Goal: Task Accomplishment & Management: Manage account settings

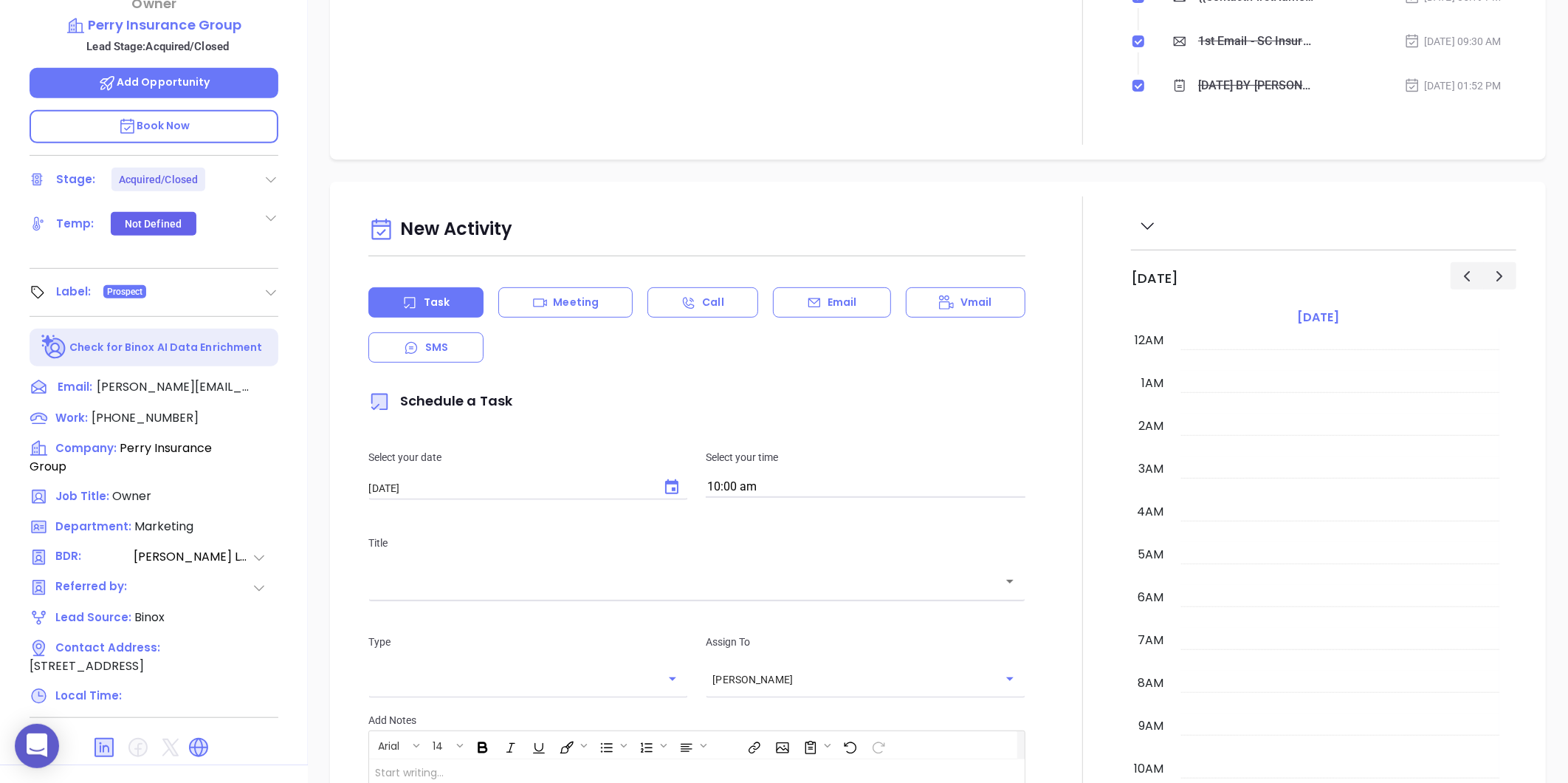
scroll to position [429, 0]
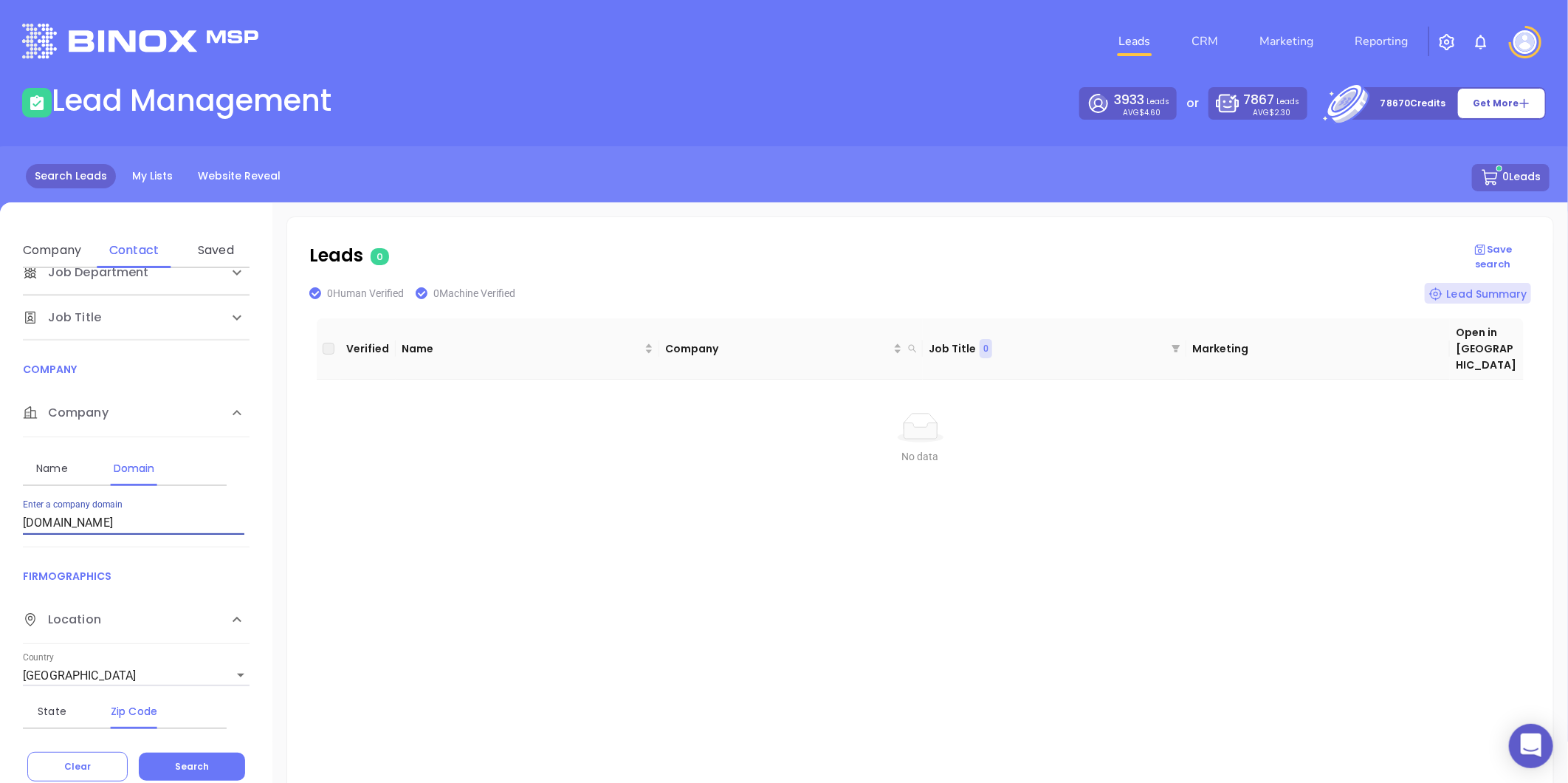
drag, startPoint x: 183, startPoint y: 533, endPoint x: -69, endPoint y: 567, distance: 254.3
click at [0, 567] on html "0 Leads CRM Marketing Reporting Financial Leads Leads Lead Management 3933 Lead…" at bounding box center [784, 392] width 1568 height 783
paste input "firstpalmettoins.com"
type input "firstpalmettoins.com"
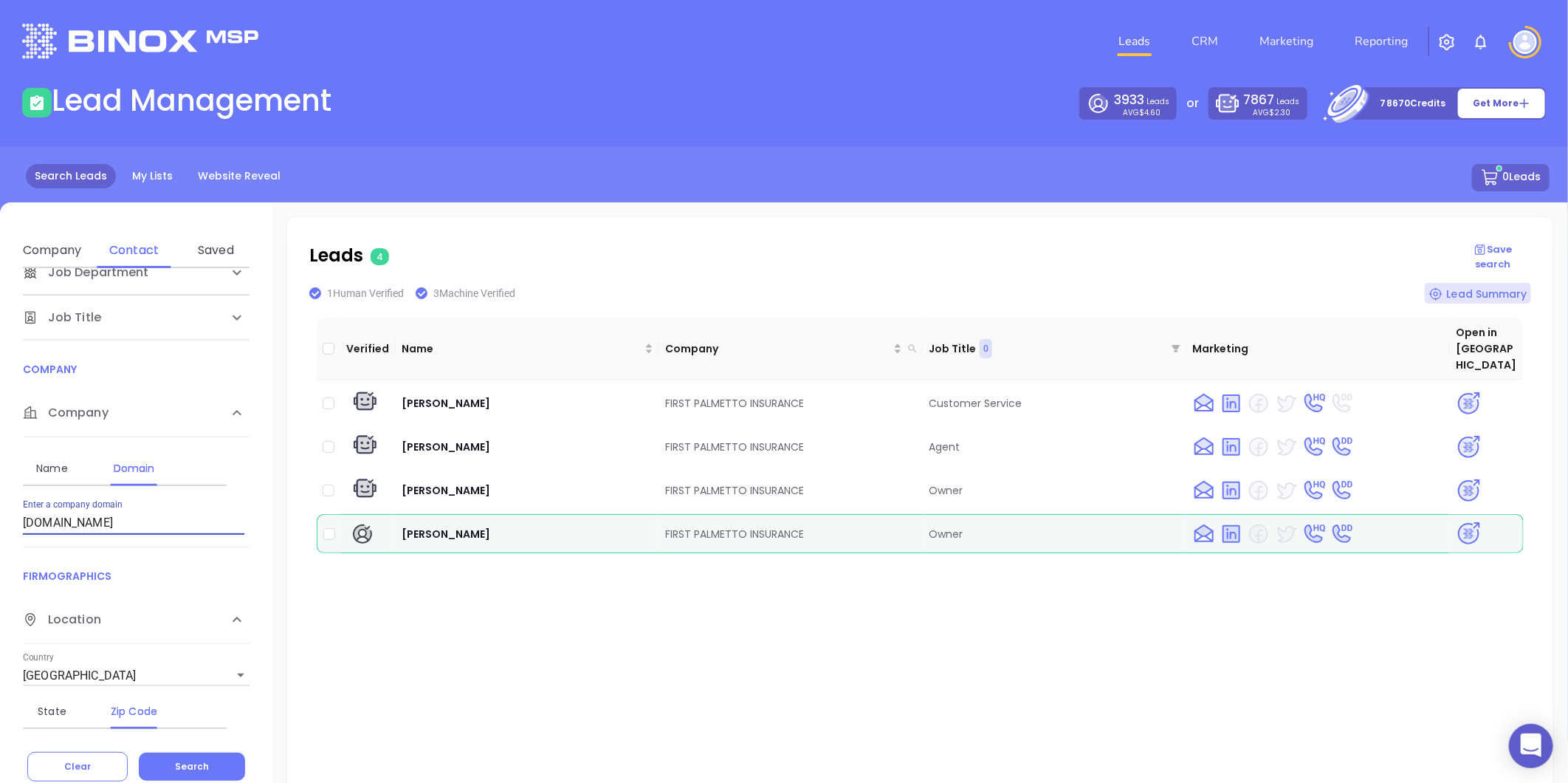
drag, startPoint x: 122, startPoint y: 524, endPoint x: 16, endPoint y: 541, distance: 107.4
click at [16, 541] on div "Contact Name First Name Last Name Contact Email Work or Personal Email Job Leve…" at bounding box center [136, 500] width 272 height 465
paste input "garysinsuranceagency.com"
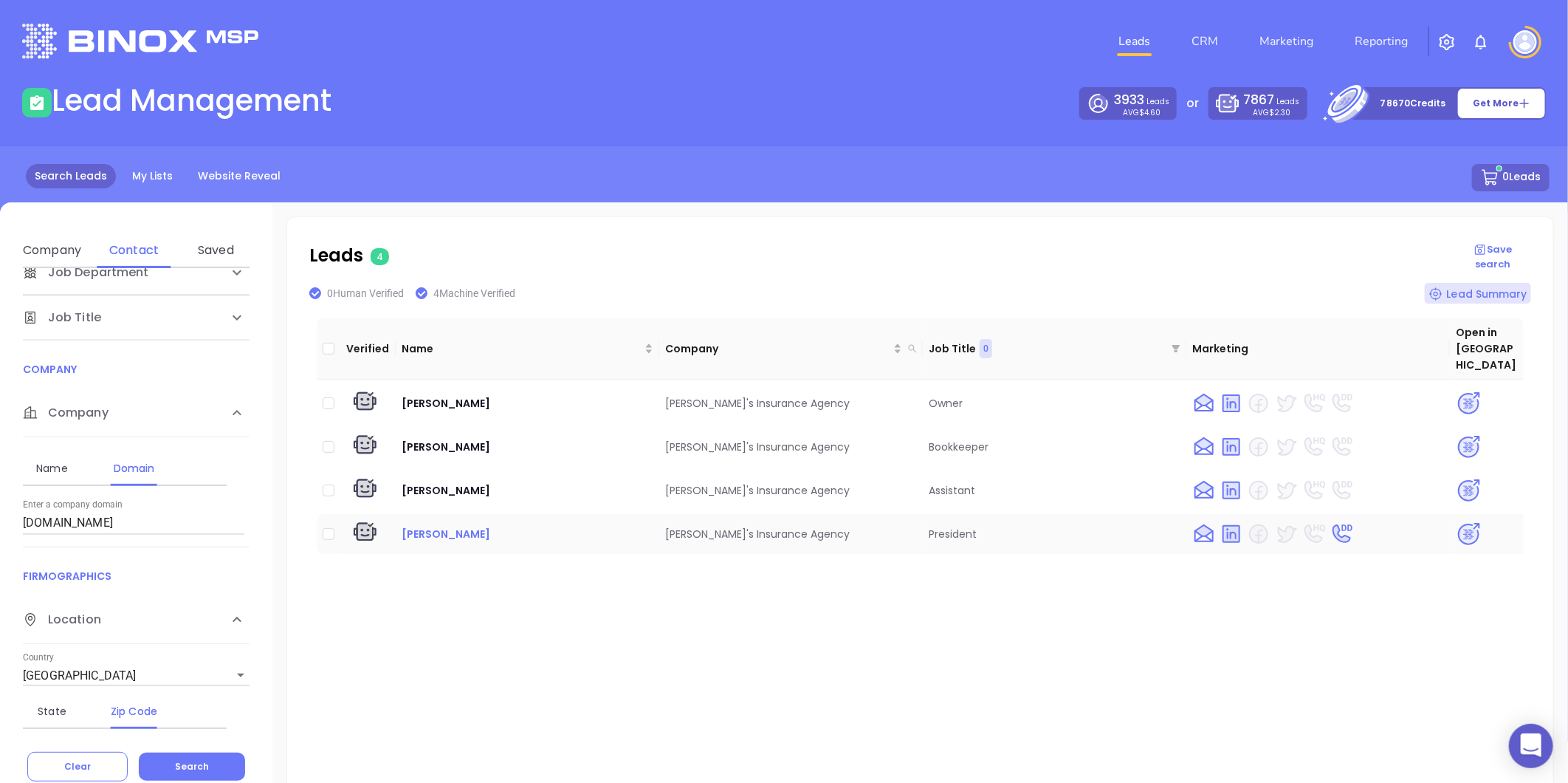
click at [441, 526] on span "[PERSON_NAME]" at bounding box center [446, 533] width 89 height 14
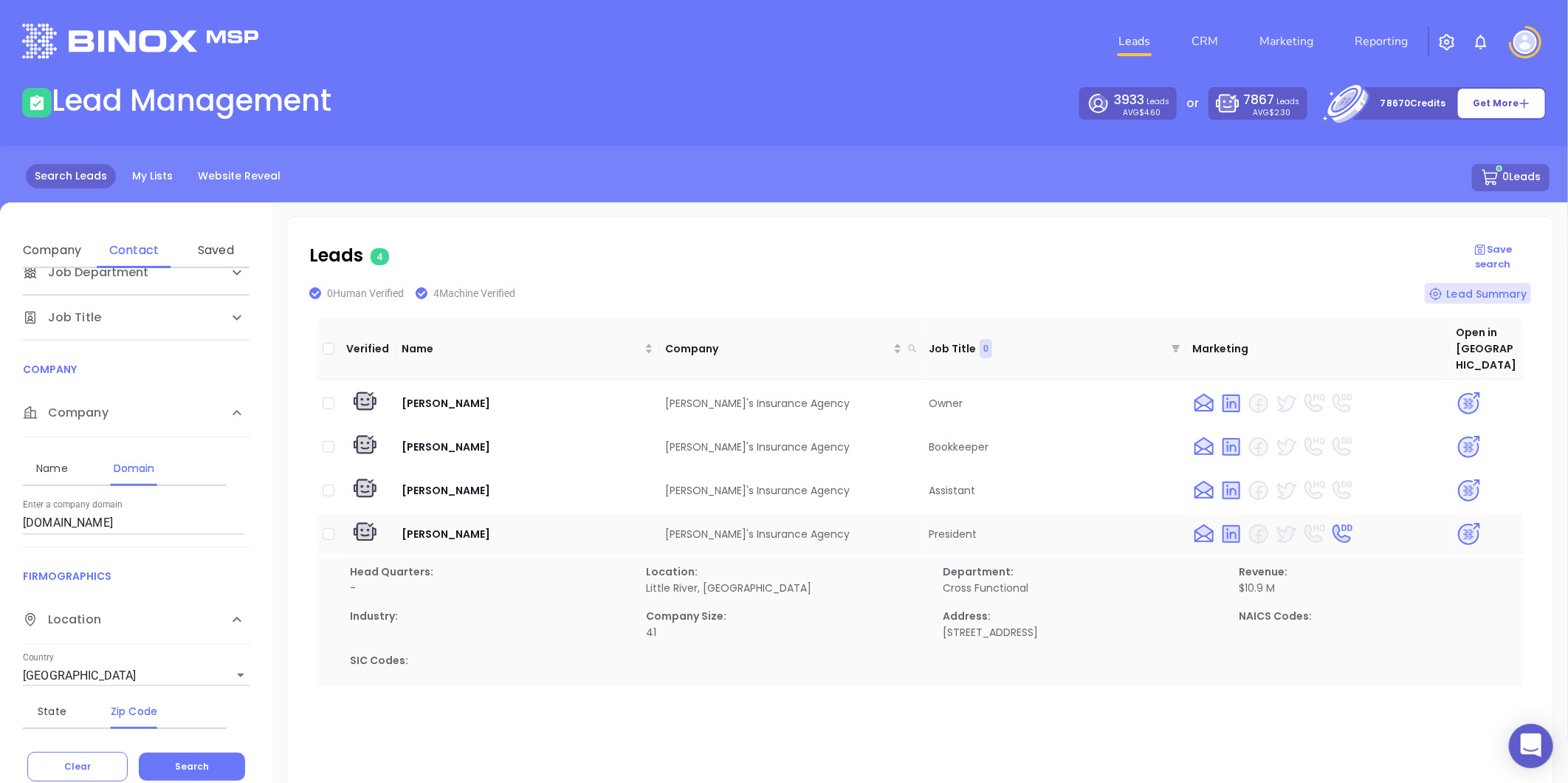
click at [1456, 521] on img at bounding box center [1469, 534] width 26 height 26
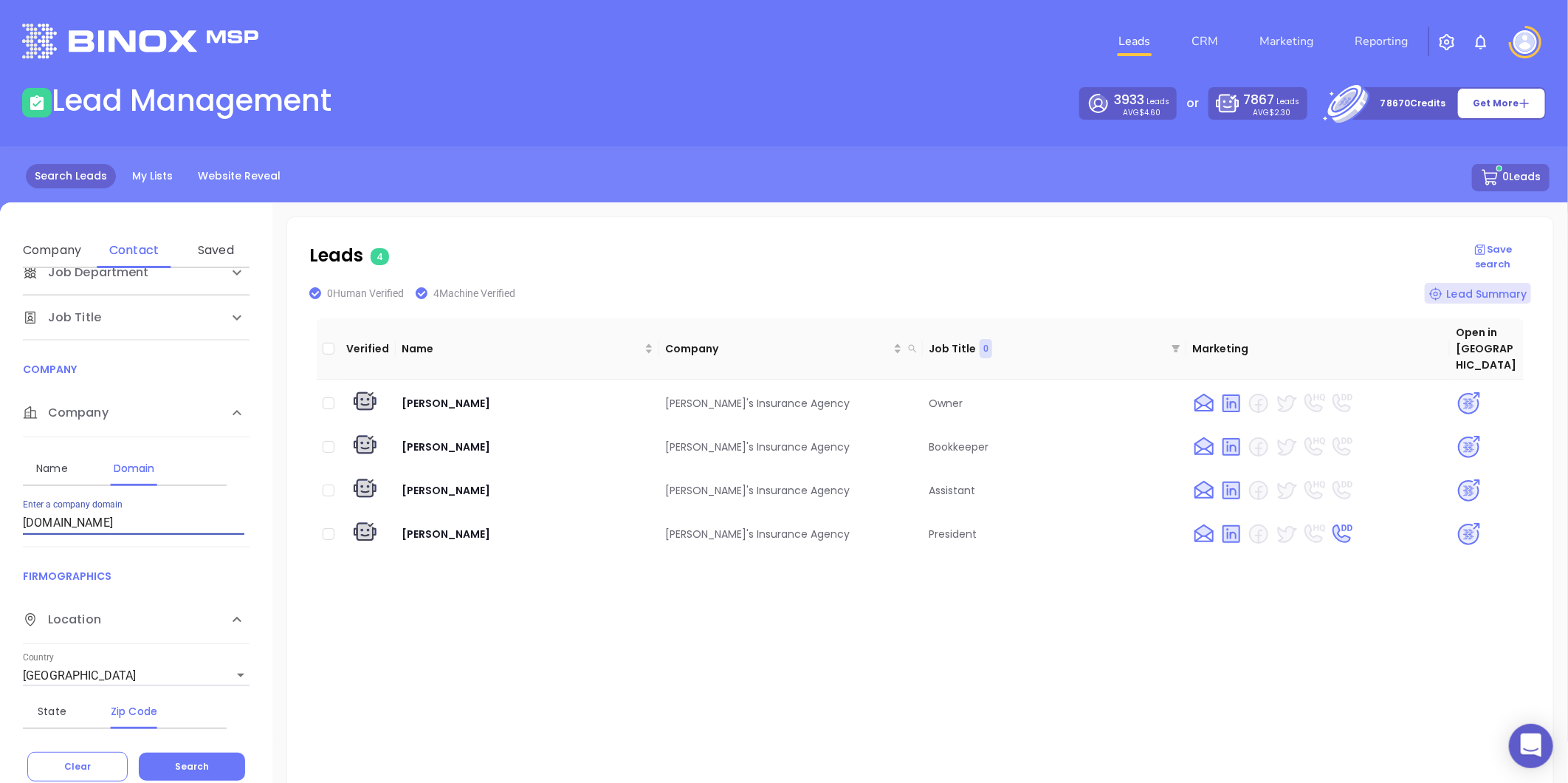
drag, startPoint x: 172, startPoint y: 514, endPoint x: 31, endPoint y: 532, distance: 142.1
click at [31, 532] on input "[DOMAIN_NAME]" at bounding box center [134, 522] width 222 height 24
type input "g"
paste input "[DOMAIN_NAME]"
type input "[DOMAIN_NAME]"
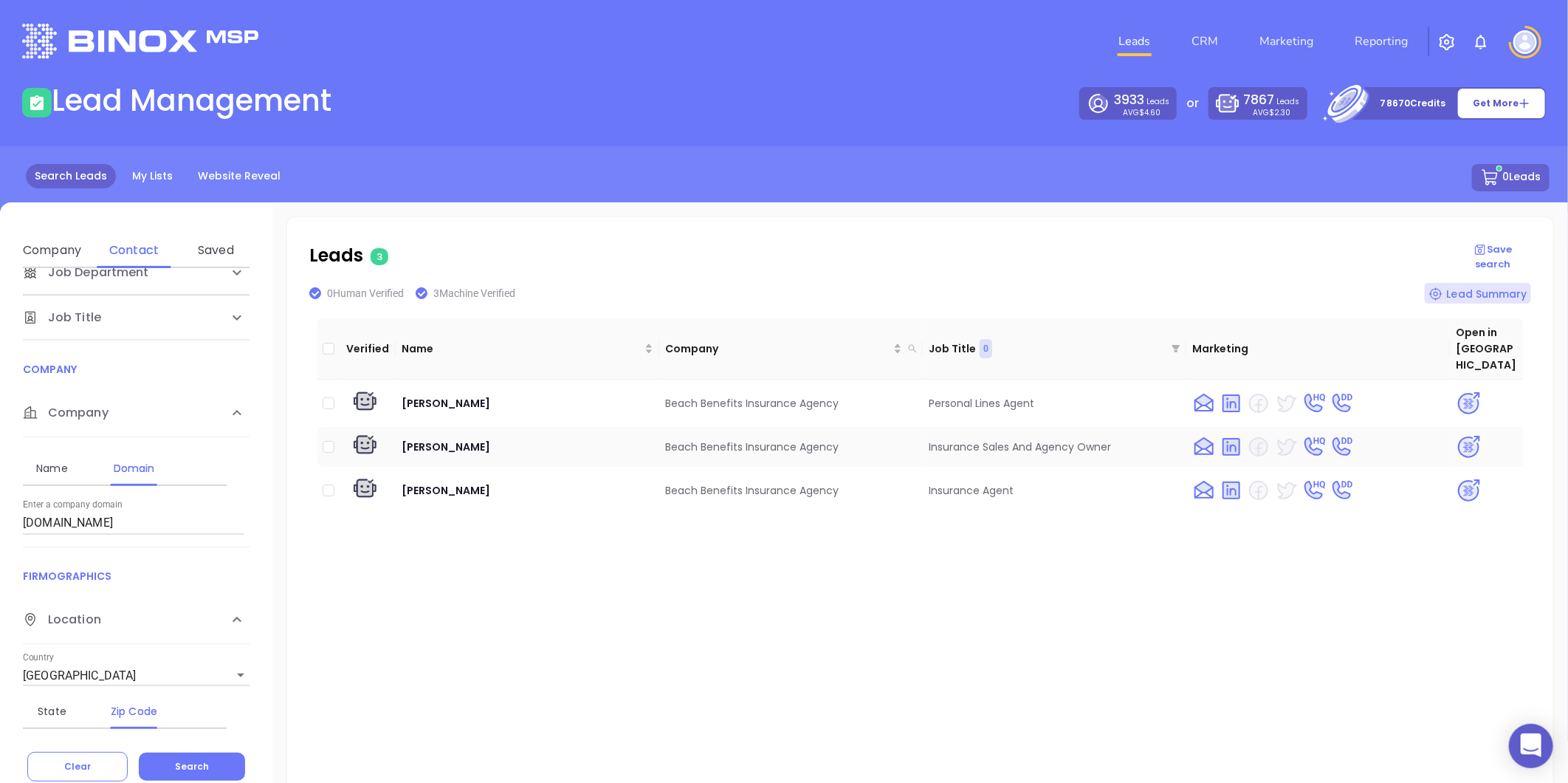
click at [1456, 434] on img at bounding box center [1469, 447] width 26 height 26
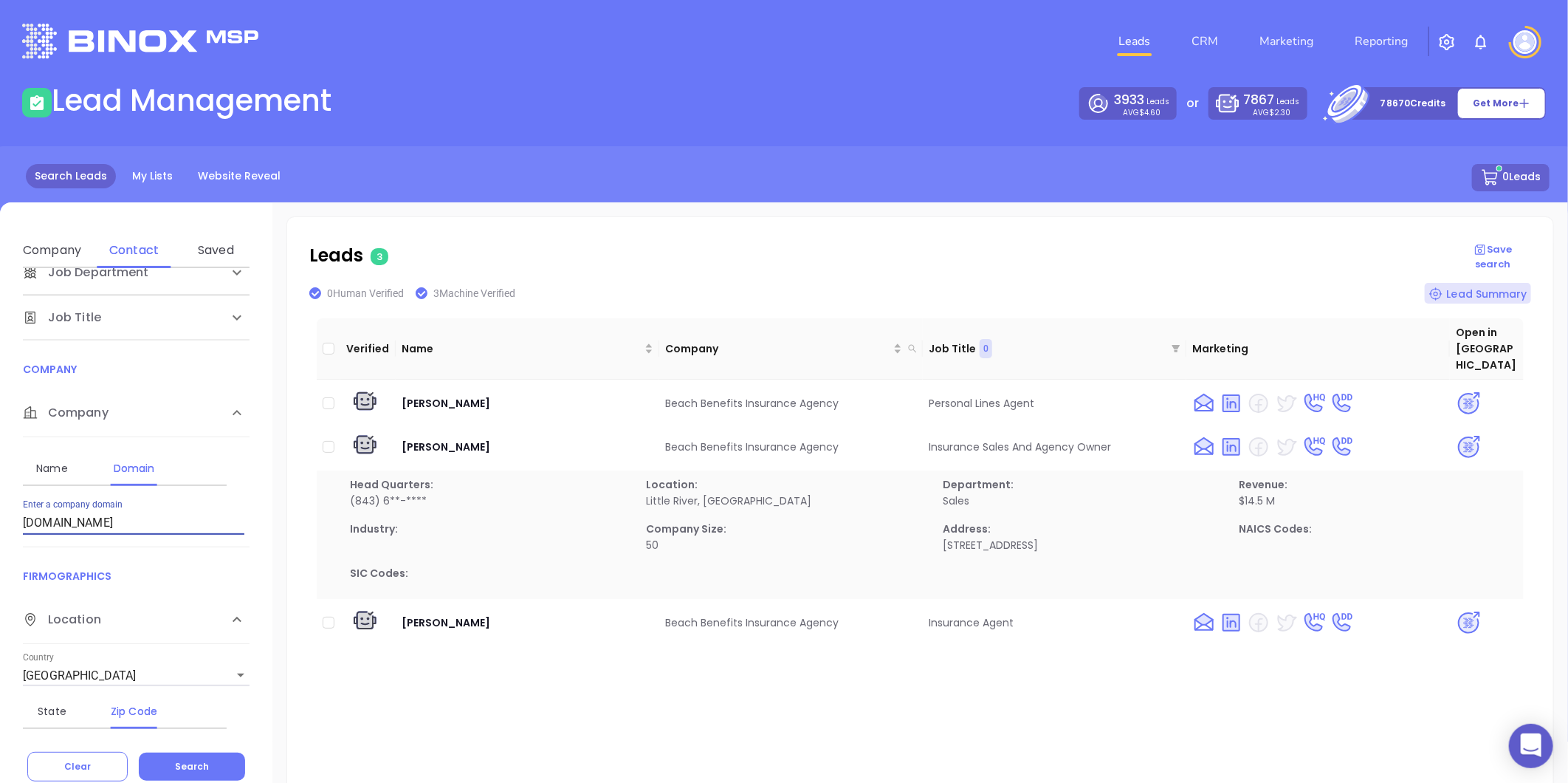
drag, startPoint x: 178, startPoint y: 516, endPoint x: -14, endPoint y: 532, distance: 192.7
click at [0, 532] on html "0 Leads CRM Marketing Reporting Financial Leads Leads Lead Management 3933 Lead…" at bounding box center [784, 392] width 1568 height 783
paste input "[DOMAIN_NAME]"
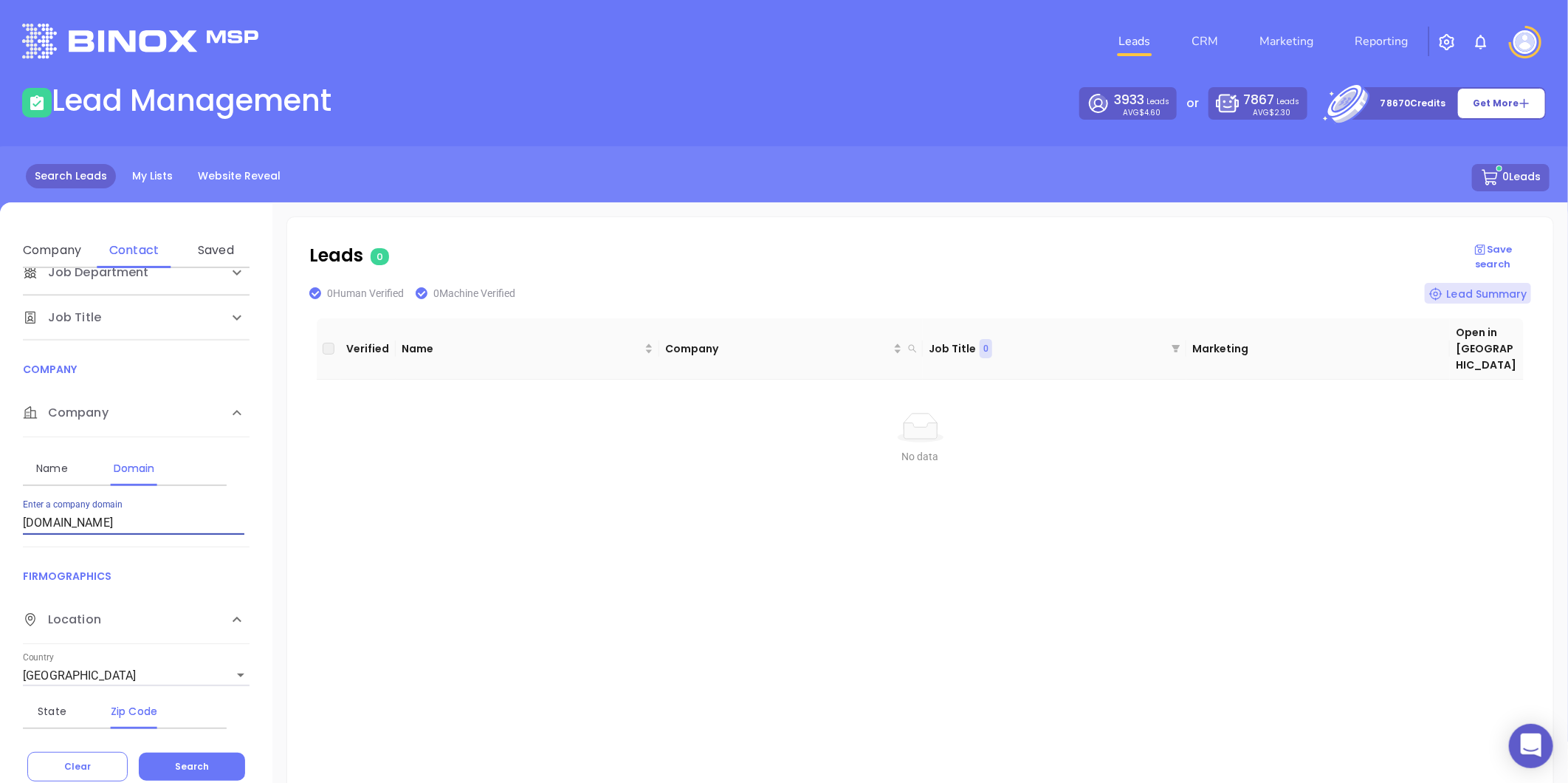
type input "[DOMAIN_NAME]"
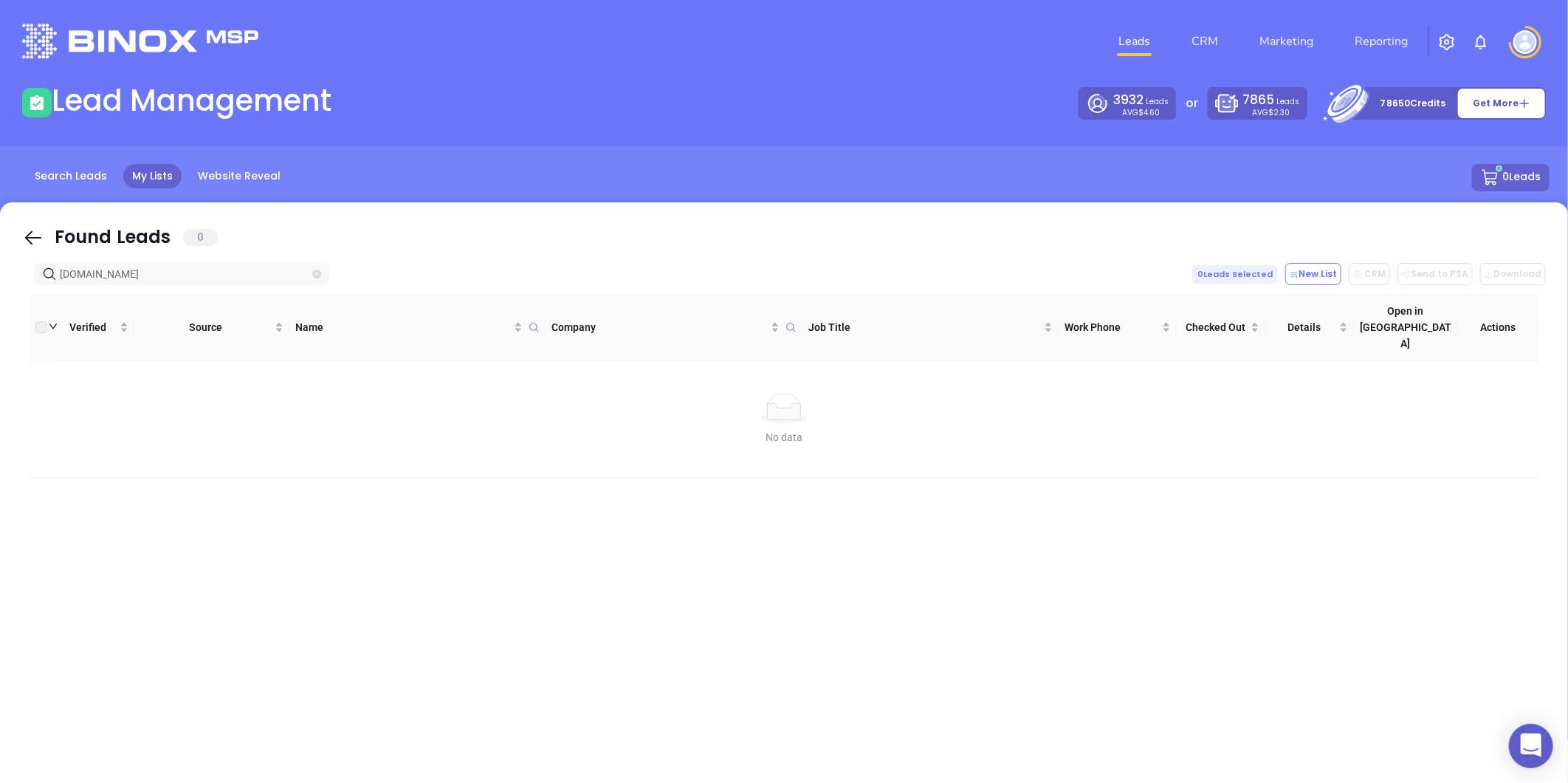
click at [319, 271] on icon "close-circle" at bounding box center [316, 273] width 9 height 9
paste input "Performance Insurance Agency"
drag, startPoint x: 209, startPoint y: 274, endPoint x: -8, endPoint y: 301, distance: 218.7
click at [0, 301] on html "0 Leads CRM Marketing Reporting Financial Leads Leads Lead Management 3932 Lead…" at bounding box center [784, 392] width 1568 height 783
type input "Performance Insurance Agency"
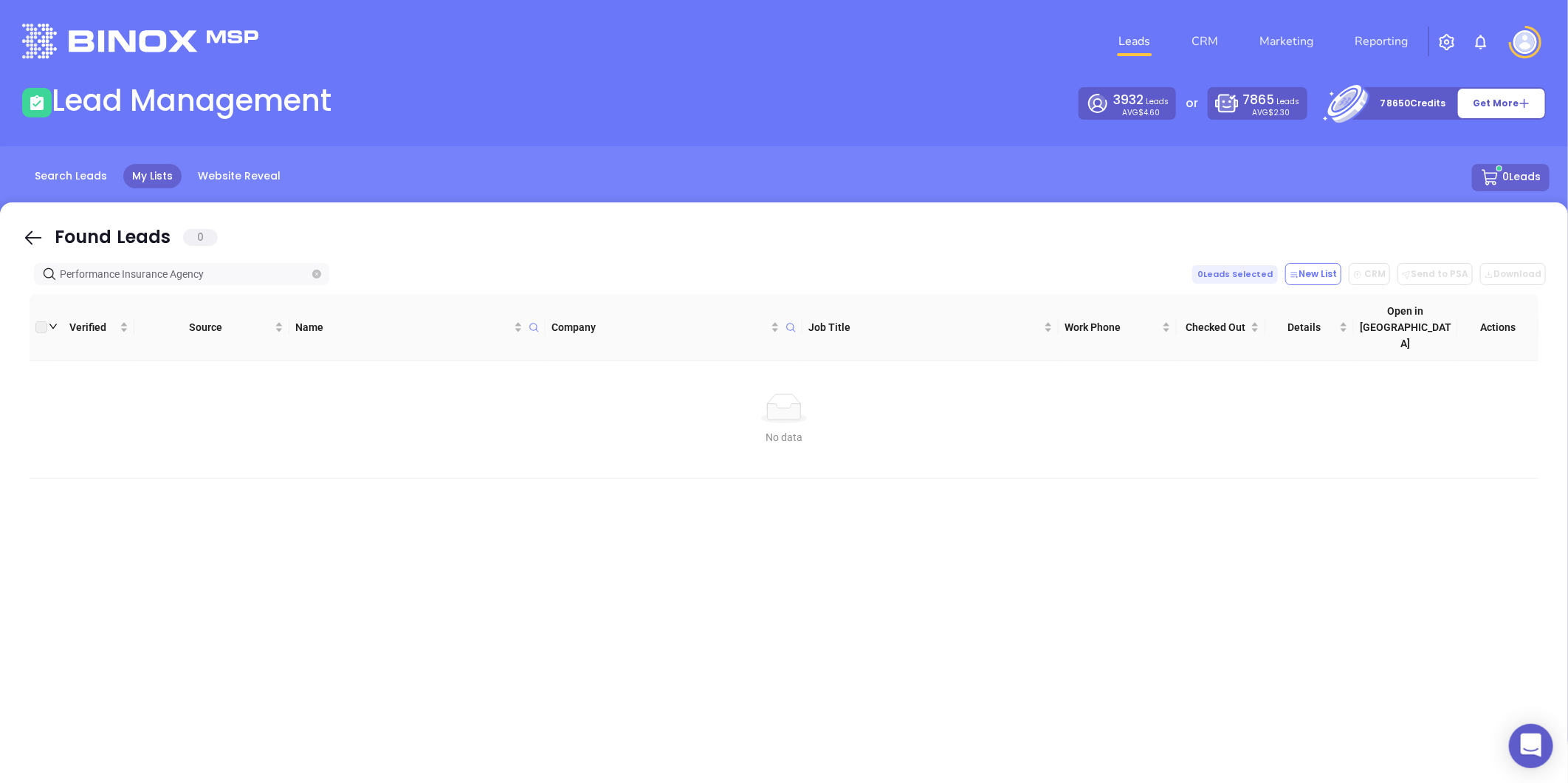
click at [314, 269] on icon "close-circle" at bounding box center [316, 273] width 9 height 9
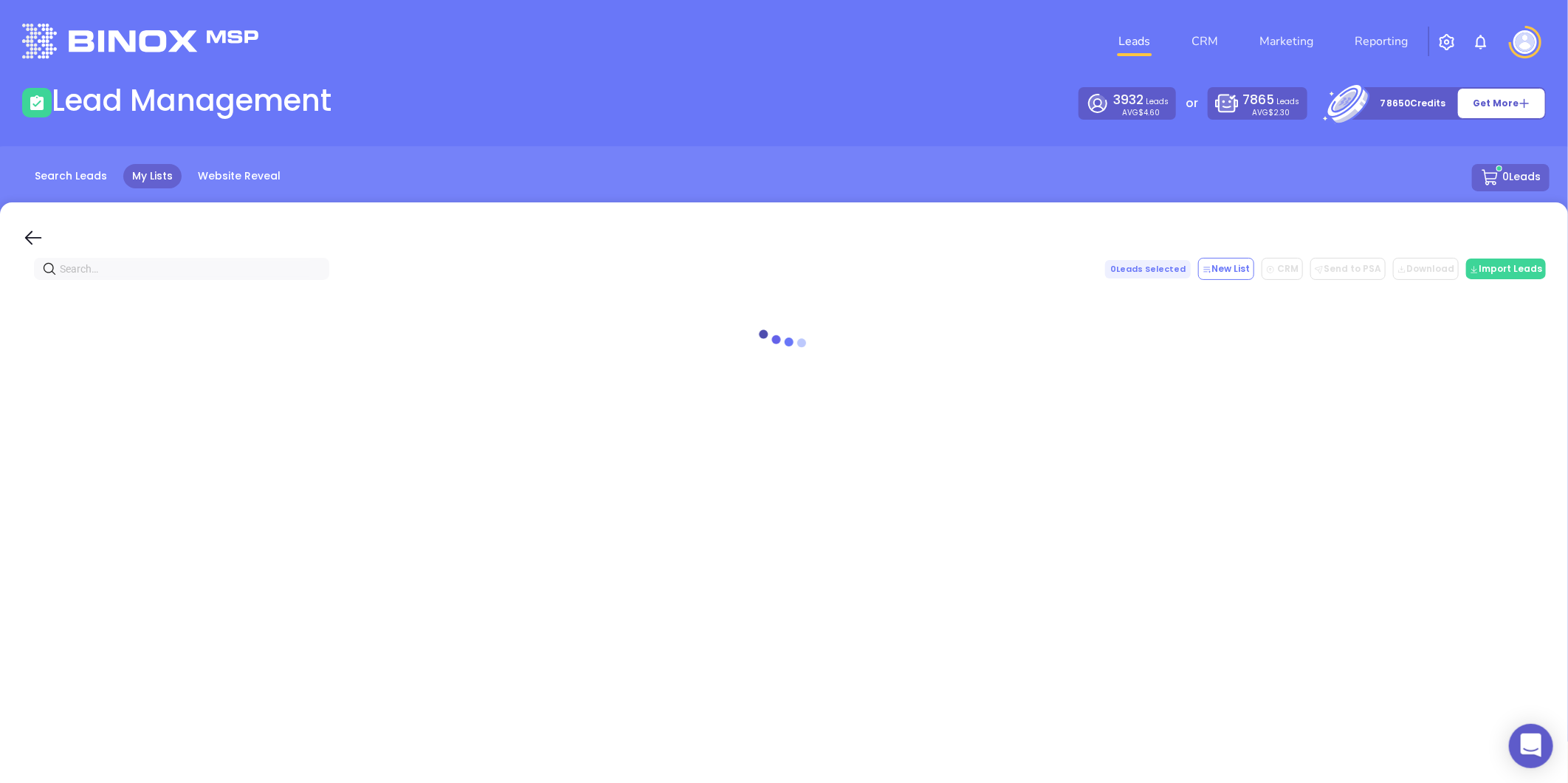
paste input "pia-ins.com"
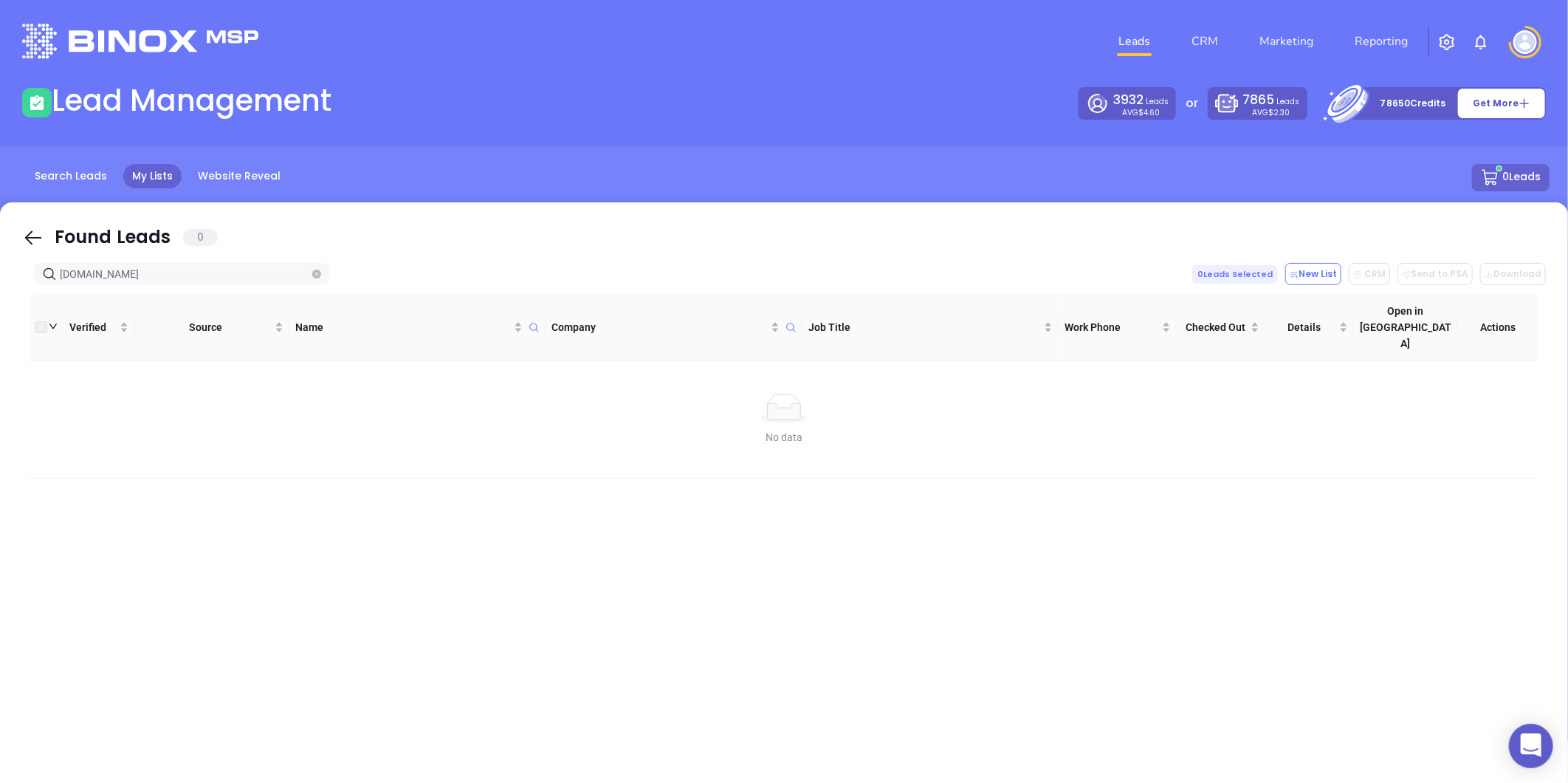
type input "pia-ins.com"
click at [317, 272] on icon "close-circle" at bounding box center [316, 273] width 9 height 9
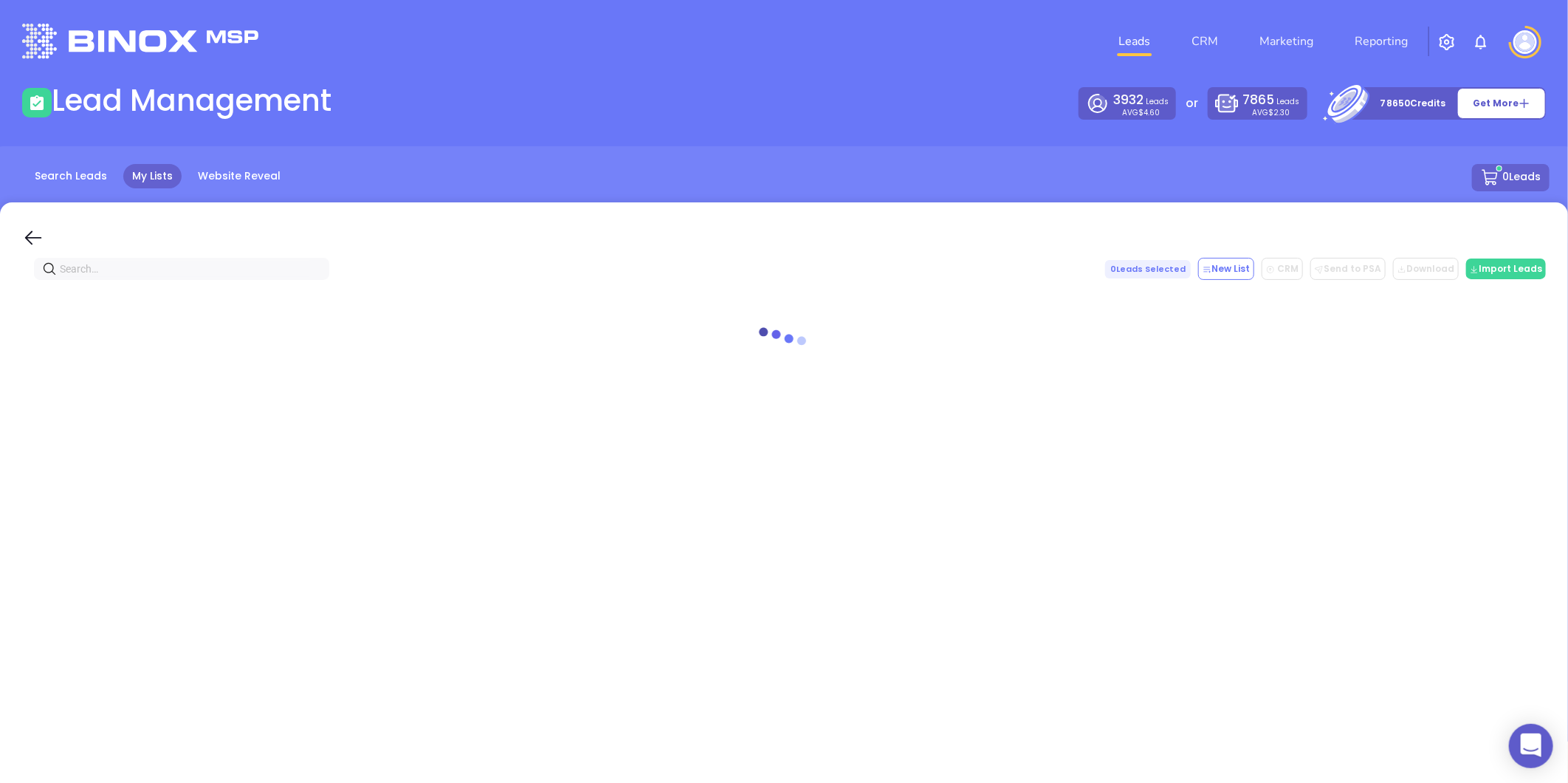
paste input "carolinainsgroup.com"
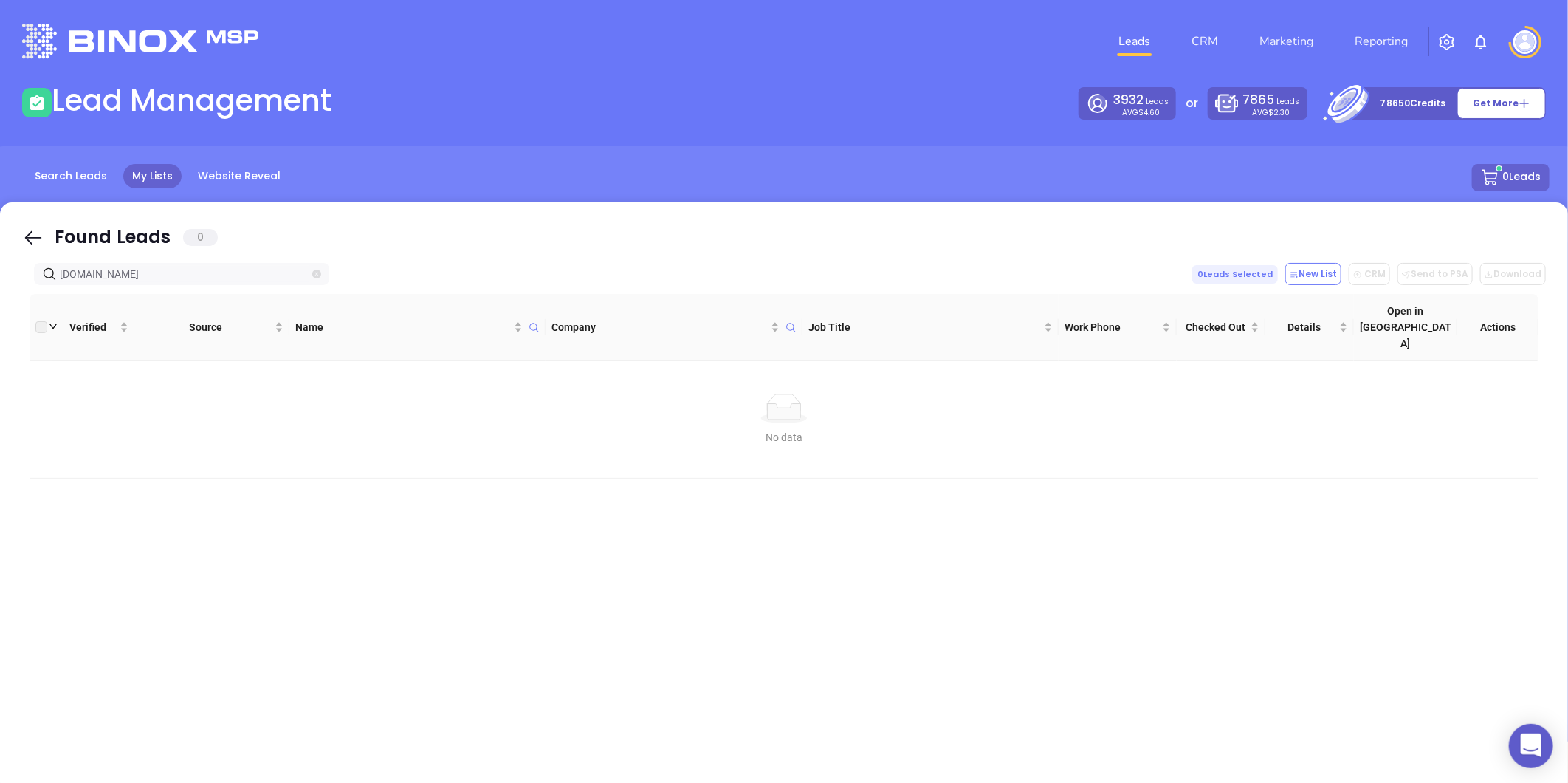
type input "carolinainsgroup.com"
click at [316, 265] on span at bounding box center [316, 273] width 9 height 16
click at [316, 267] on span at bounding box center [316, 273] width 9 height 16
click at [316, 272] on icon "close-circle" at bounding box center [316, 273] width 9 height 9
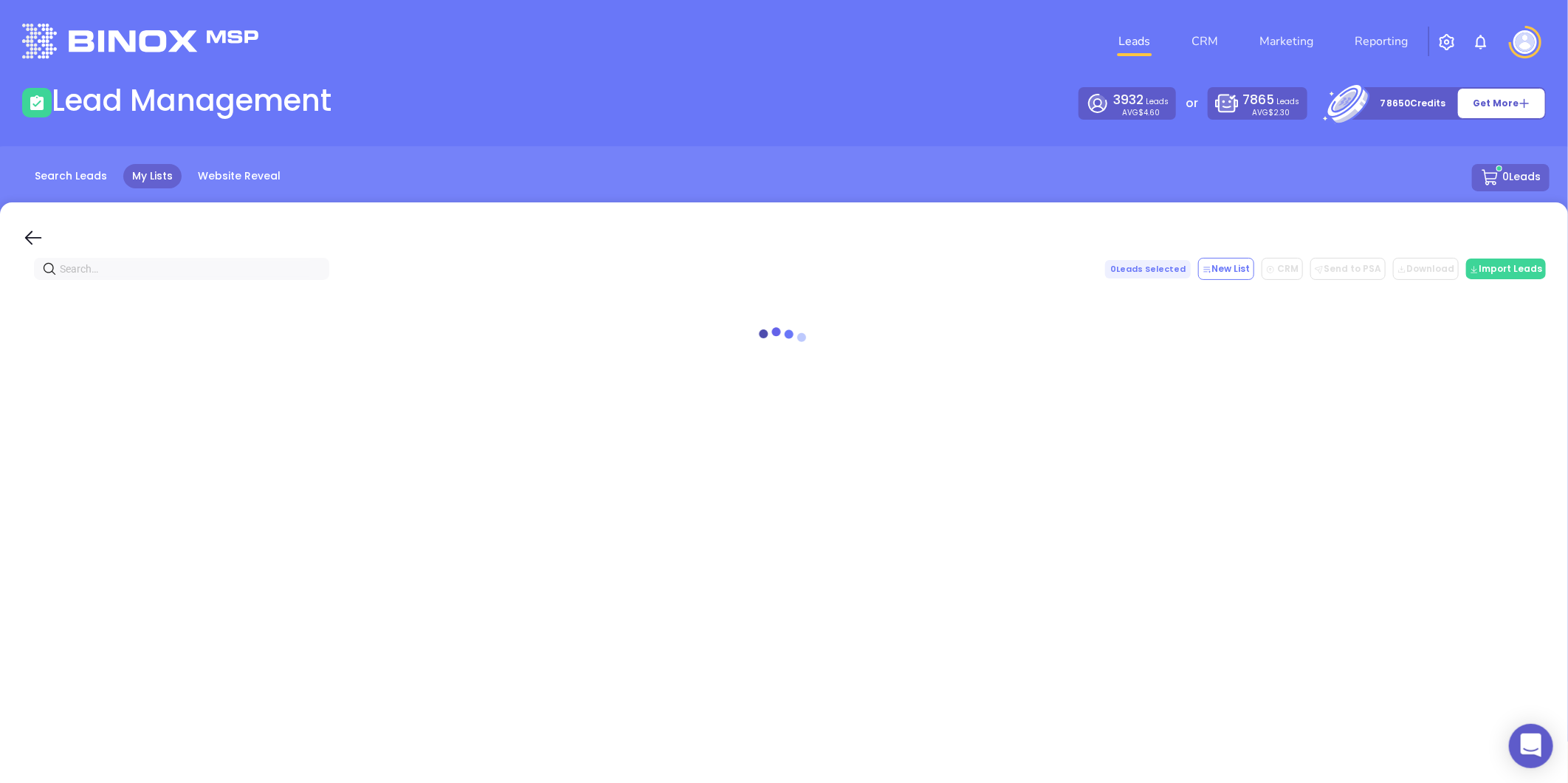
paste input "herringinsuranceservices.com"
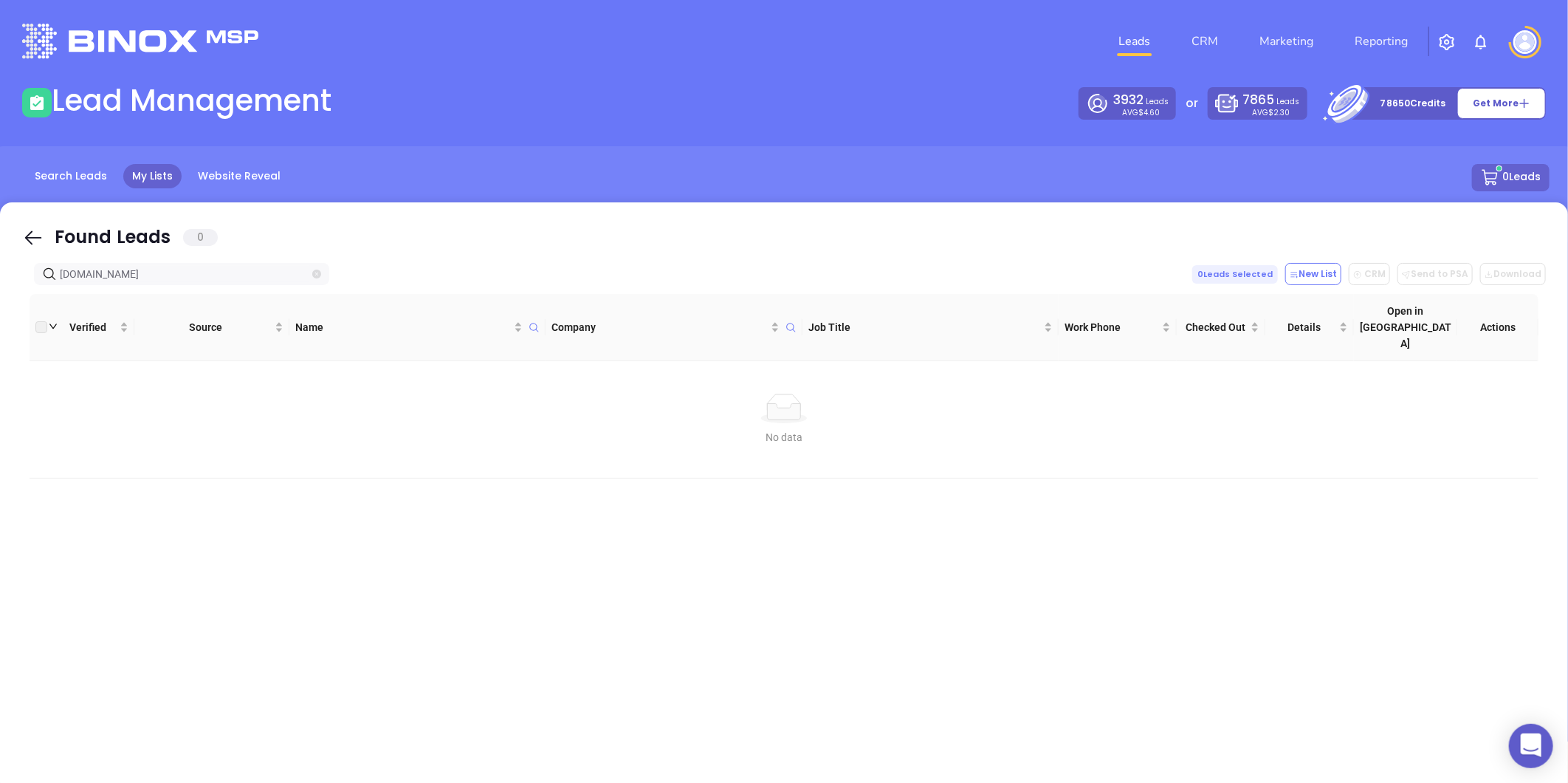
type input "herringinsuranceservices.com"
click at [320, 268] on span "herringinsuranceservices.com" at bounding box center [181, 273] width 295 height 22
click at [316, 272] on icon "close-circle" at bounding box center [316, 273] width 9 height 9
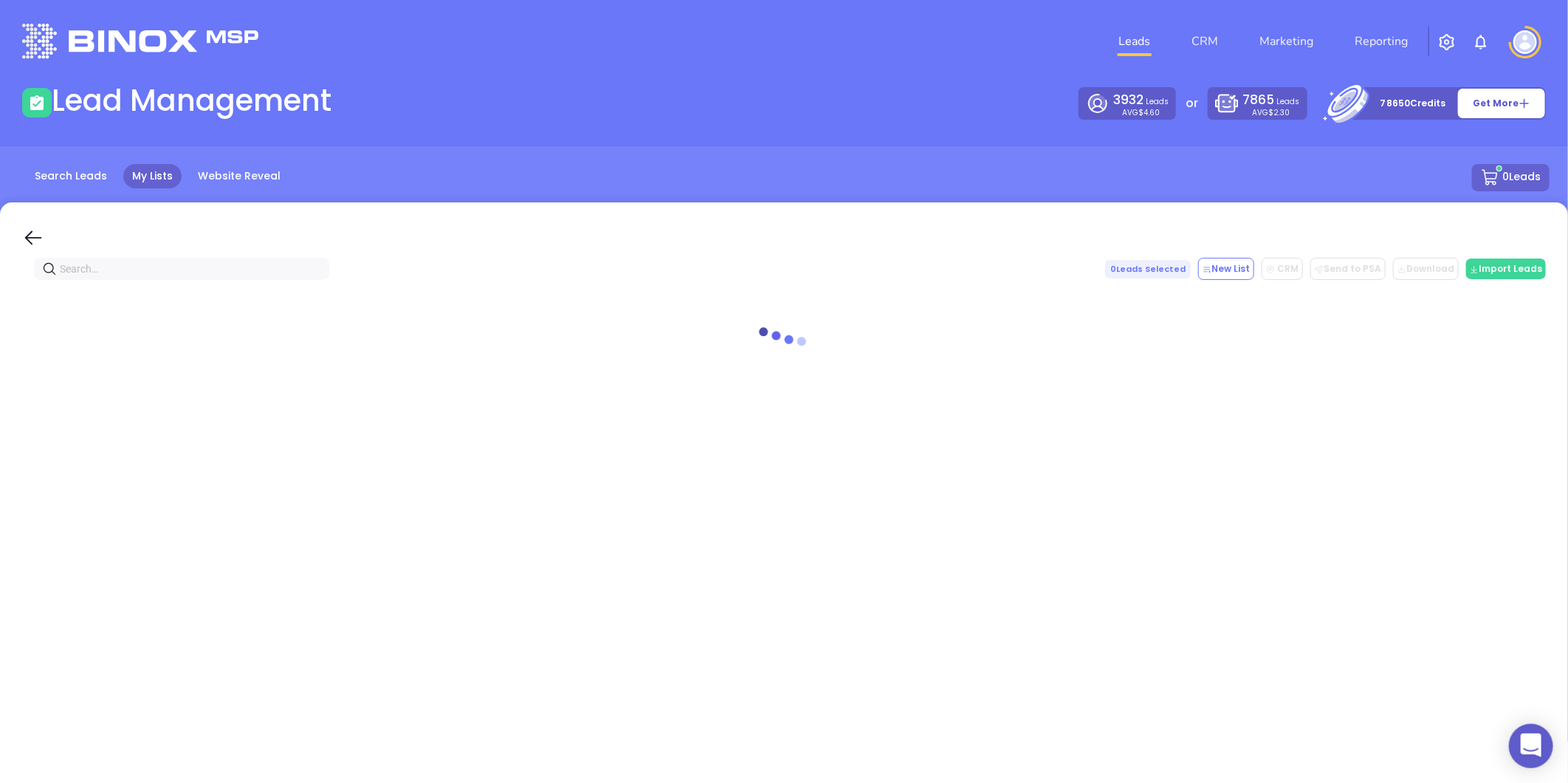
paste input "gmminsurance.com"
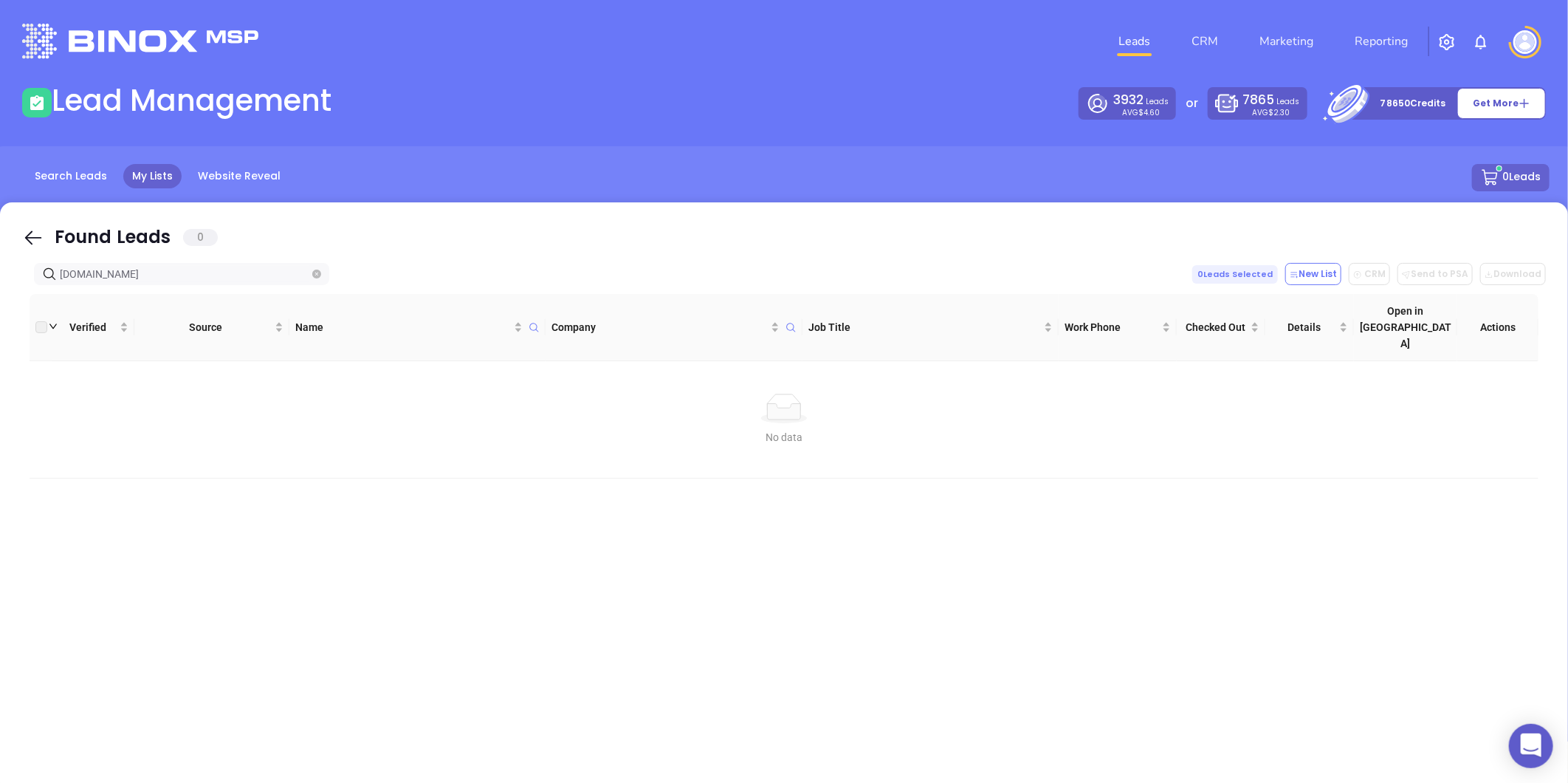
type input "gmminsurance.com"
click at [308, 274] on input "gmminsurance.com" at bounding box center [184, 273] width 249 height 16
click at [313, 274] on icon "close-circle" at bounding box center [316, 273] width 9 height 9
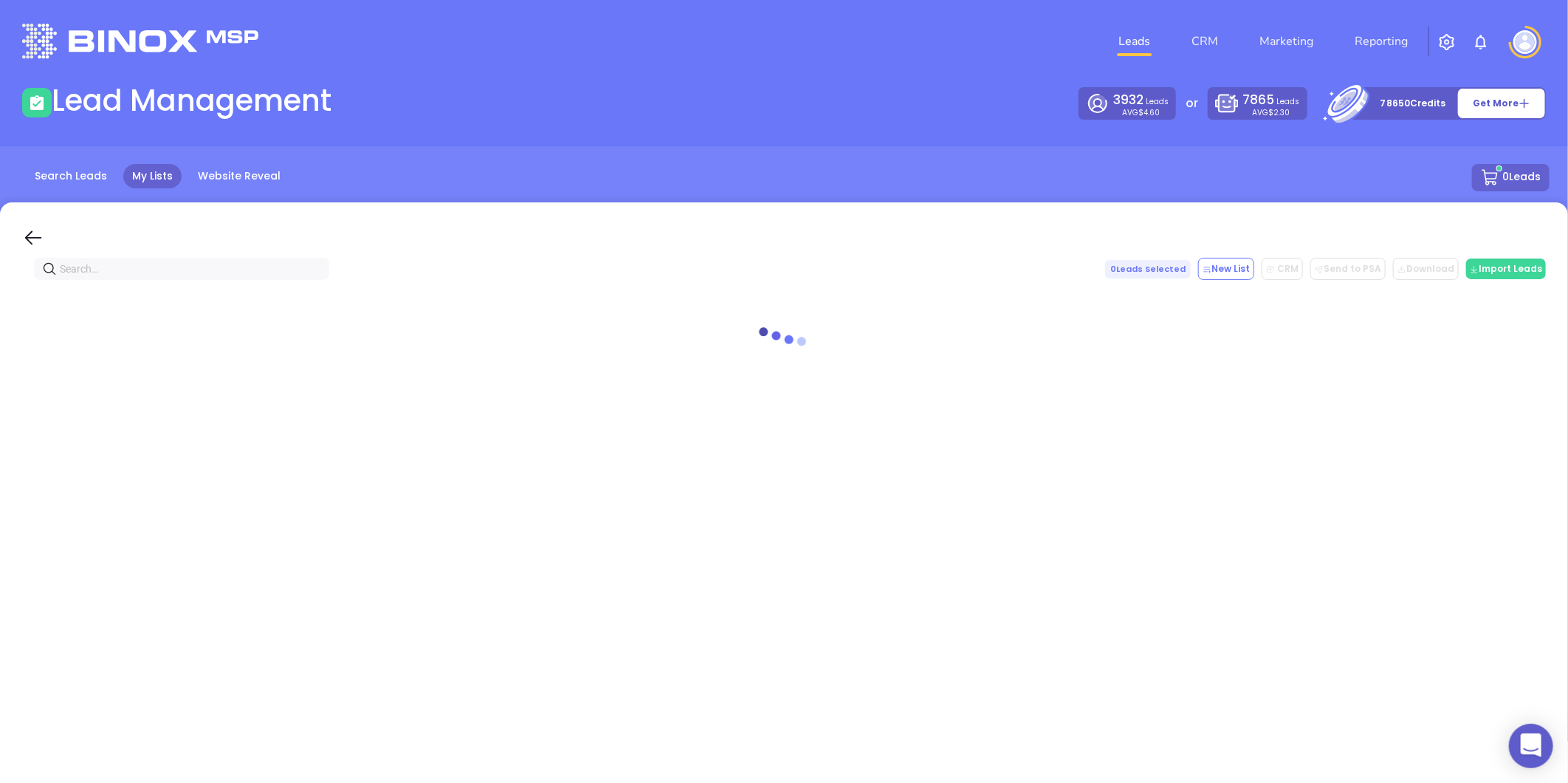
paste input "tiasc.biz"
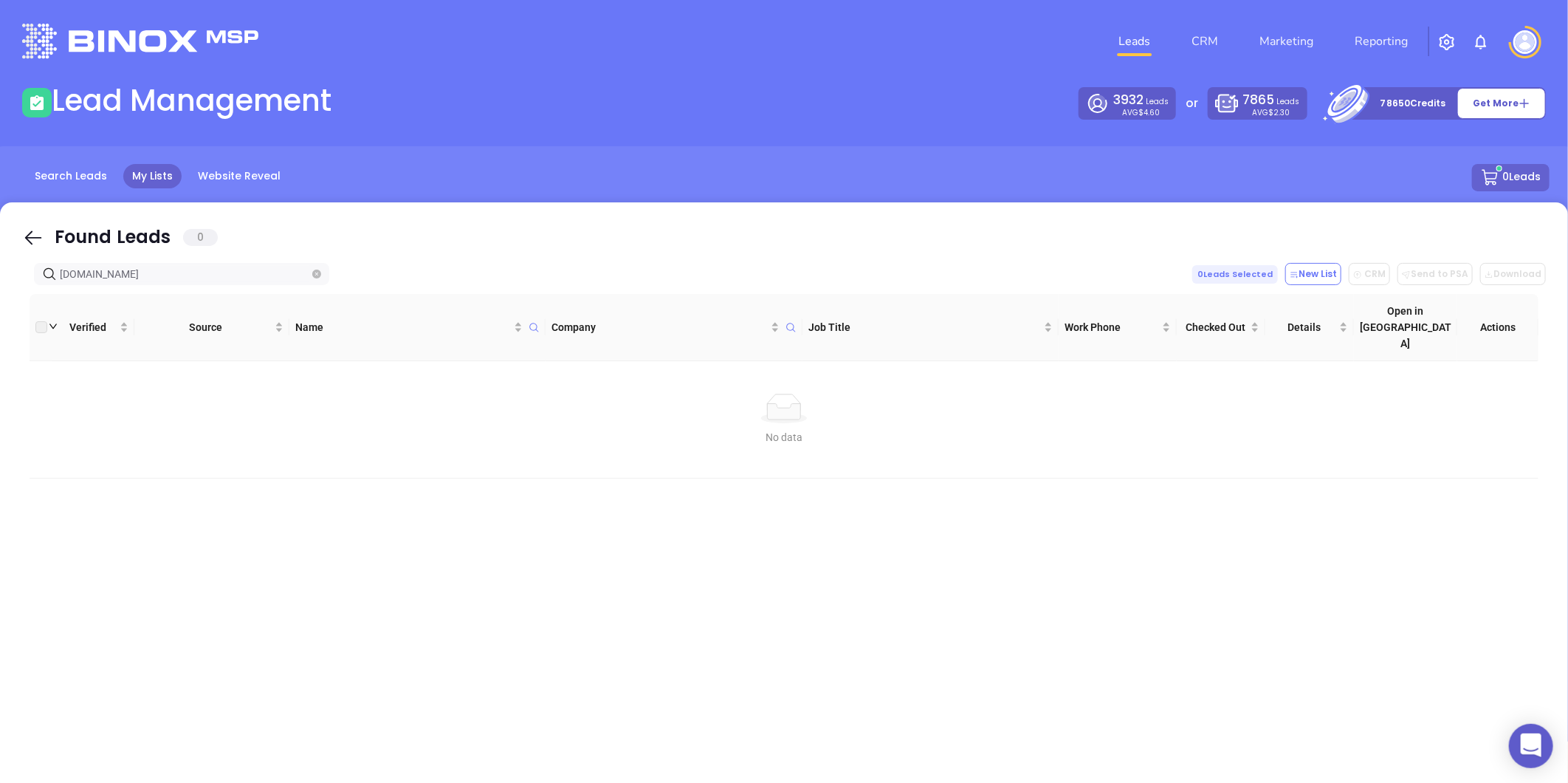
type input "tiasc.biz"
click at [312, 274] on icon "close-circle" at bounding box center [316, 273] width 9 height 9
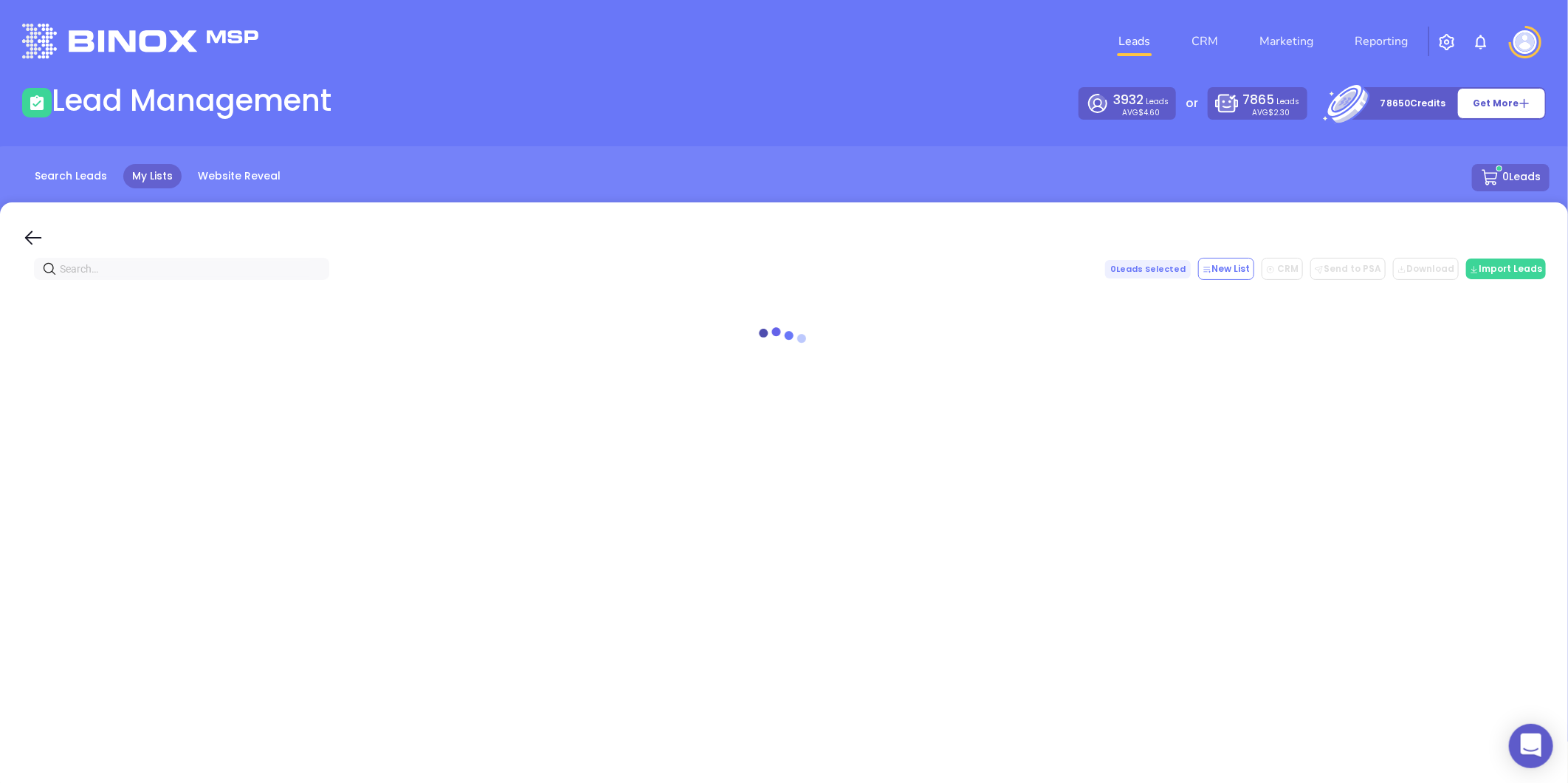
paste input "midlandsinsurancecenter.com"
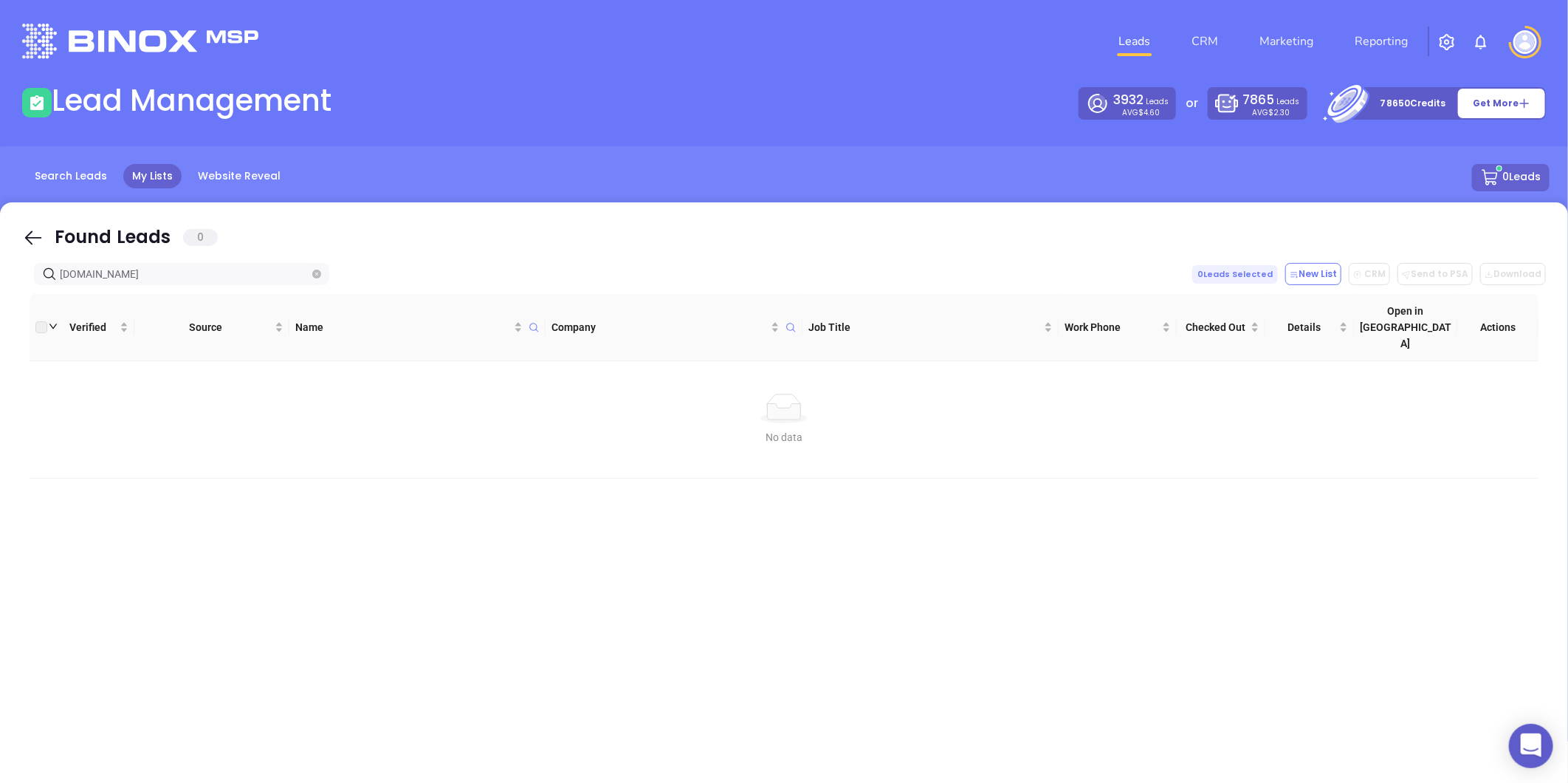
type input "midlandsinsurancecenter.com"
click at [312, 268] on span at bounding box center [316, 273] width 9 height 16
click at [316, 273] on icon "close-circle" at bounding box center [316, 273] width 9 height 9
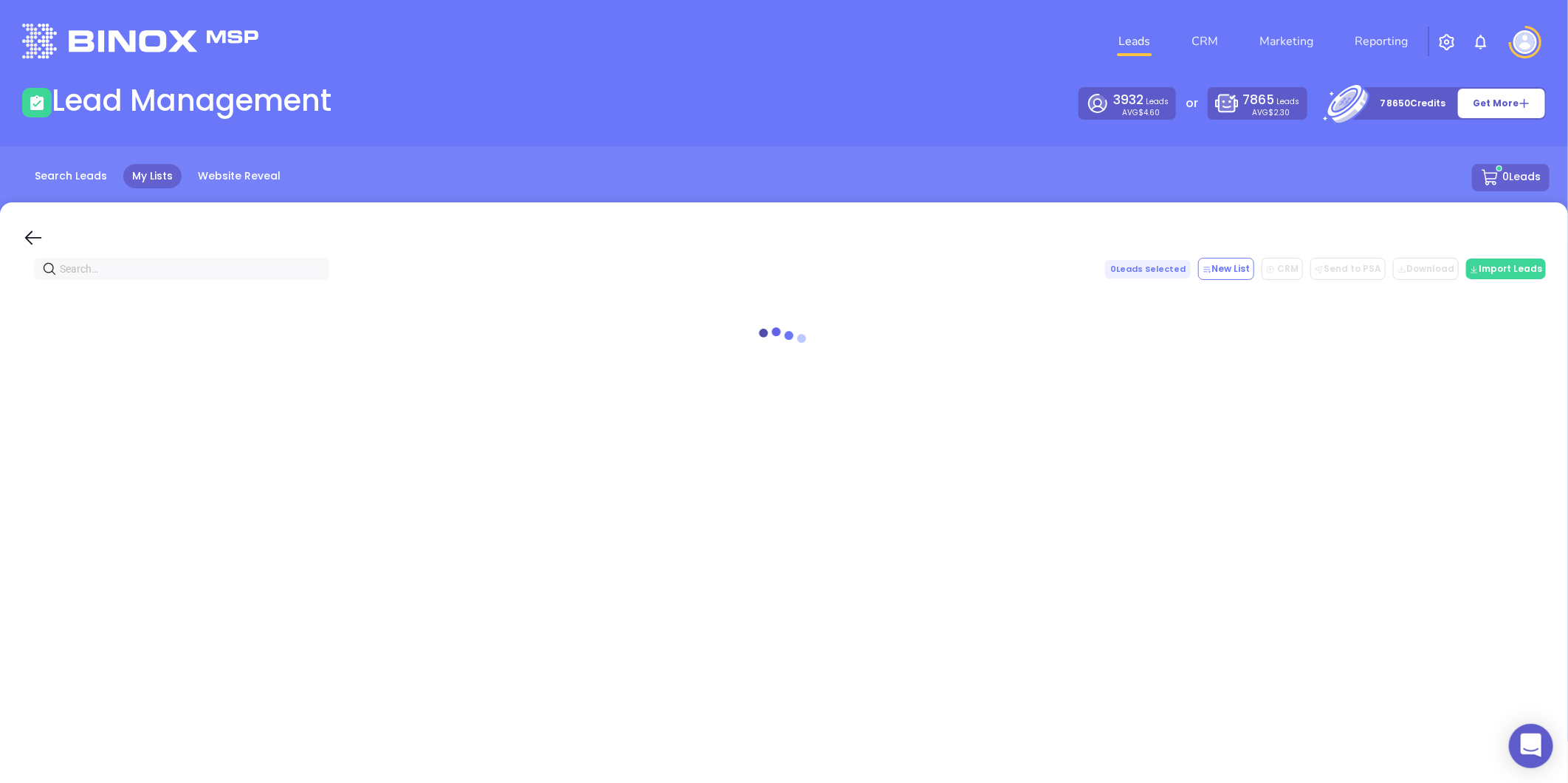
paste input "Midlands Insurance Center"
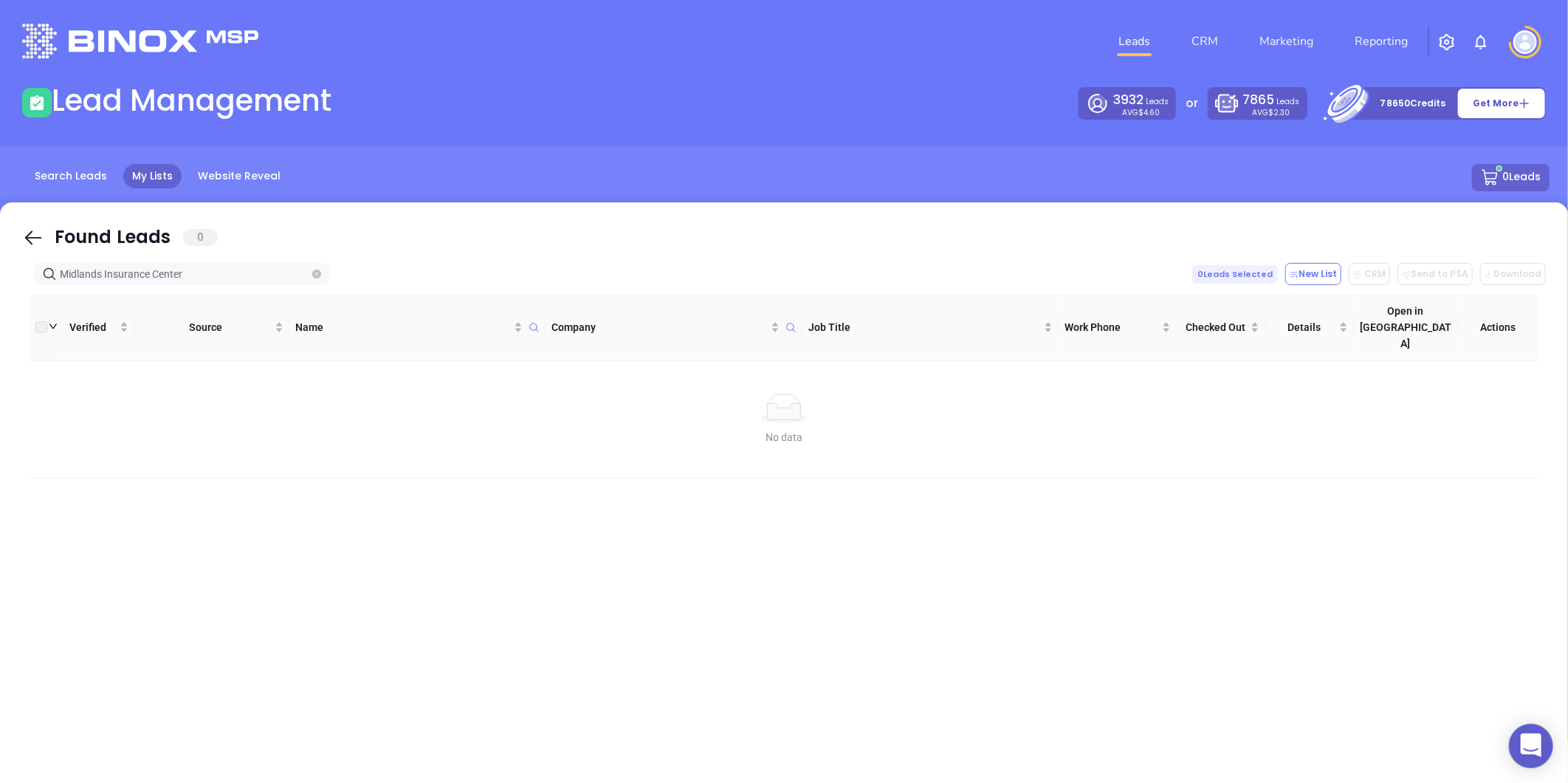
type input "Midlands Insurance Center"
click at [320, 276] on icon "close-circle" at bounding box center [316, 273] width 9 height 9
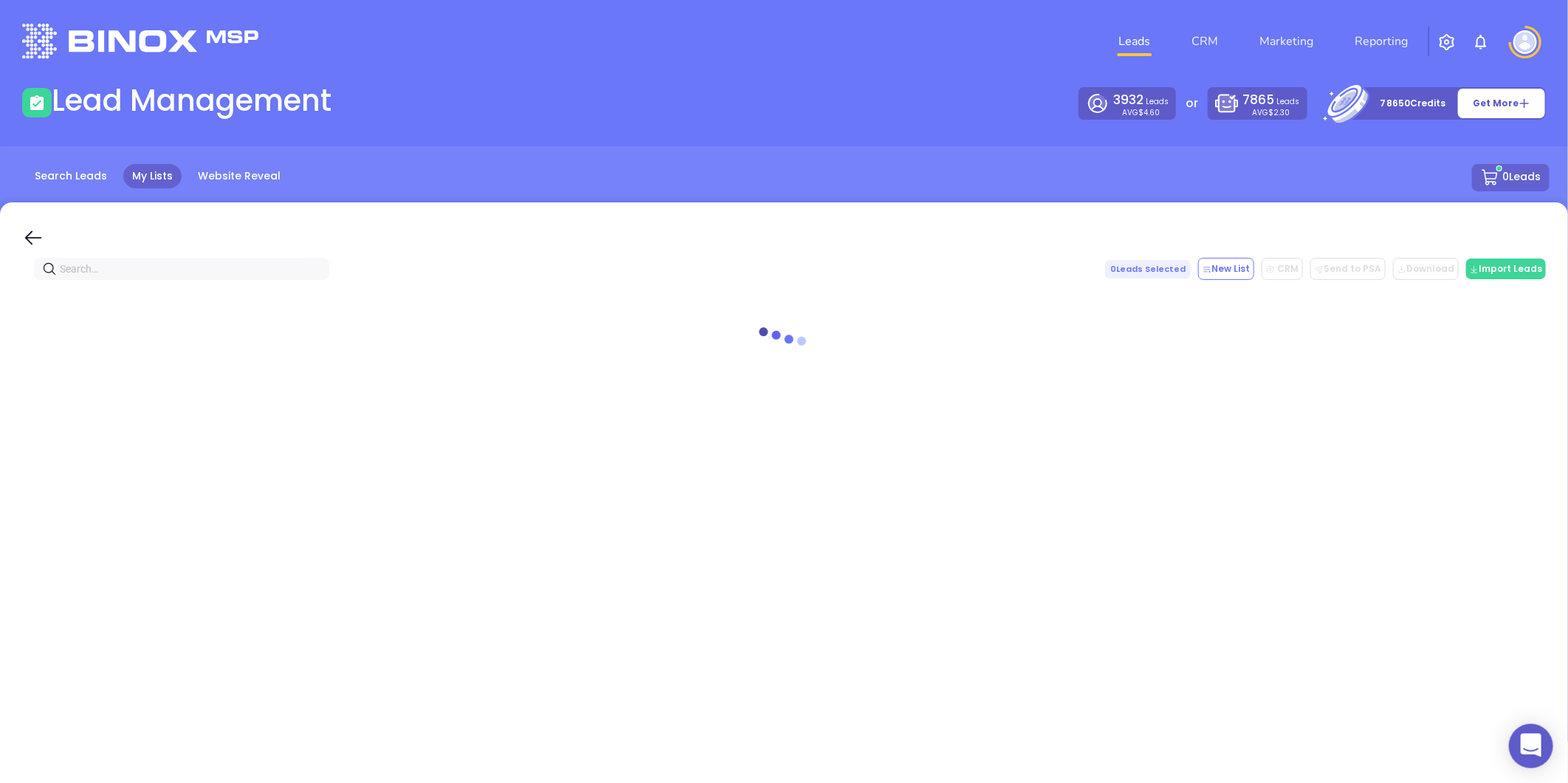
paste input "firstpalmettoins.com"
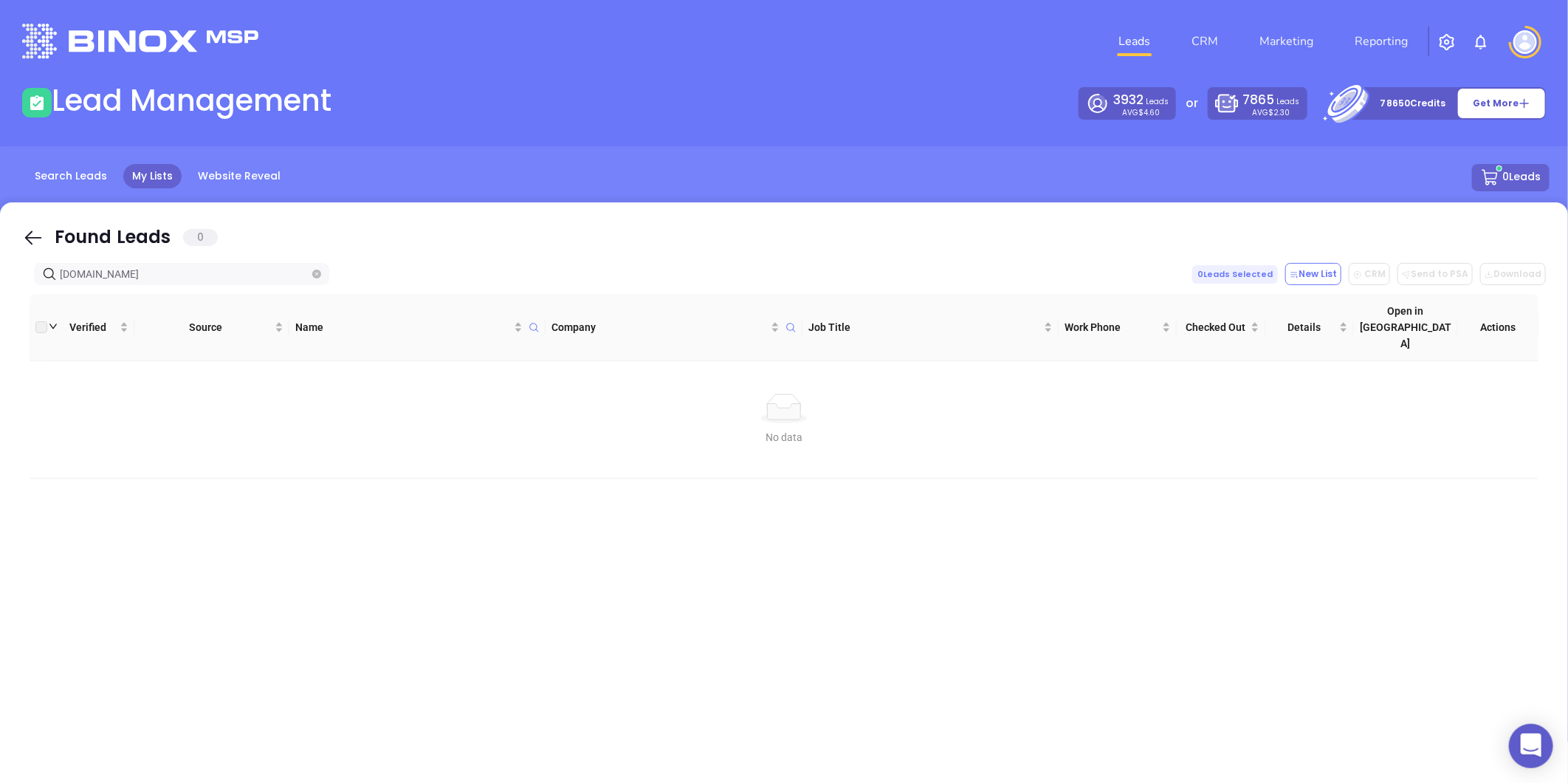
type input "firstpalmettoins.com"
click at [313, 271] on icon "close-circle" at bounding box center [316, 273] width 9 height 9
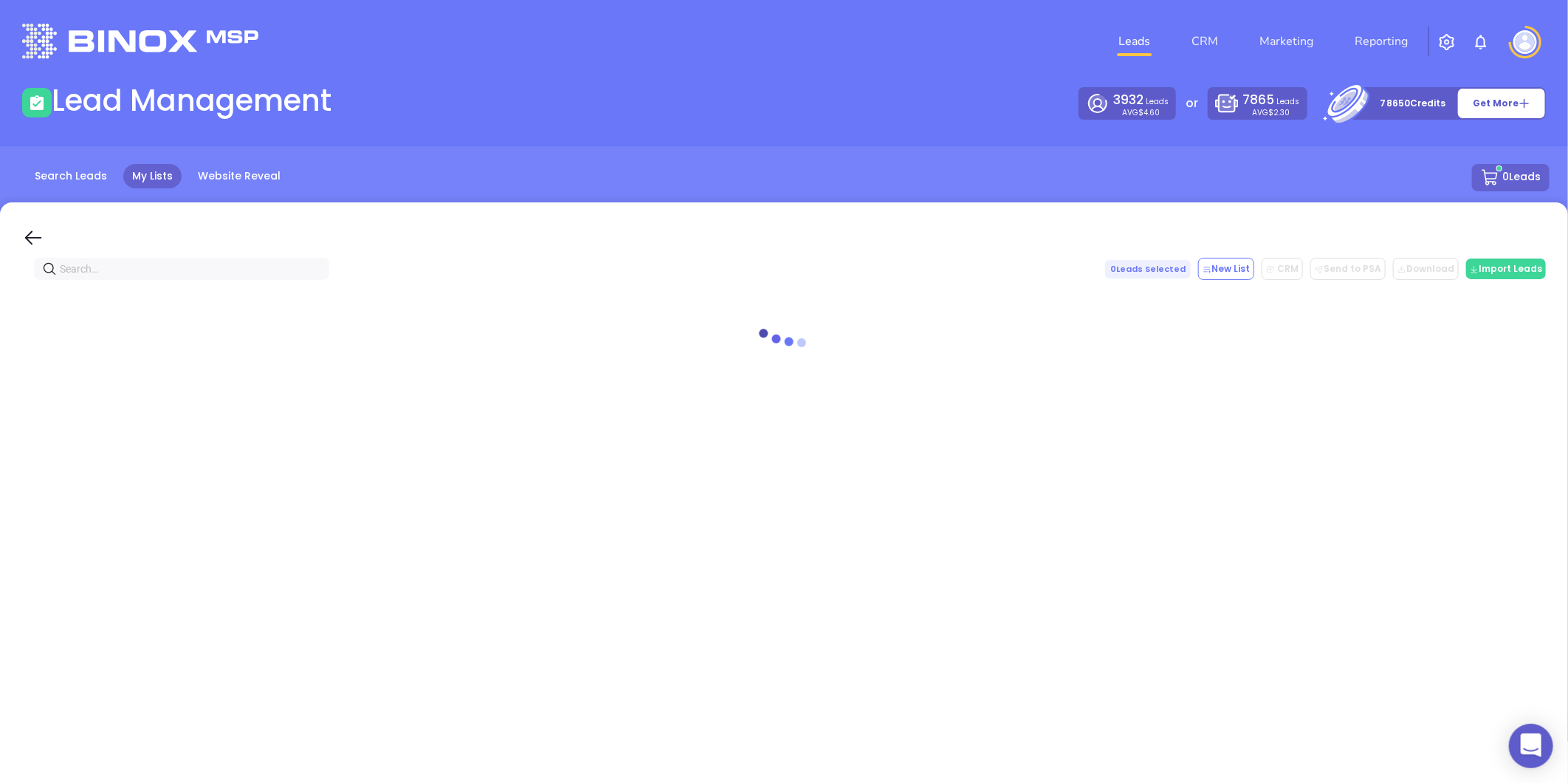
paste input "First Palmetto Insurance"
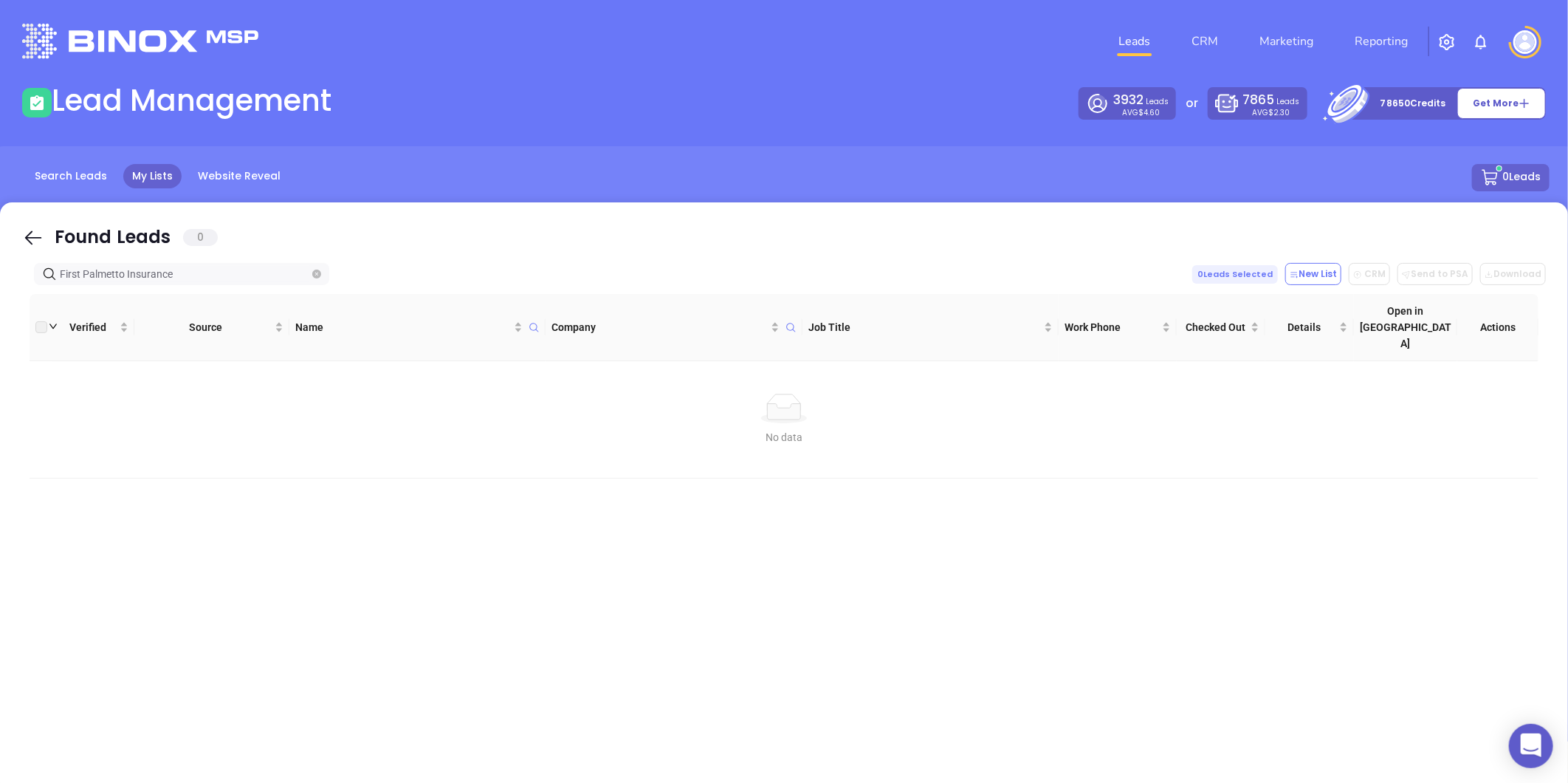
type input "First Palmetto Insurance"
click at [313, 278] on icon "close-circle" at bounding box center [316, 273] width 9 height 9
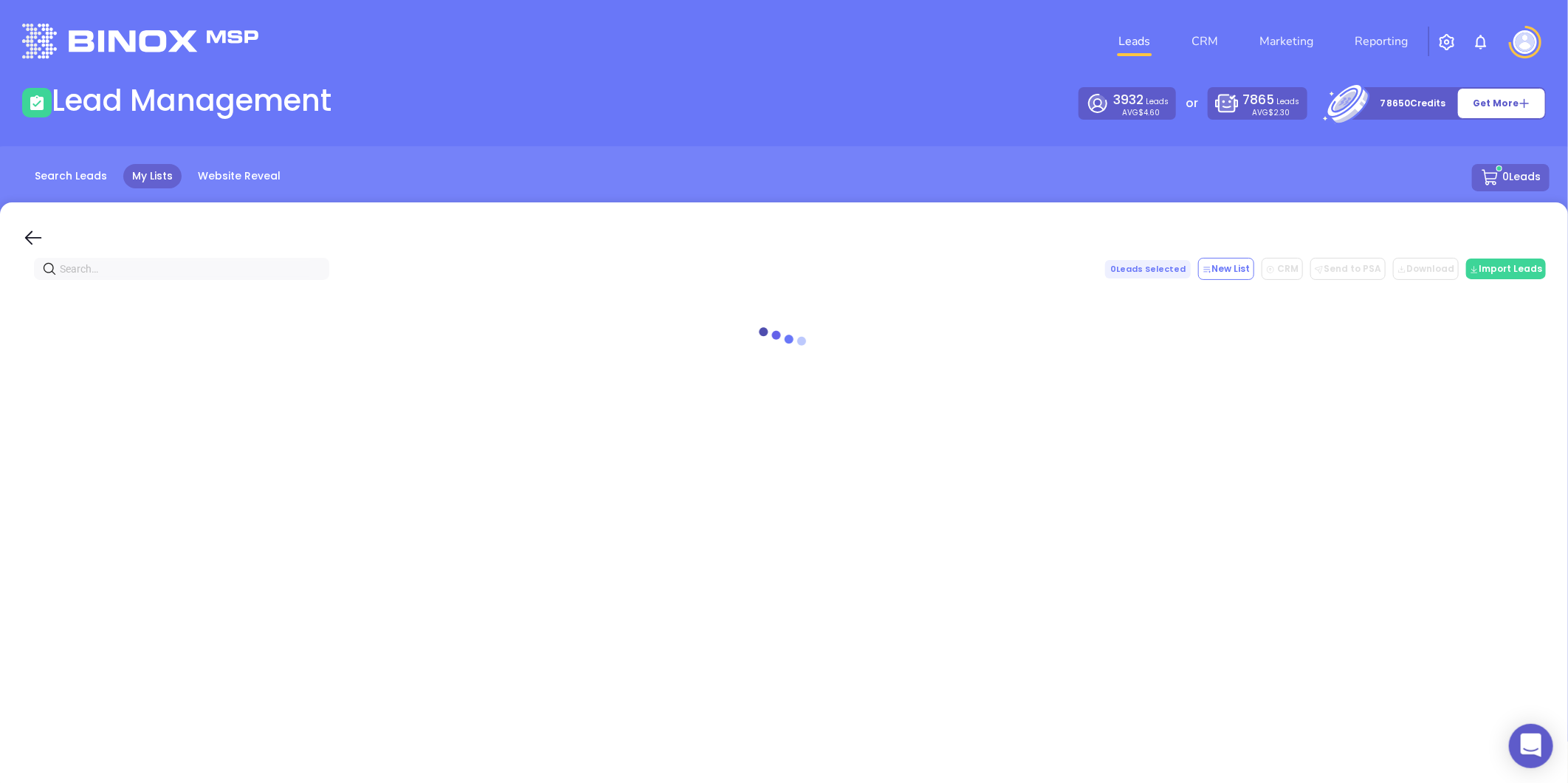
paste input "CarterInsGroup.com"
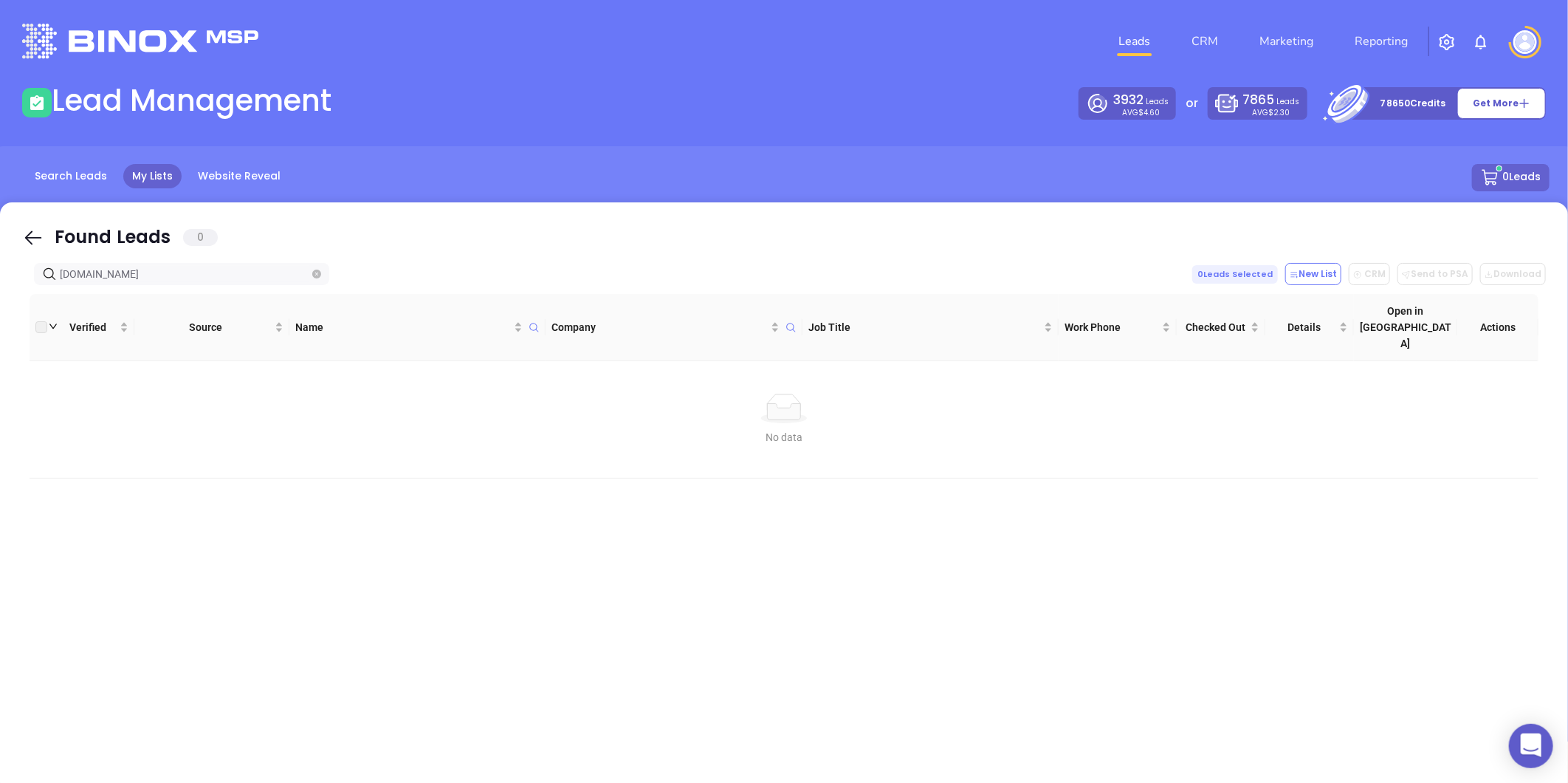
type input "CarterInsGroup.com"
click at [312, 270] on icon "close-circle" at bounding box center [316, 273] width 9 height 9
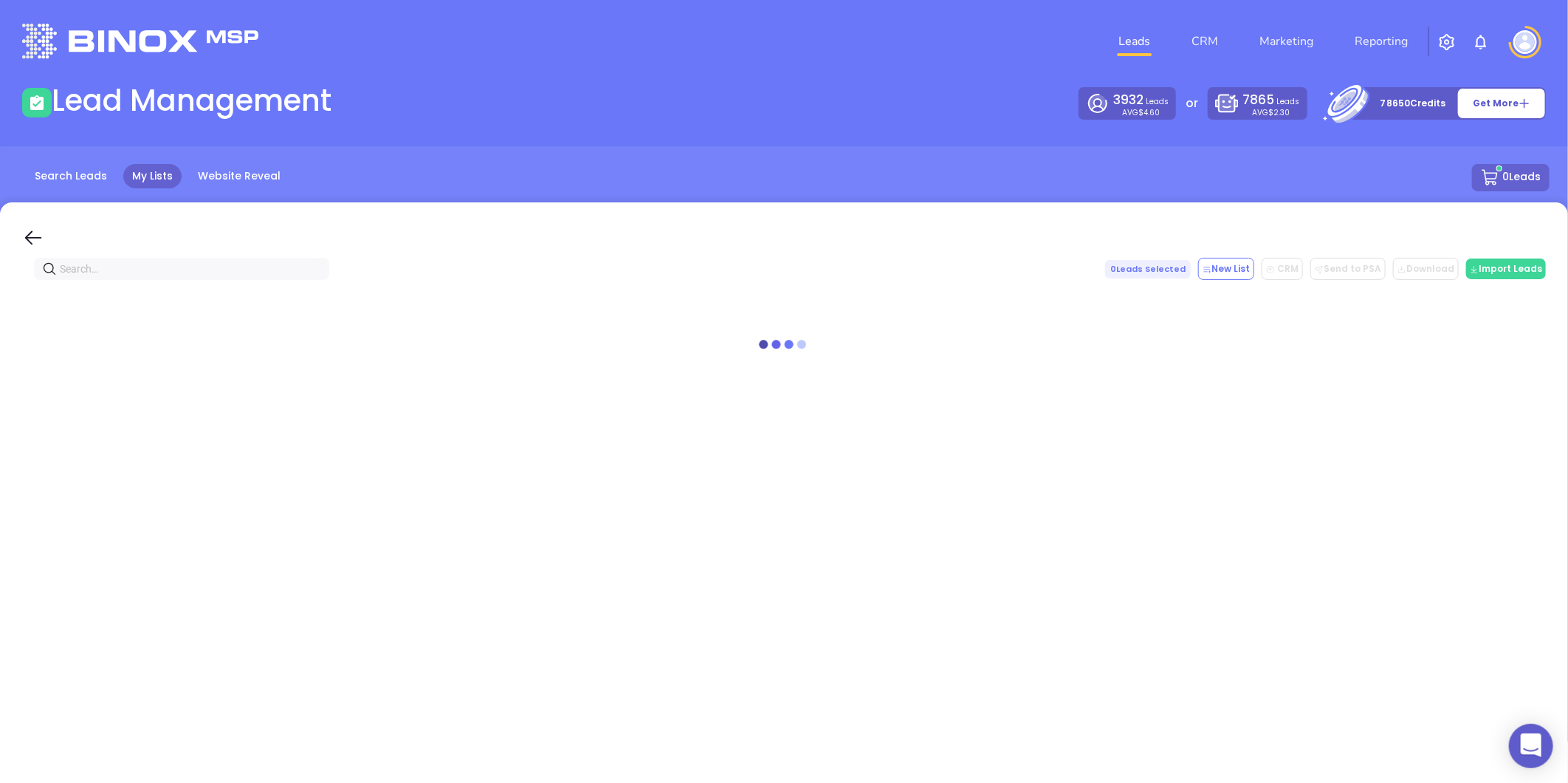
paste input "garysinsuranceagency.com"
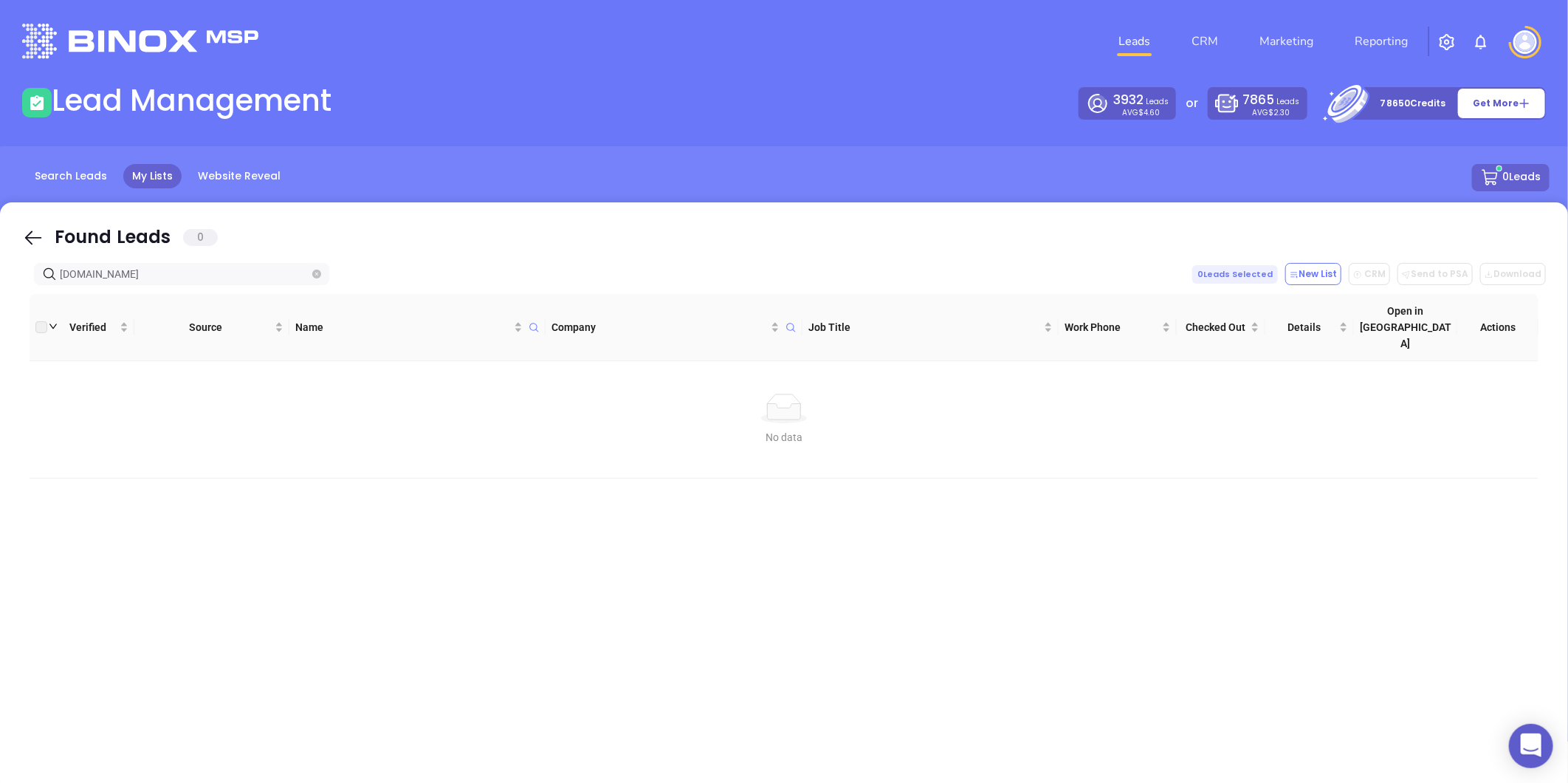
type input "garysinsuranceagency.com"
click at [321, 269] on icon "close-circle" at bounding box center [316, 273] width 9 height 9
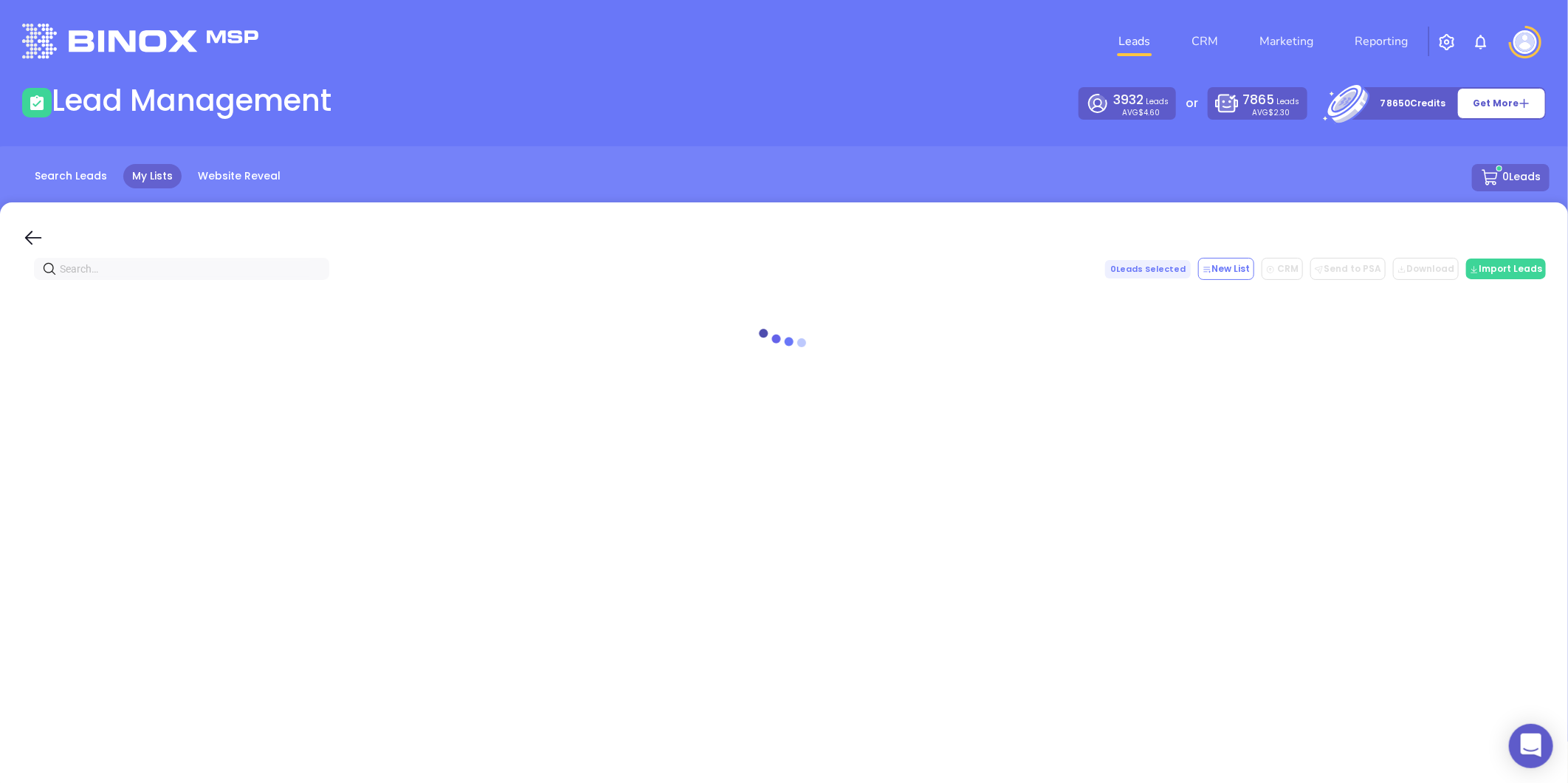
paste input "[DOMAIN_NAME]"
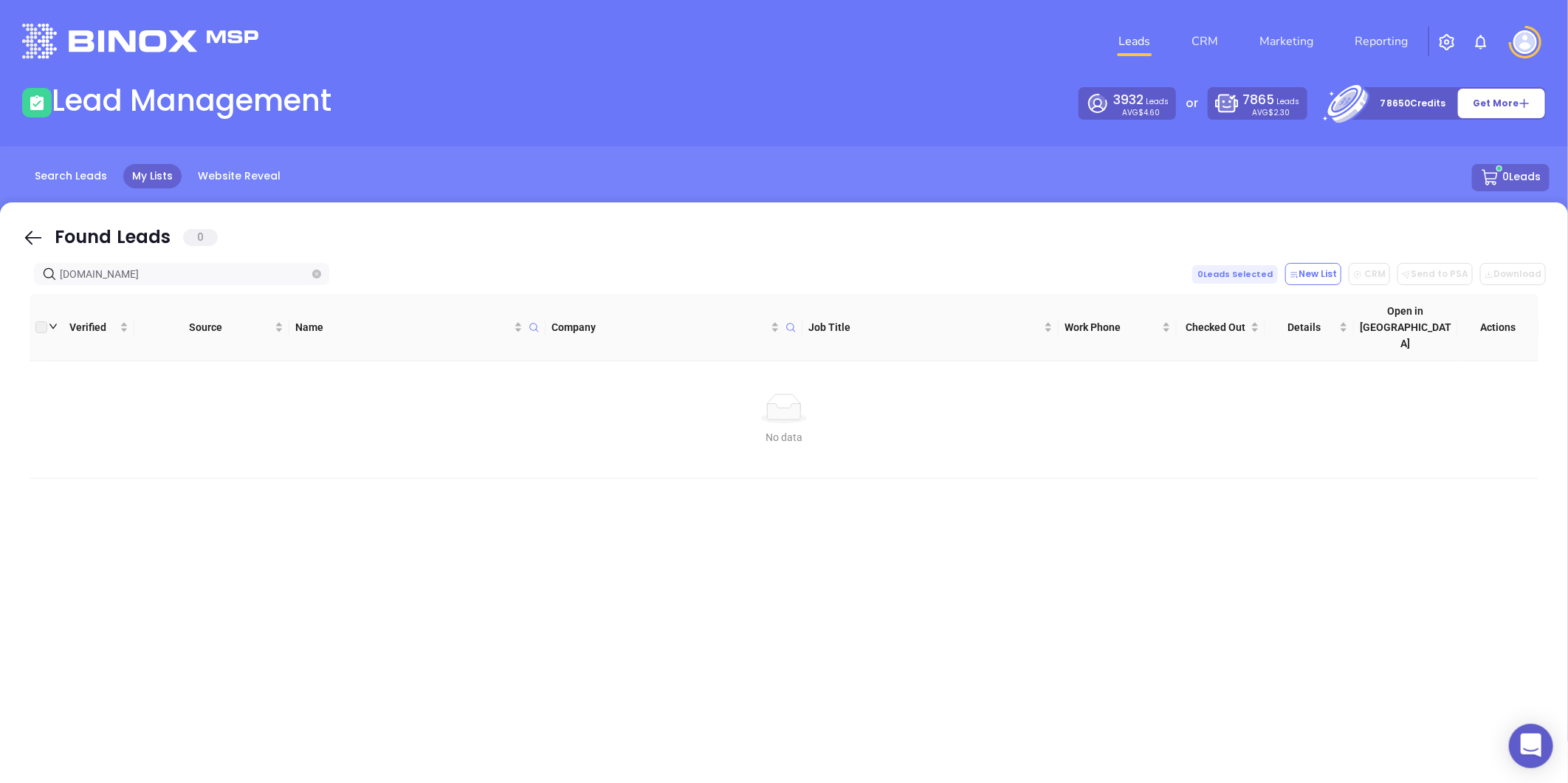
type input "[DOMAIN_NAME]"
click at [317, 275] on icon "close-circle" at bounding box center [316, 273] width 9 height 9
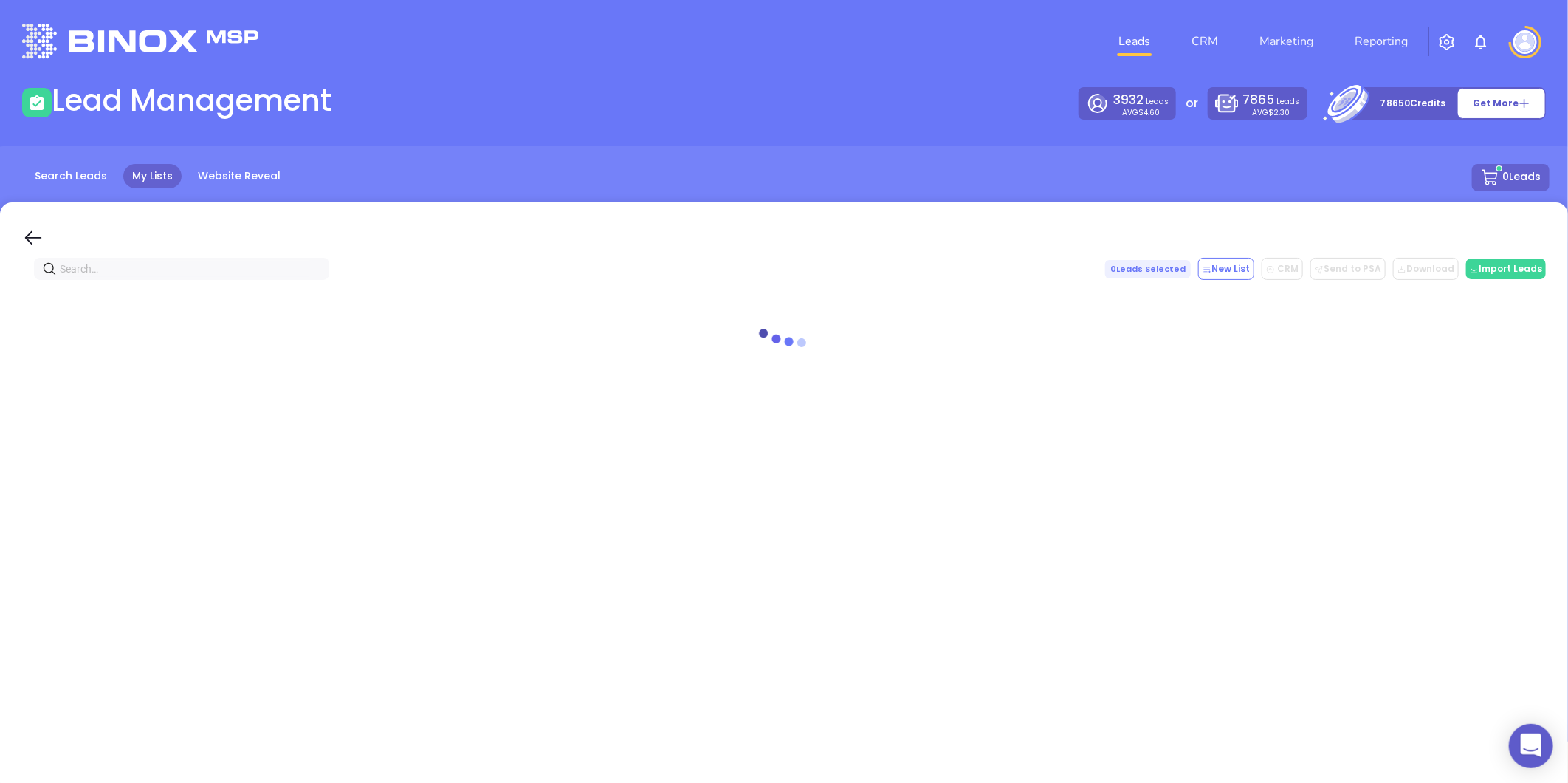
paste input "hlcinsurancebroker.com"
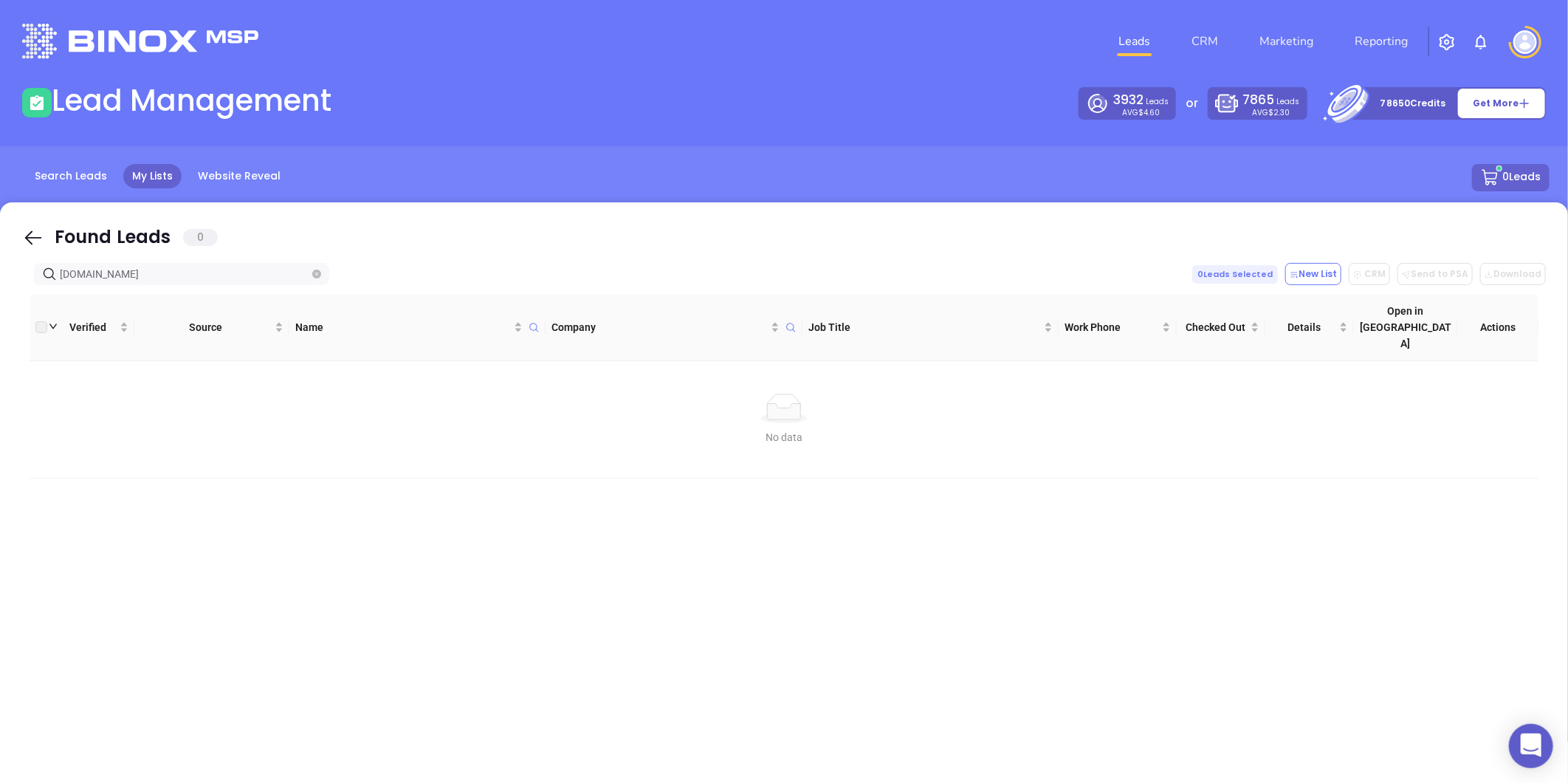
type input "hlcinsurancebroker.com"
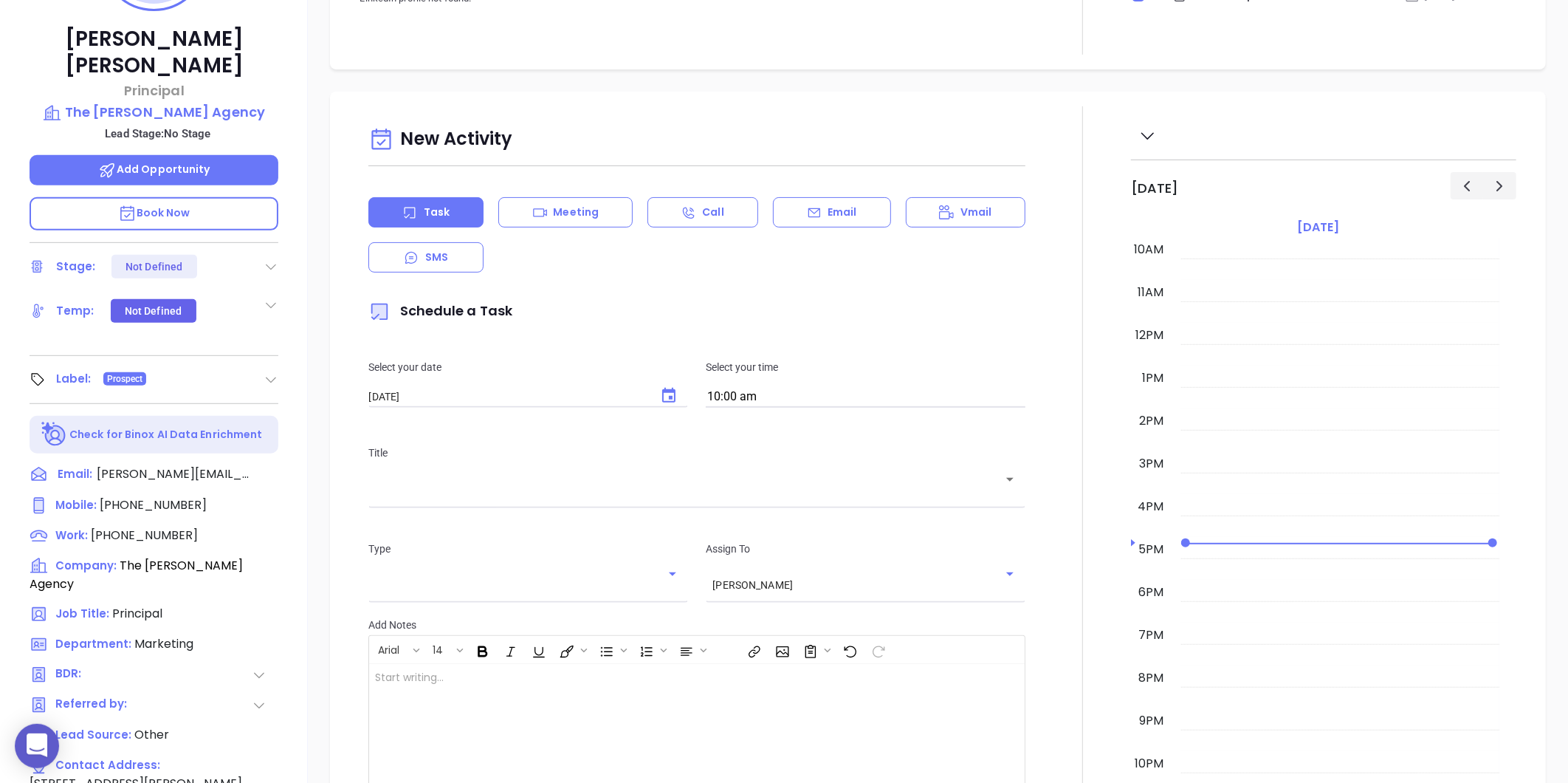
scroll to position [82, 0]
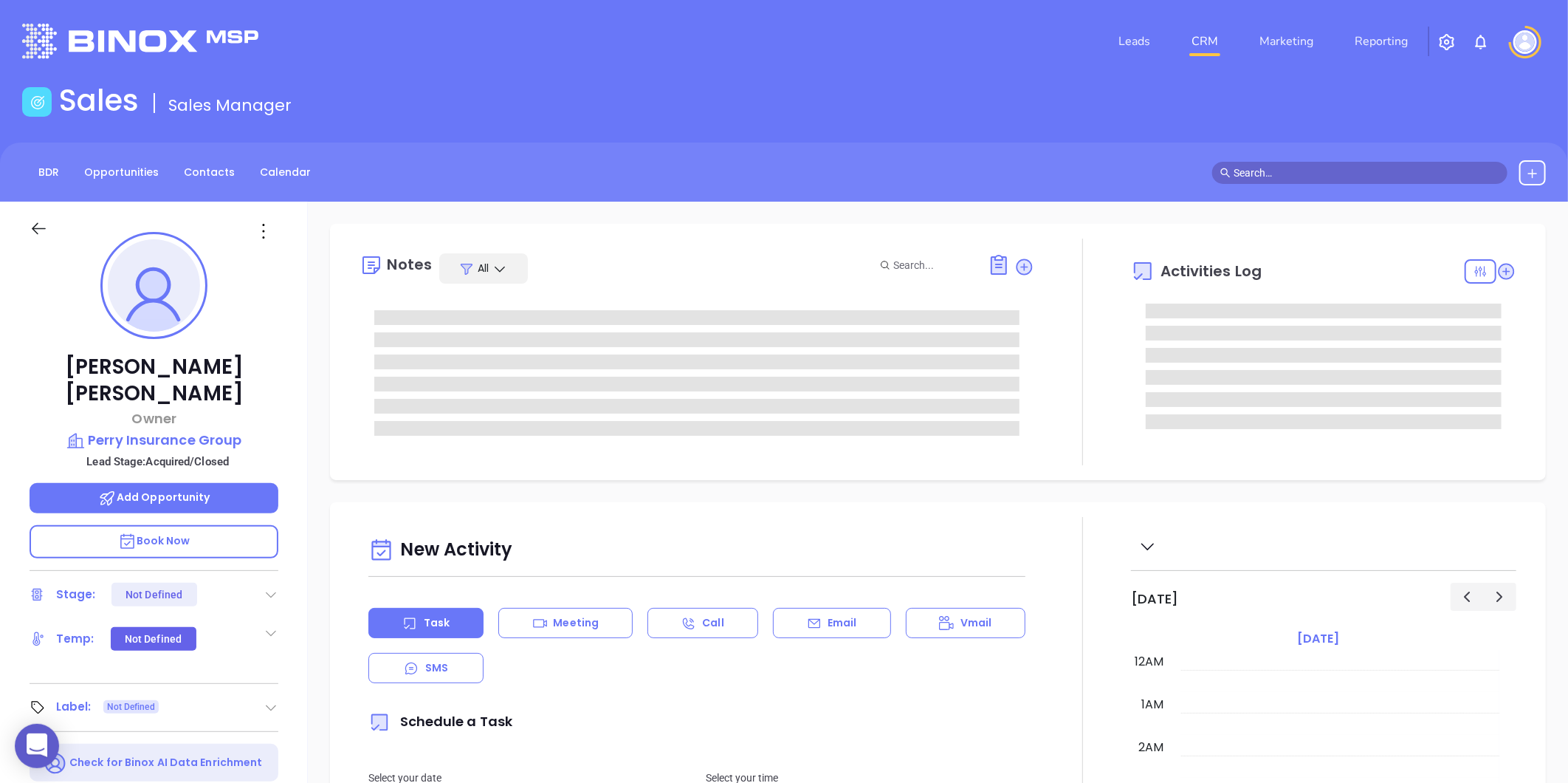
type input "10:00 am"
type input "[DATE]"
type input "[PERSON_NAME]"
click at [168, 430] on p "Perry Insurance Group" at bounding box center [154, 440] width 249 height 21
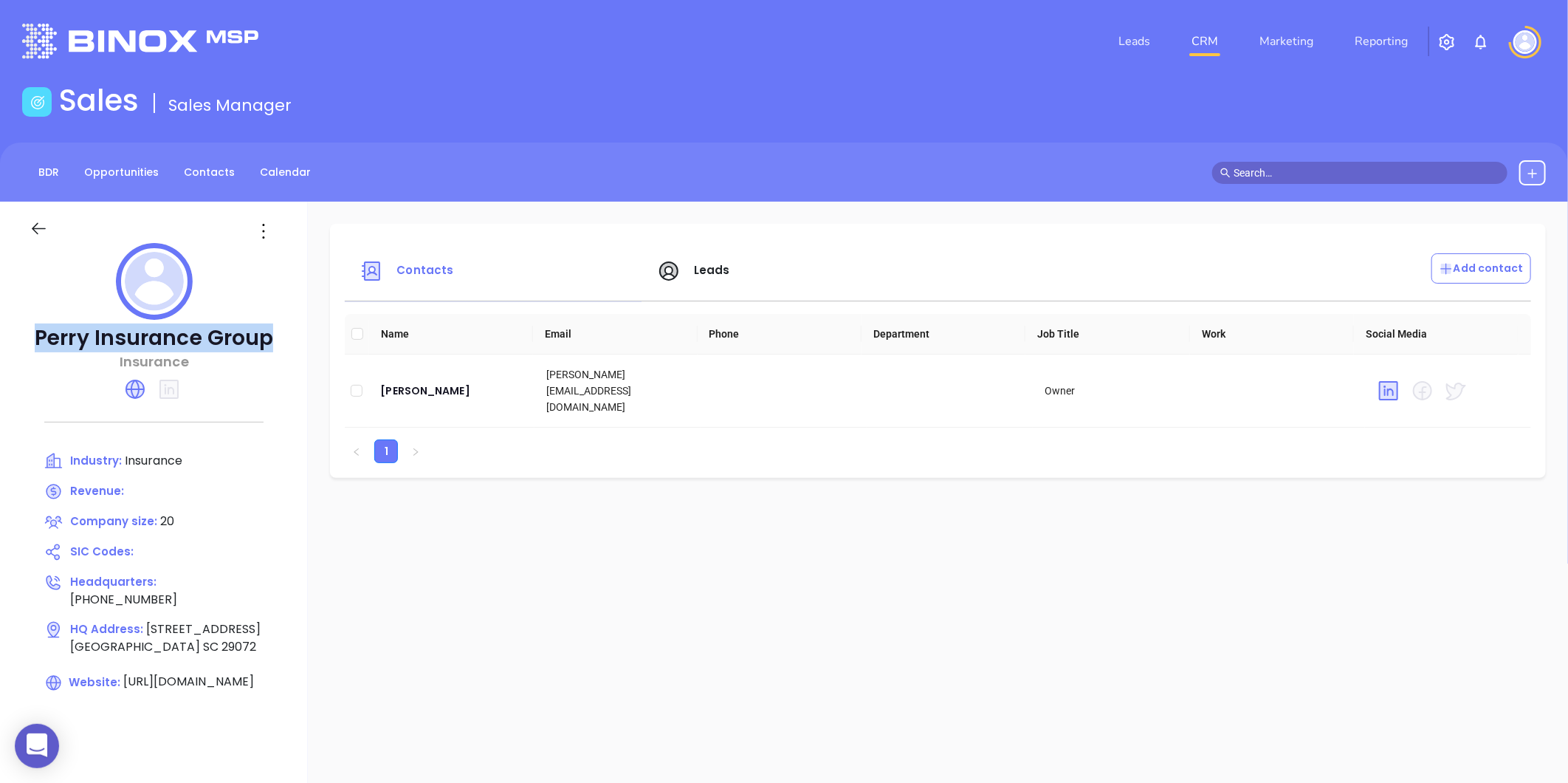
drag, startPoint x: 33, startPoint y: 338, endPoint x: 272, endPoint y: 333, distance: 239.1
click at [272, 333] on p "Perry Insurance Group" at bounding box center [154, 338] width 249 height 27
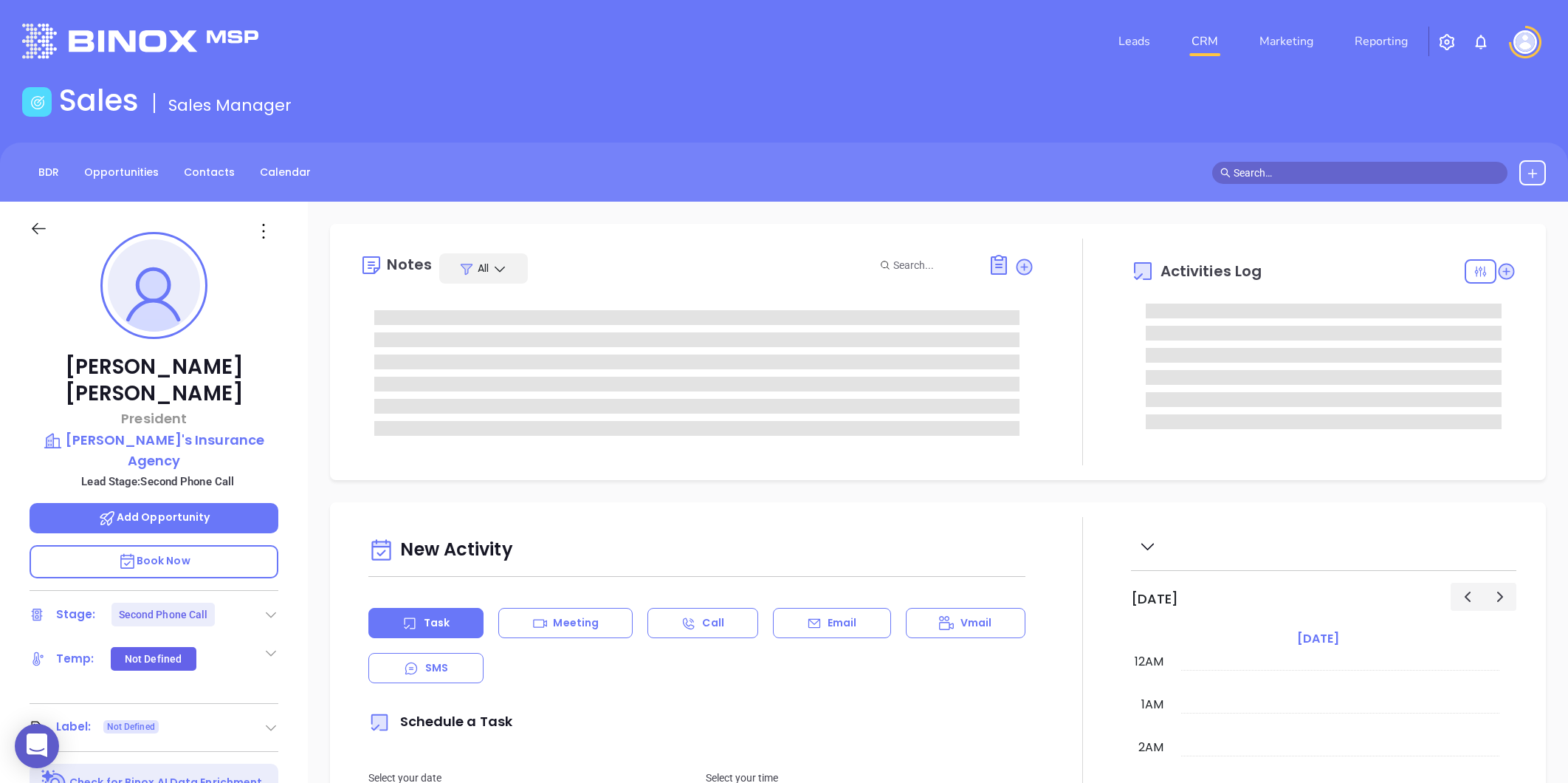
type input "[PERSON_NAME]"
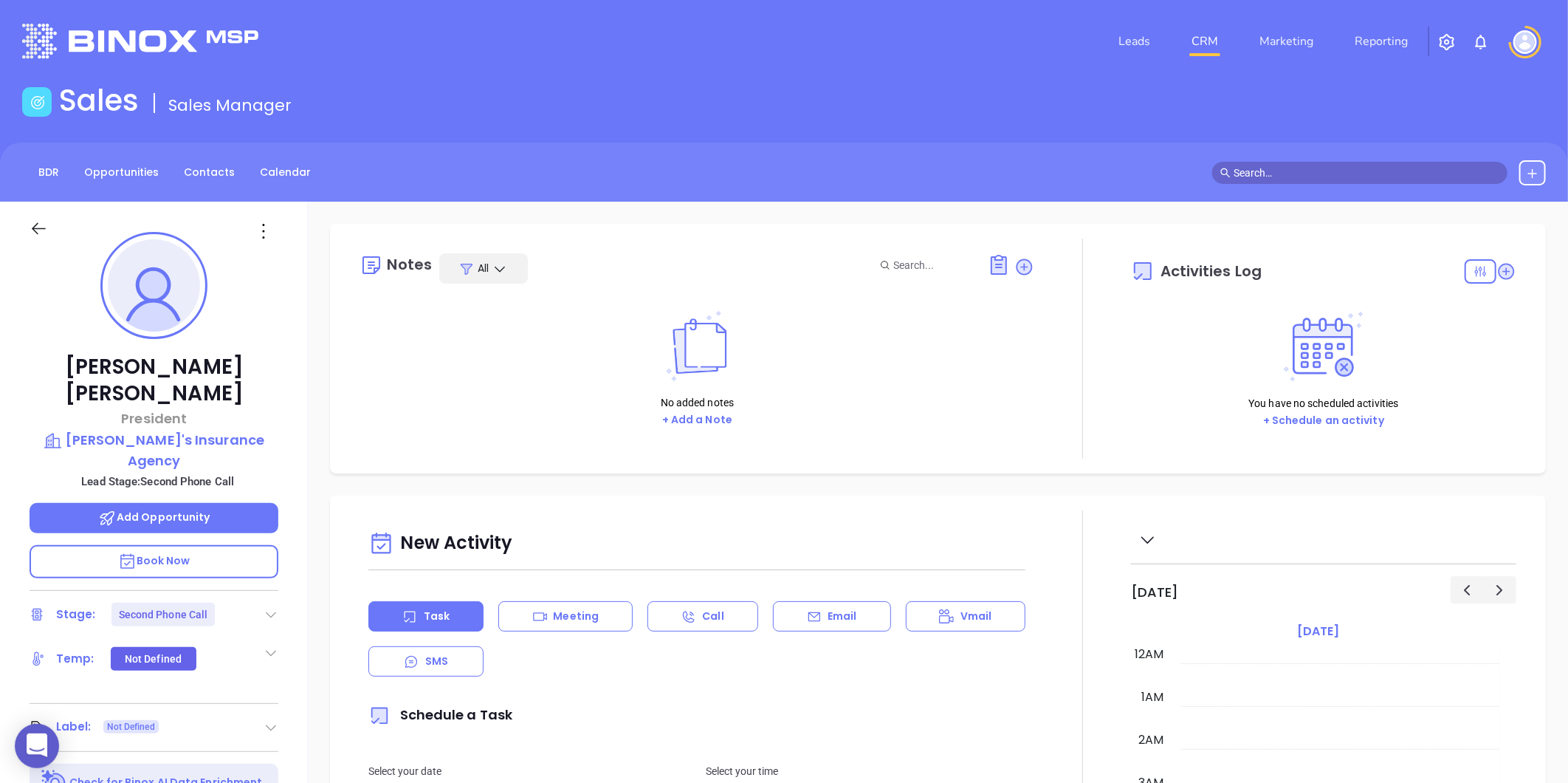
scroll to position [429, 0]
click at [269, 605] on div at bounding box center [270, 614] width 14 height 18
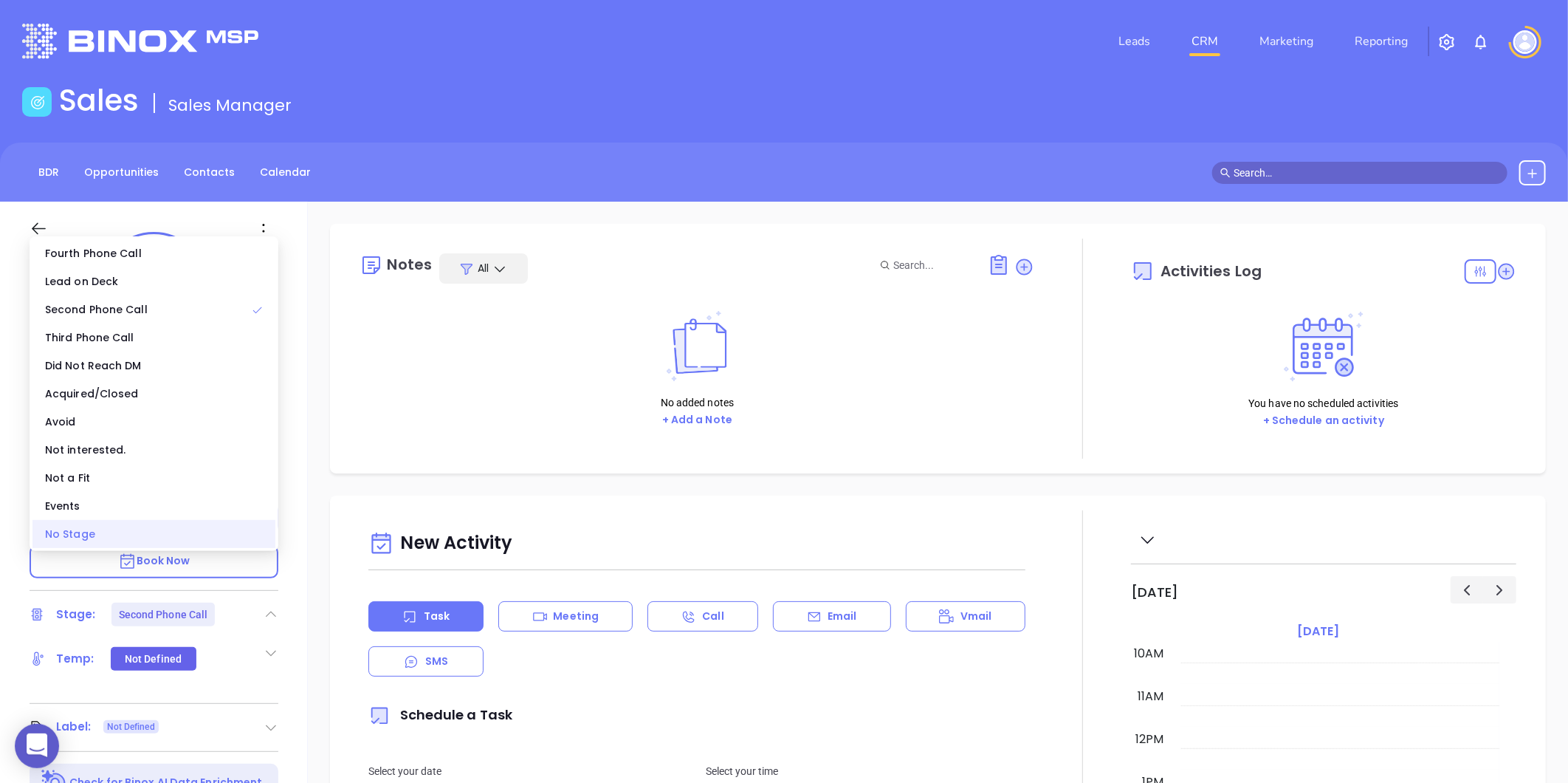
click at [113, 535] on div "No Stage" at bounding box center [154, 533] width 243 height 28
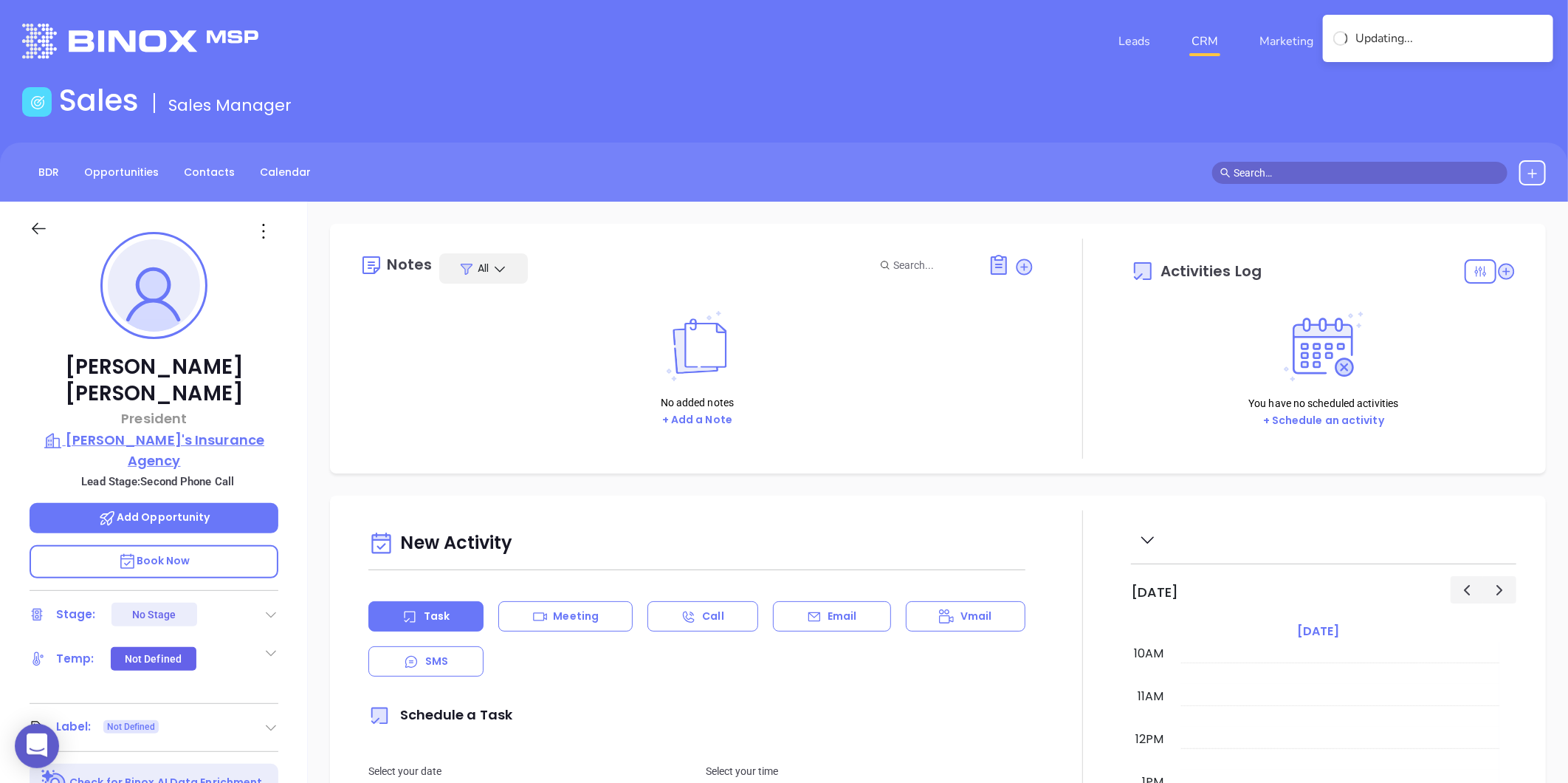
click at [138, 422] on div "Gary Stellpflug President Gary's Insurance Agency Lead Stage: Second Phone Call…" at bounding box center [154, 690] width 307 height 978
drag, startPoint x: 138, startPoint y: 422, endPoint x: 137, endPoint y: 413, distance: 9.1
click at [137, 430] on p "Gary's Insurance Agency" at bounding box center [154, 450] width 249 height 41
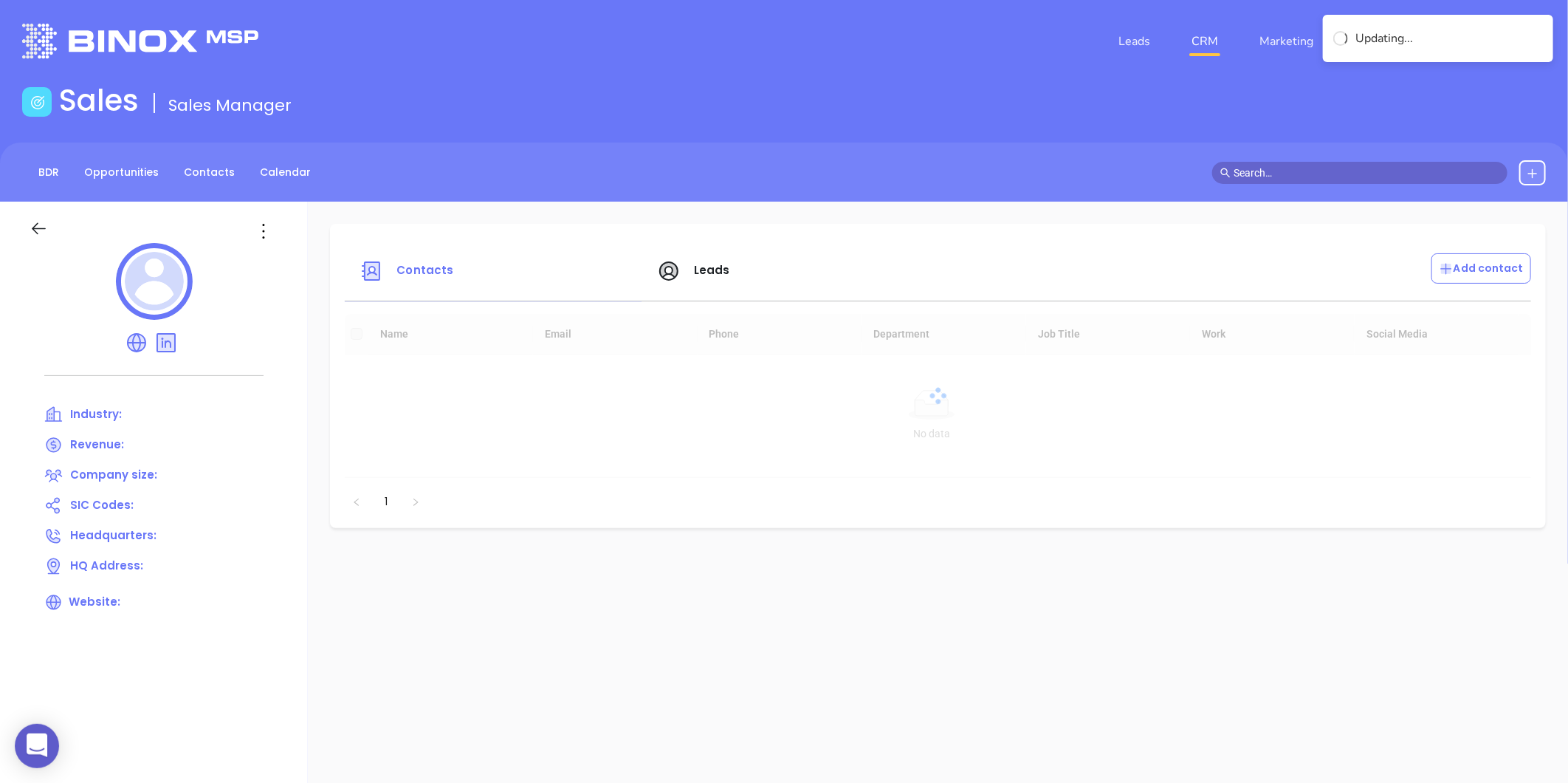
click at [260, 223] on icon at bounding box center [264, 231] width 24 height 24
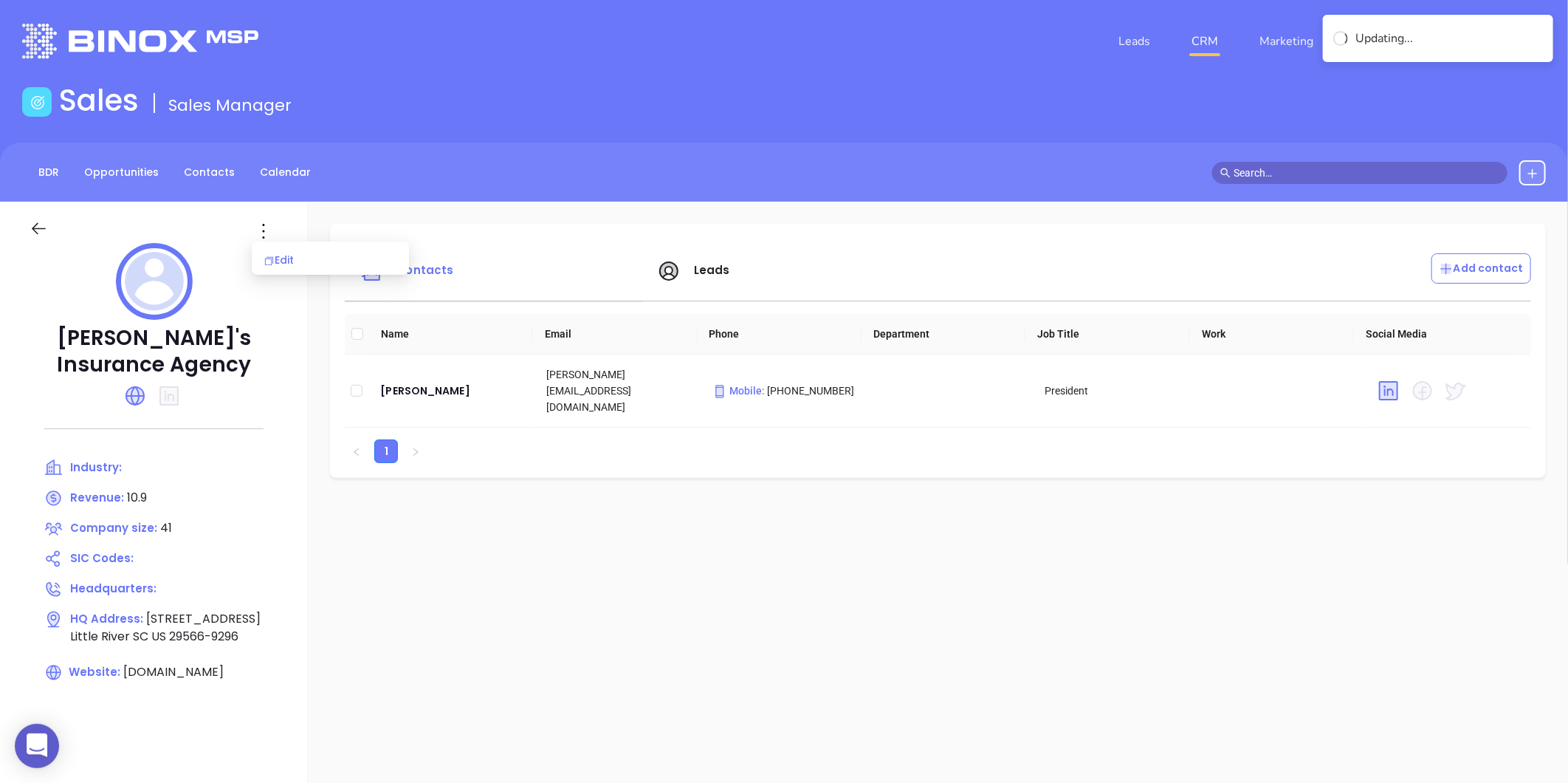
click at [288, 255] on div "Edit" at bounding box center [330, 260] width 134 height 16
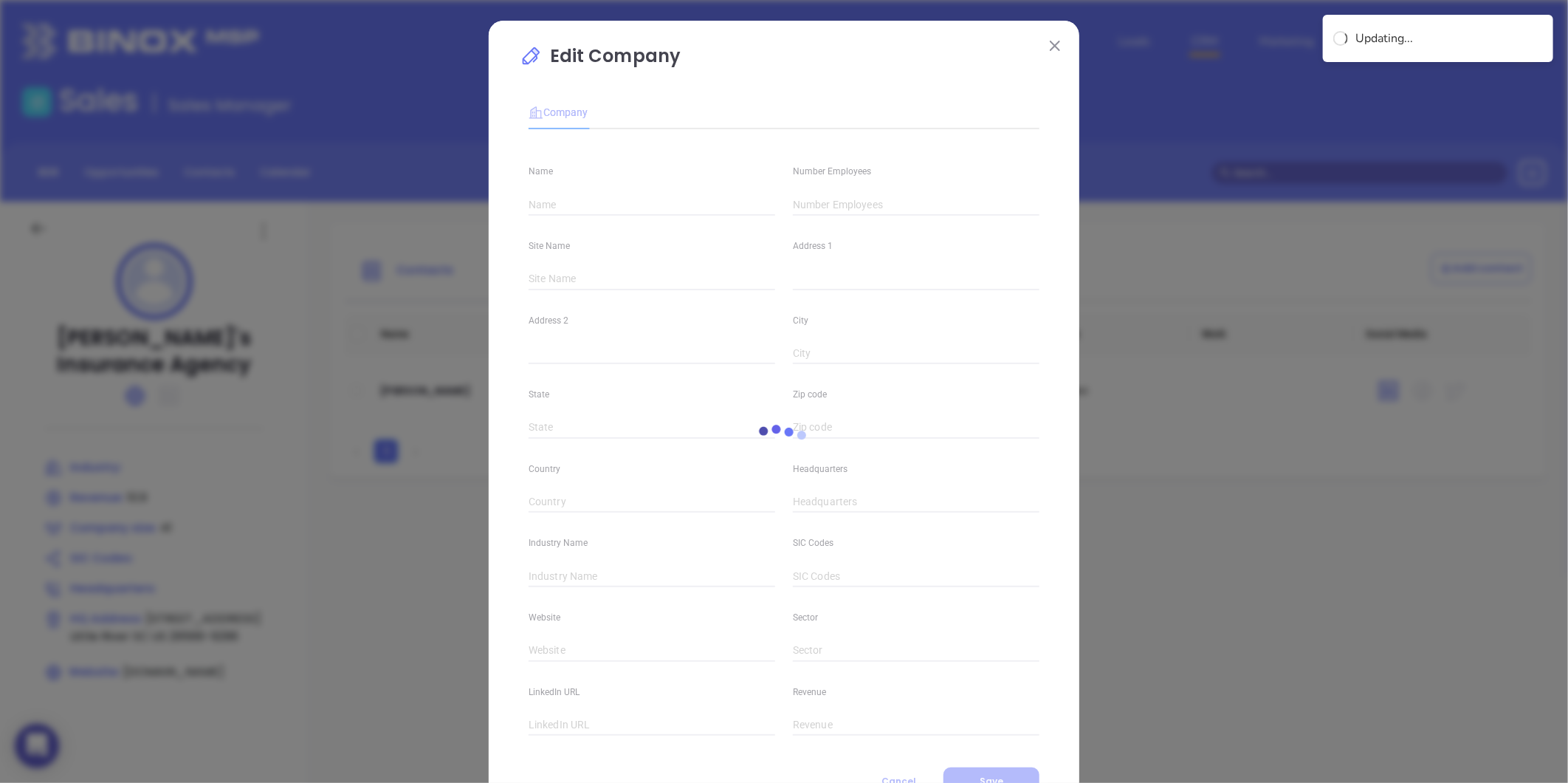
type input "Gary's Insurance Agency"
type input "41"
type input "[DOMAIN_NAME]"
type input "10.9"
drag, startPoint x: 803, startPoint y: 203, endPoint x: 701, endPoint y: 225, distance: 104.3
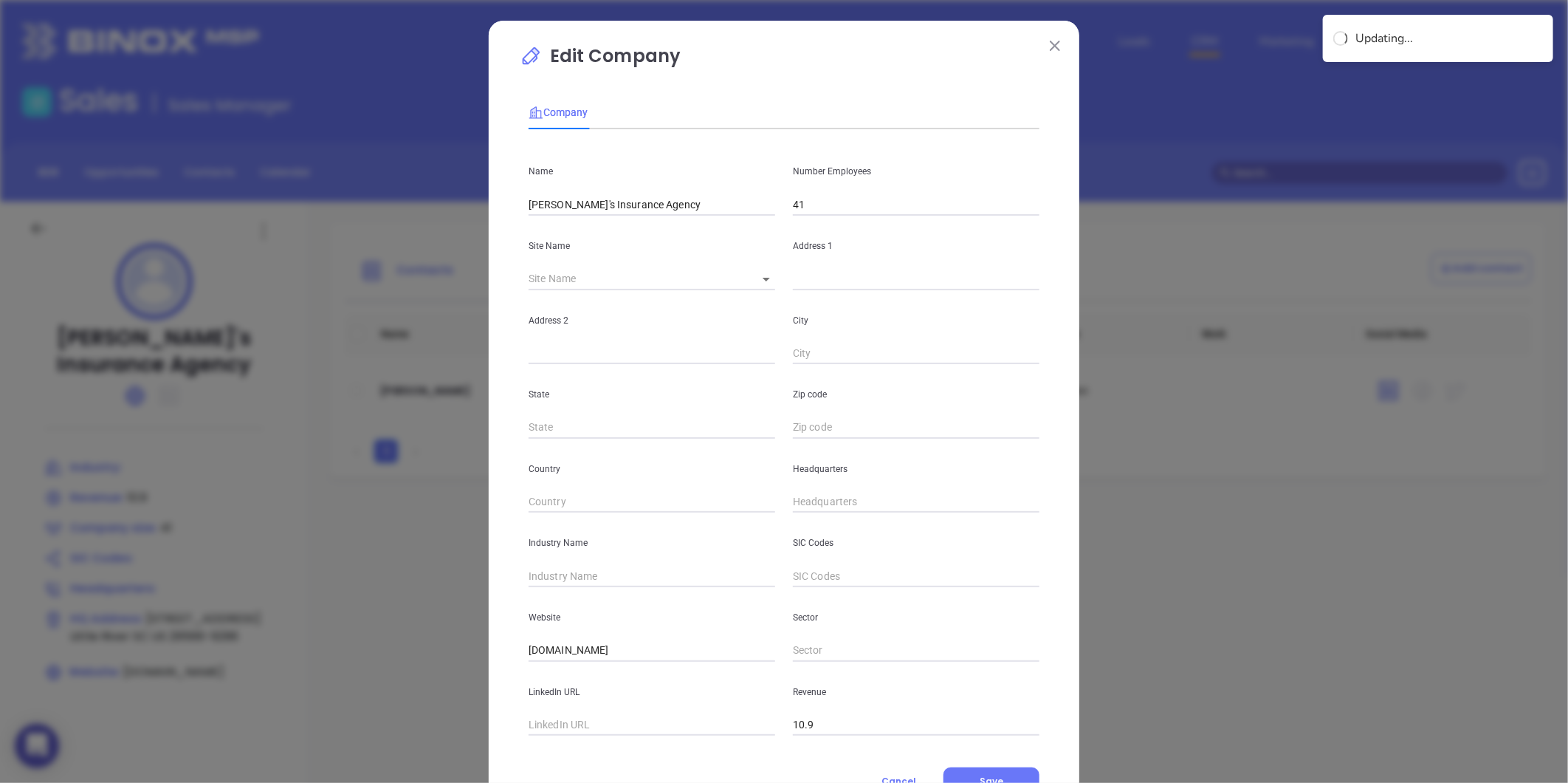
click at [701, 225] on div "Name Gary's Insurance Agency Number Employees 41 Site Name ​ Address 1 Address …" at bounding box center [784, 438] width 511 height 594
type input "3"
click at [756, 272] on body "0 Leads CRM Marketing Reporting Financial Leads Leads Sales Sales Manager BDR O…" at bounding box center [784, 392] width 1568 height 783
click at [761, 283] on li "Little River" at bounding box center [780, 280] width 80 height 27
type input "Little River"
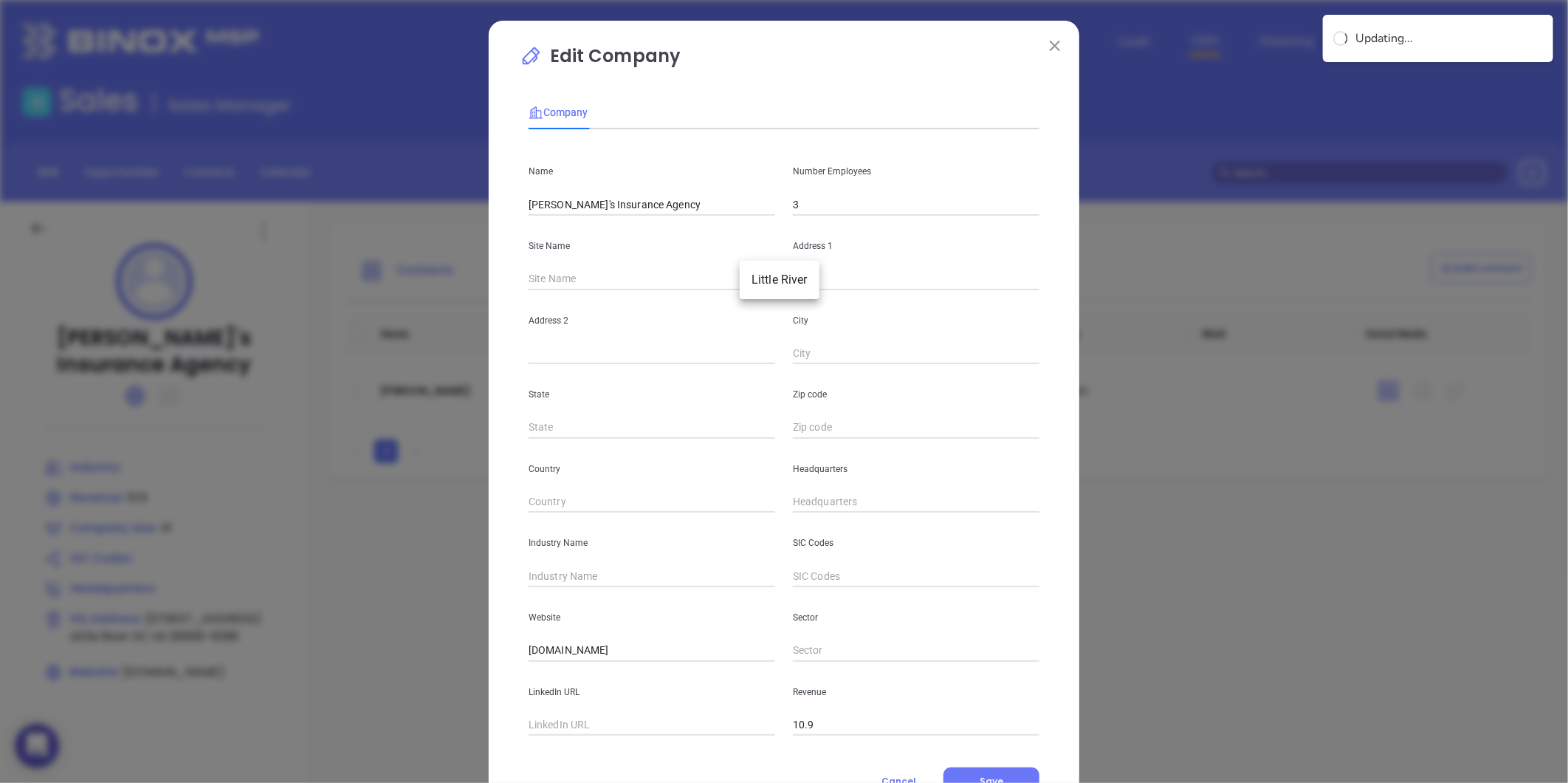
type input "291 Highway 90 E Unit A1"
type input "Little River"
type input "SC"
type input "29566-9296"
type input "US"
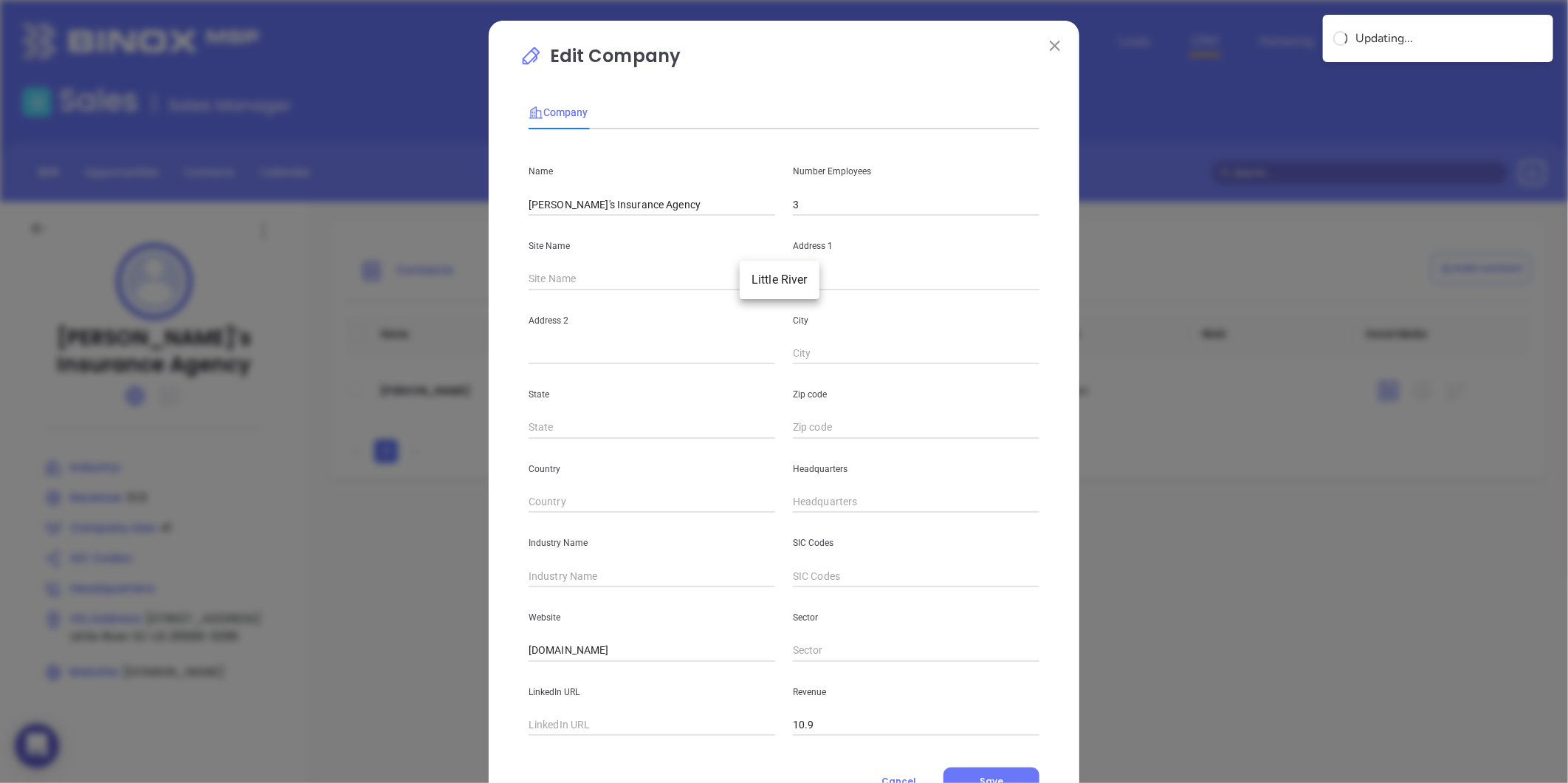
type input "124564"
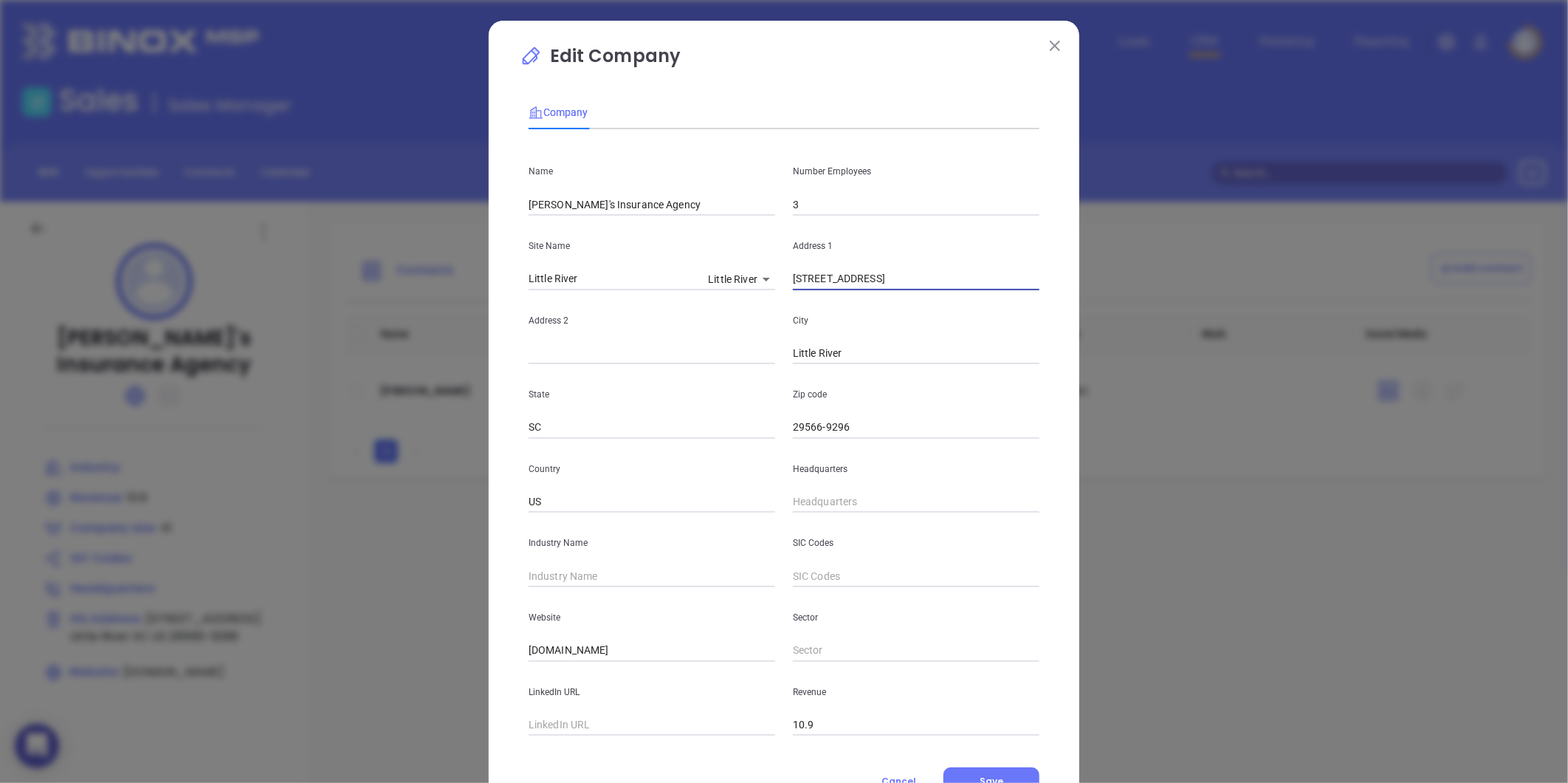
drag, startPoint x: 922, startPoint y: 282, endPoint x: 756, endPoint y: 307, distance: 167.9
click at [756, 307] on div "Name Gary's Insurance Agency Number Employees 3 Site Name Little River Little R…" at bounding box center [784, 438] width 511 height 594
paste input "291 SC-90 a1, Little River, SC 29566"
type input "291 SC-90 a1, Little River, SC 29566"
click at [855, 419] on input "29566-9296" at bounding box center [916, 427] width 246 height 22
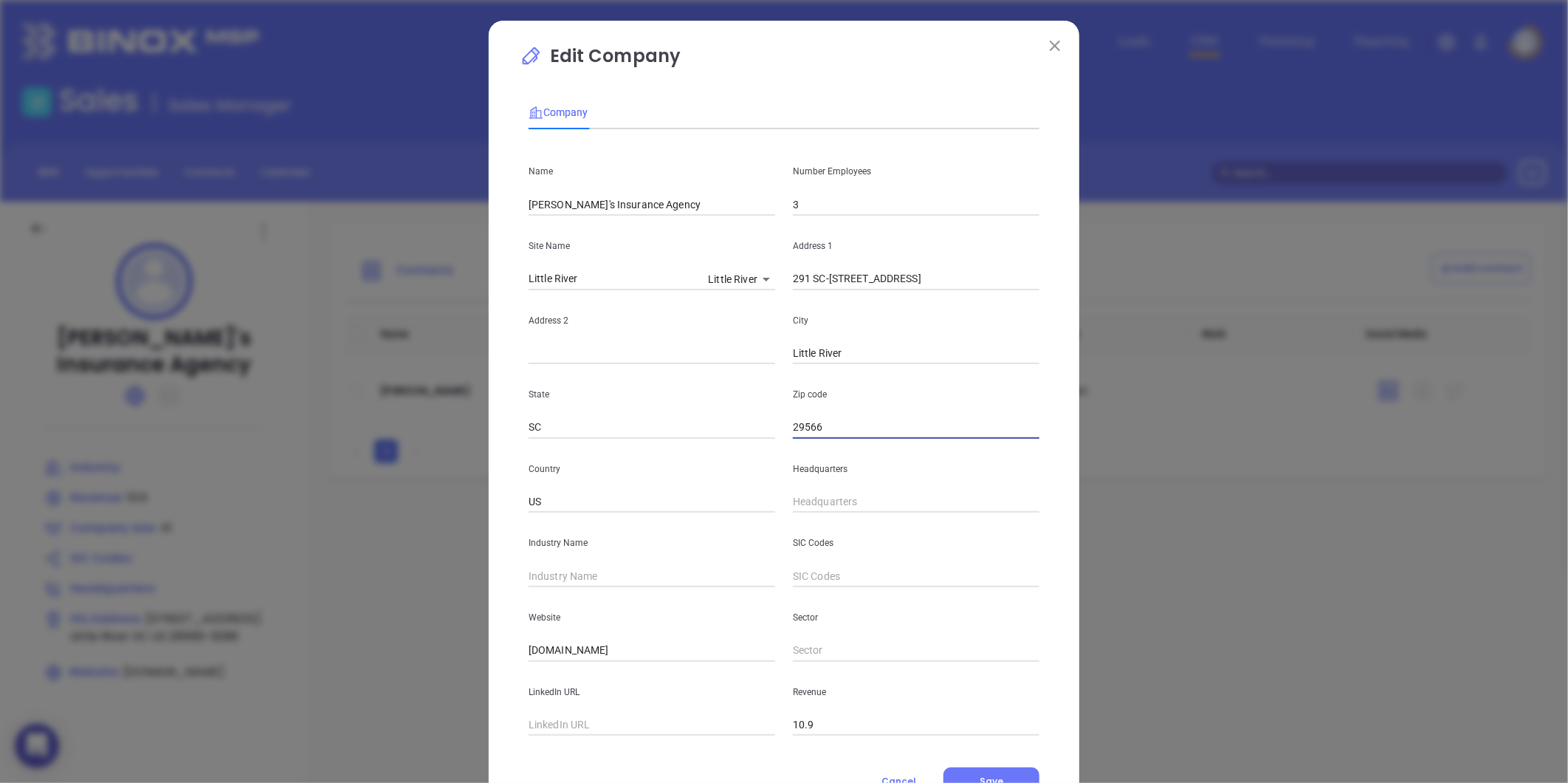
type input "29566"
drag, startPoint x: 855, startPoint y: 278, endPoint x: 1024, endPoint y: 283, distance: 169.1
click at [1022, 282] on input "291 SC-90 a1, Little River, SC 29566" at bounding box center [916, 279] width 246 height 22
type input "291 SC-90 a1"
type input "( ) -"
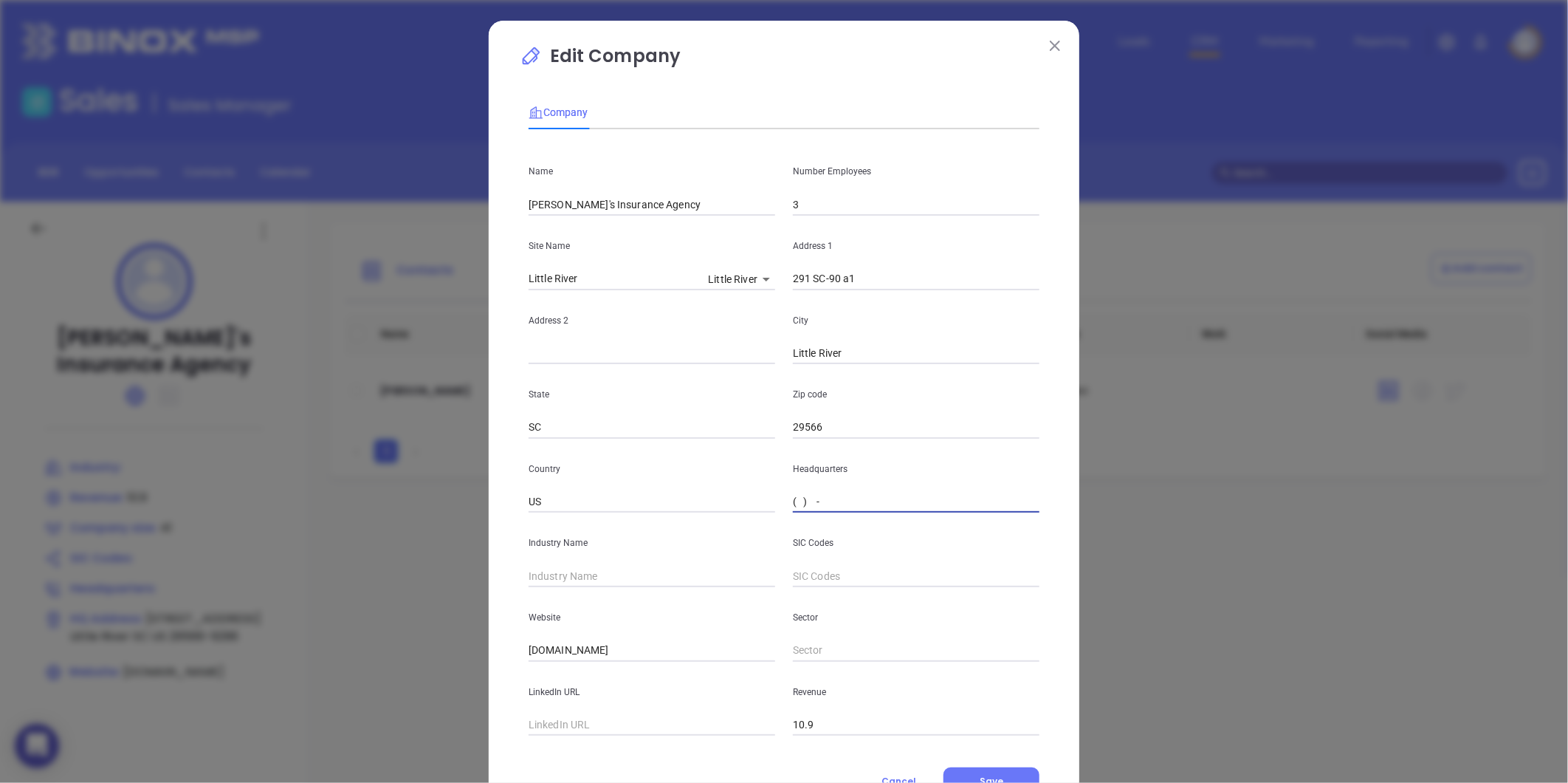
click at [840, 505] on input "( ) -" at bounding box center [916, 501] width 246 height 22
paste input "843) 663-4575"
type input "(843) 663-4575"
click at [619, 575] on input "text" at bounding box center [652, 575] width 246 height 22
type input "Insurance"
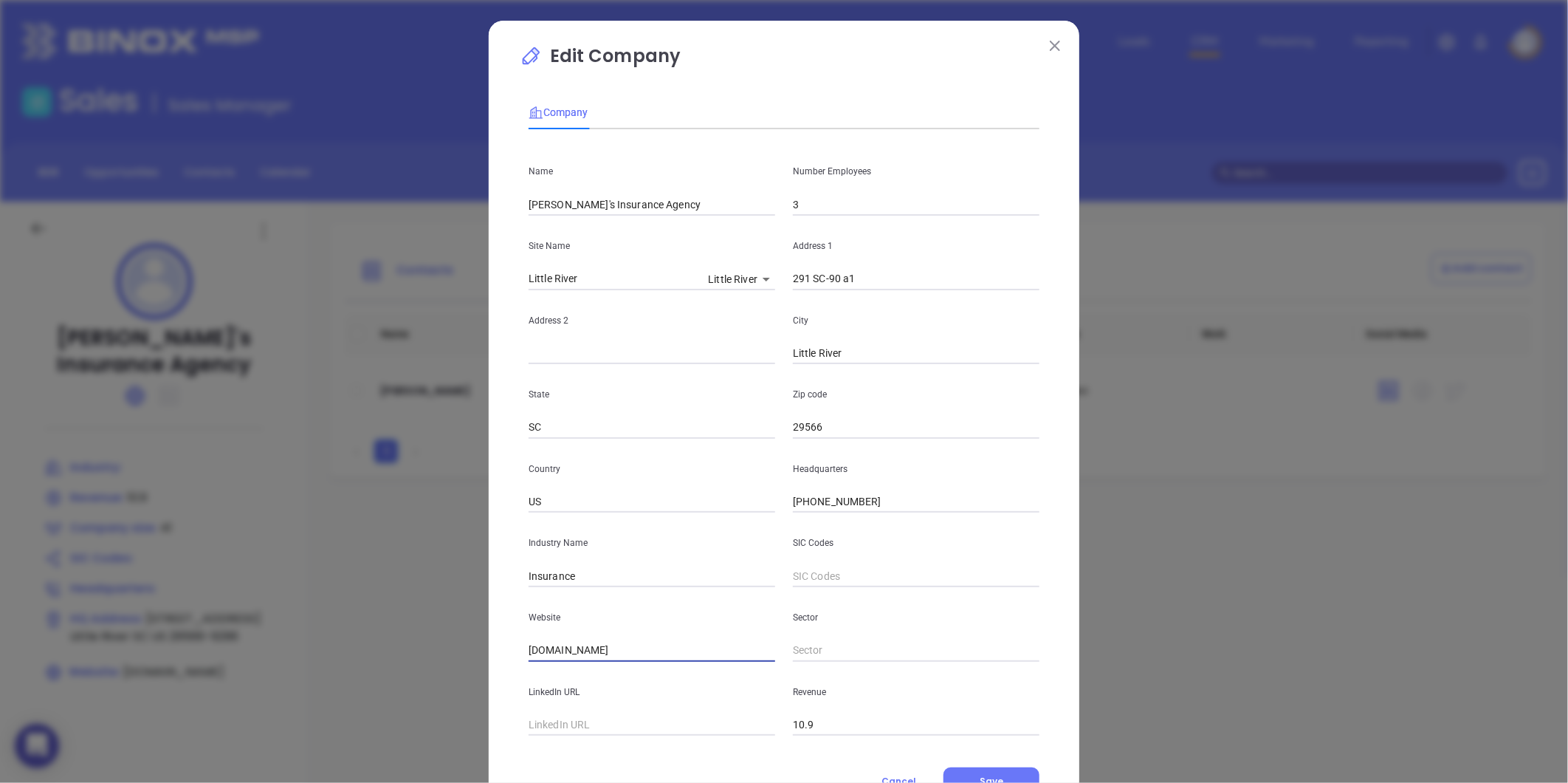
drag, startPoint x: 669, startPoint y: 645, endPoint x: 312, endPoint y: 699, distance: 361.1
click at [312, 699] on div "Edit Company Company Name Gary's Insurance Agency Number Employees 3 Site Name …" at bounding box center [784, 392] width 1568 height 783
paste input "https://www.garysinsuranceagency.com/"
type input "https://www.garysinsuranceagency.com/"
click at [994, 776] on span "Save" at bounding box center [991, 780] width 24 height 12
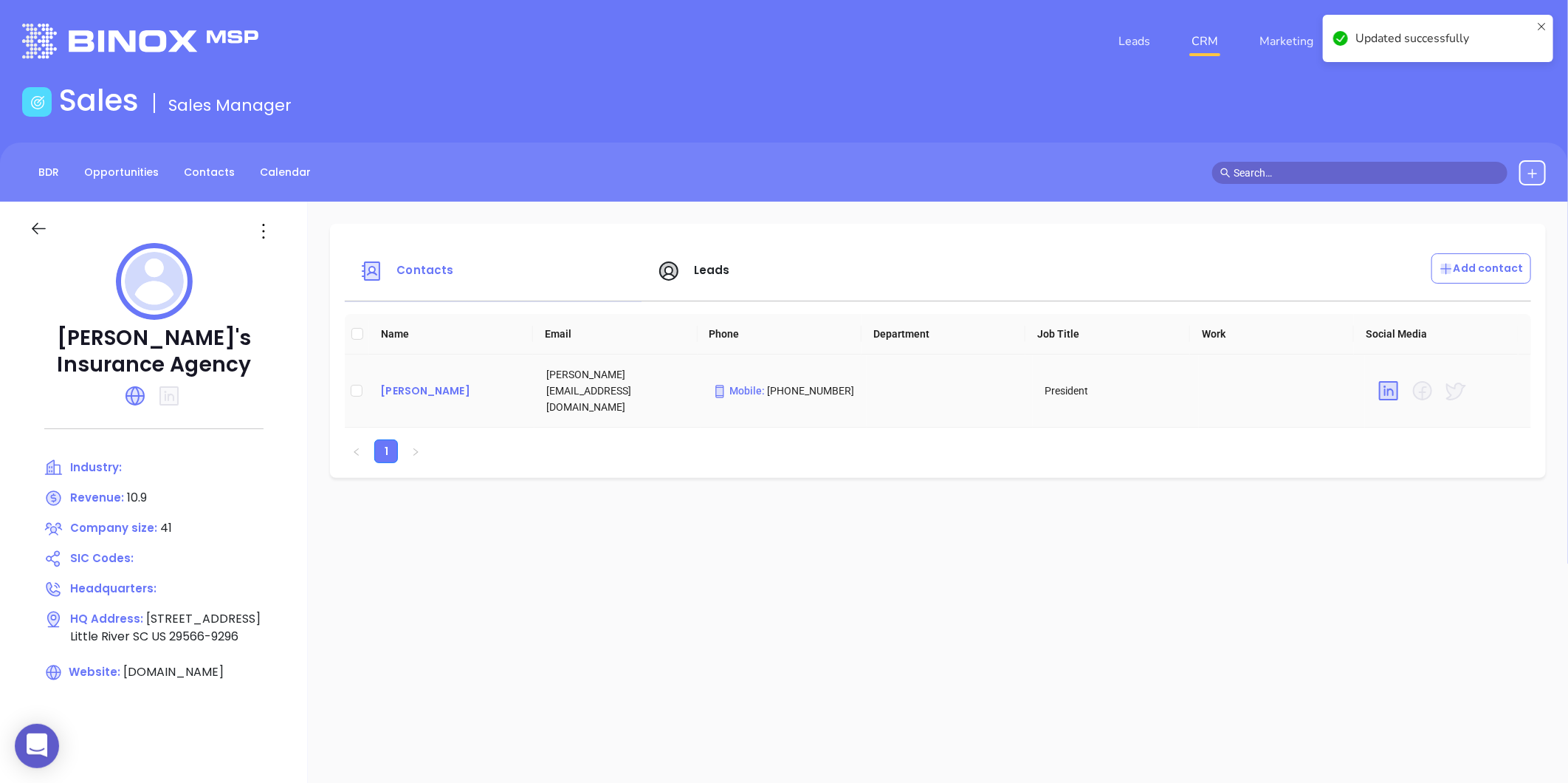
click at [431, 382] on div "Gary Stellpflug" at bounding box center [451, 391] width 142 height 18
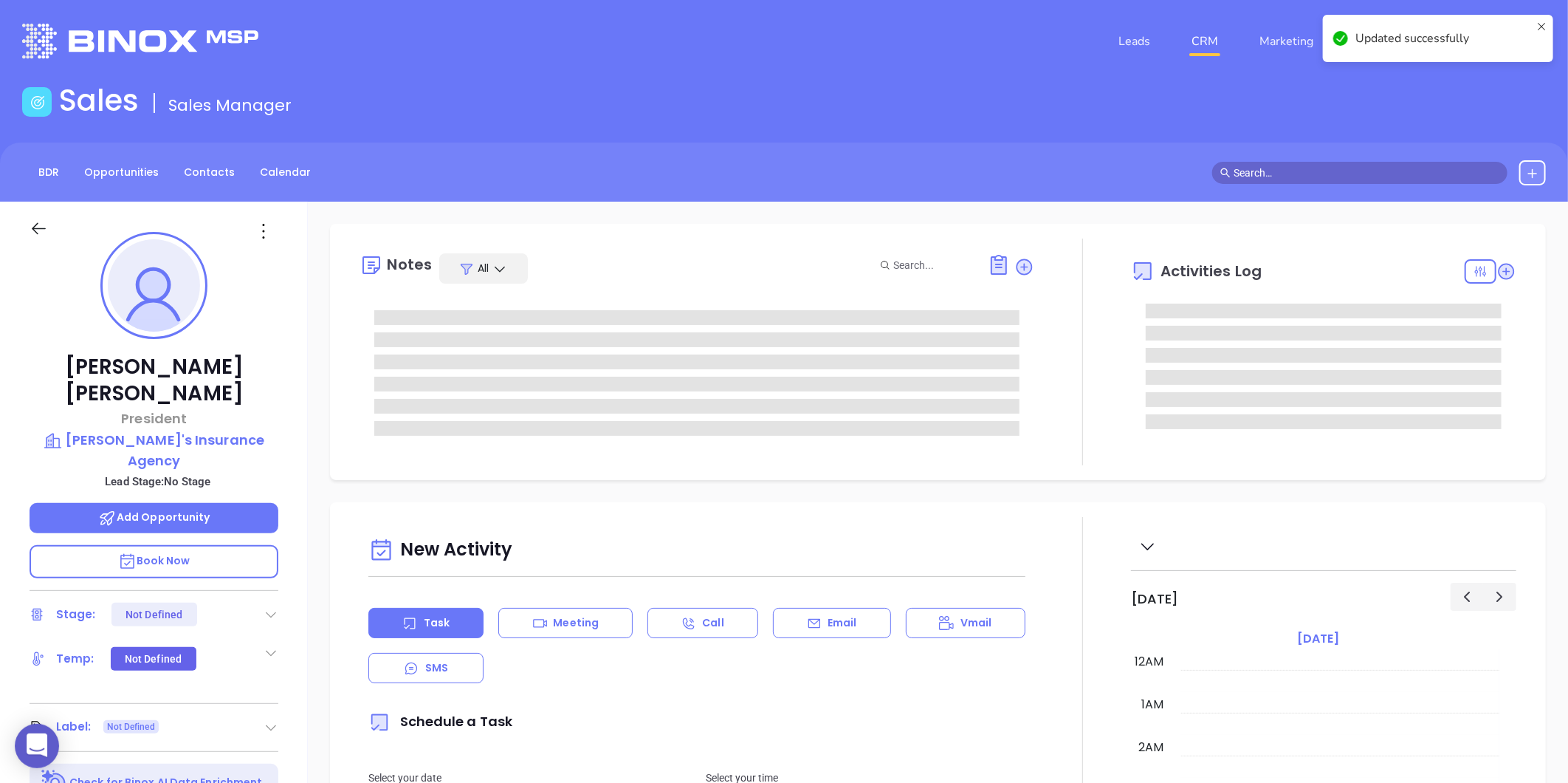
type input "[DATE]"
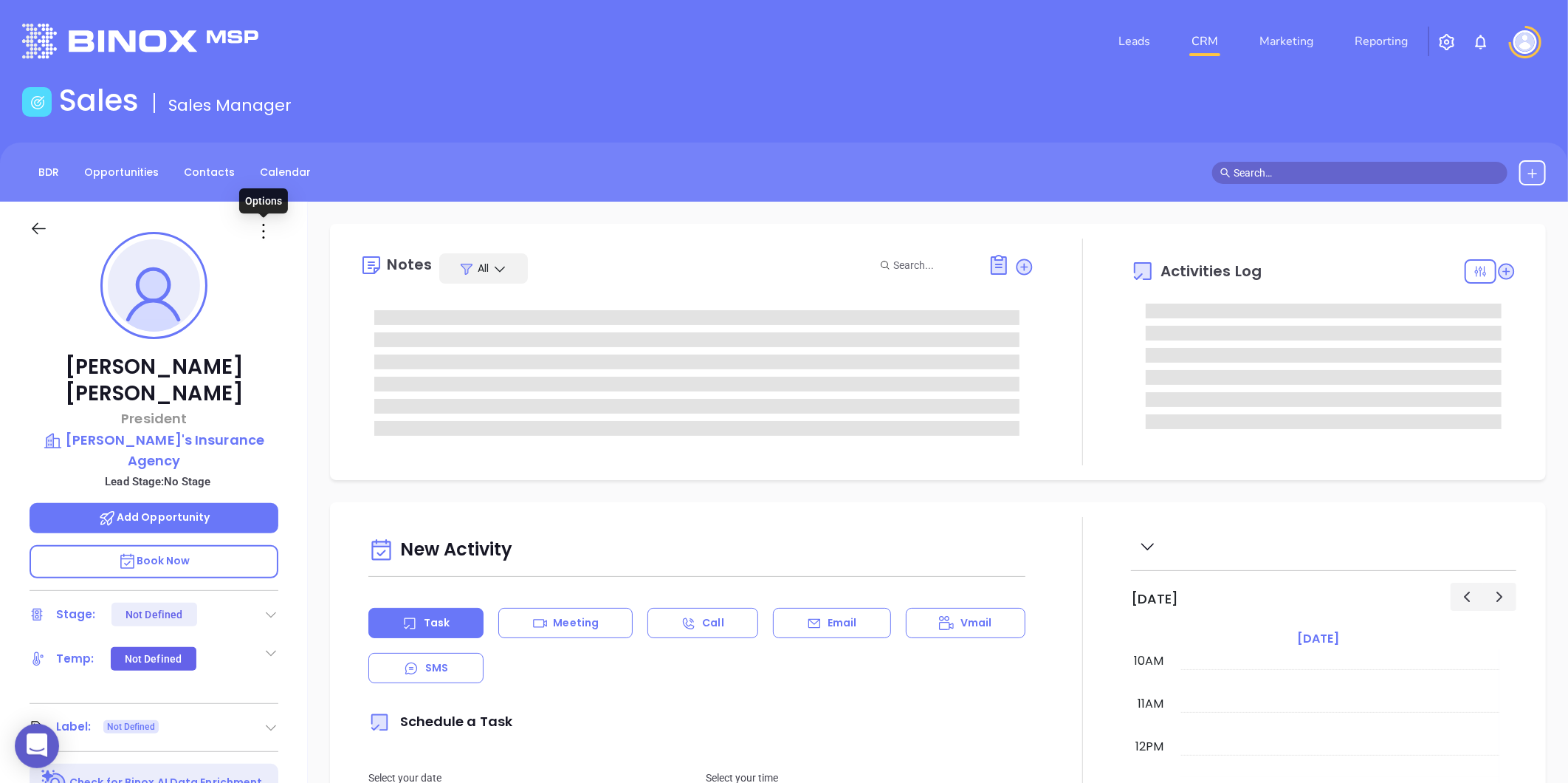
type input "[PERSON_NAME]"
click at [265, 720] on icon at bounding box center [270, 727] width 14 height 14
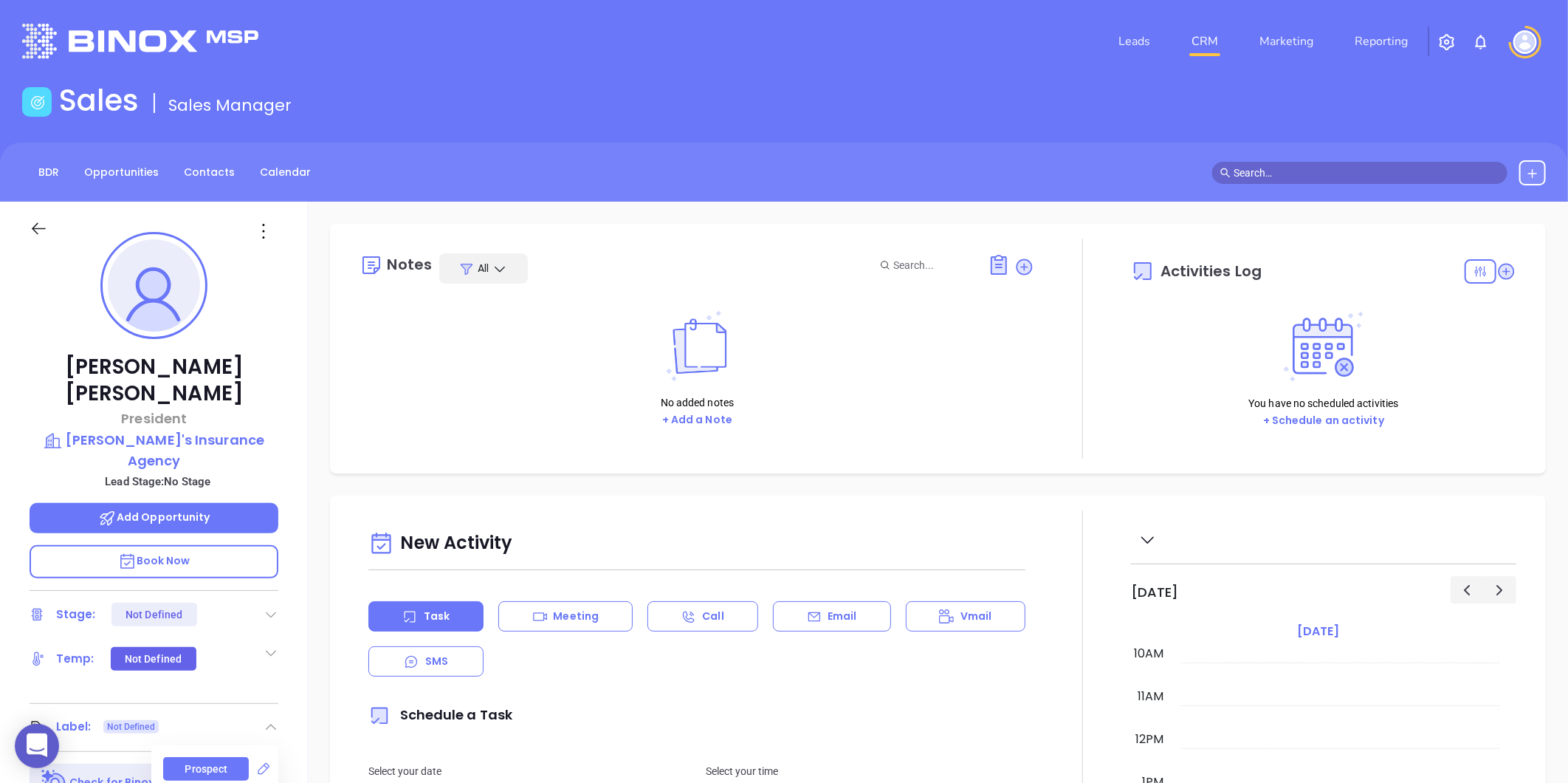
click at [197, 756] on div "Prospect" at bounding box center [206, 768] width 43 height 24
click at [259, 232] on icon at bounding box center [264, 231] width 24 height 24
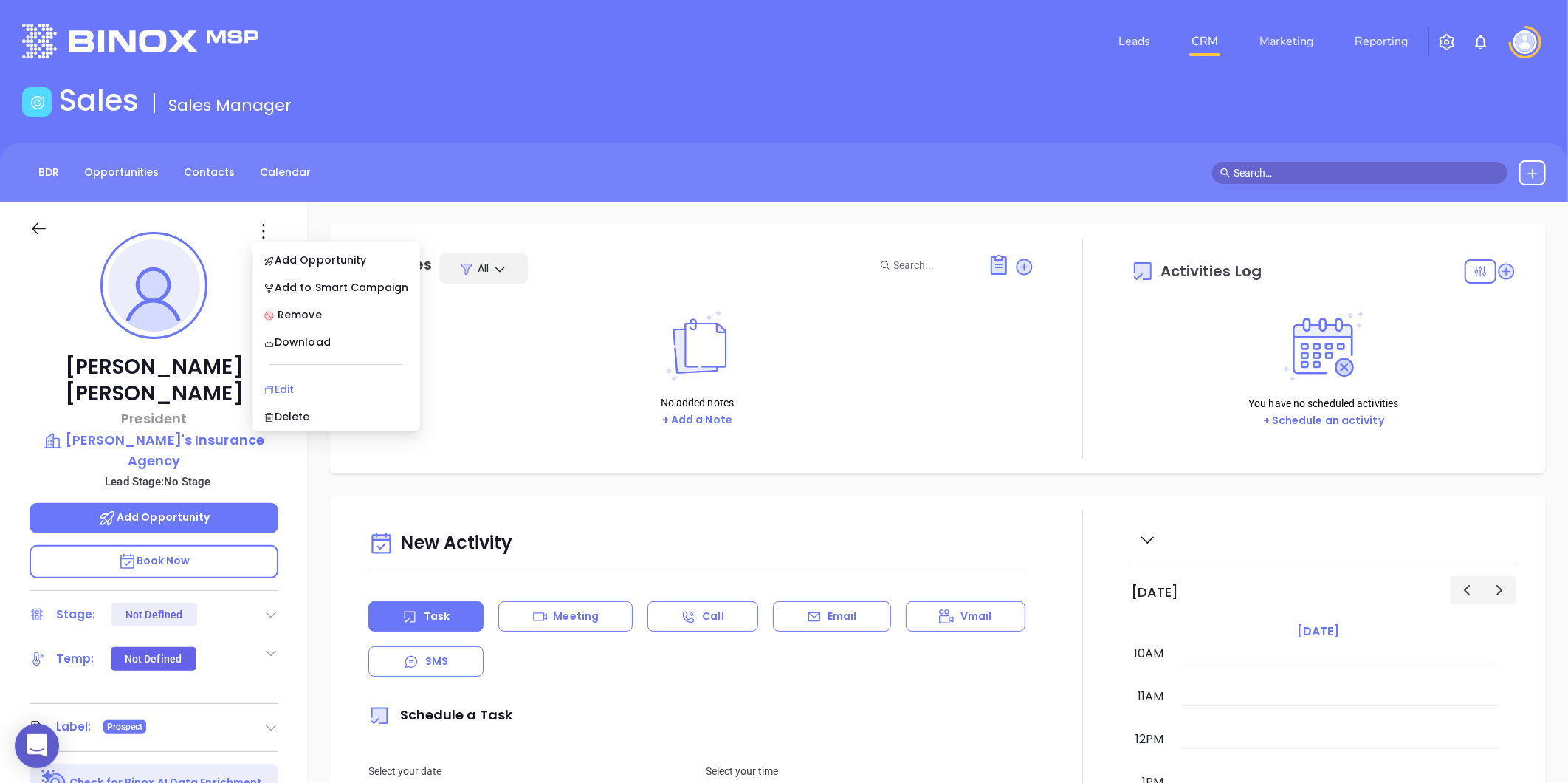
click at [283, 390] on div "Edit" at bounding box center [336, 389] width 145 height 16
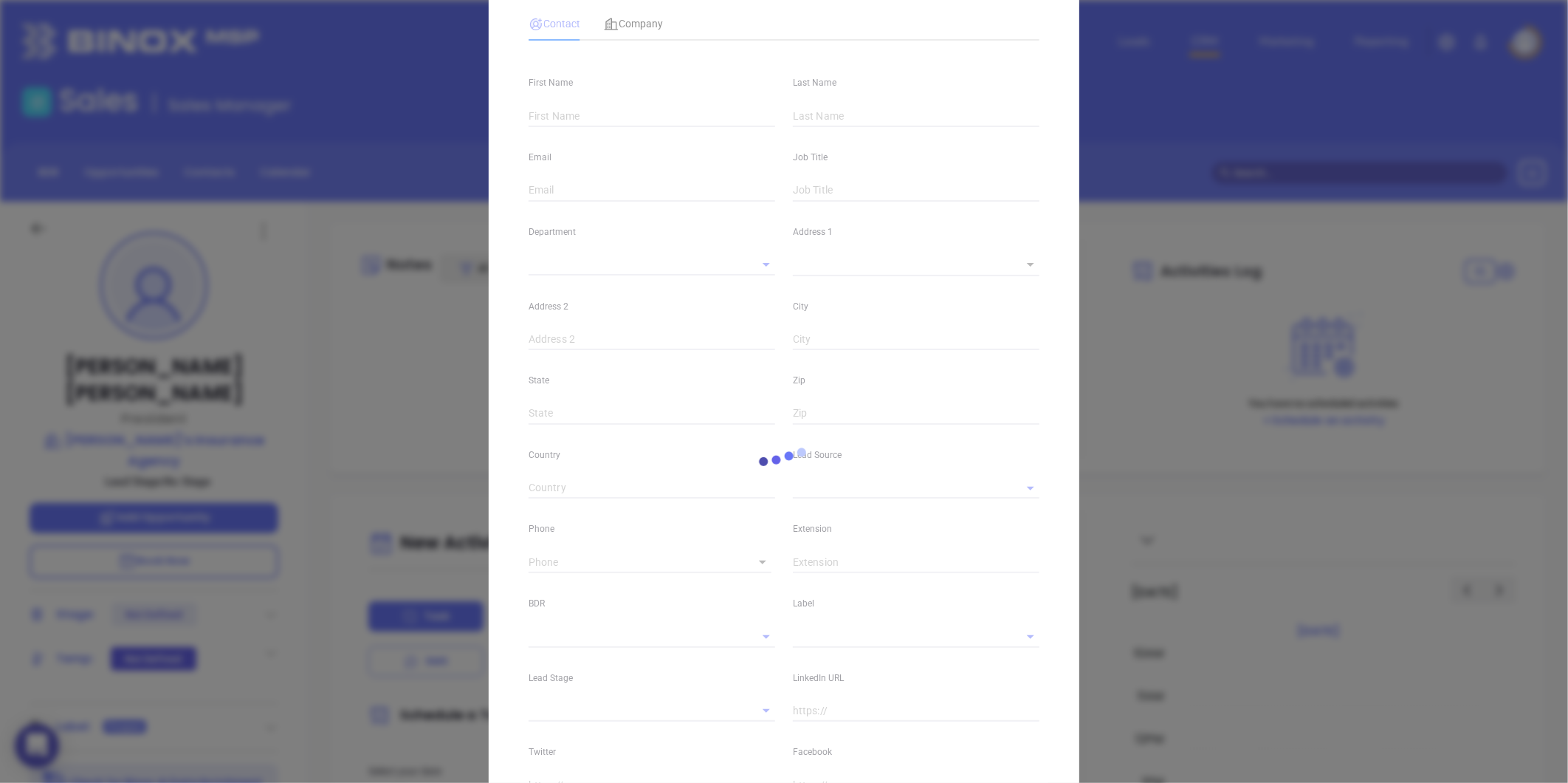
type input "Gary"
type input "Stellpflug"
type input "gary@garysinsuranceagency.com"
type input "President"
type input "1"
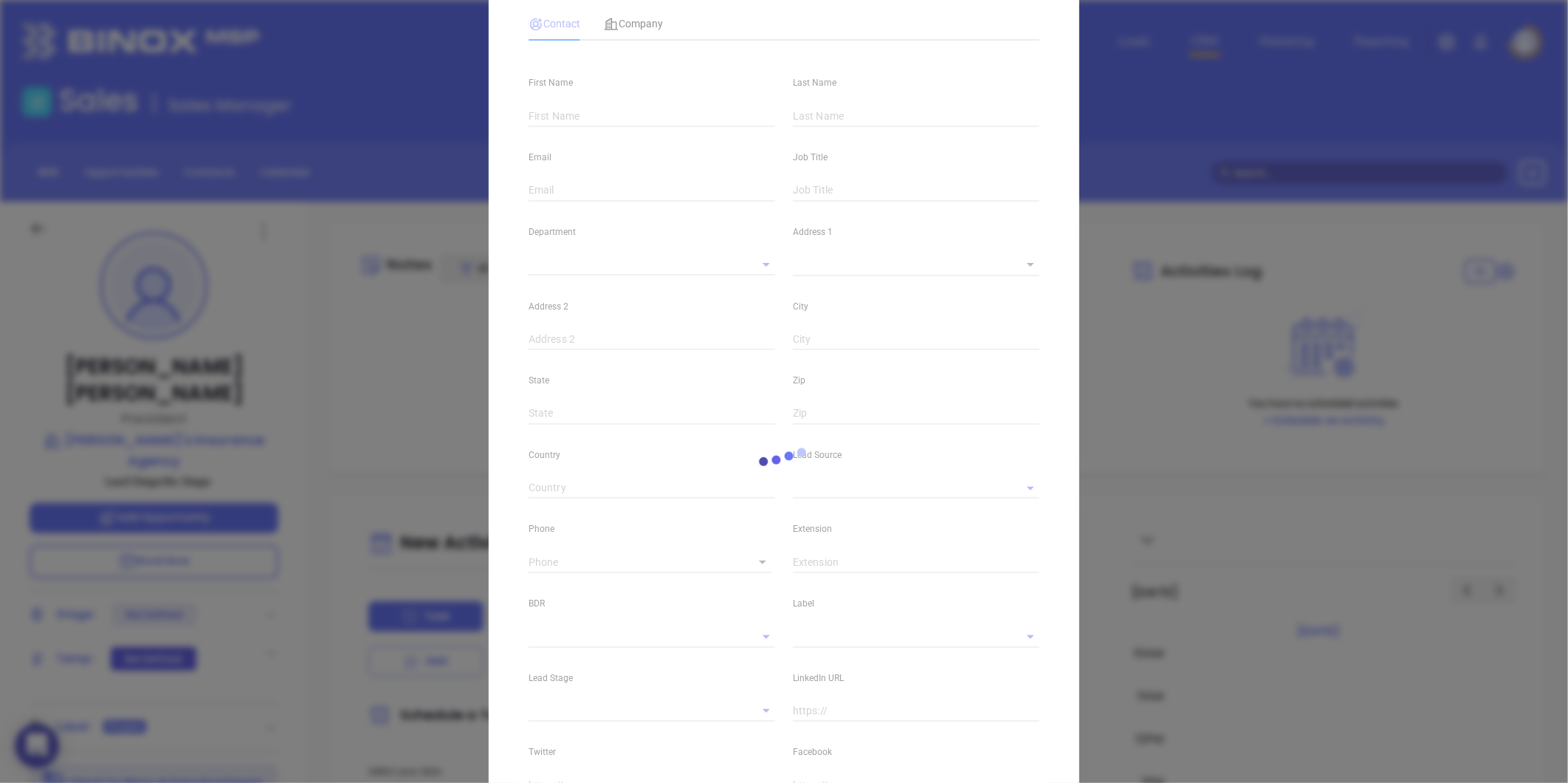
type input "linkedin.com/in/gary-stellpflug-01b1a658"
type input "Marketing"
type input "Website Reveal"
type input "undefined undefined"
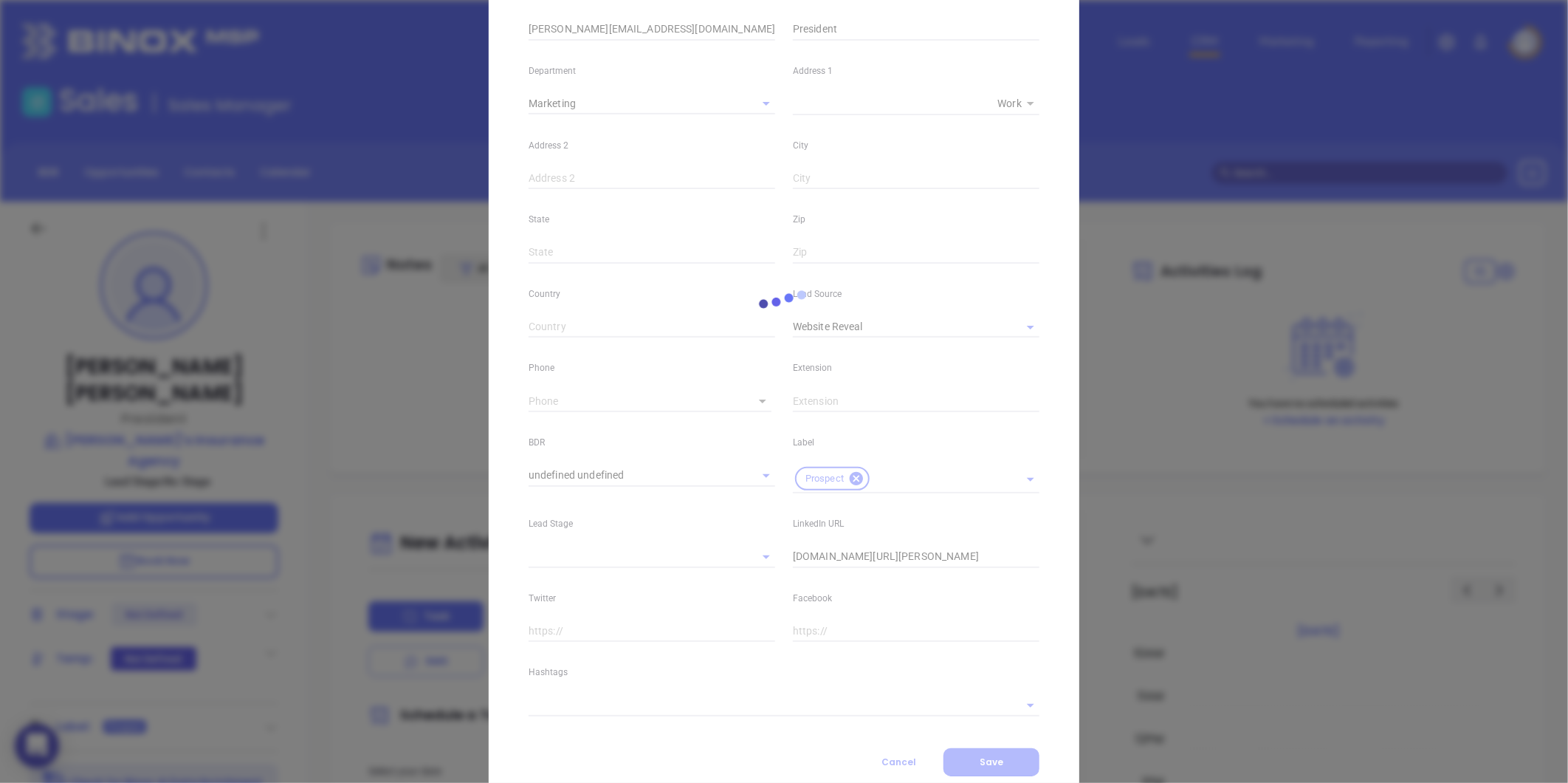
type input "(843) 663-4575"
type input "1"
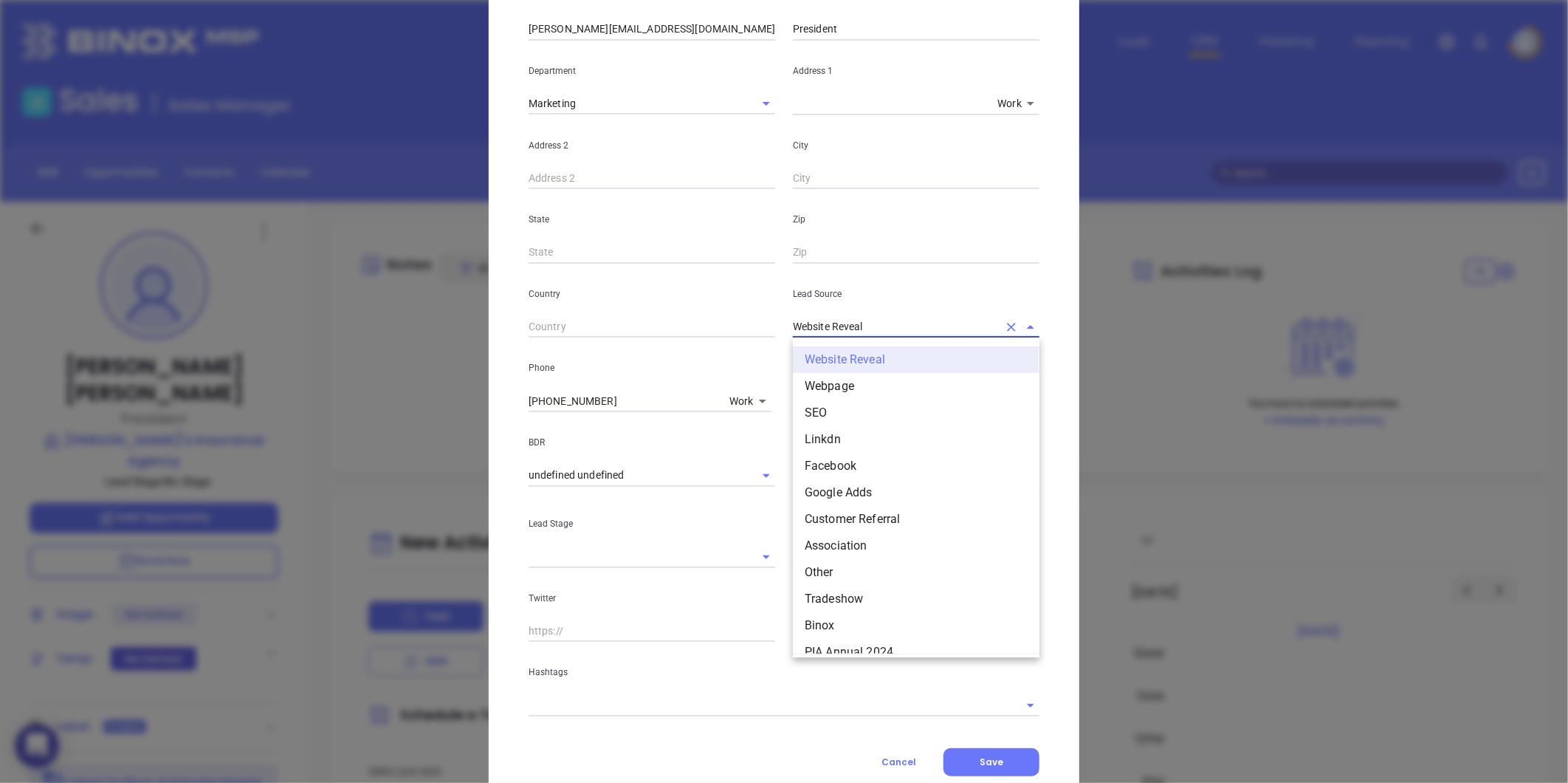
drag, startPoint x: 865, startPoint y: 325, endPoint x: 666, endPoint y: 372, distance: 204.5
click at [666, 372] on div "First Name Gary Last Name Stellpflug Email gary@garysinsuranceagency.com Job Ti…" at bounding box center [784, 304] width 511 height 825
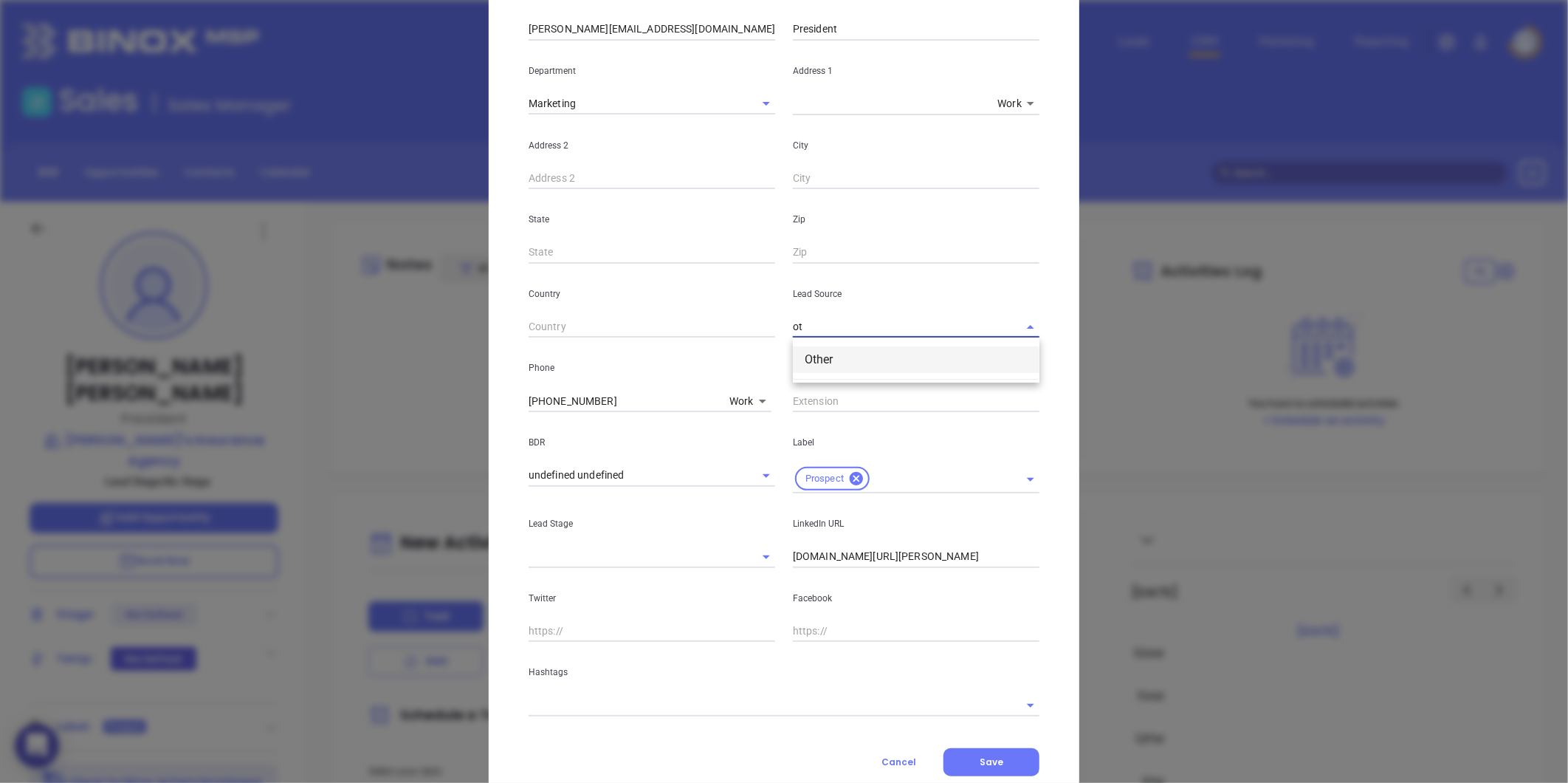
click at [811, 362] on li "Other" at bounding box center [916, 360] width 246 height 27
type input "Other"
click at [784, 556] on div "LinkedIn URL linkedin.com/in/gary-stellpflug-01b1a658" at bounding box center [916, 530] width 265 height 74
drag, startPoint x: 986, startPoint y: 560, endPoint x: 678, endPoint y: 601, distance: 310.7
click at [678, 601] on div "First Name Gary Last Name Stellpflug Email gary@garysinsuranceagency.com Job Ti…" at bounding box center [784, 304] width 511 height 825
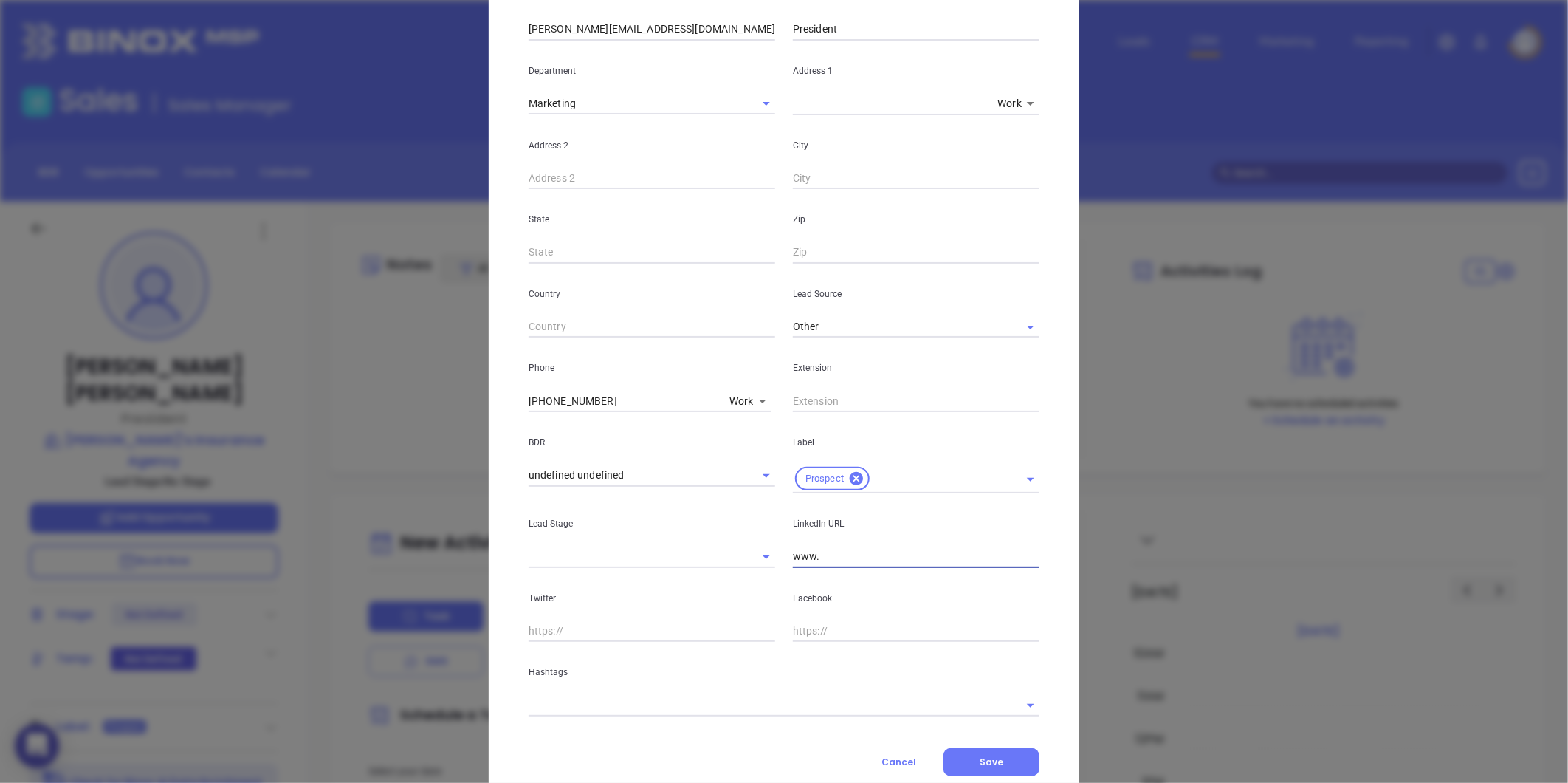
paste input "linkedin.com/in/gary-stellpflug-01b1a658"
type input "www.linkedin.com/in/gary-stellpflug-01b1a658"
click at [548, 705] on input "text" at bounding box center [764, 705] width 470 height 21
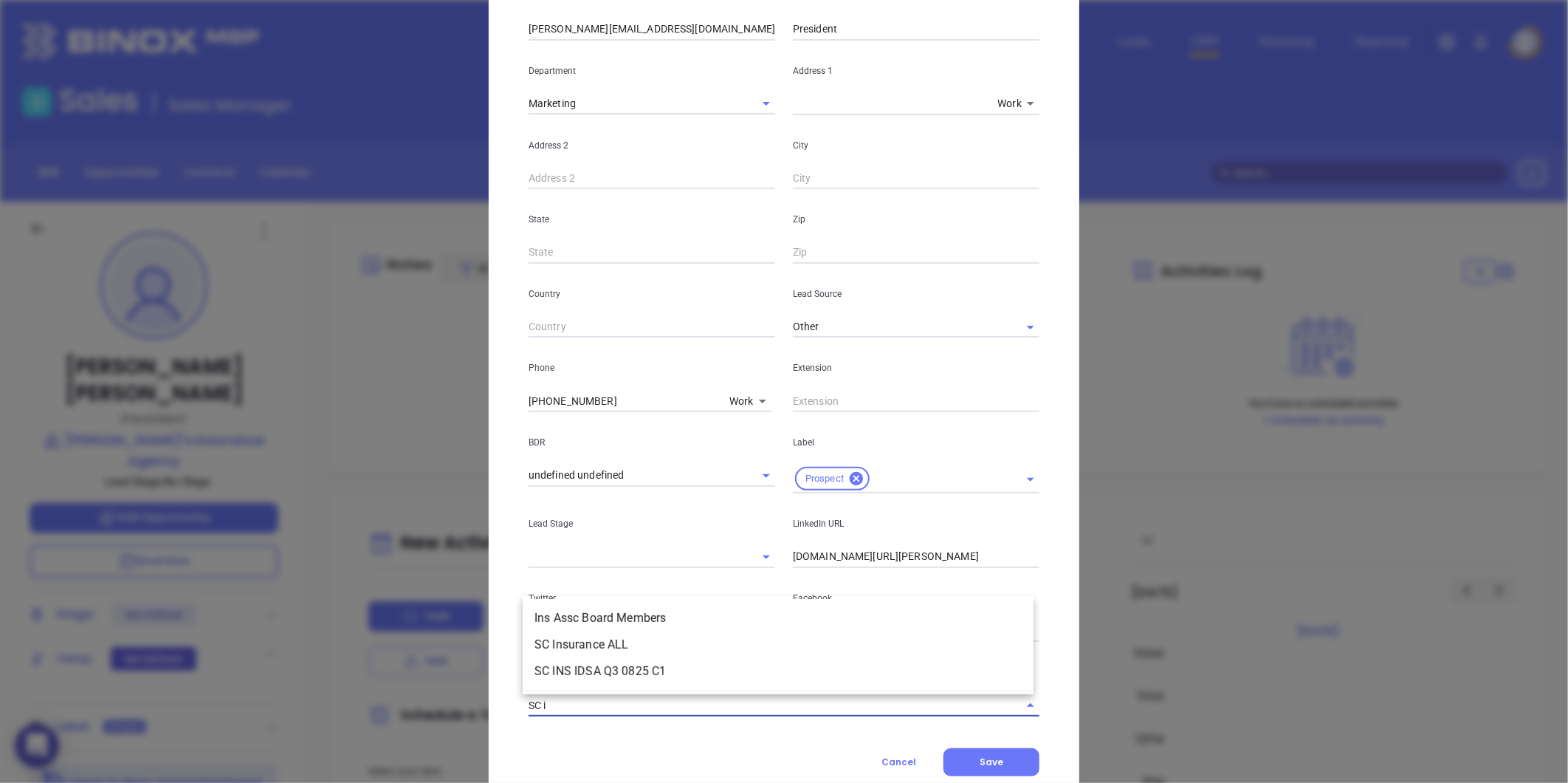
type input "SC in"
click at [557, 643] on li "SC Insurance ALL" at bounding box center [777, 645] width 511 height 27
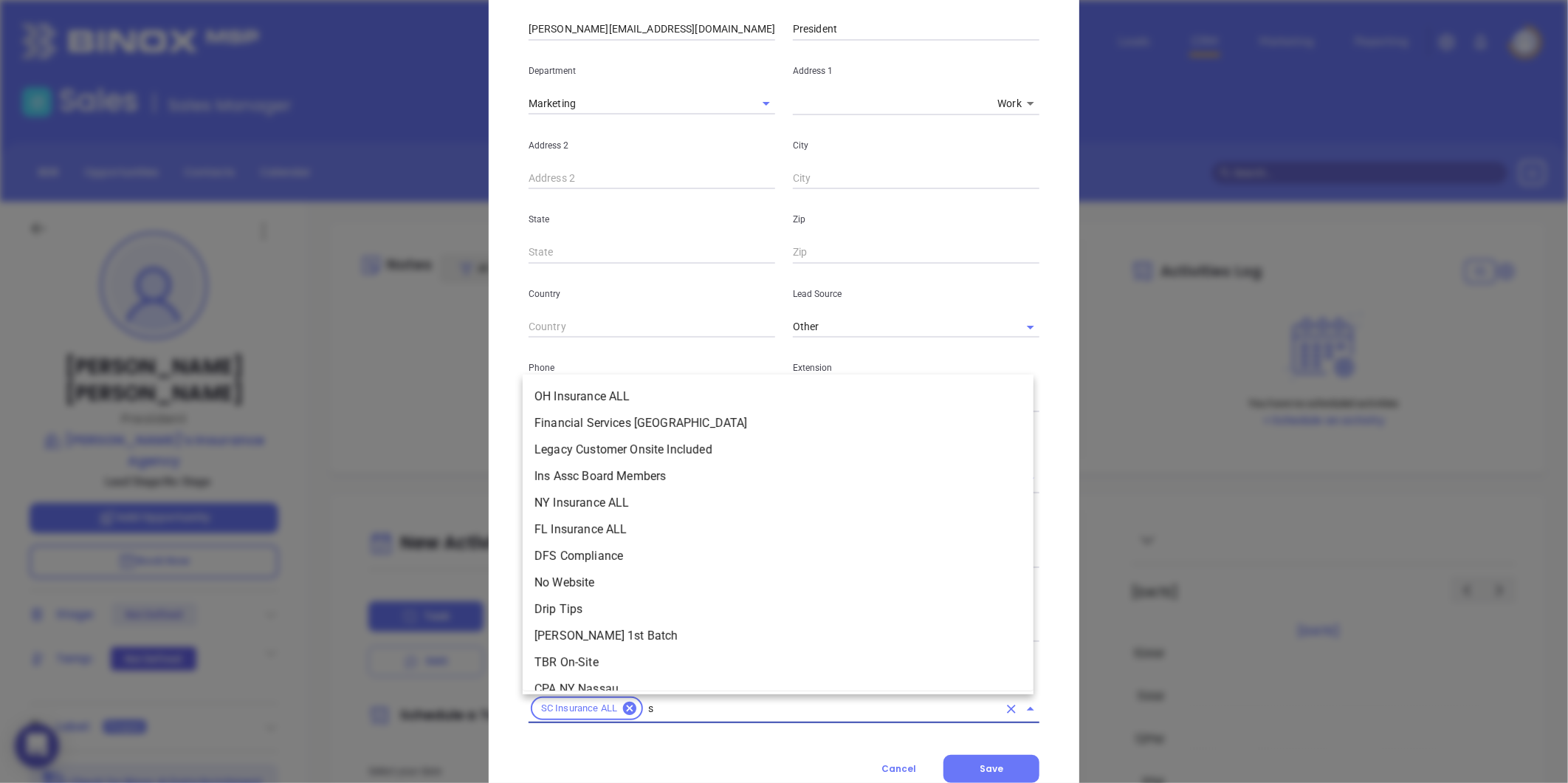
scroll to position [5541, 0]
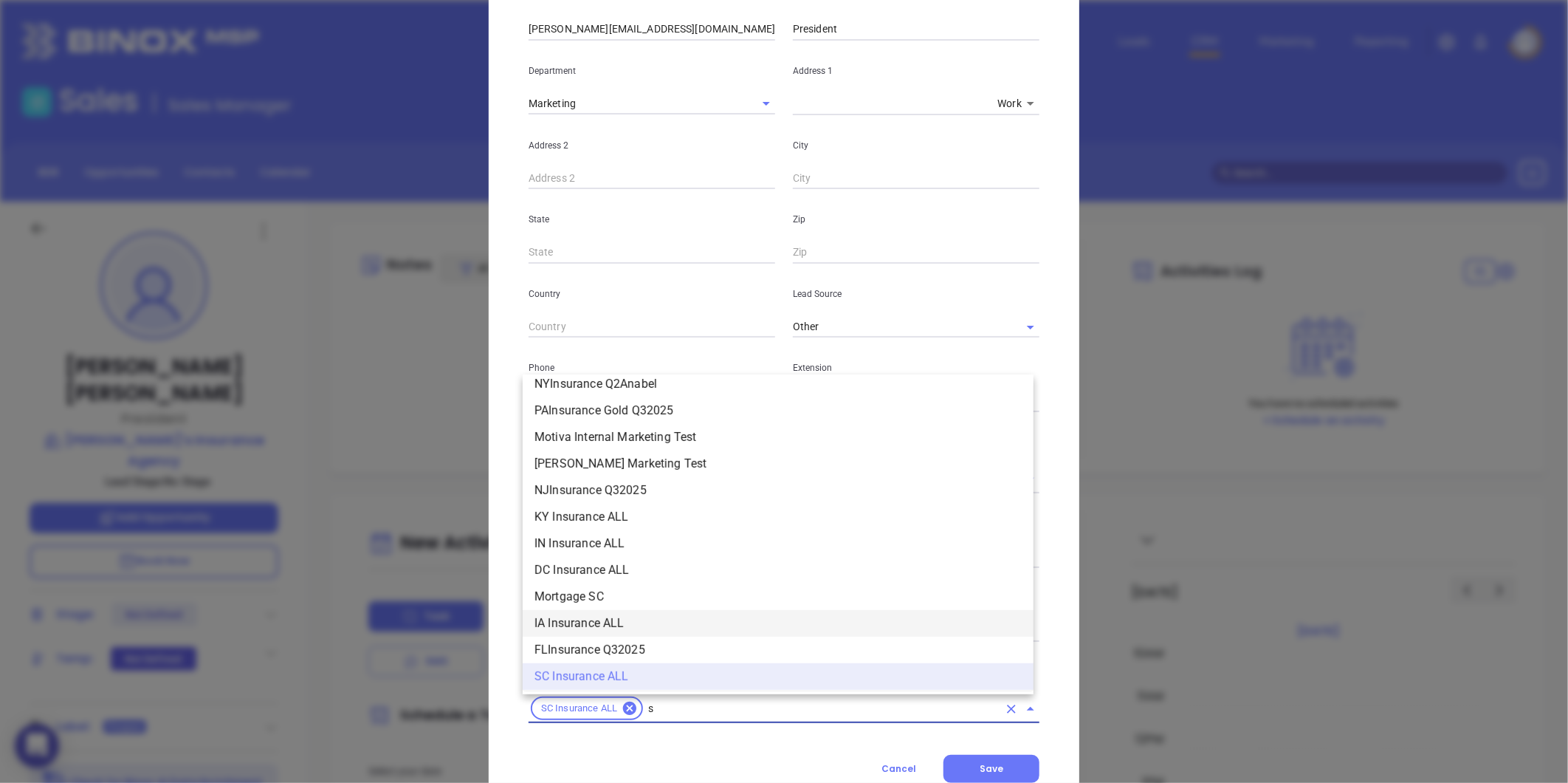
type input "sc"
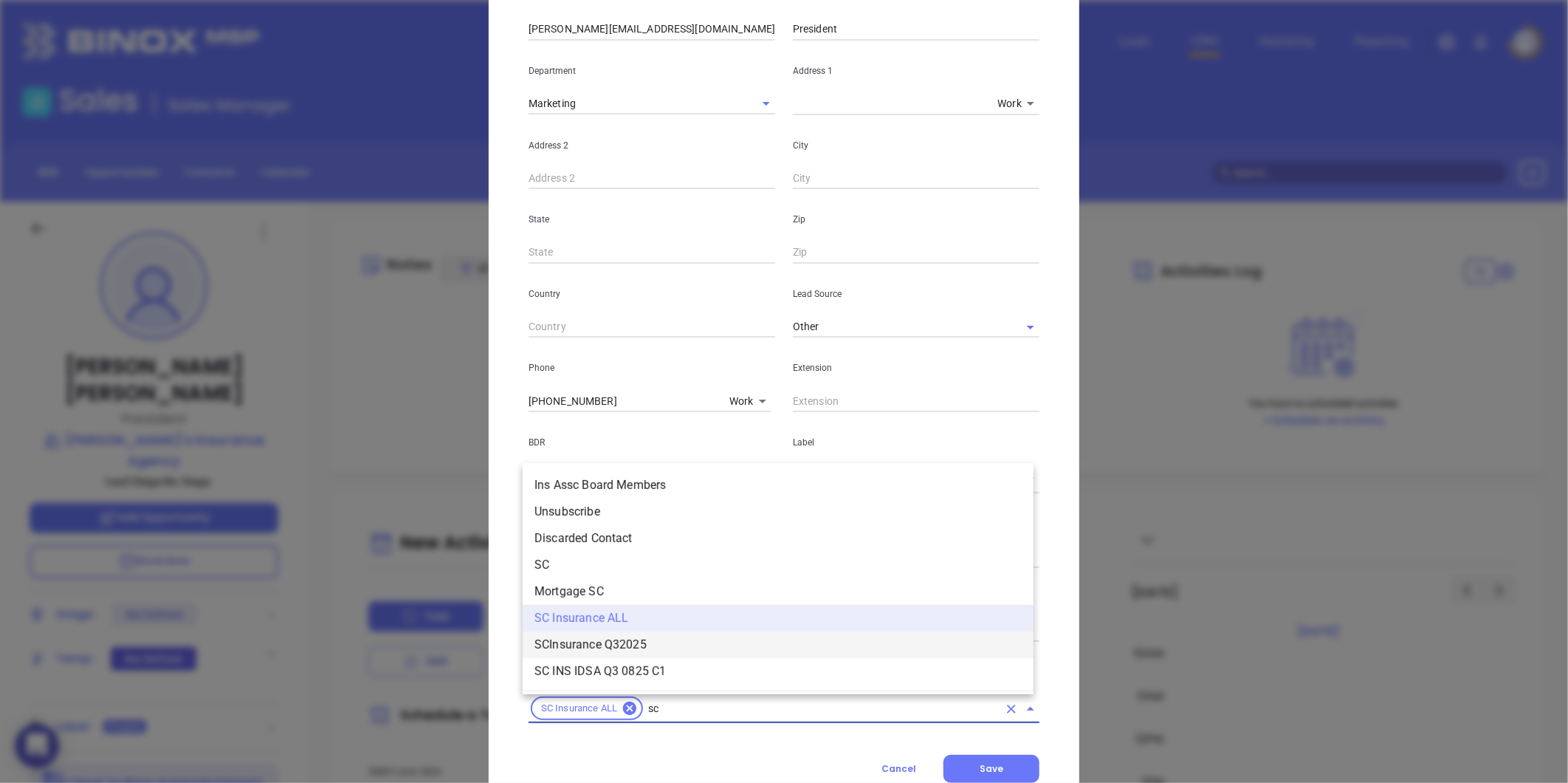
scroll to position [0, 0]
click at [589, 552] on li "SC" at bounding box center [777, 565] width 511 height 27
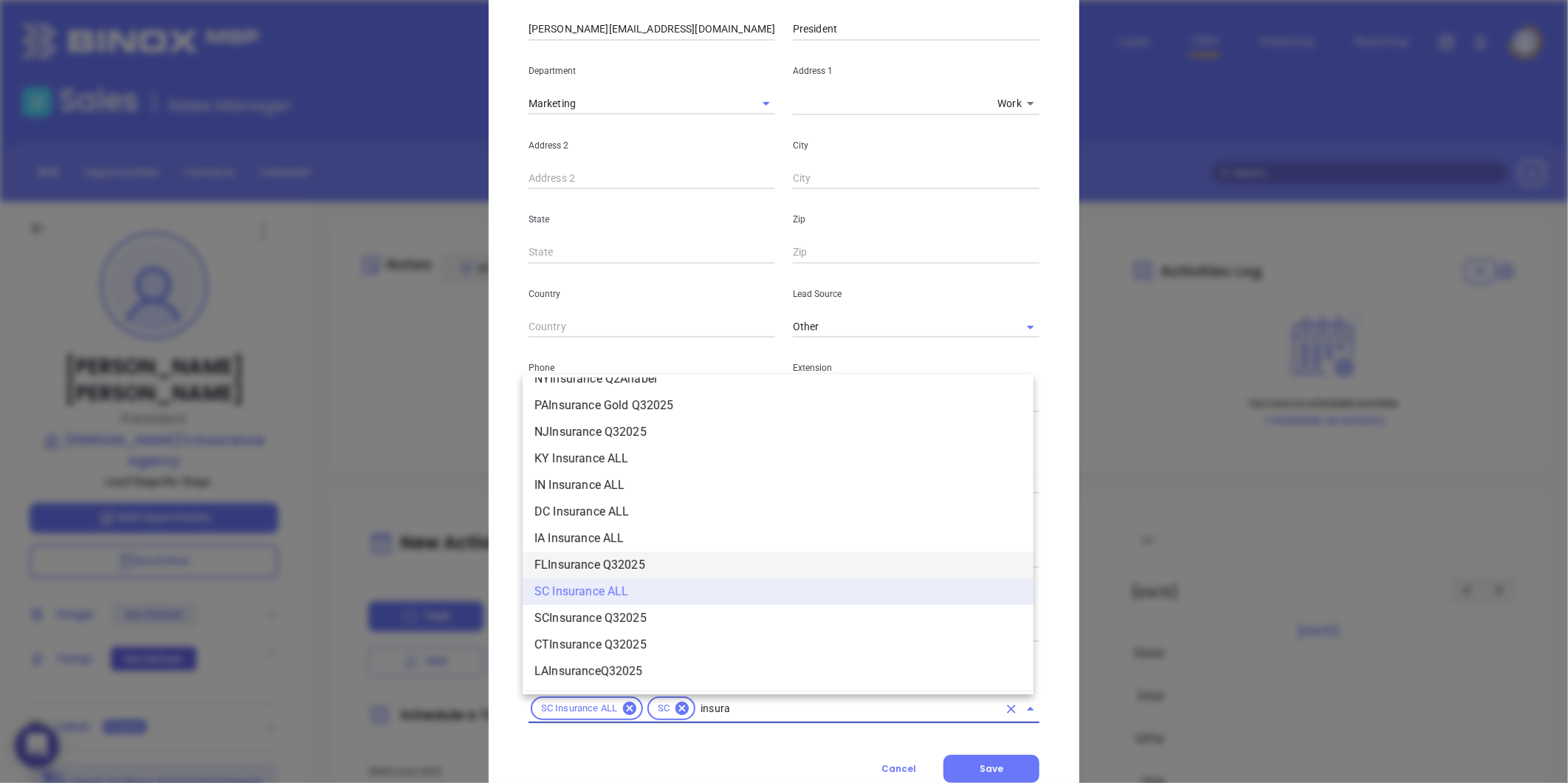
scroll to position [1584, 0]
type input "insurance"
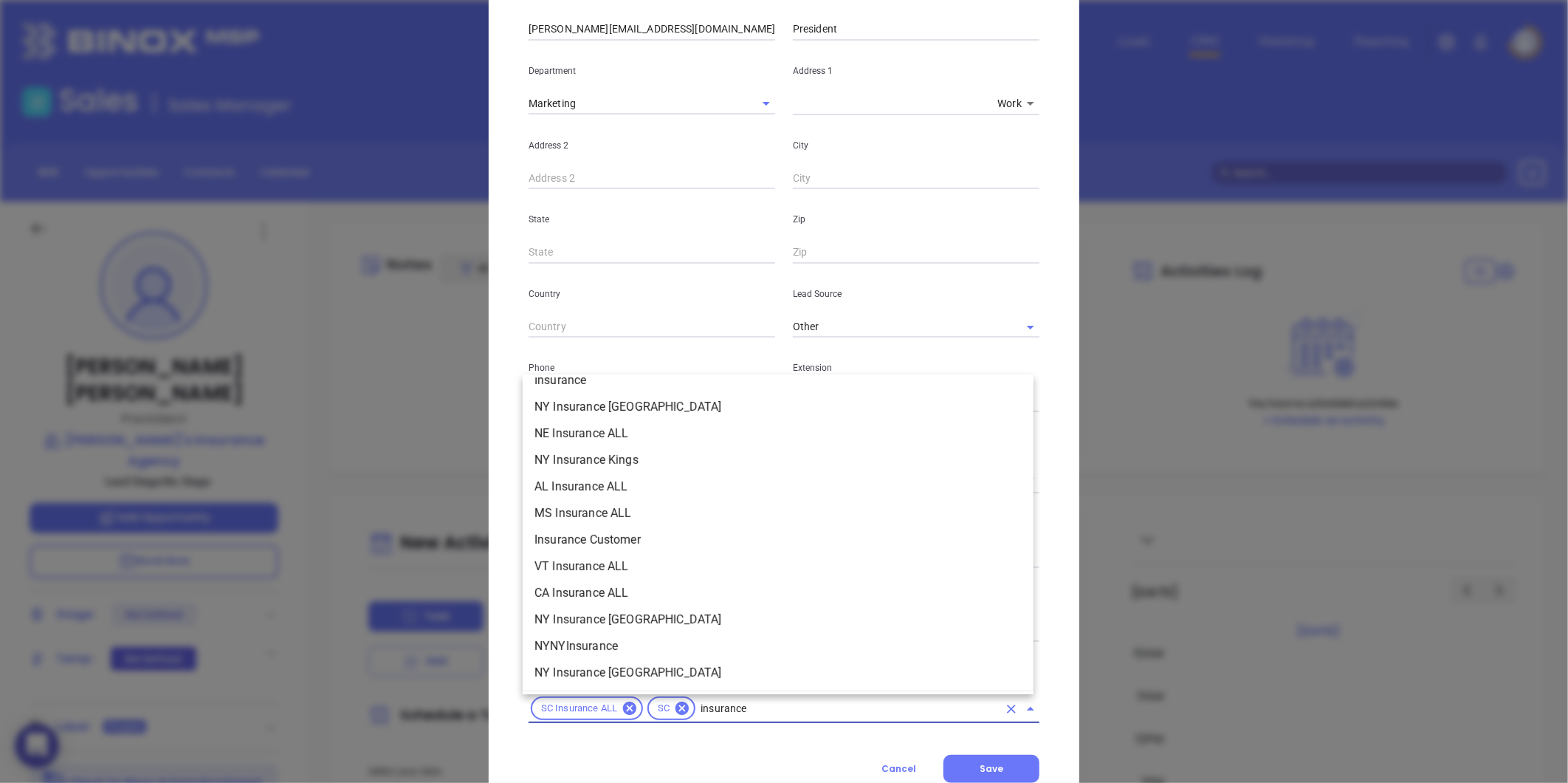
scroll to position [601, 0]
click at [633, 409] on li "Insurance" at bounding box center [777, 407] width 511 height 27
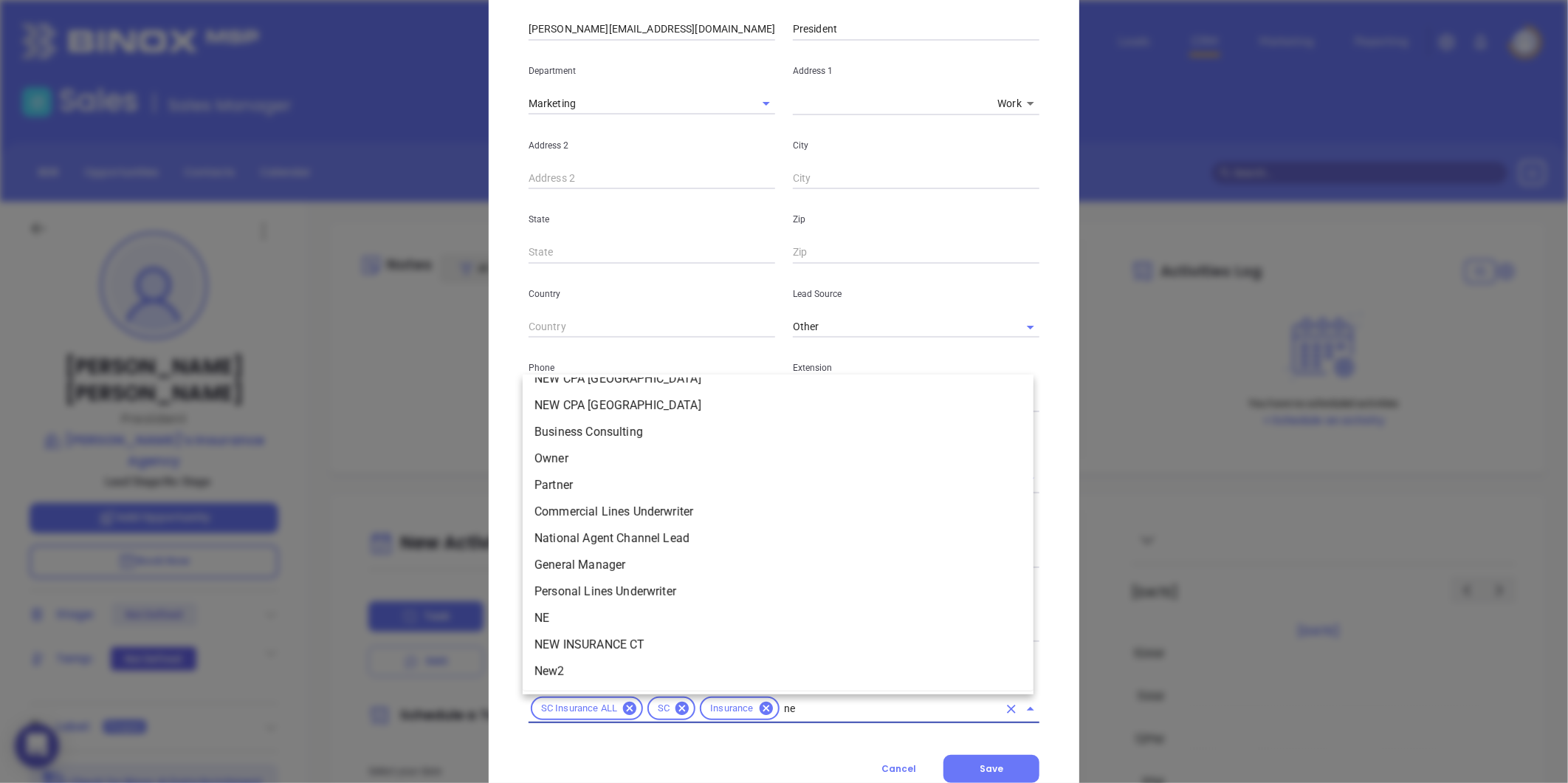
scroll to position [0, 0]
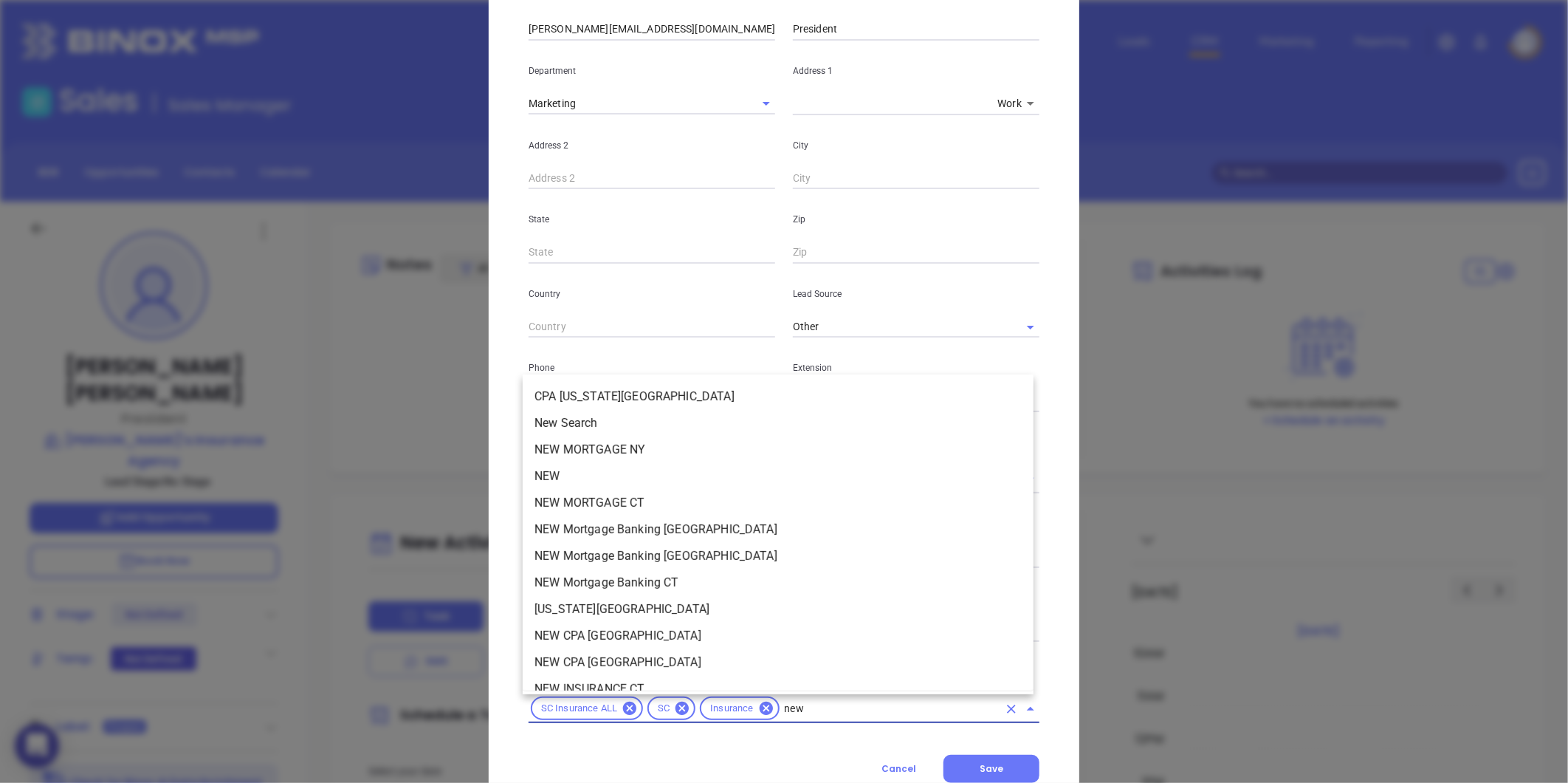
type input "new2"
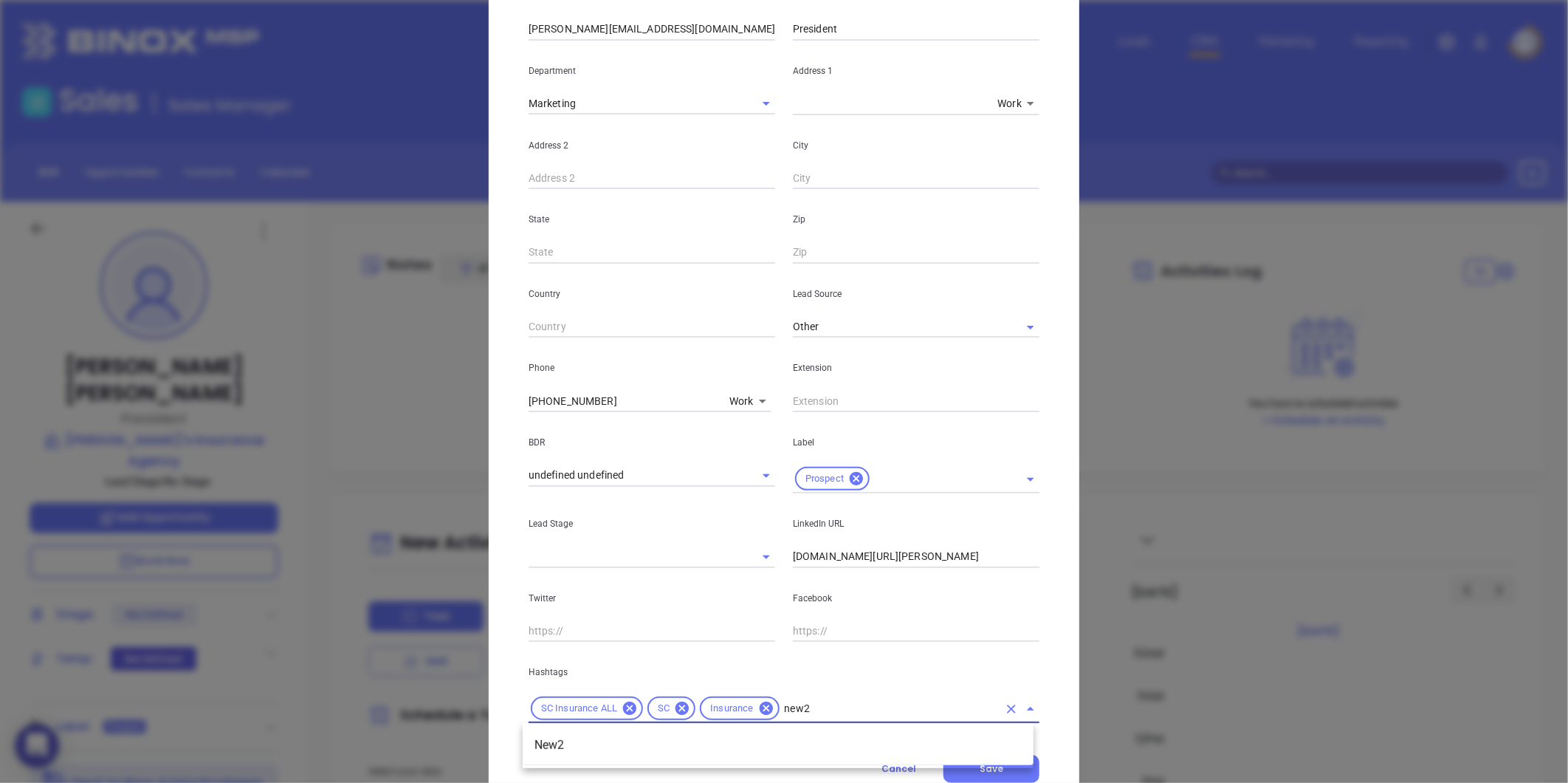
click at [558, 738] on li "New2" at bounding box center [777, 745] width 511 height 27
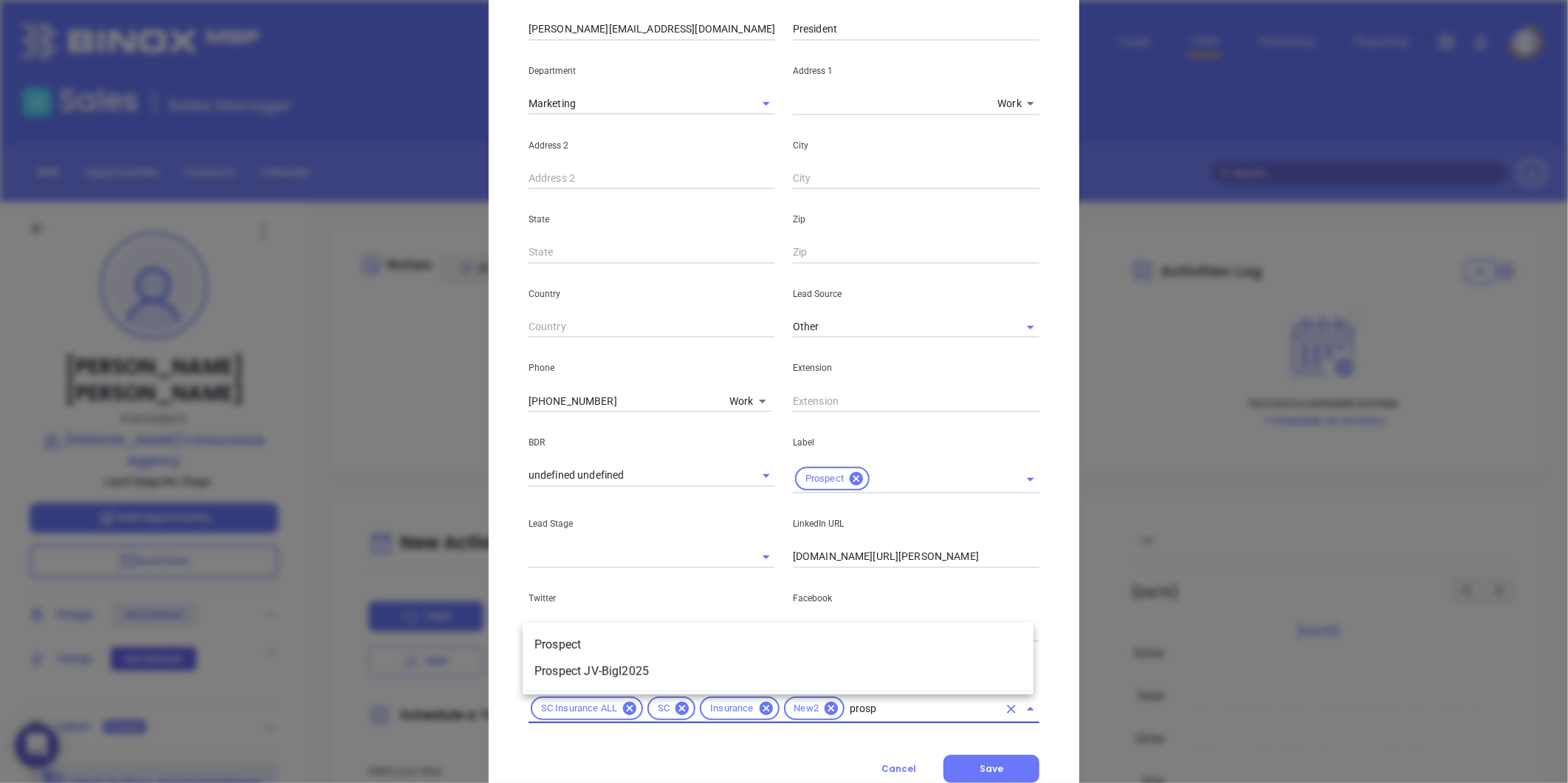
type input "prospe"
click at [581, 646] on li "Prospect" at bounding box center [777, 645] width 511 height 27
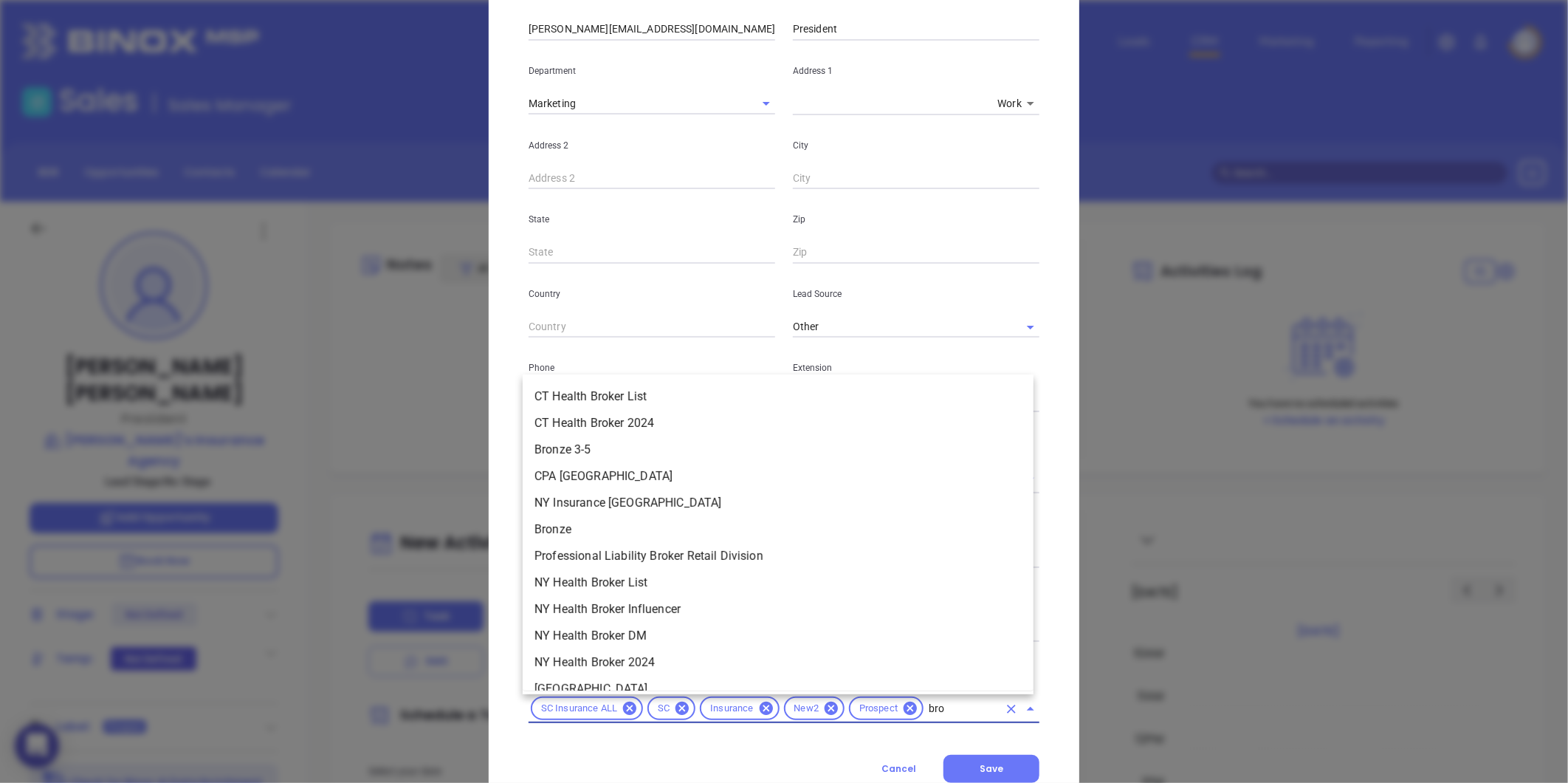
type input "bron"
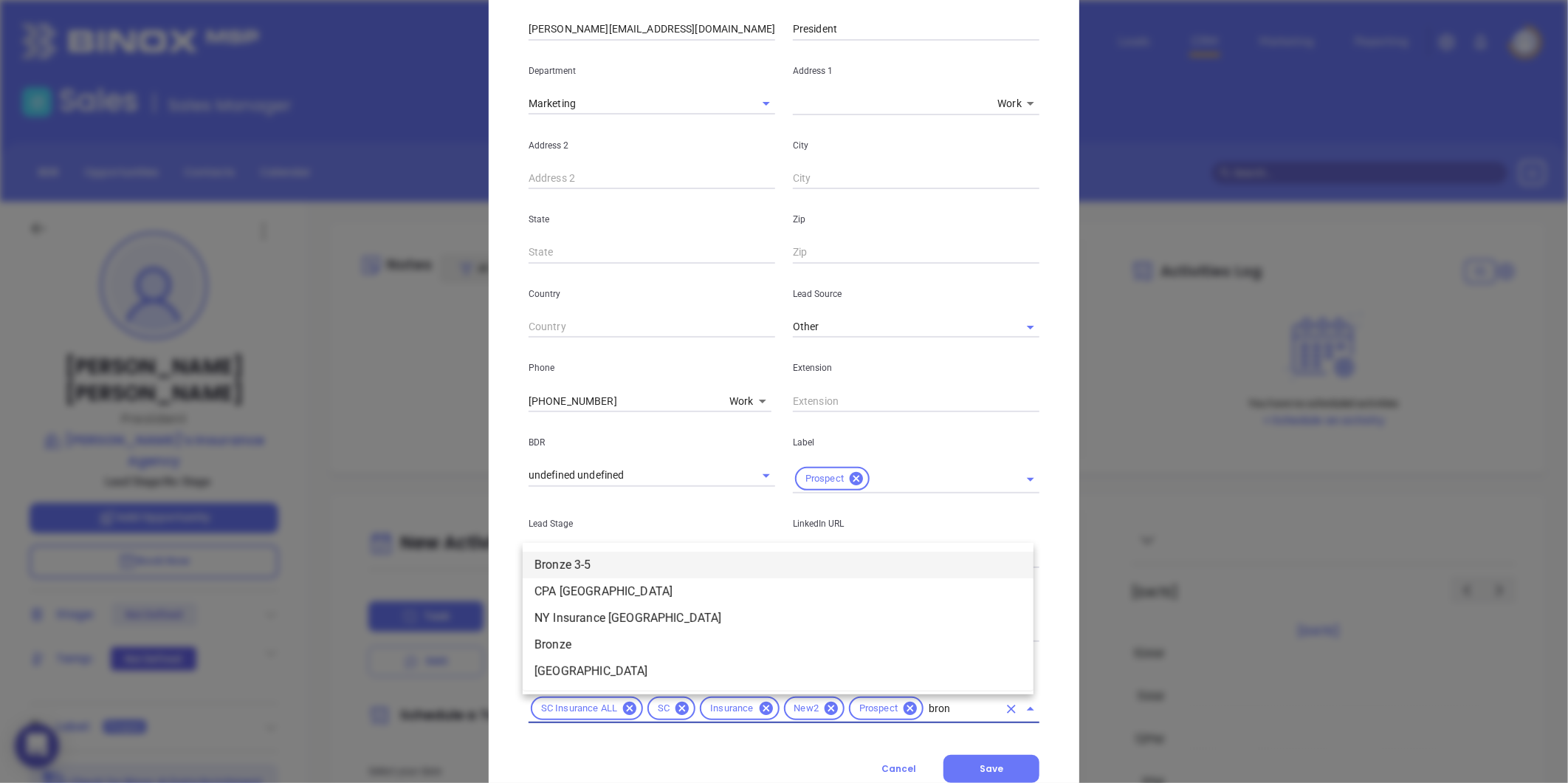
click at [578, 566] on li "Bronze 3-5" at bounding box center [777, 565] width 511 height 27
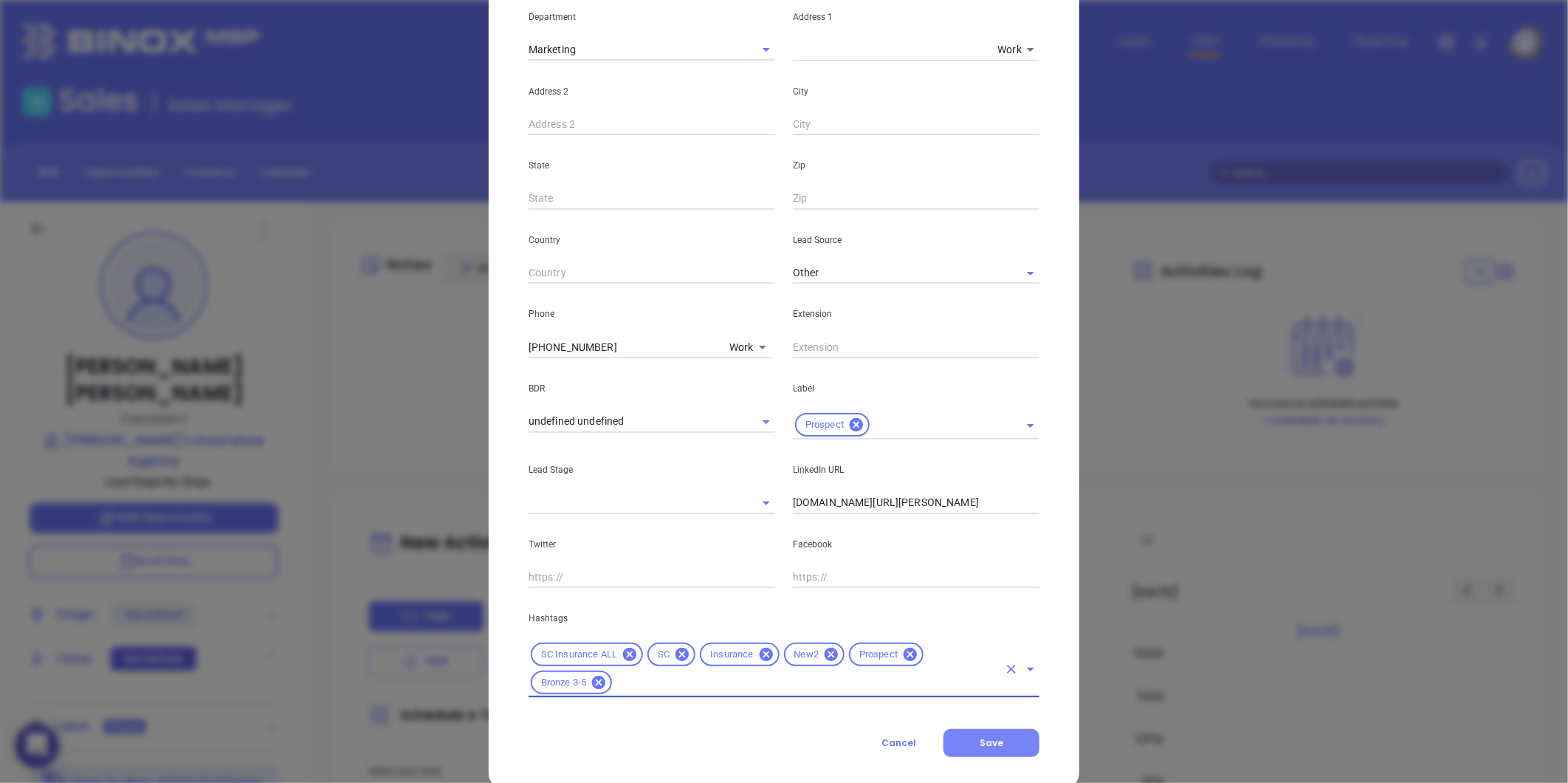
scroll to position [329, 0]
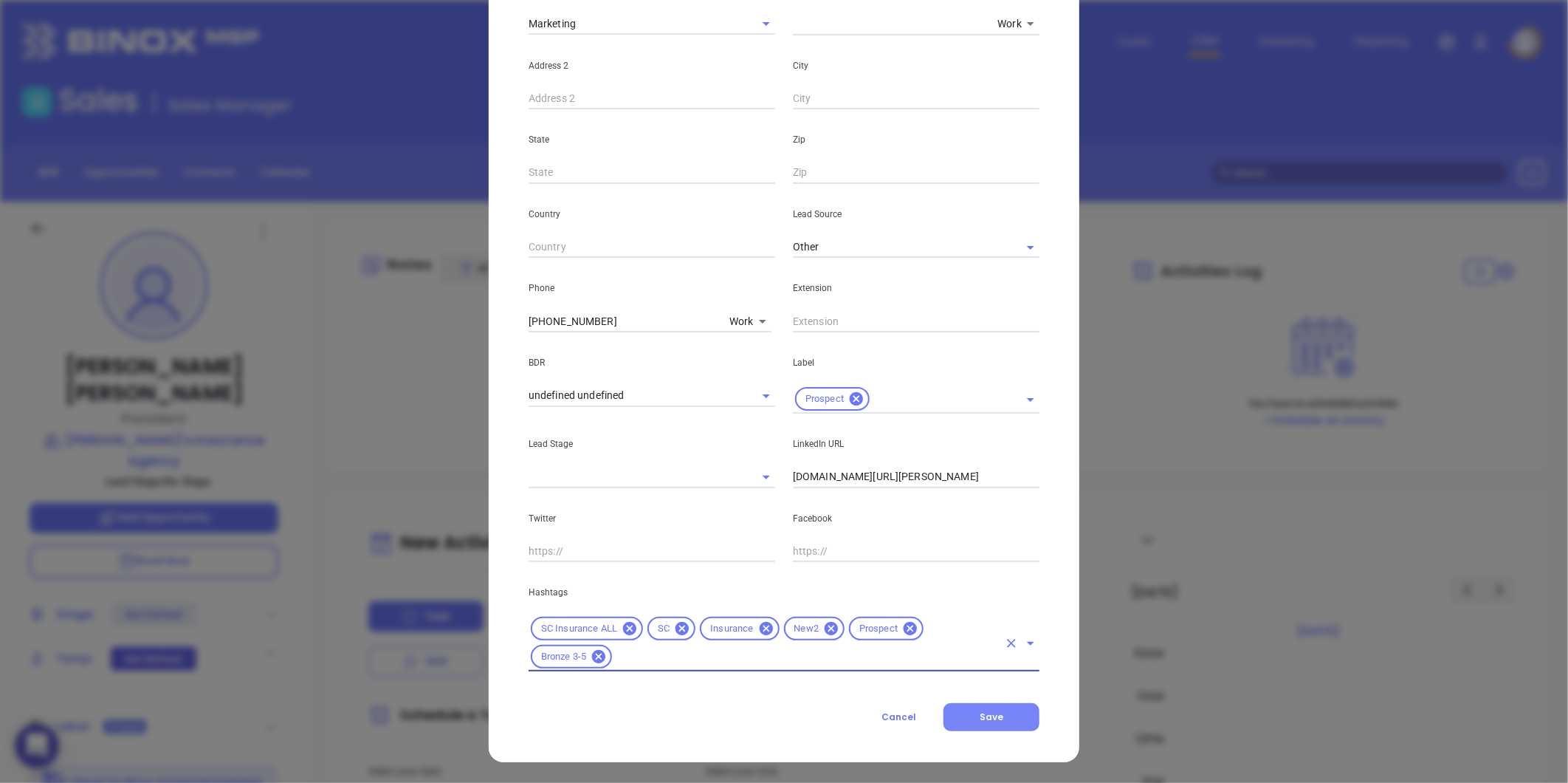
click at [965, 713] on button "Save" at bounding box center [991, 716] width 96 height 28
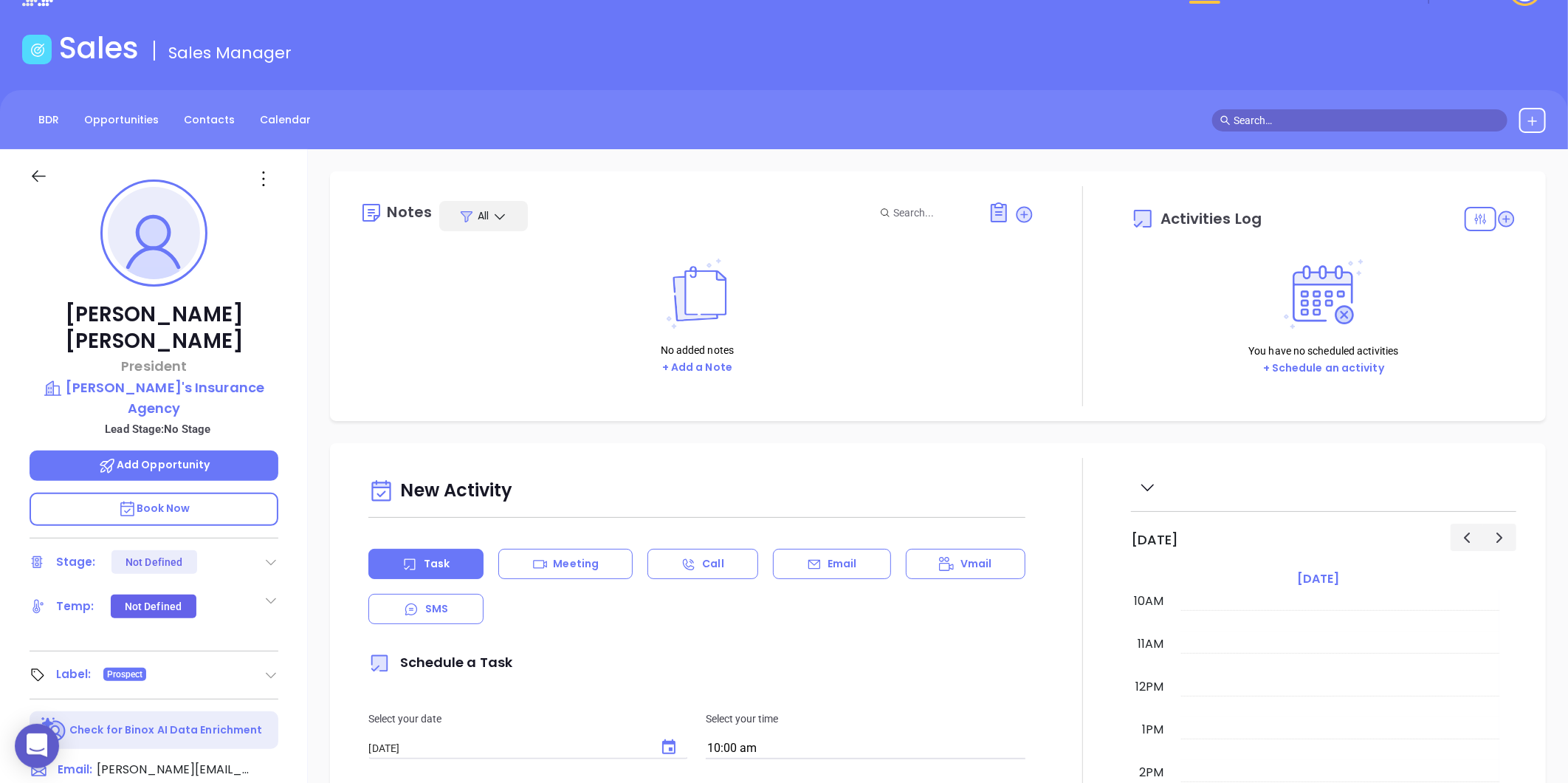
scroll to position [0, 0]
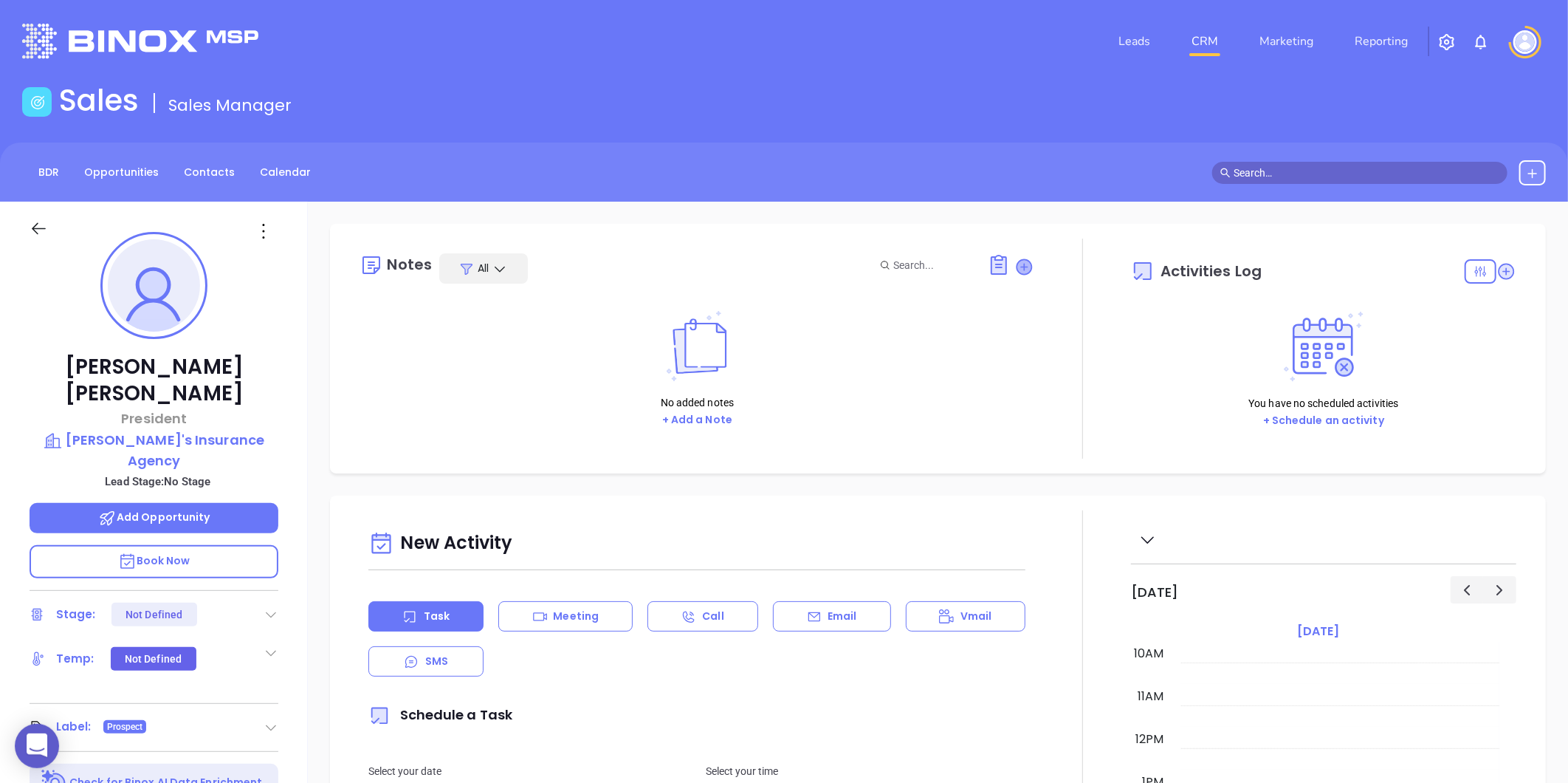
click at [1017, 263] on icon at bounding box center [1024, 265] width 14 height 14
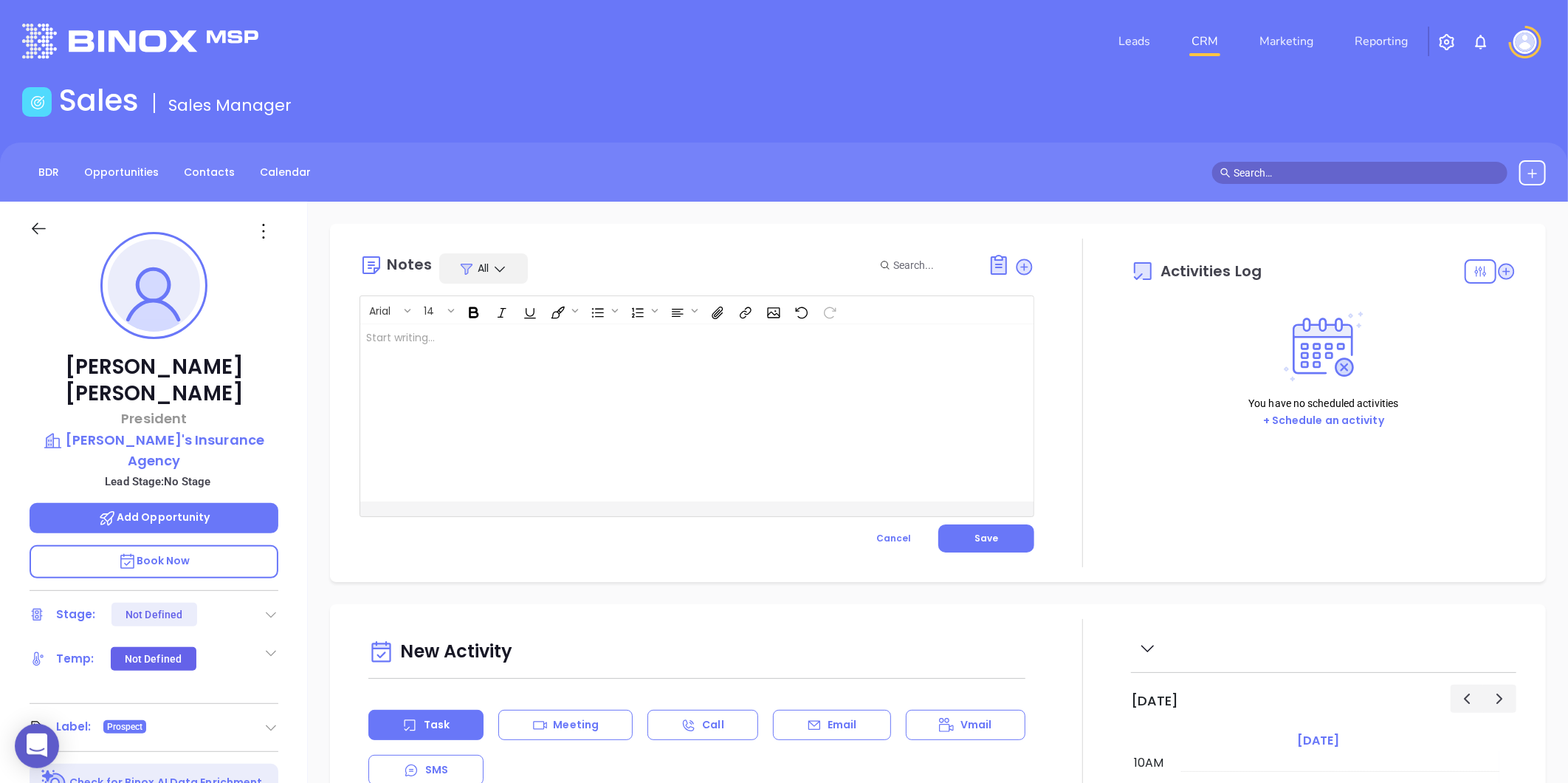
click at [591, 432] on div at bounding box center [673, 413] width 626 height 178
click at [964, 554] on div "Notes All Arial 14 Confirm email on call. ﻿ XXXXXXXXXXXXXXXXXXXXXXXXXXXXXXXXXXX…" at bounding box center [697, 403] width 675 height 328
click at [965, 538] on button "Save" at bounding box center [986, 538] width 96 height 28
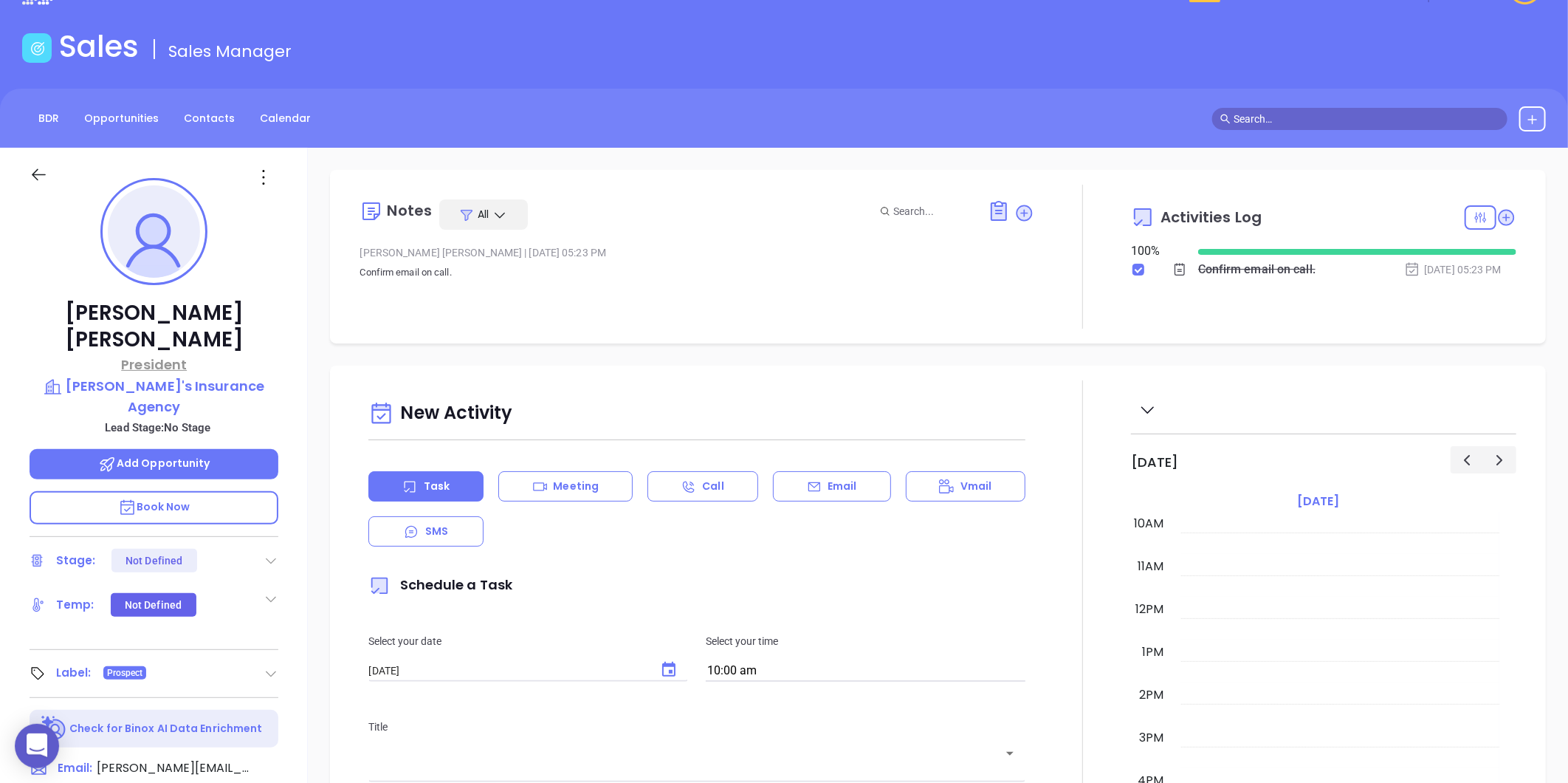
scroll to position [82, 0]
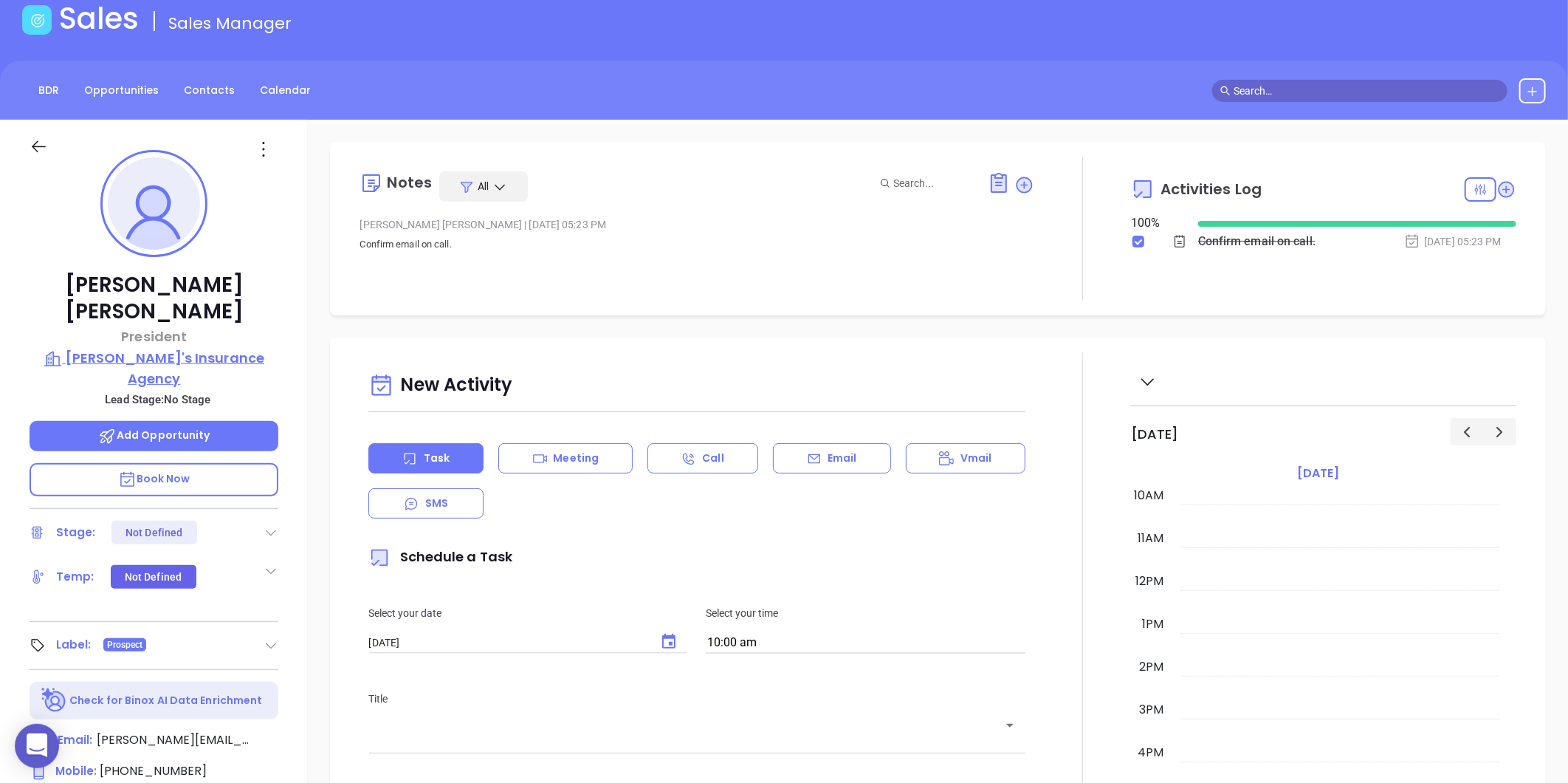
click at [123, 348] on p "Gary's Insurance Agency" at bounding box center [154, 368] width 249 height 41
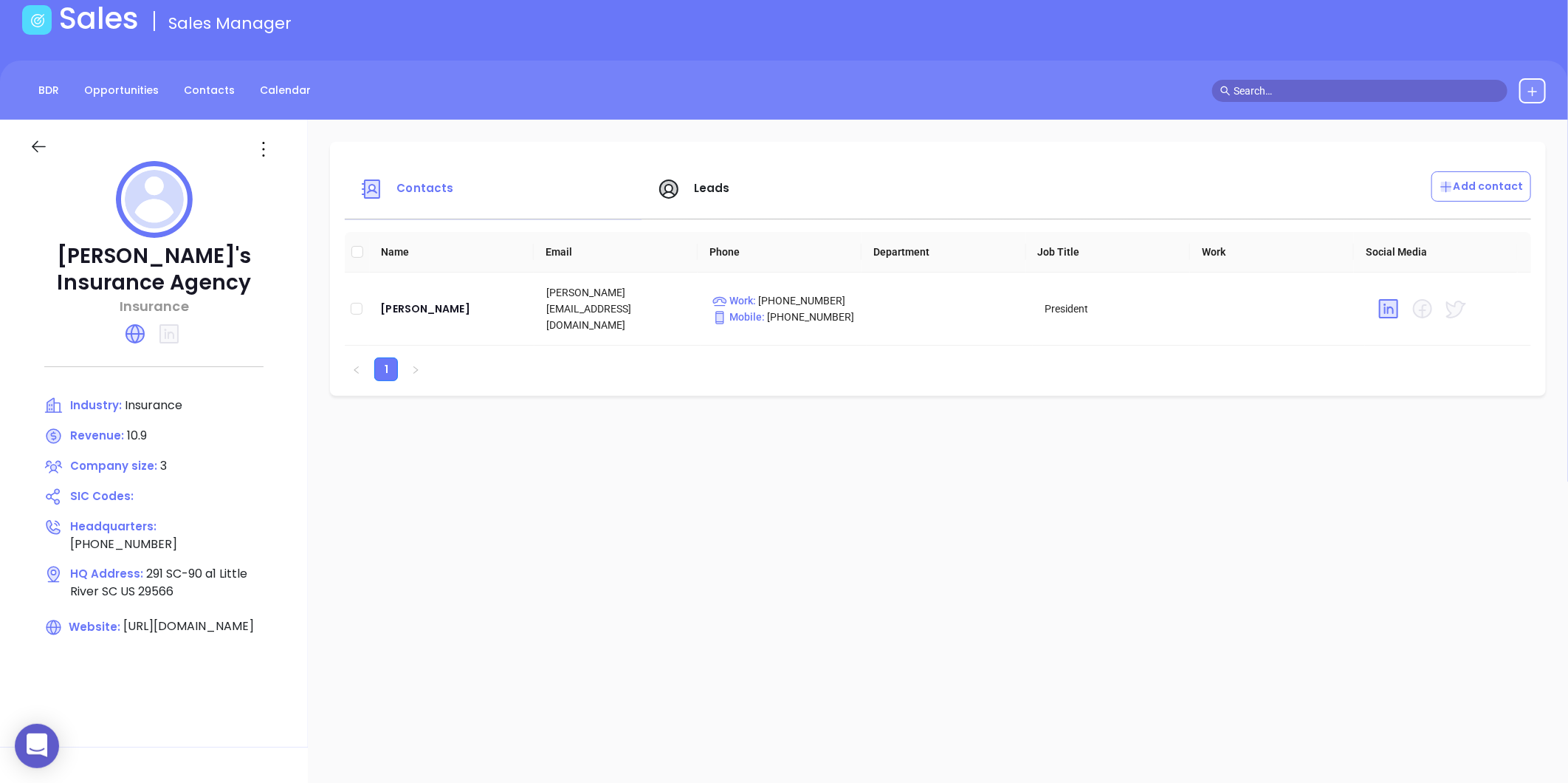
click at [41, 144] on icon at bounding box center [38, 146] width 18 height 18
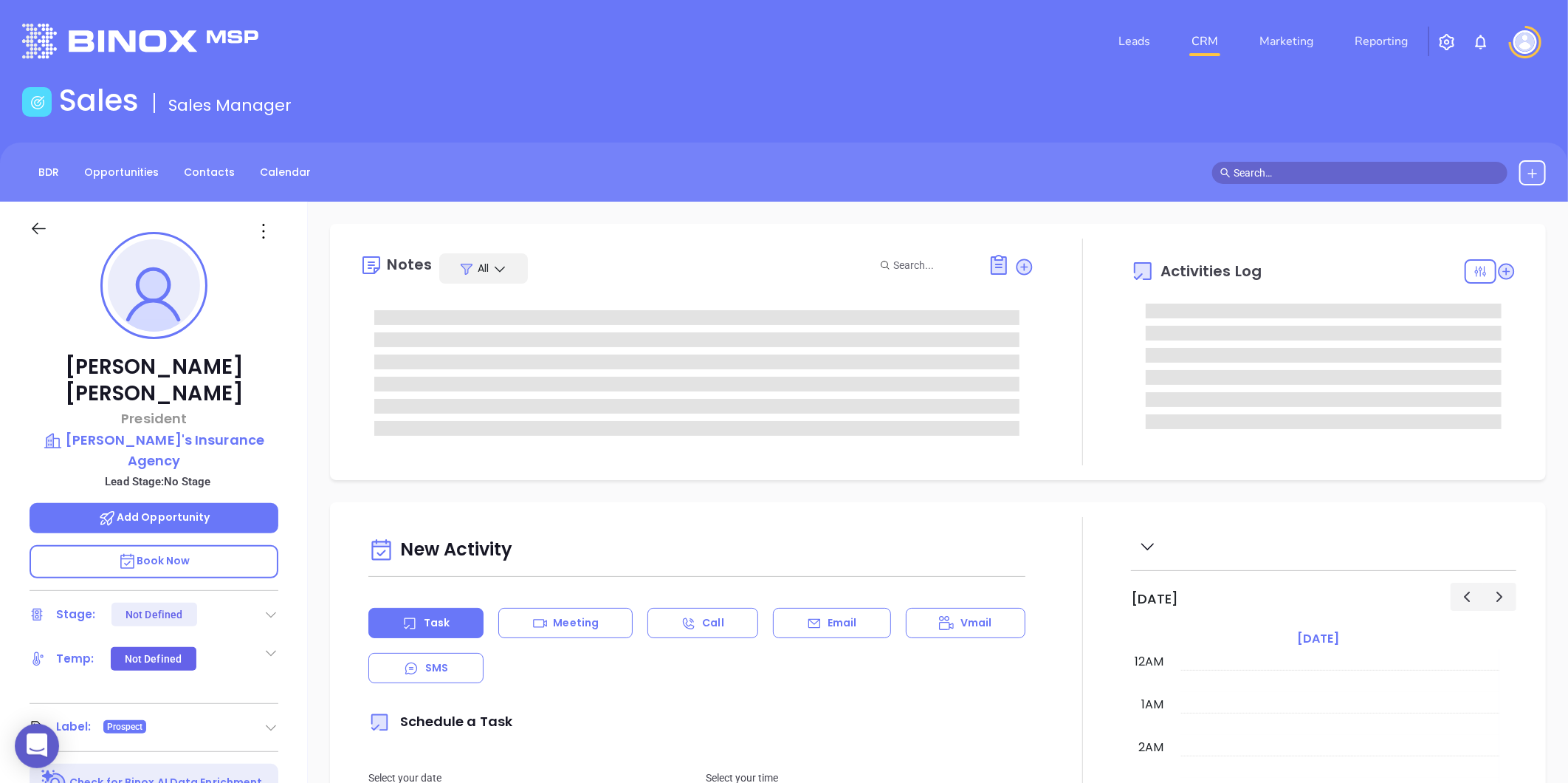
type input "[DATE]"
click at [1191, 44] on link "CRM" at bounding box center [1205, 41] width 38 height 30
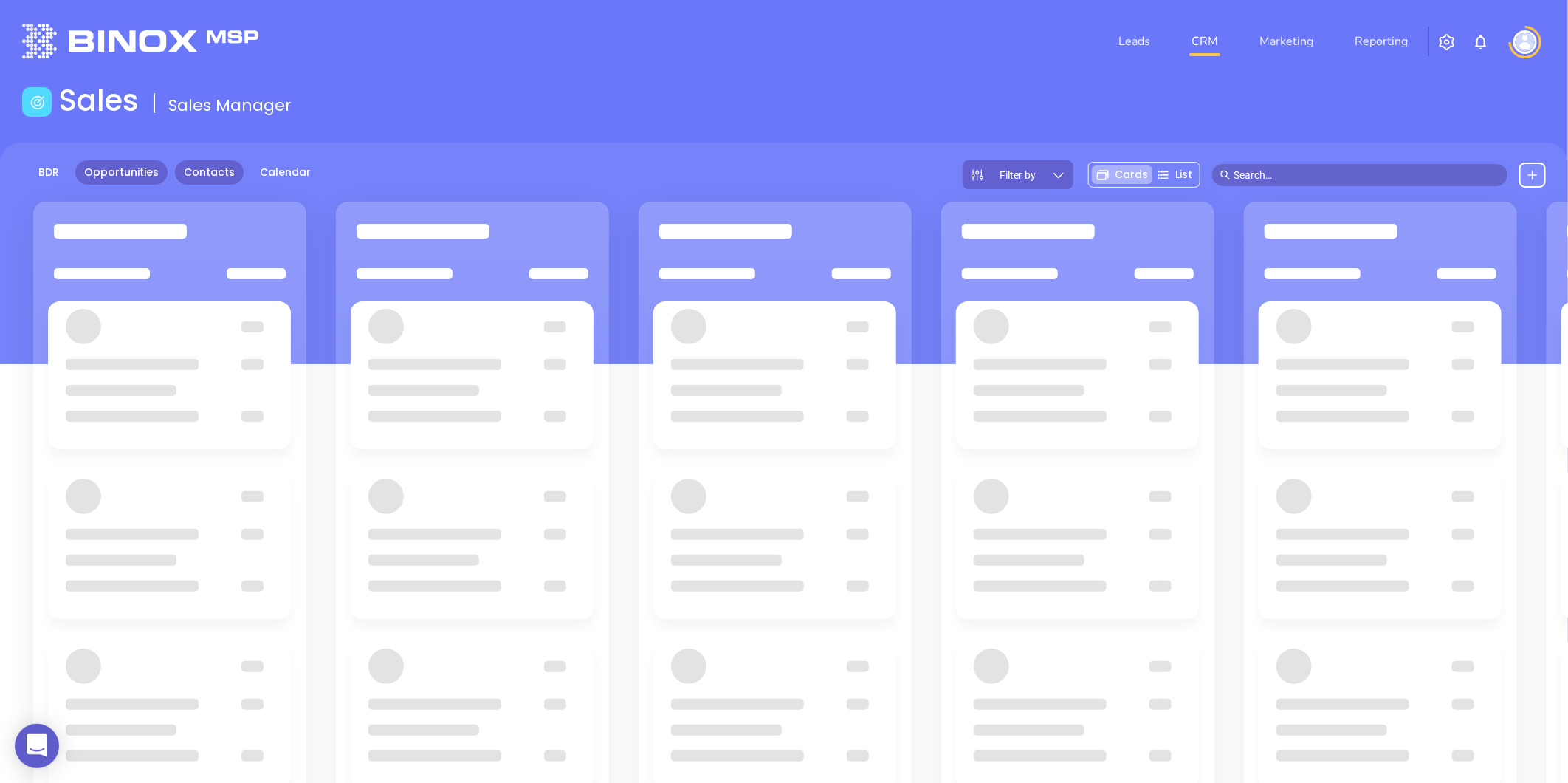
click at [202, 163] on link "Contacts" at bounding box center [209, 173] width 69 height 25
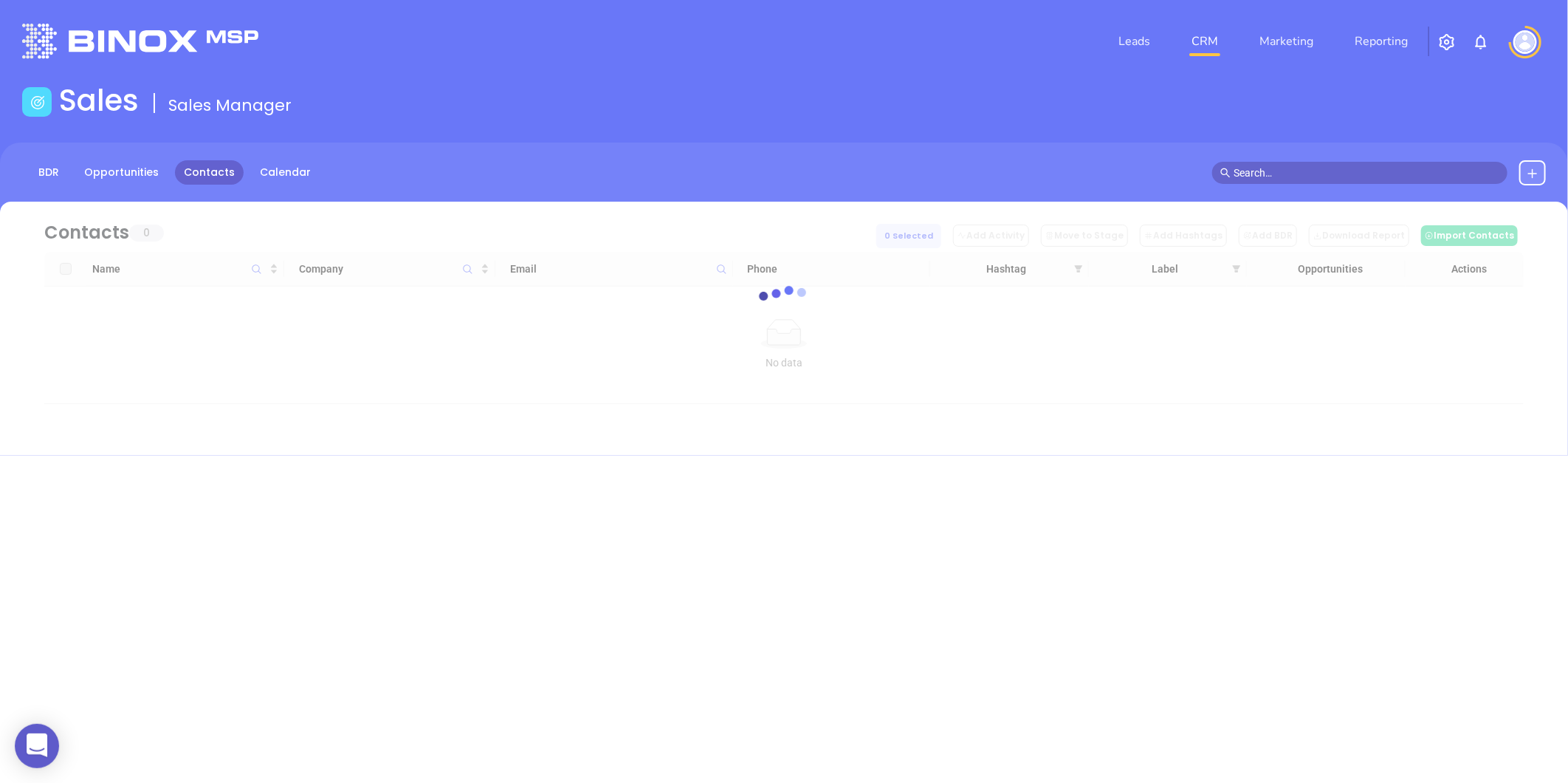
click at [1535, 171] on icon at bounding box center [1533, 174] width 11 height 11
click at [1497, 207] on p "New Contact" at bounding box center [1491, 215] width 122 height 24
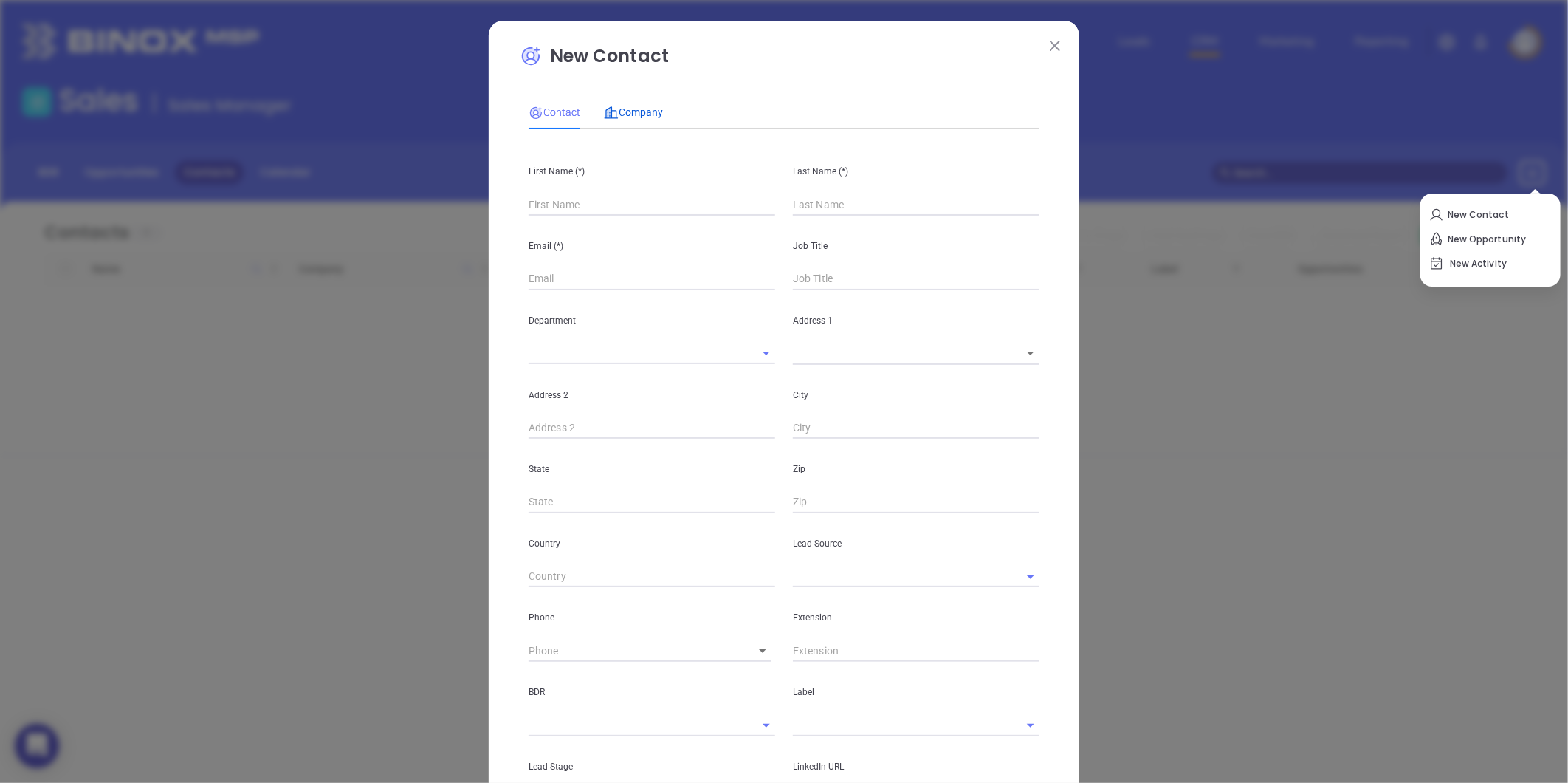
click at [630, 116] on span "Company" at bounding box center [633, 112] width 59 height 11
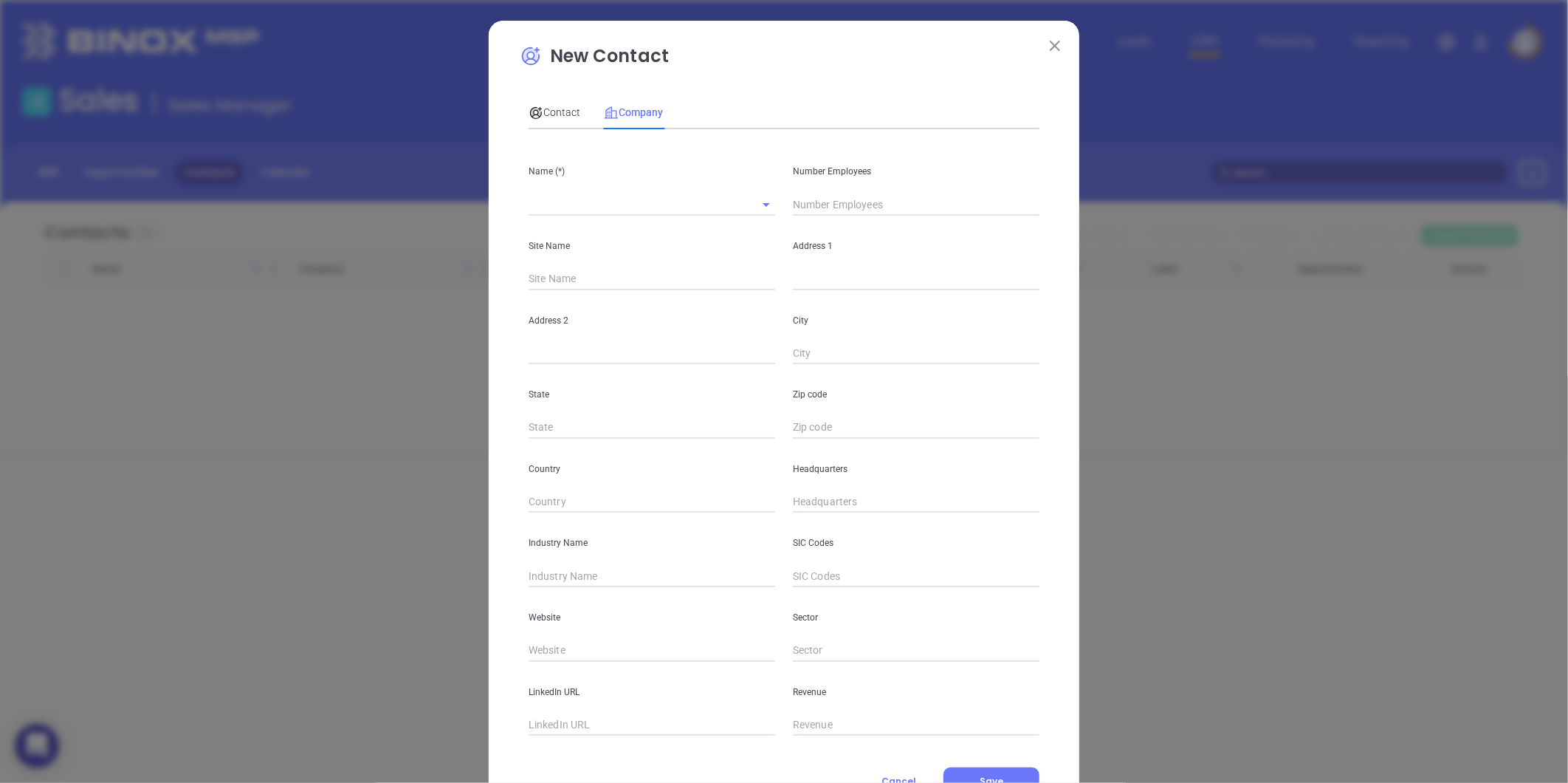
click at [573, 196] on input "text" at bounding box center [631, 204] width 205 height 21
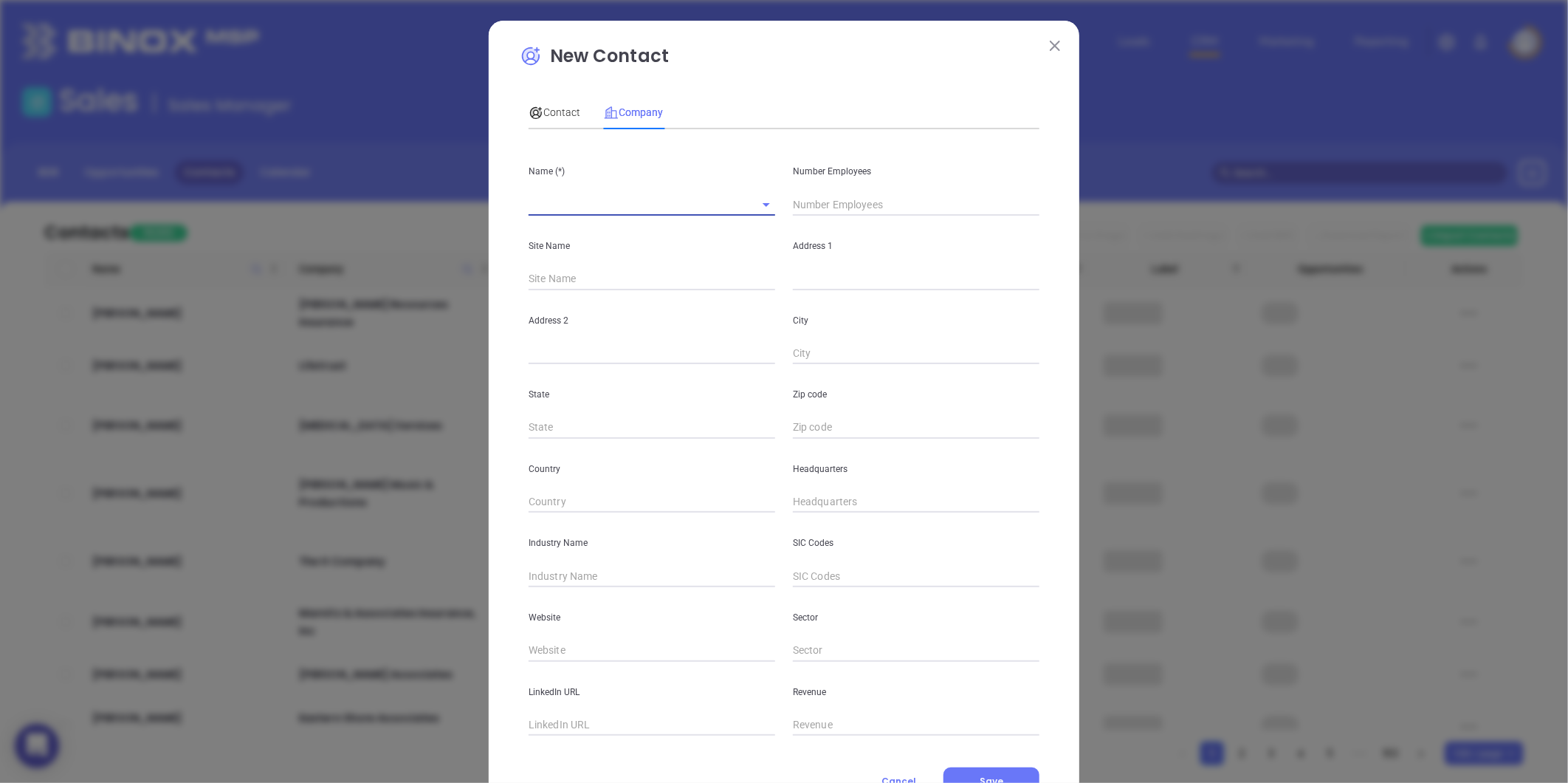
paste input "HLC Insurance Broker, LLC"
type input "HLC Insurance Broker, LLC"
click at [810, 198] on input "text" at bounding box center [916, 204] width 246 height 22
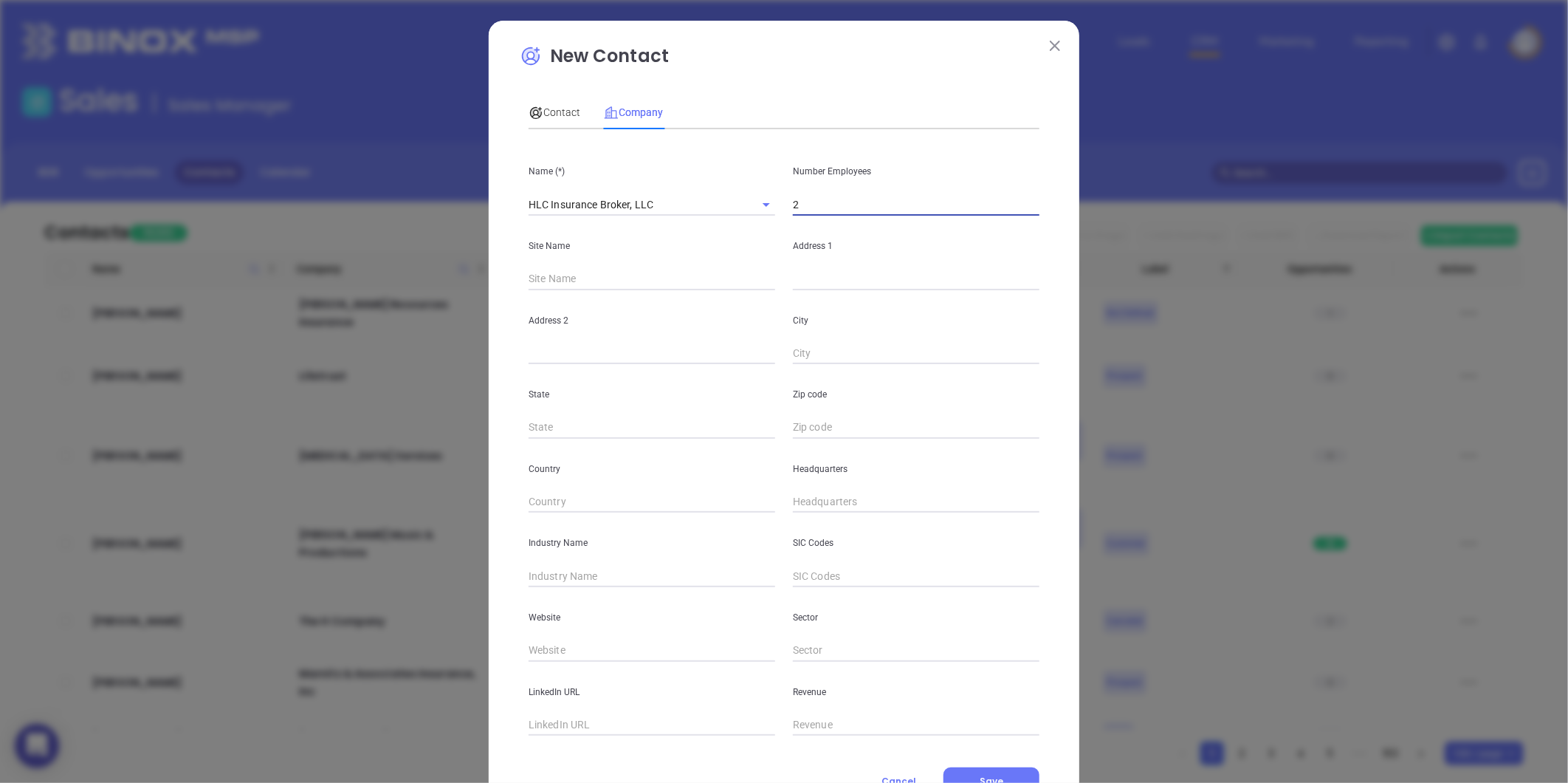
type input "2"
drag, startPoint x: 798, startPoint y: 276, endPoint x: 735, endPoint y: 218, distance: 85.6
click at [798, 276] on input "text" at bounding box center [916, 279] width 246 height 22
paste input "1250 Maxwell Dr Little River, SC 29566"
drag, startPoint x: 941, startPoint y: 279, endPoint x: 991, endPoint y: 286, distance: 50.5
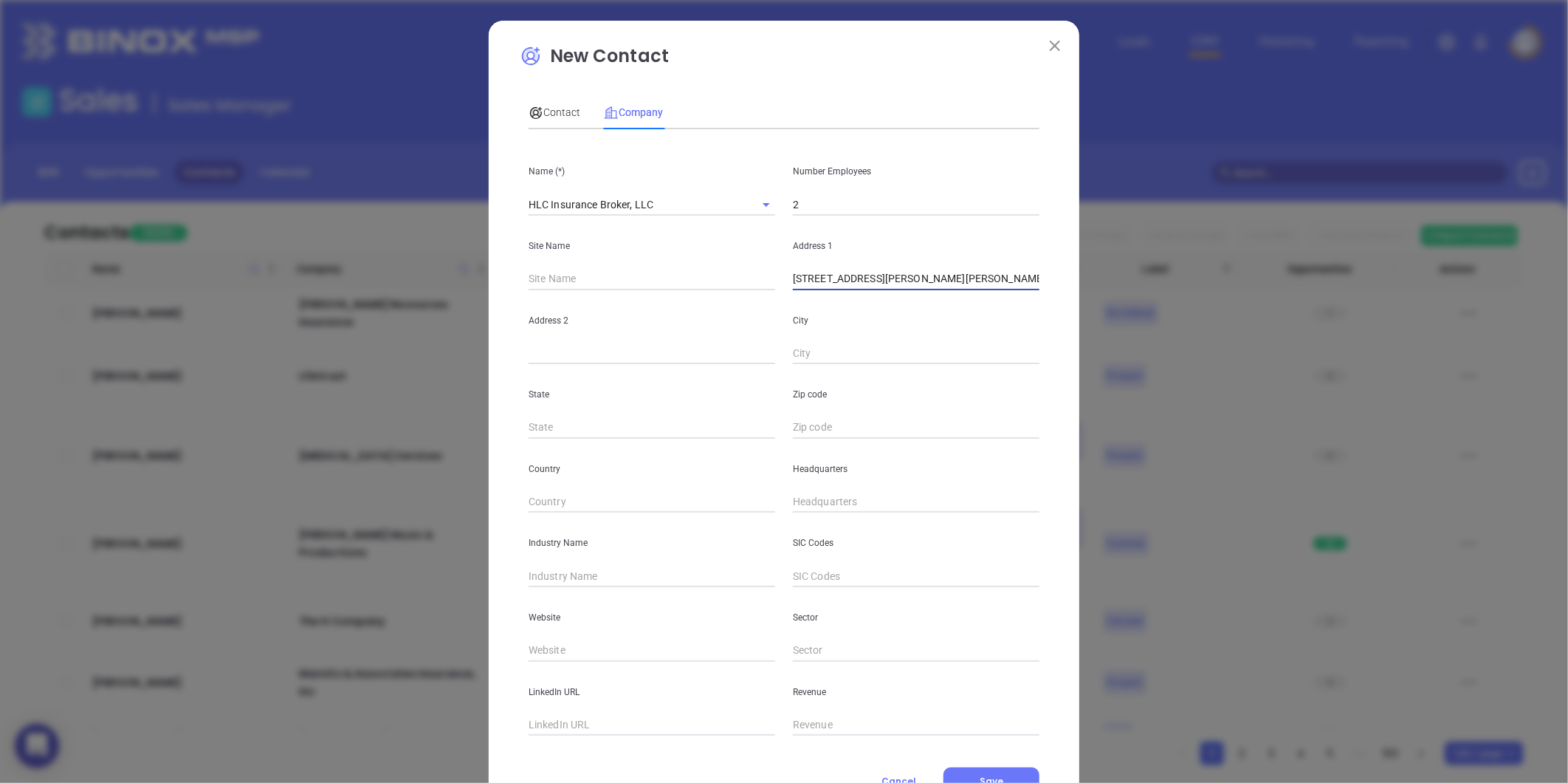
click at [991, 286] on input "1250 Maxwell Dr Little River, SC 29566" at bounding box center [916, 279] width 246 height 22
type input "1250 Maxwell Dr Little River, SC 29566"
click at [802, 416] on input "text" at bounding box center [916, 427] width 246 height 22
paste input "29566"
type input "29566"
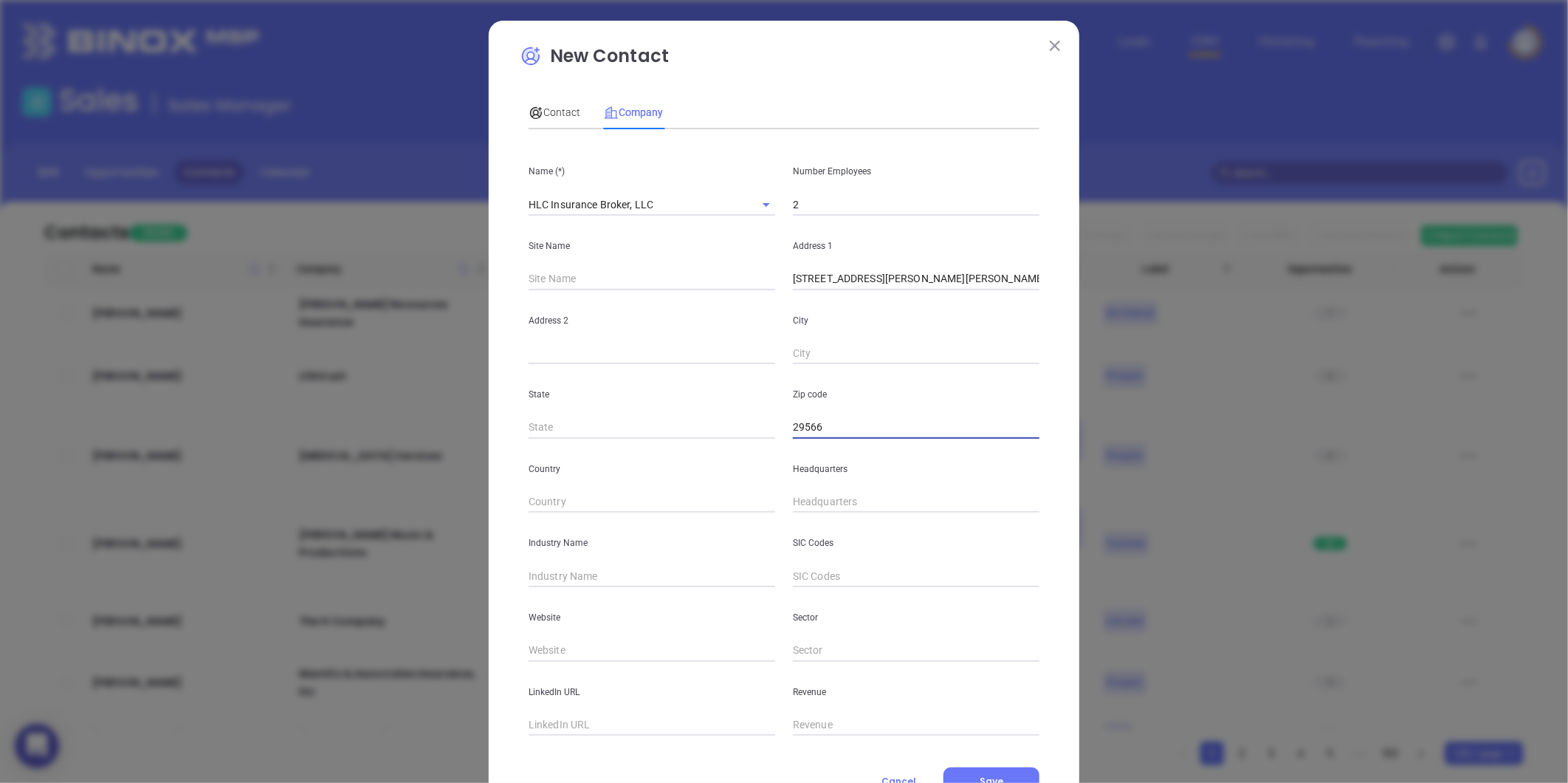
click at [576, 418] on input "text" at bounding box center [652, 427] width 246 height 22
type input "SC"
drag, startPoint x: 872, startPoint y: 276, endPoint x: 920, endPoint y: 288, distance: 49.5
click at [920, 288] on input "1250 Maxwell Dr Little River, SC 29566" at bounding box center [916, 279] width 246 height 22
click at [835, 351] on input "text" at bounding box center [916, 353] width 246 height 22
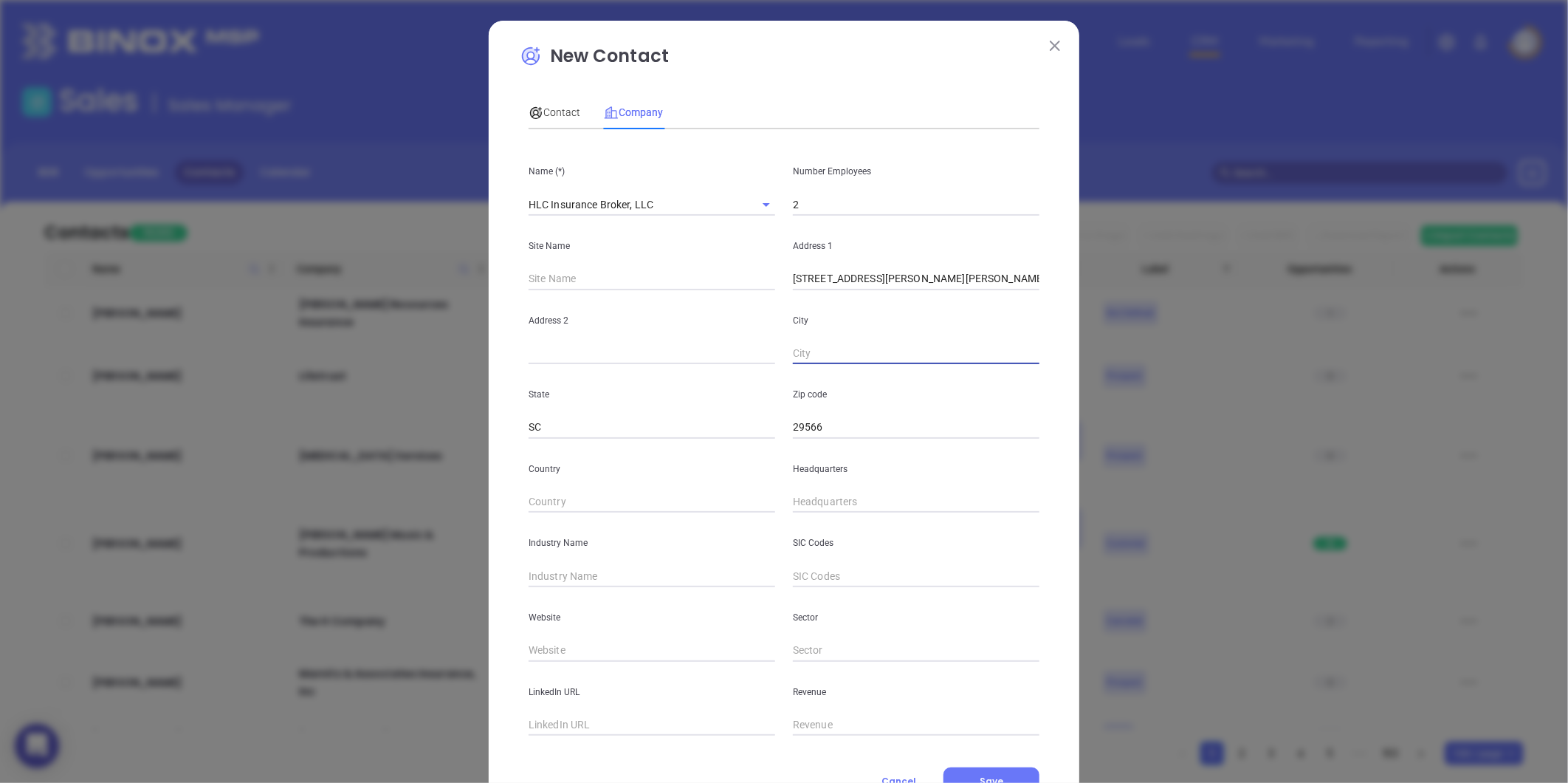
paste input "Little River"
type input "Little River"
drag, startPoint x: 873, startPoint y: 286, endPoint x: 1043, endPoint y: 300, distance: 170.6
click at [1043, 300] on div "New Contact Contact Company First Name (*) Last Name (*) Email (*) Job Title De…" at bounding box center [784, 424] width 591 height 806
click at [793, 283] on input "1250 Maxwell Dr" at bounding box center [916, 279] width 246 height 22
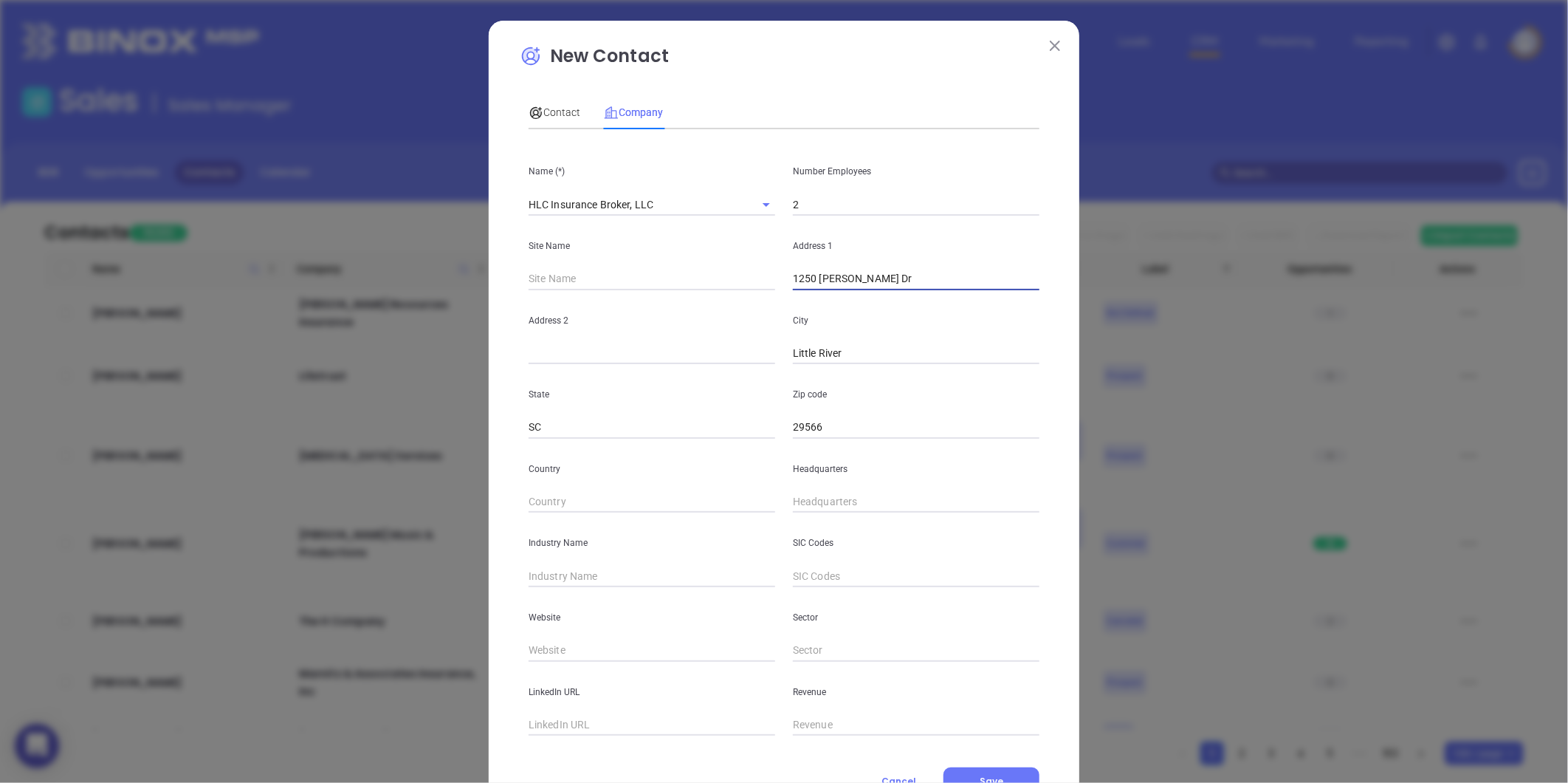
type input "1250 Maxwell Dr"
type input "( ) -"
click at [806, 498] on input "( ) -" at bounding box center [916, 501] width 246 height 22
paste input "843) 315-4378"
type input "(843) 315-4378"
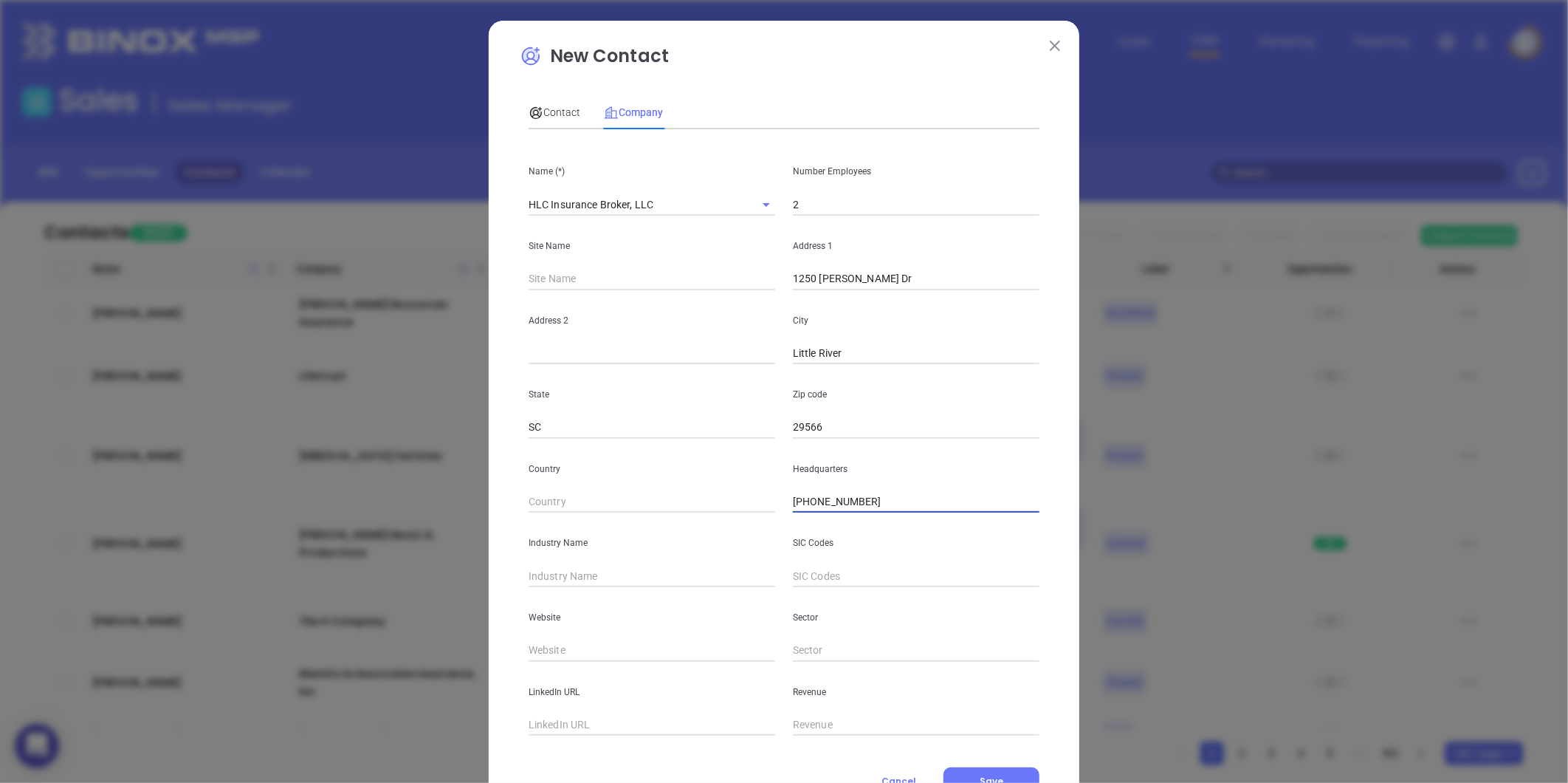
click at [622, 575] on input "text" at bounding box center [652, 575] width 246 height 22
type input "Insurance"
click at [578, 645] on input "text" at bounding box center [652, 650] width 246 height 22
paste input "https://www.hlcinsurancebroker.com/"
type input "https://www.hlcinsurancebroker.com/"
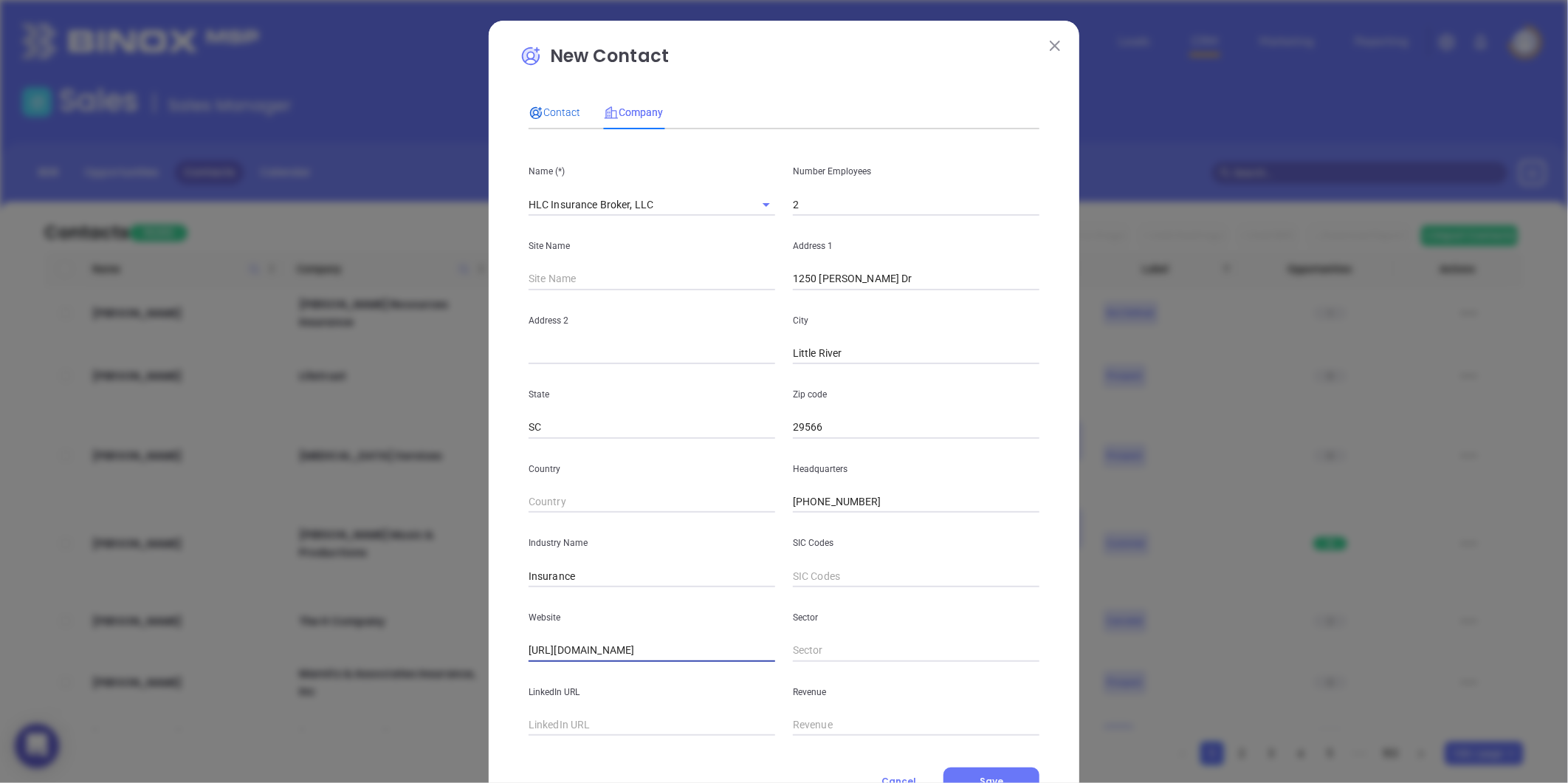
click at [551, 109] on span "Contact" at bounding box center [555, 112] width 52 height 11
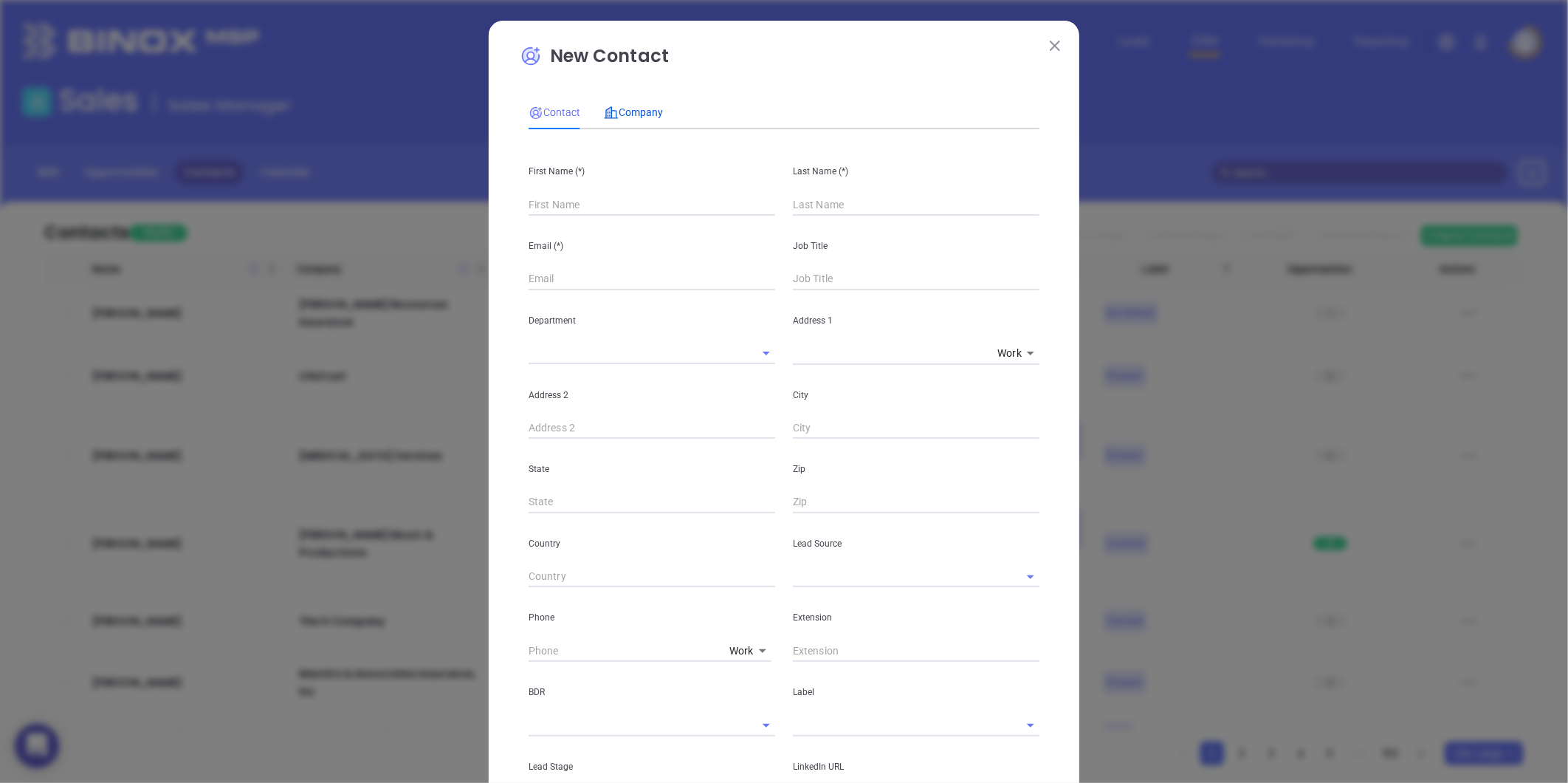
click at [647, 116] on span "Company" at bounding box center [633, 112] width 59 height 11
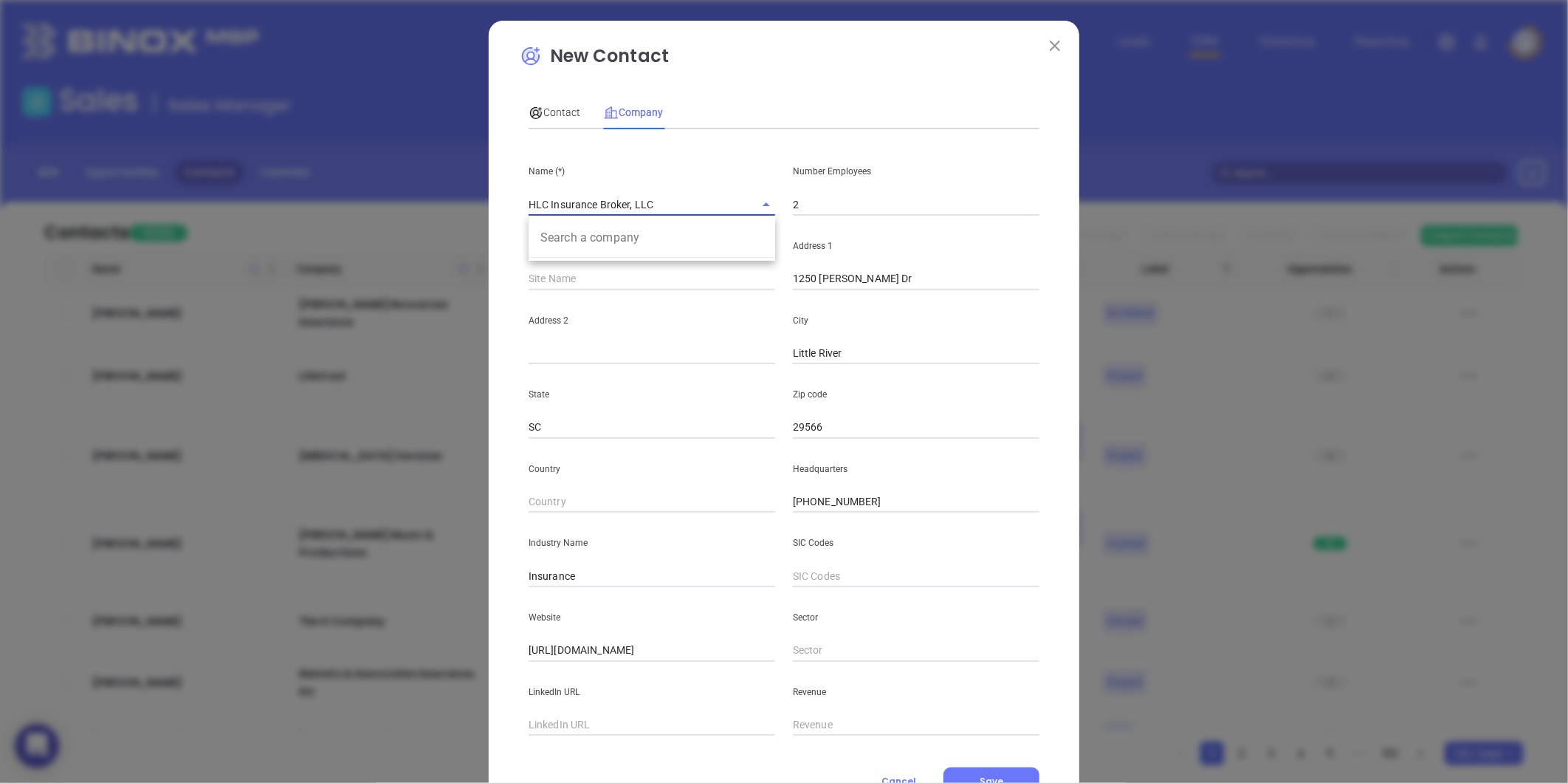
drag, startPoint x: 659, startPoint y: 201, endPoint x: 478, endPoint y: 226, distance: 182.7
click at [478, 226] on div "New Contact Contact Company First Name (*) Last Name (*) Email (*) Job Title De…" at bounding box center [784, 392] width 1568 height 783
click at [562, 111] on span "Contact" at bounding box center [555, 112] width 52 height 11
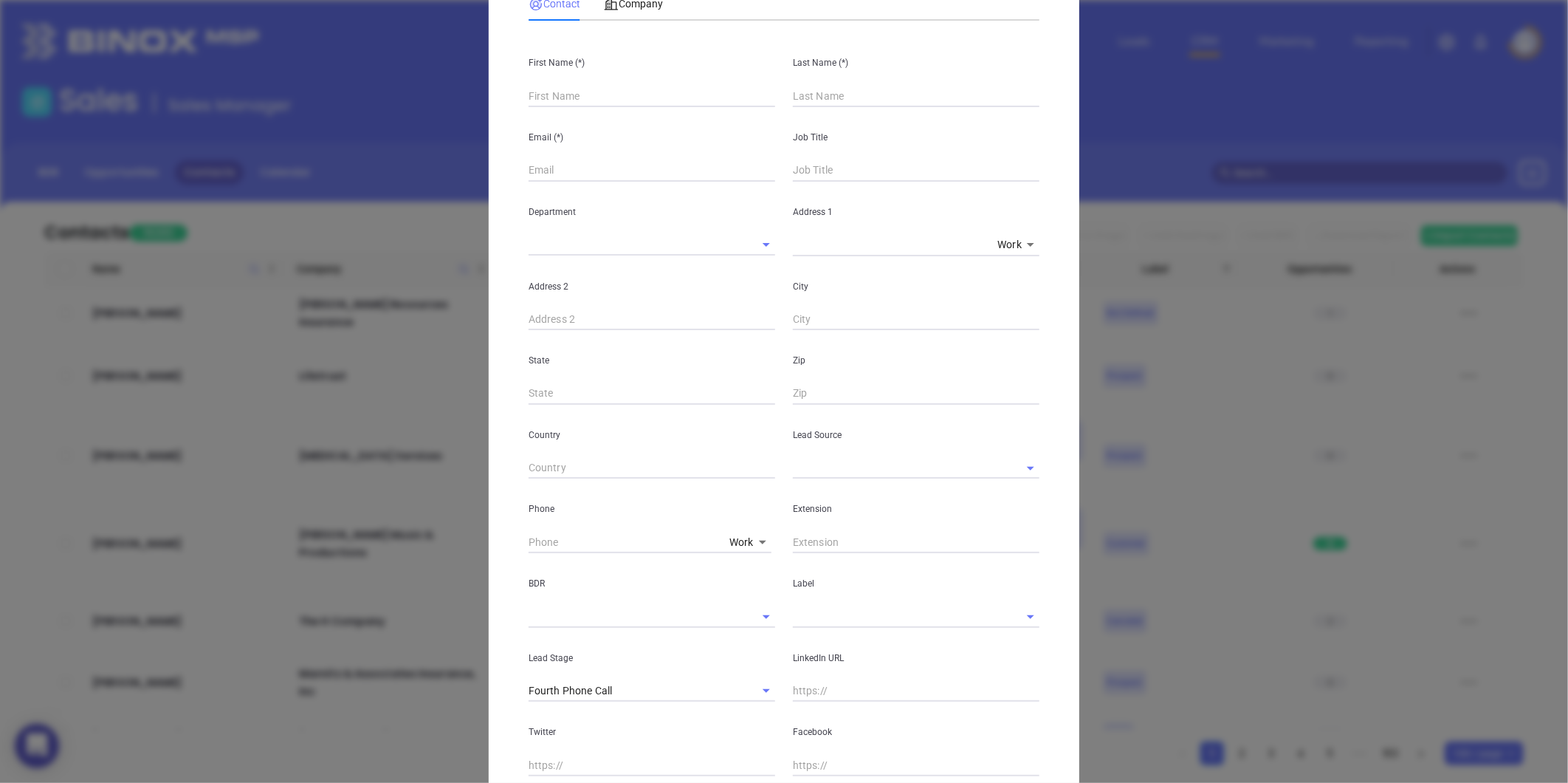
scroll to position [82, 0]
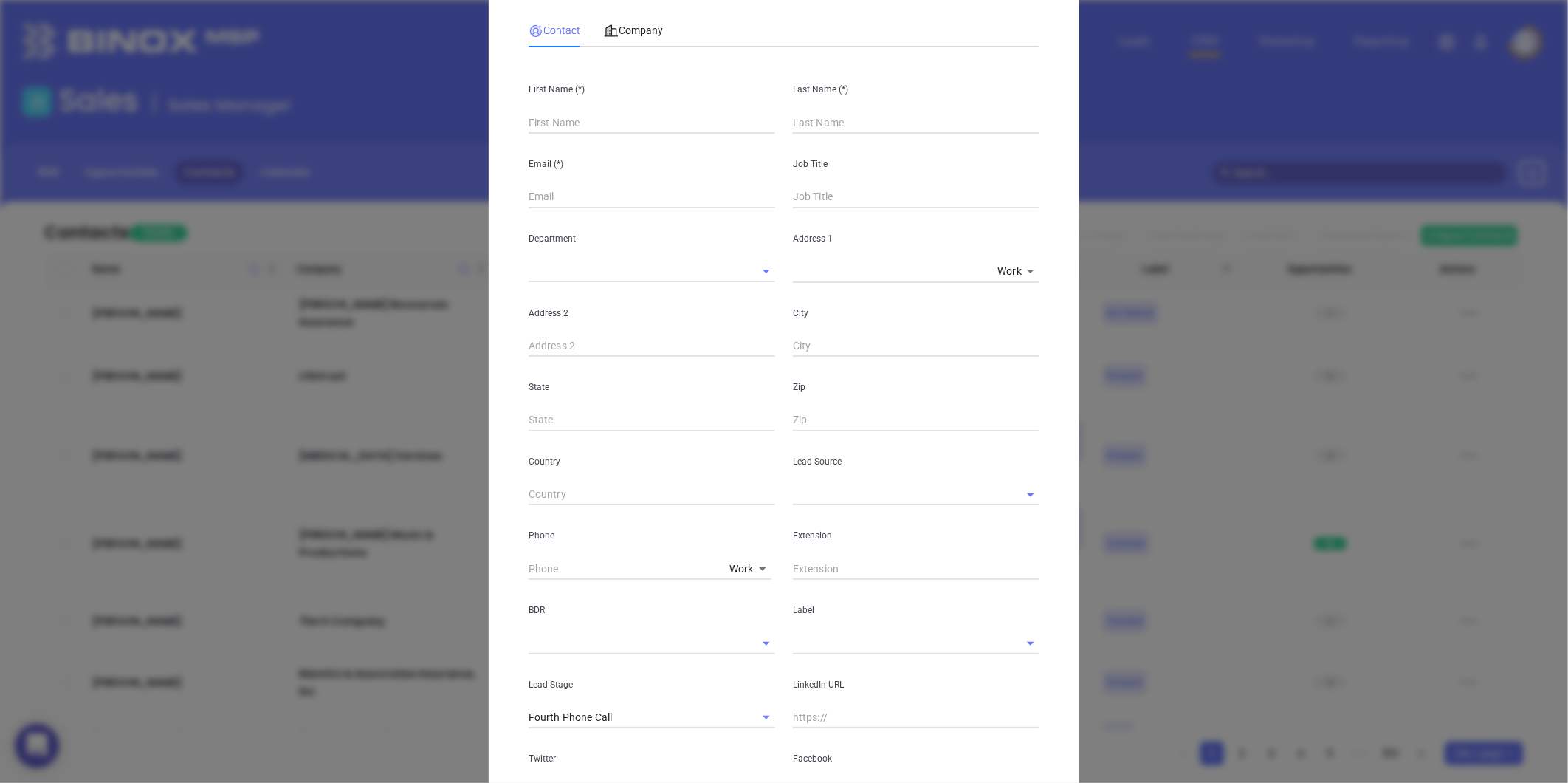
click at [596, 143] on div "Email (*)" at bounding box center [651, 171] width 265 height 74
click at [584, 126] on input "text" at bounding box center [652, 122] width 246 height 22
paste input "Eric Estevez"
drag, startPoint x: 545, startPoint y: 121, endPoint x: 625, endPoint y: 122, distance: 80.0
click at [623, 122] on input "Eric Estevez" at bounding box center [652, 122] width 246 height 22
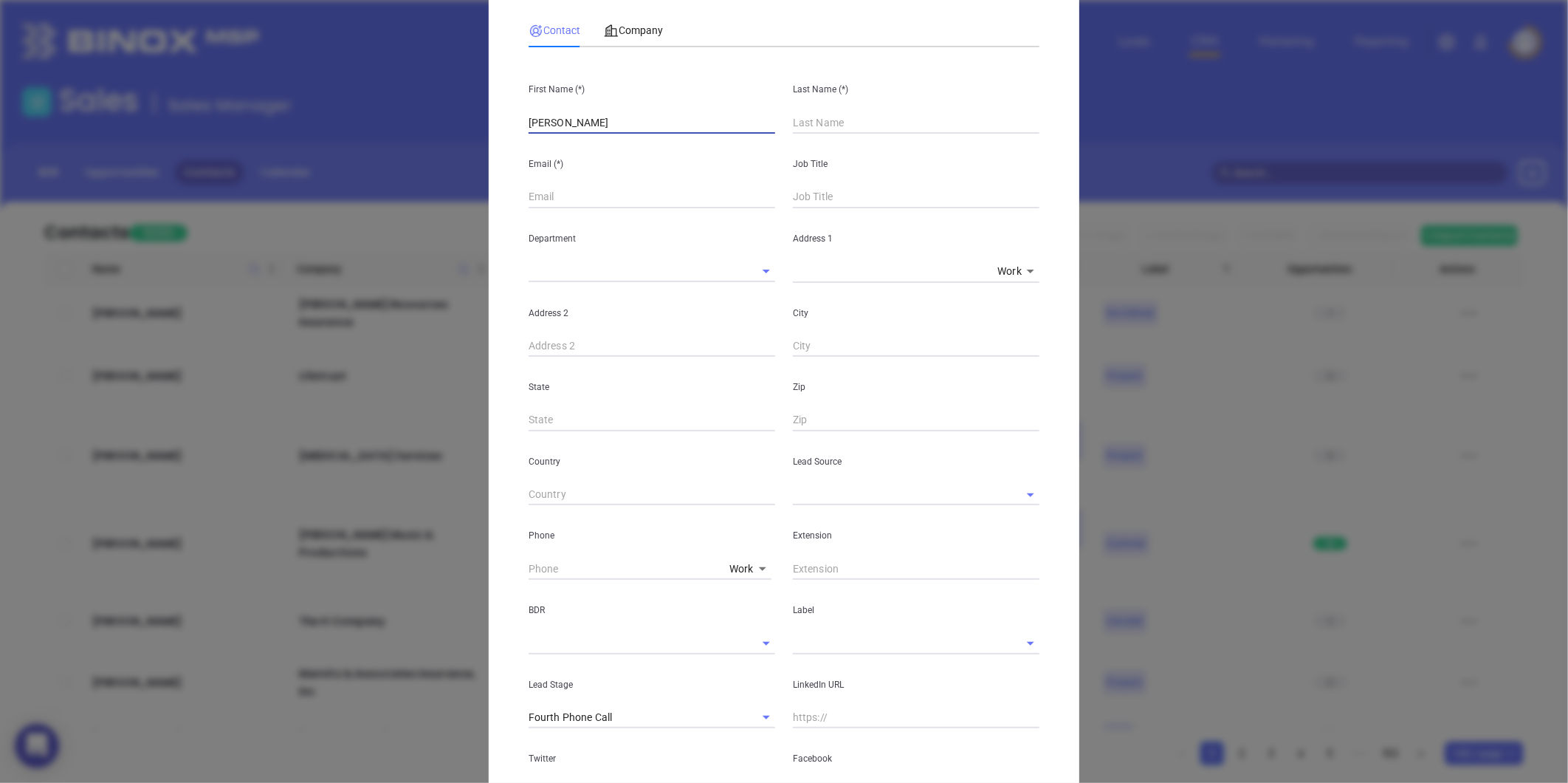
type input "Eric Estevez"
click at [793, 129] on input "text" at bounding box center [916, 122] width 246 height 22
paste input "Estevez"
type input "Estevez"
drag, startPoint x: 603, startPoint y: 131, endPoint x: 539, endPoint y: 134, distance: 64.1
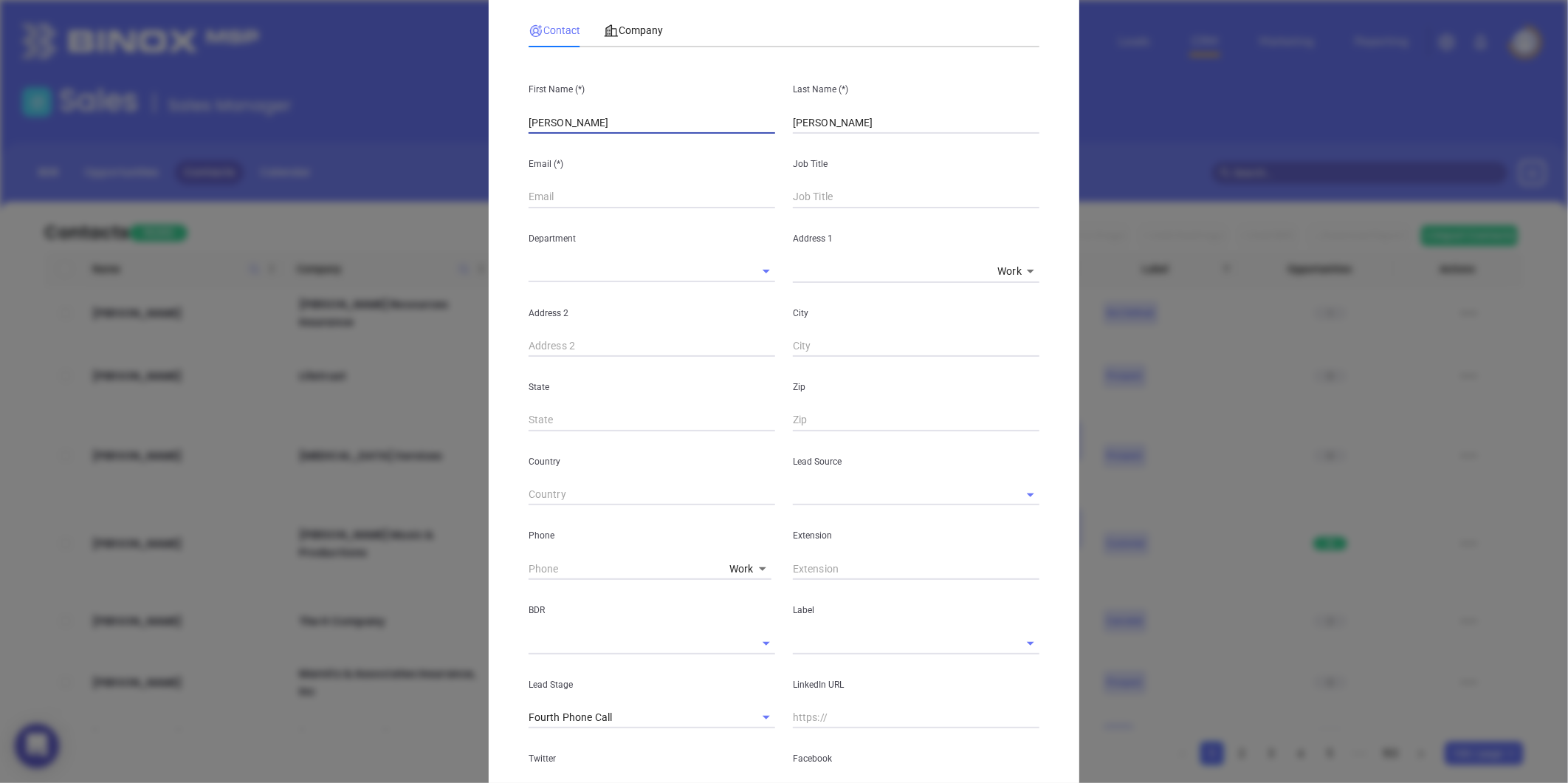
click at [539, 134] on input "Eric Estevez" at bounding box center [652, 122] width 246 height 22
type input "Eric"
click at [835, 206] on input "text" at bounding box center [916, 197] width 246 height 22
type input "Owner"
click at [550, 188] on input "text" at bounding box center [652, 197] width 246 height 22
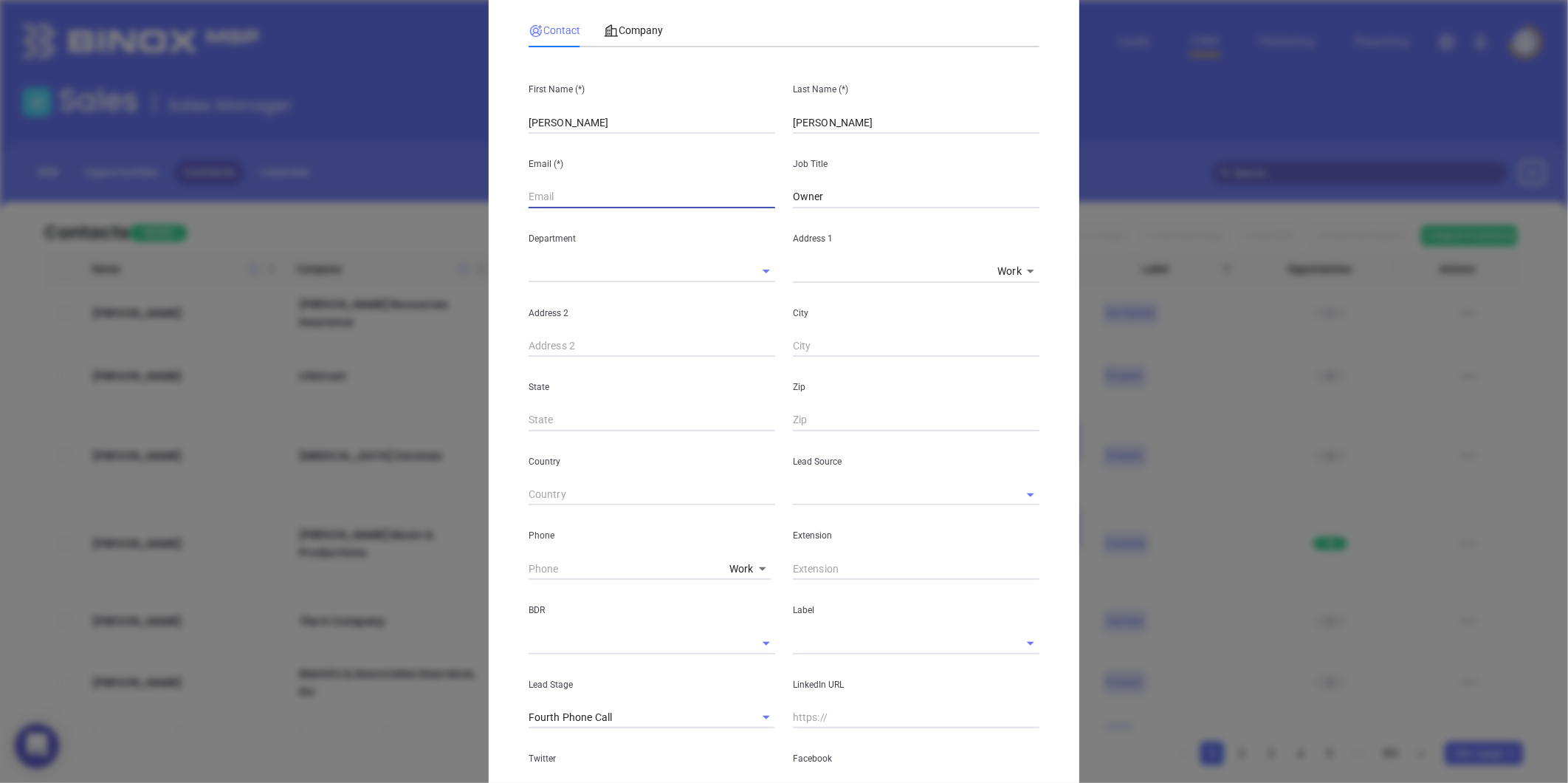
paste input "Eric@HLCinsurancebroker.com"
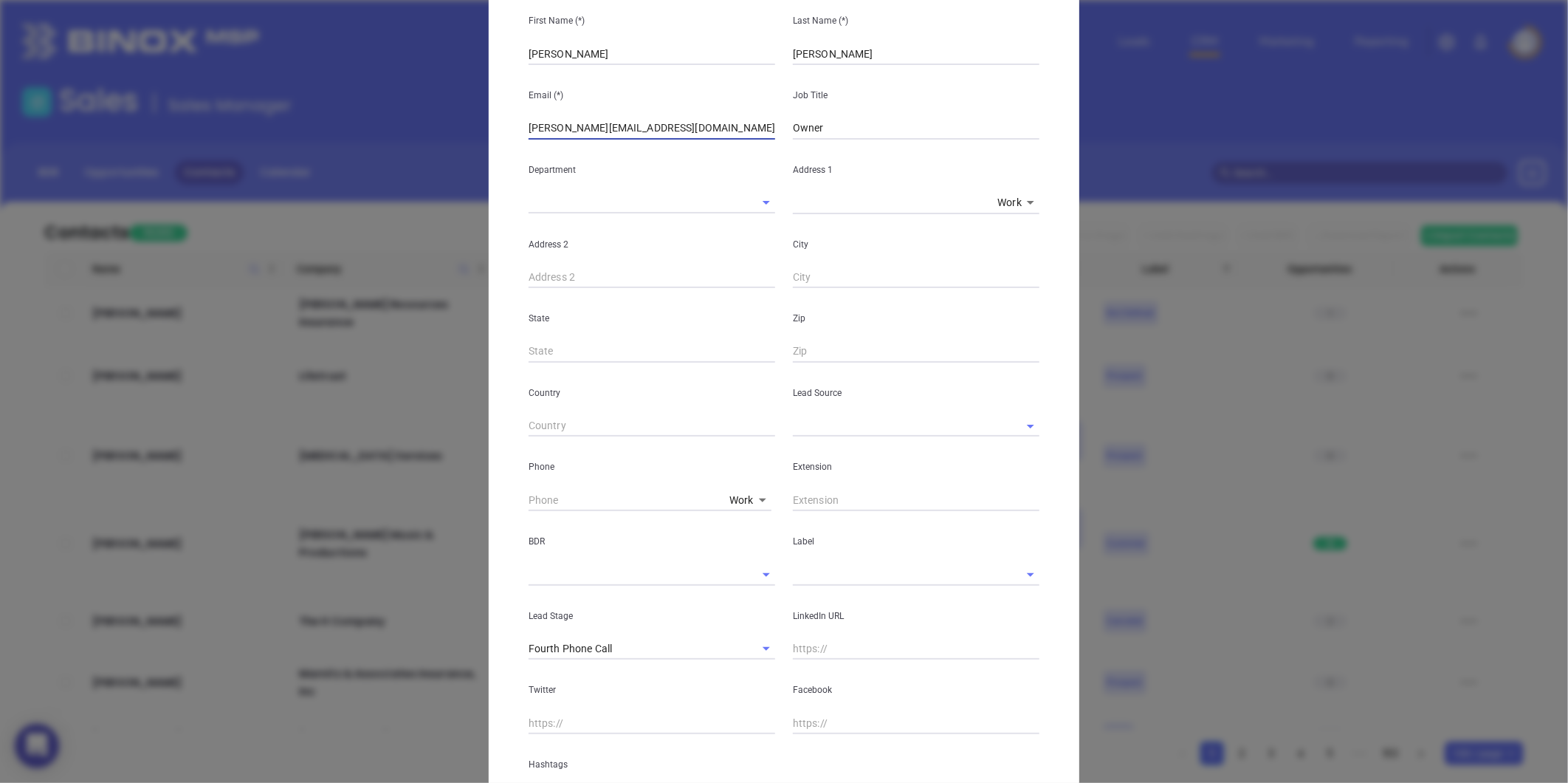
scroll to position [245, 0]
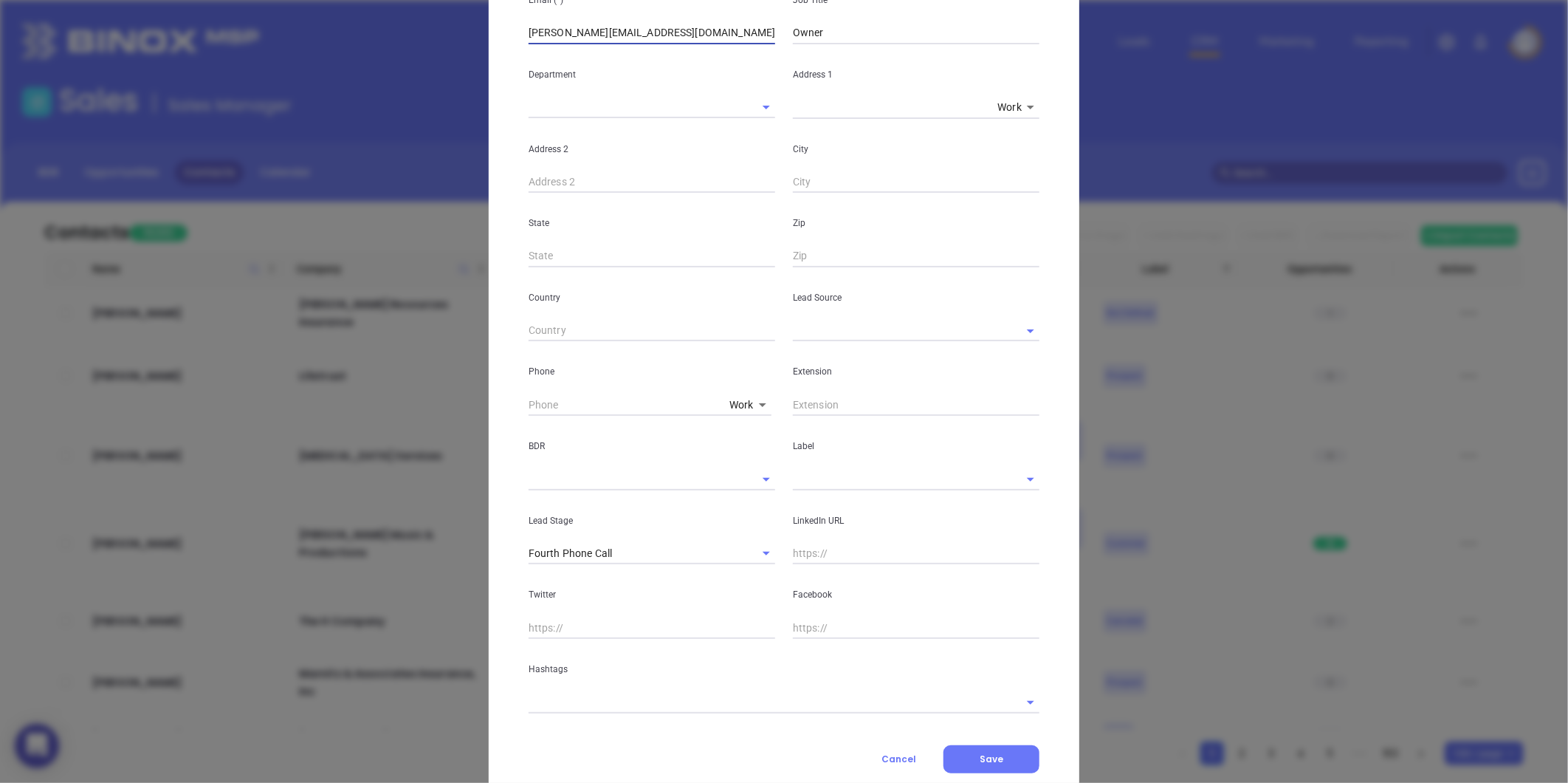
type input "Eric@HLCinsurancebroker.com"
click at [823, 307] on div "Lead Source" at bounding box center [916, 305] width 265 height 74
click at [810, 324] on input "text" at bounding box center [895, 330] width 205 height 21
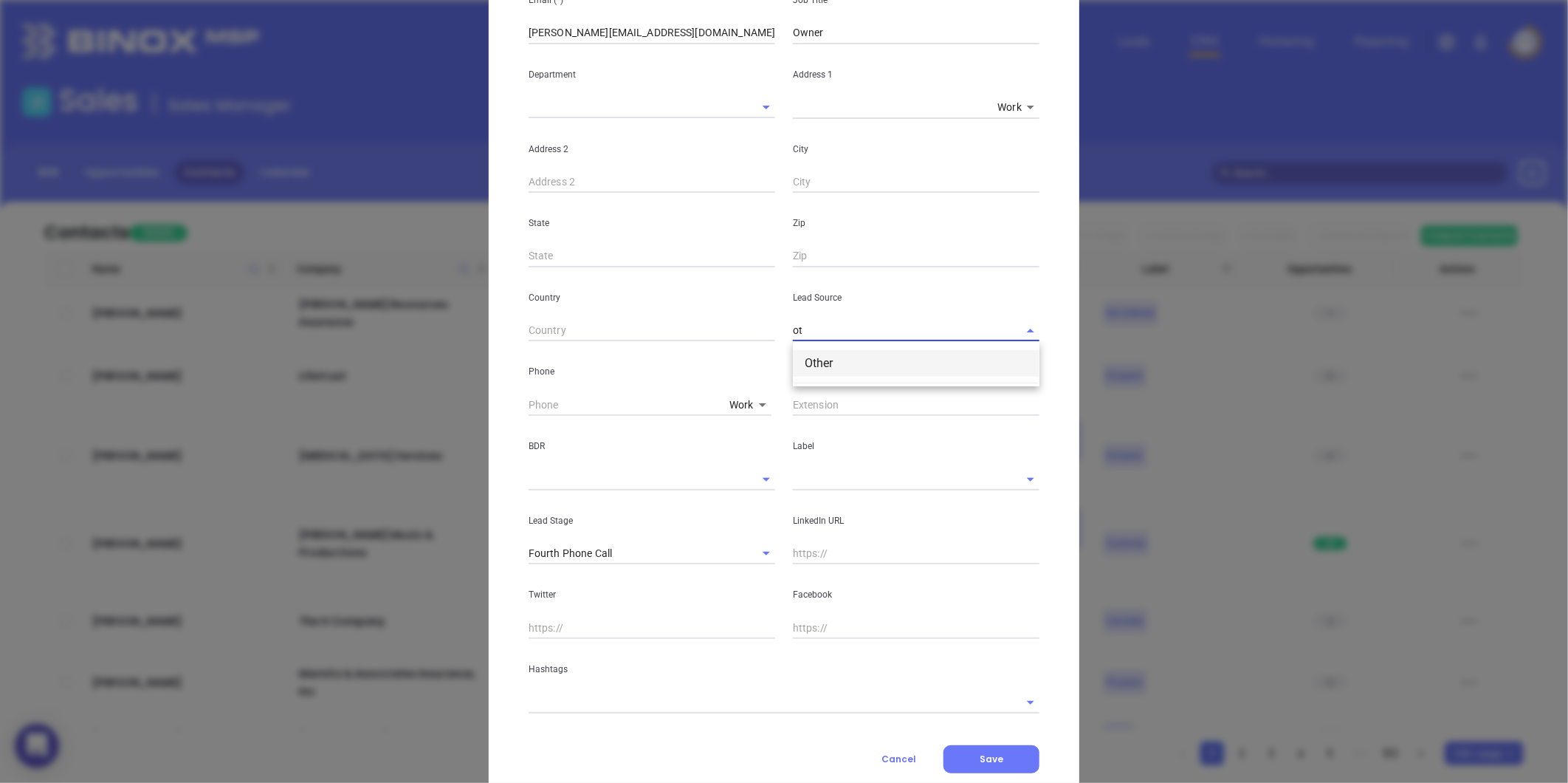
click at [830, 370] on li "Other" at bounding box center [916, 363] width 246 height 27
type input "Other"
click at [611, 705] on input "text" at bounding box center [764, 702] width 470 height 21
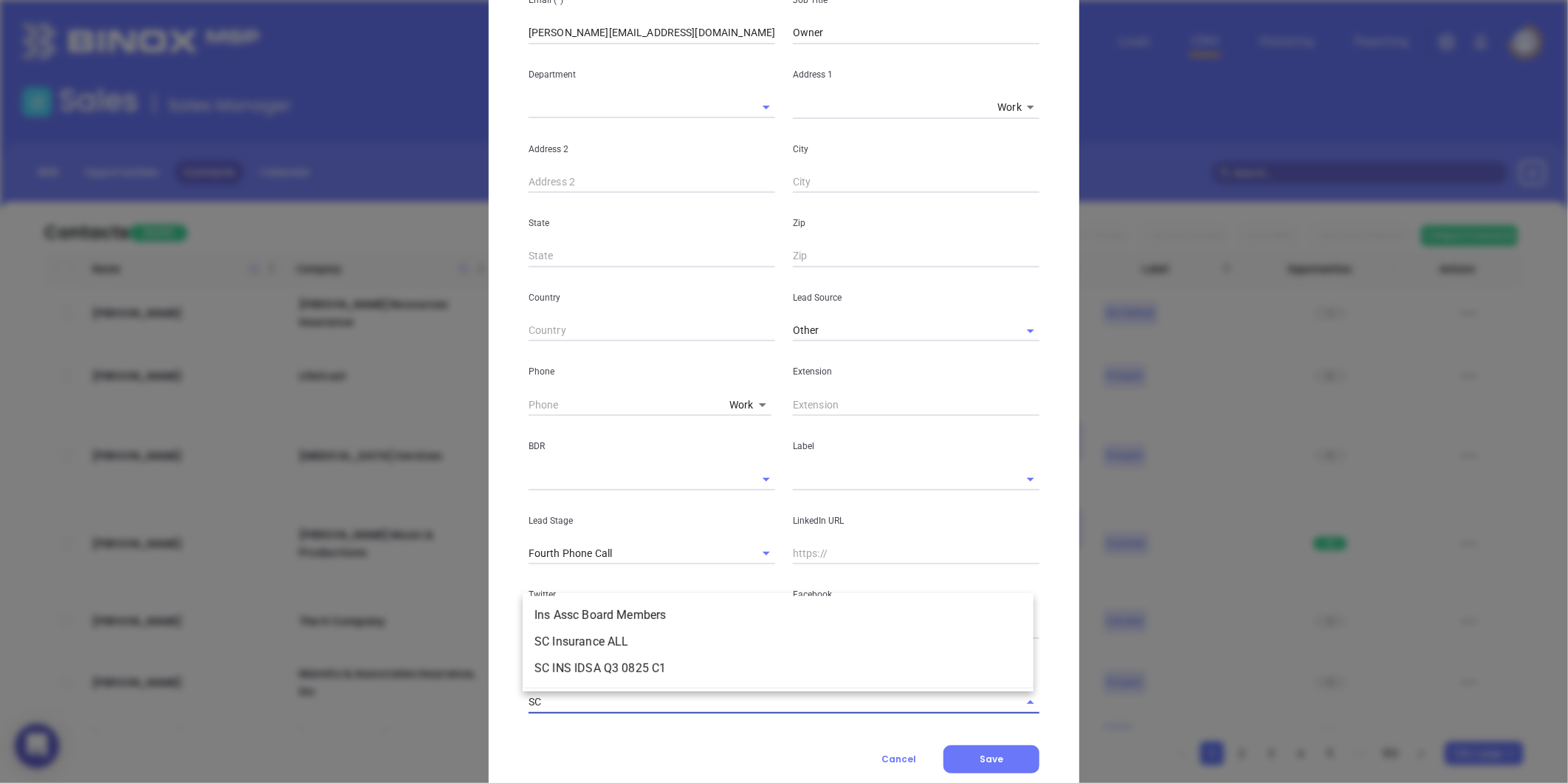
type input "SC i"
click at [597, 636] on li "SC Insurance ALL" at bounding box center [777, 642] width 511 height 27
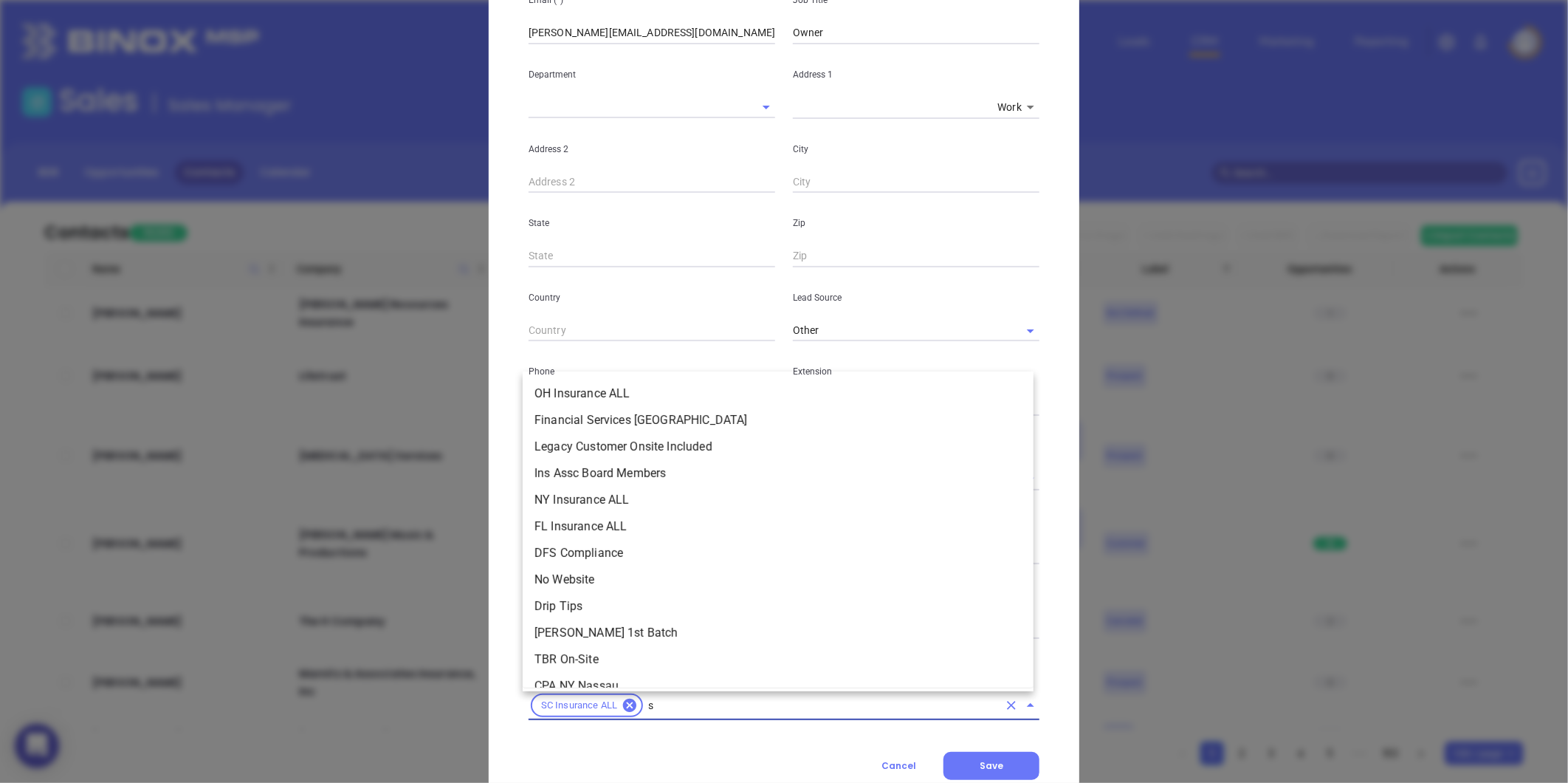
scroll to position [0, 0]
type input "sc"
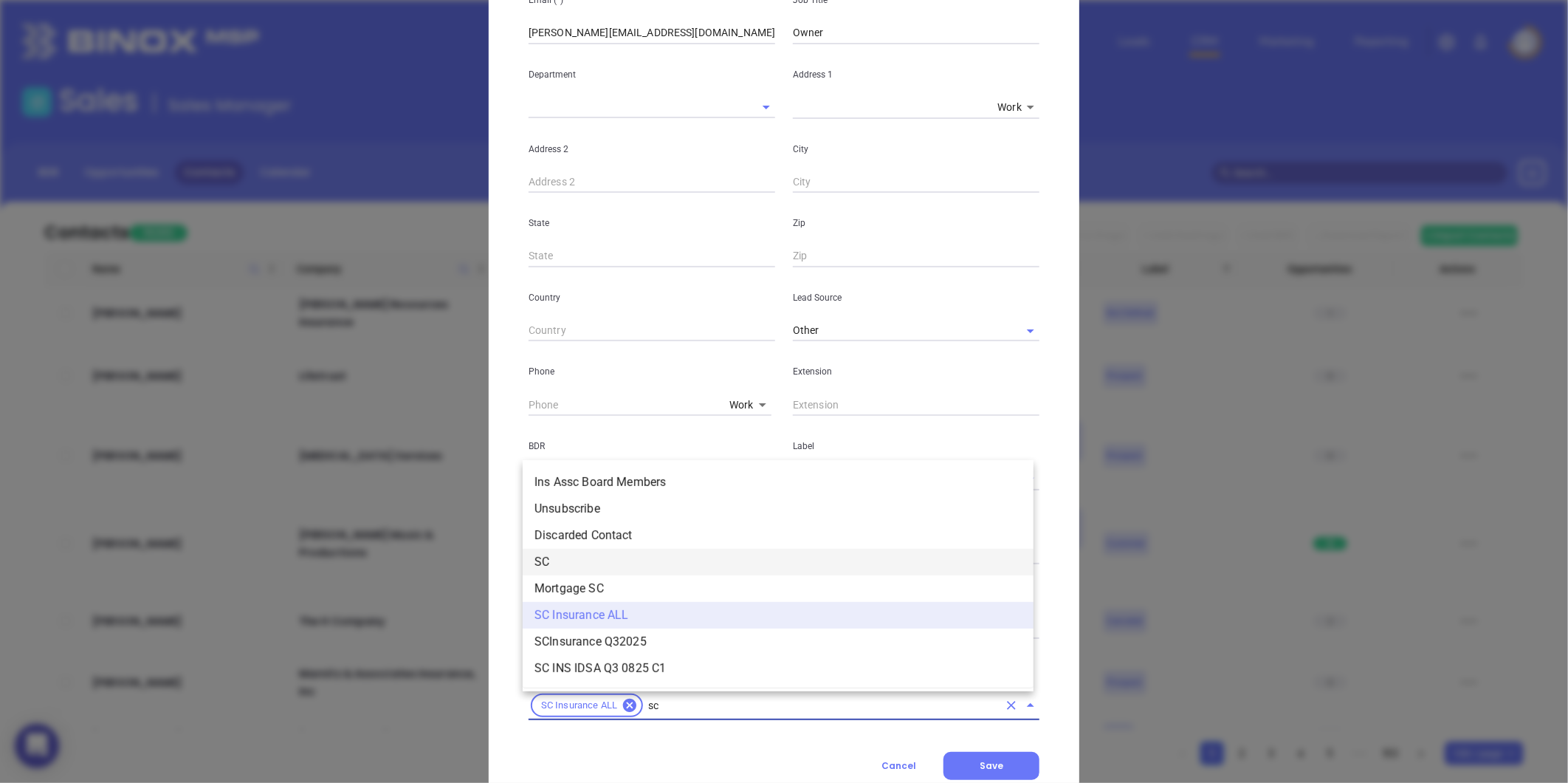
click at [564, 562] on li "SC" at bounding box center [777, 561] width 511 height 27
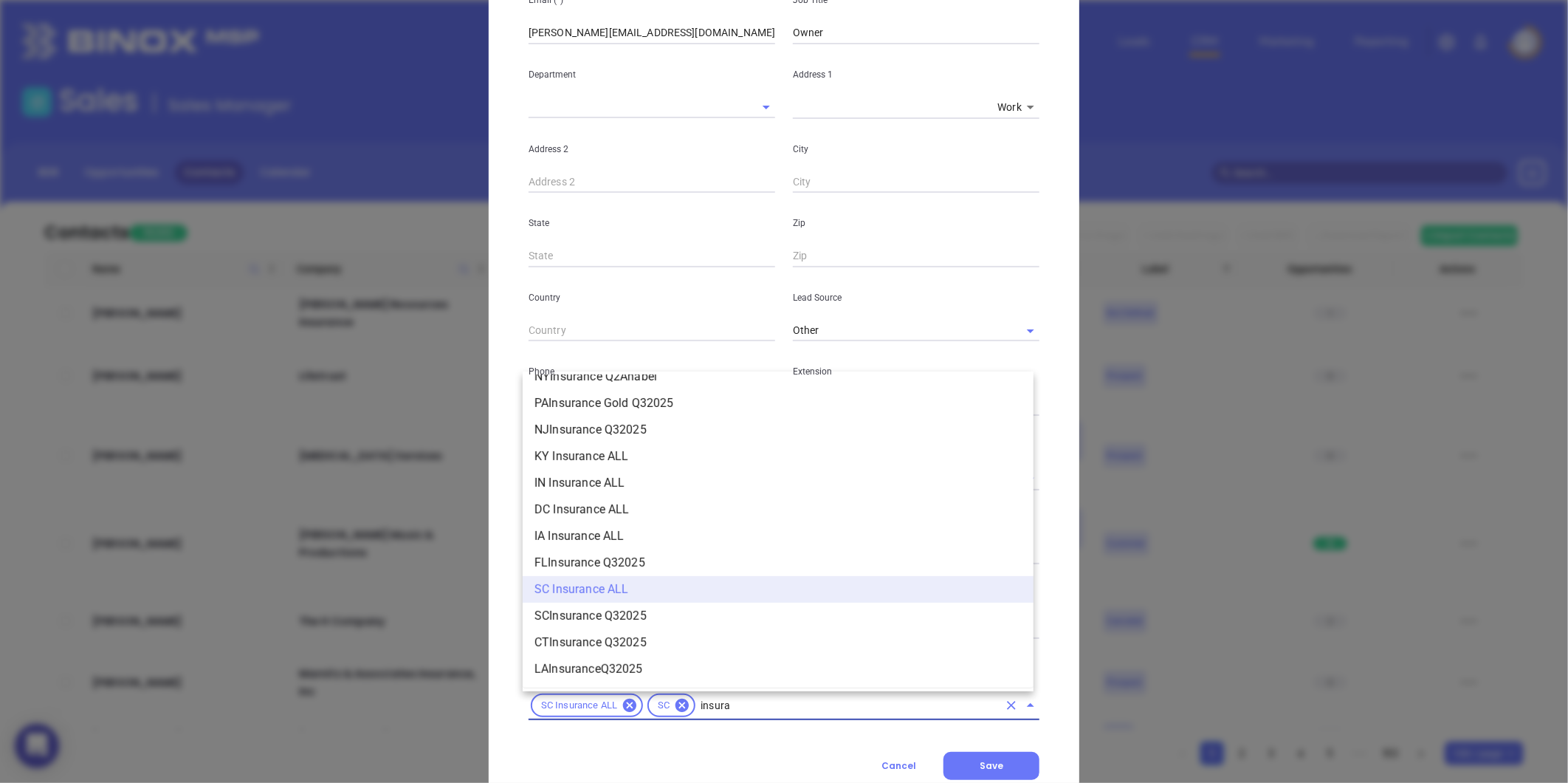
scroll to position [1584, 0]
type input "insurance"
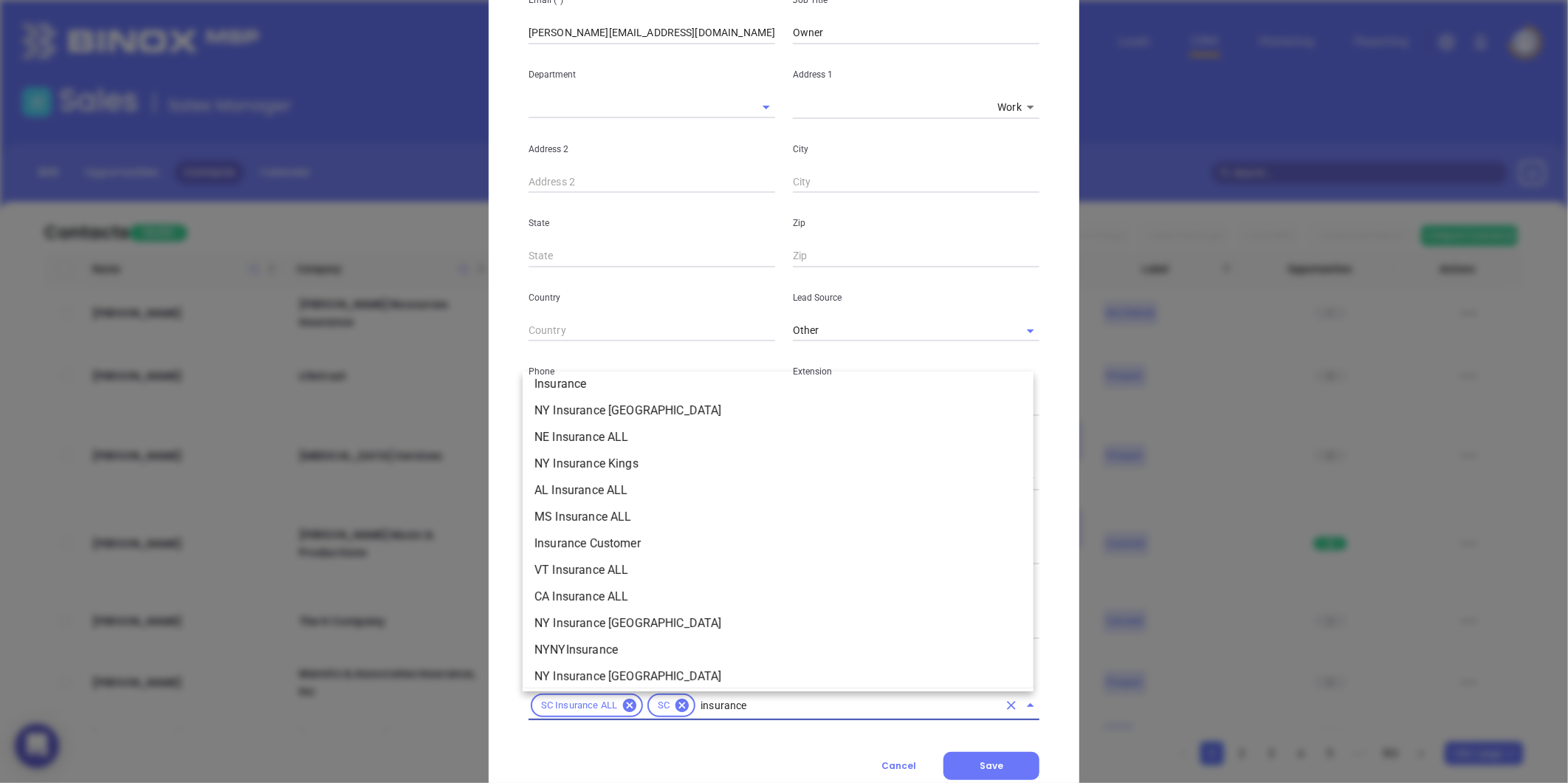
scroll to position [601, 0]
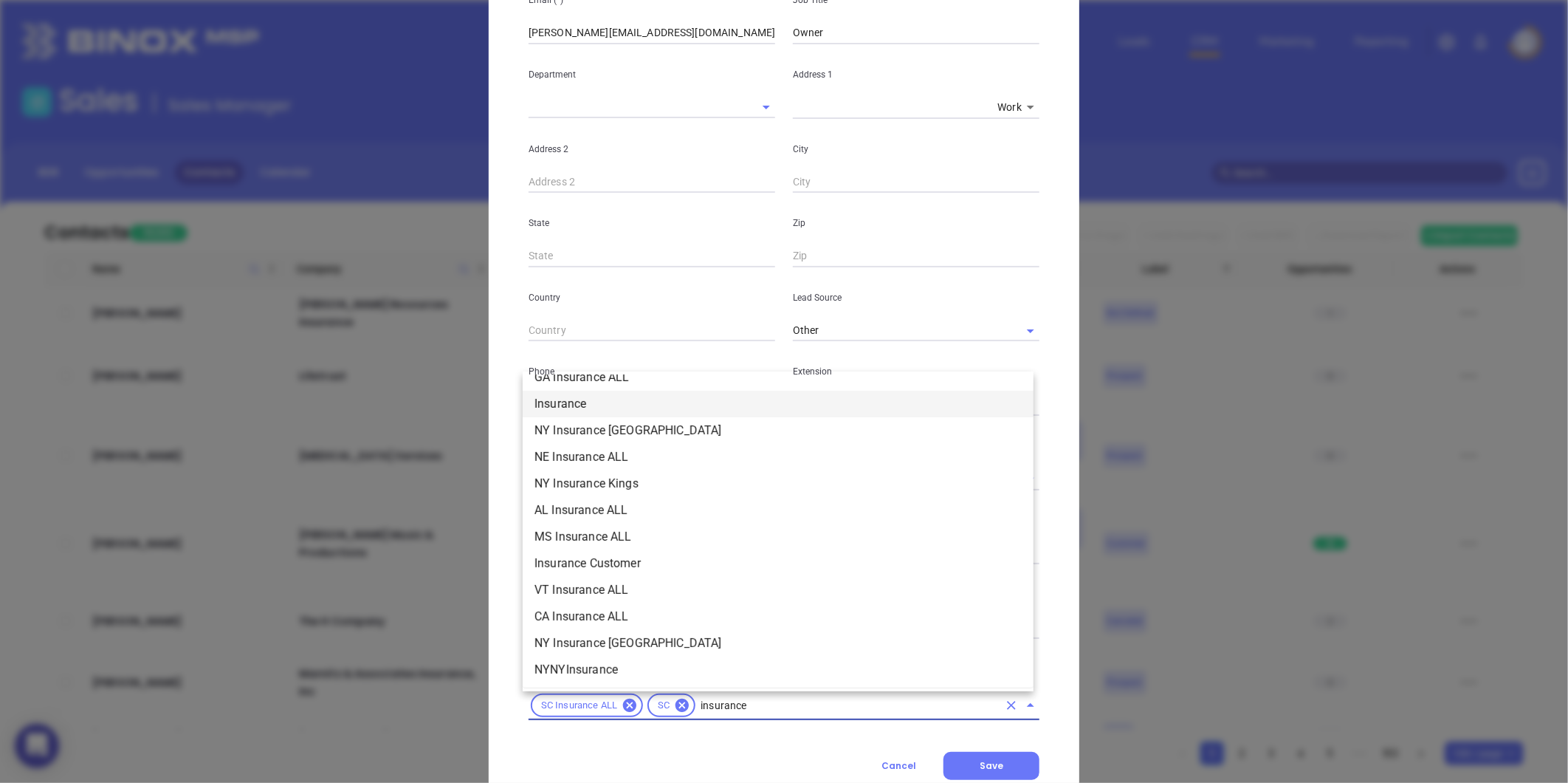
click at [597, 409] on li "Insurance" at bounding box center [777, 404] width 511 height 27
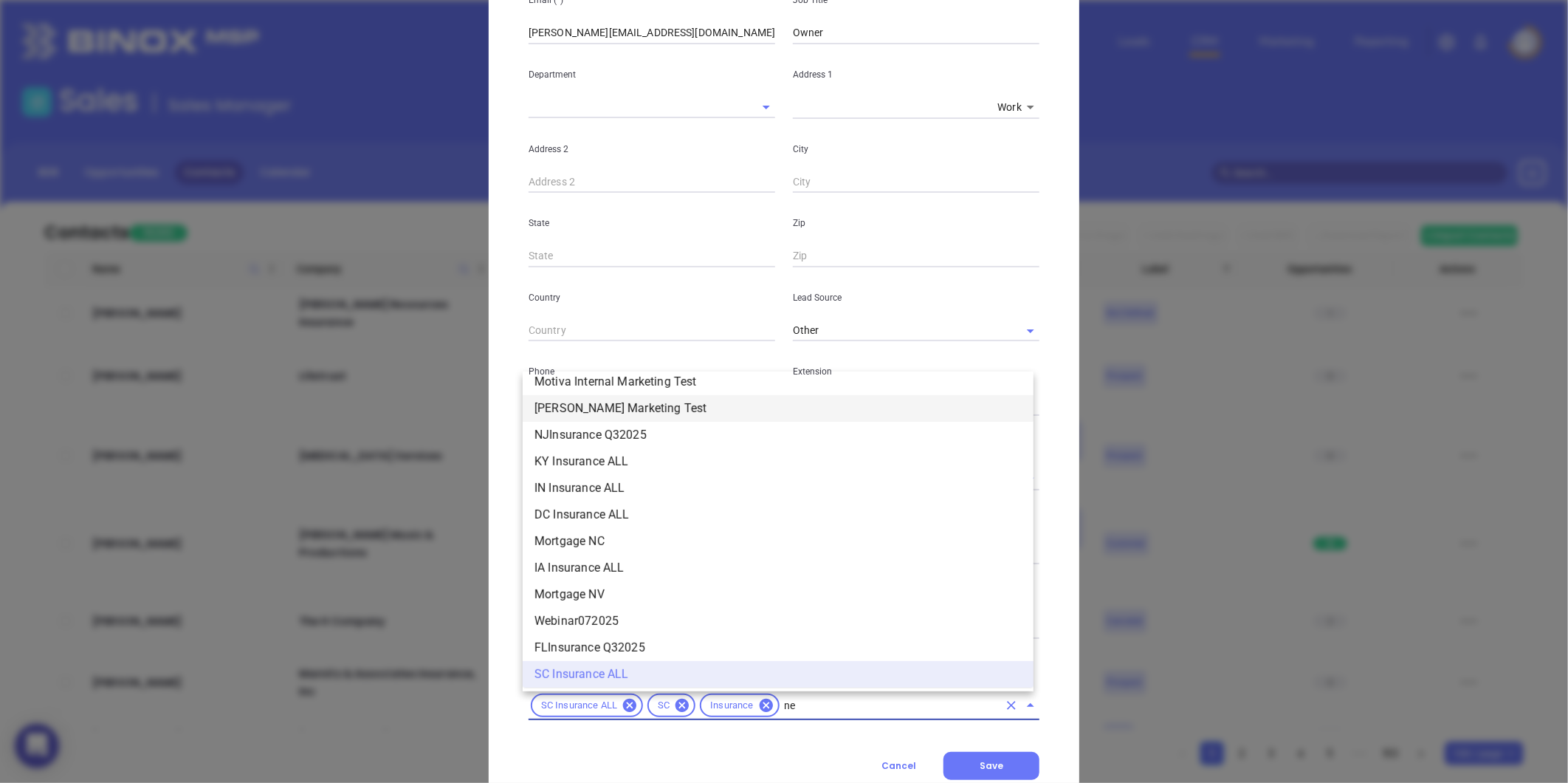
scroll to position [0, 0]
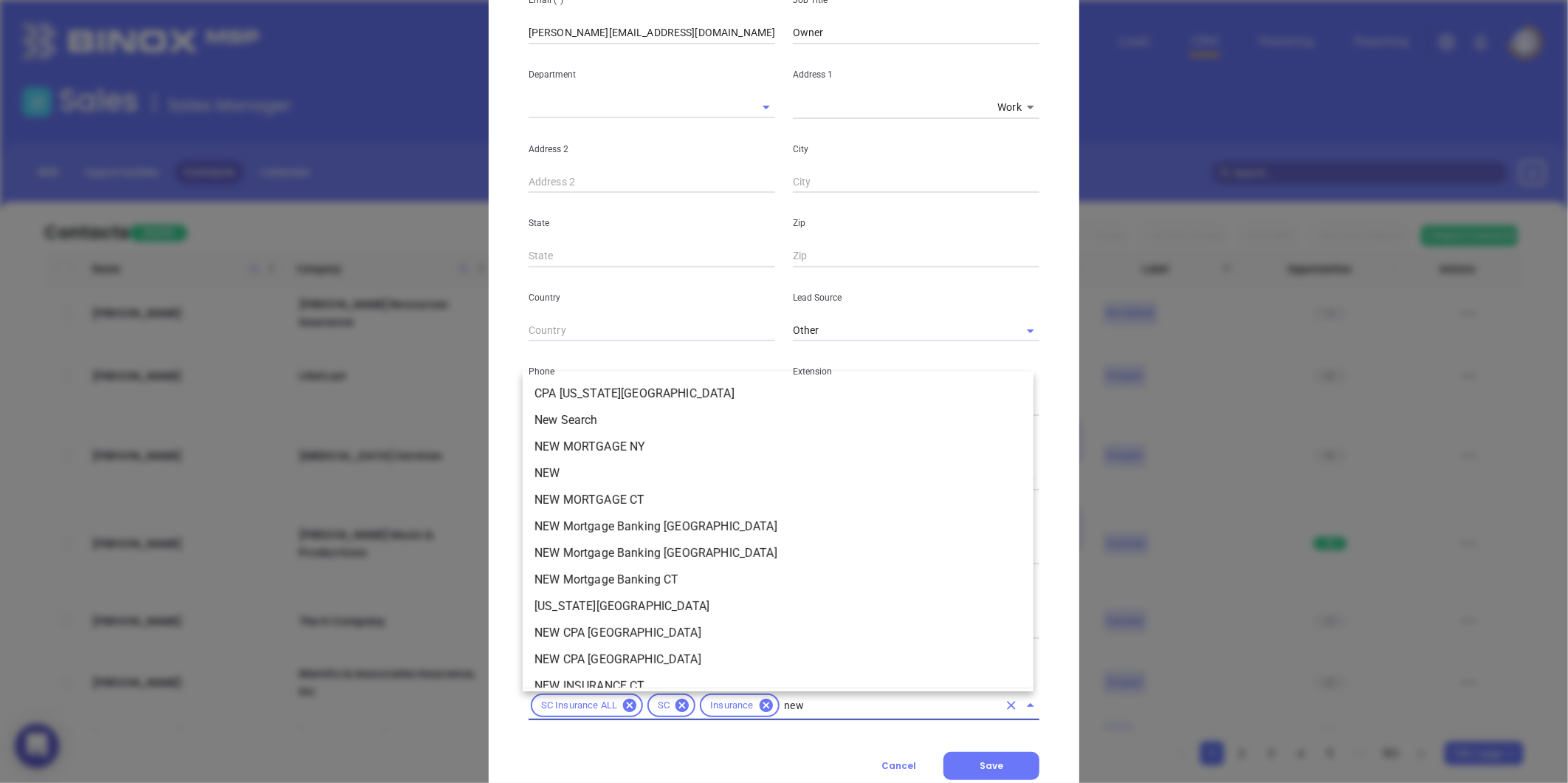
type input "new2"
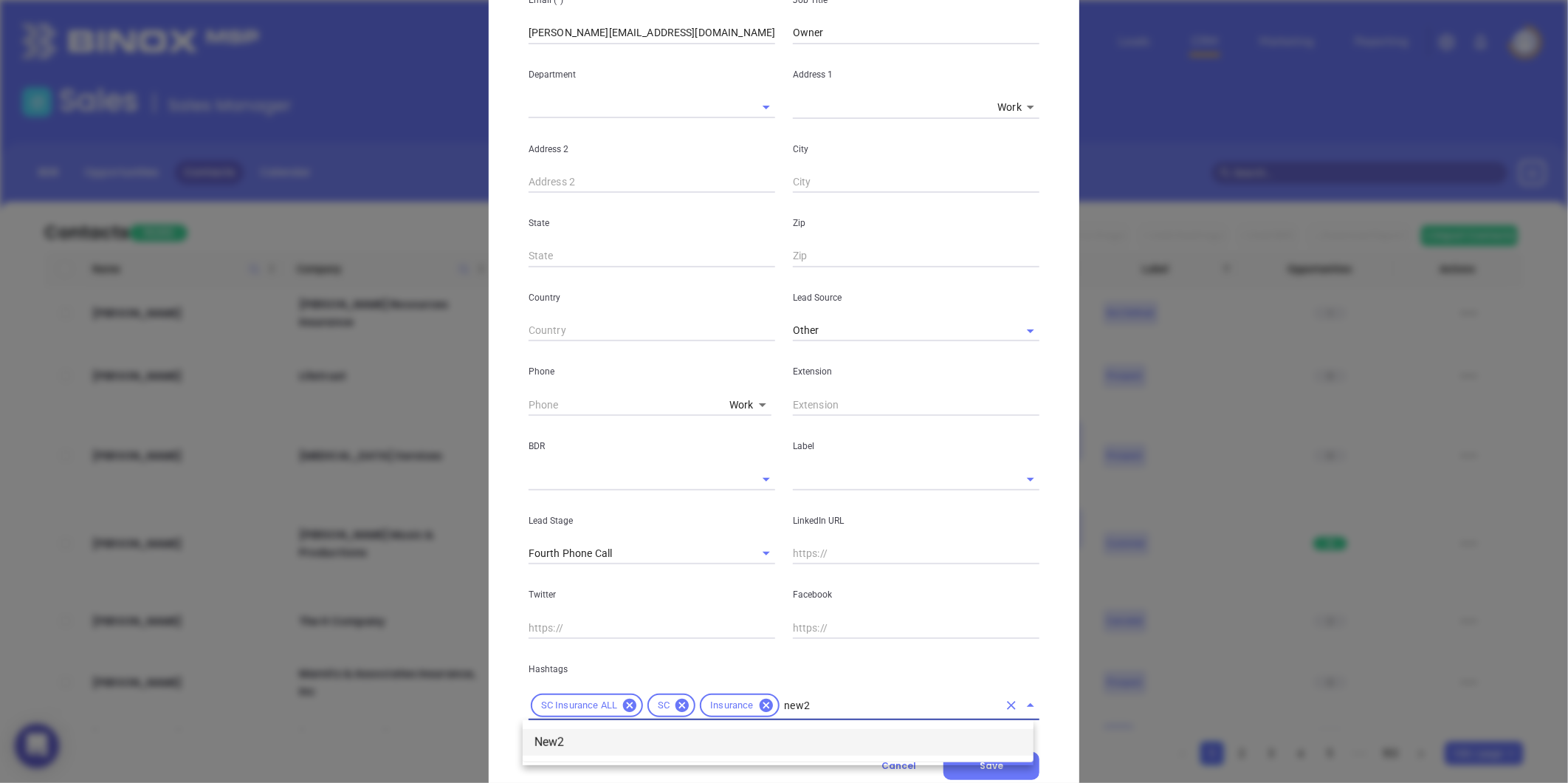
click at [578, 733] on li "New2" at bounding box center [777, 742] width 511 height 27
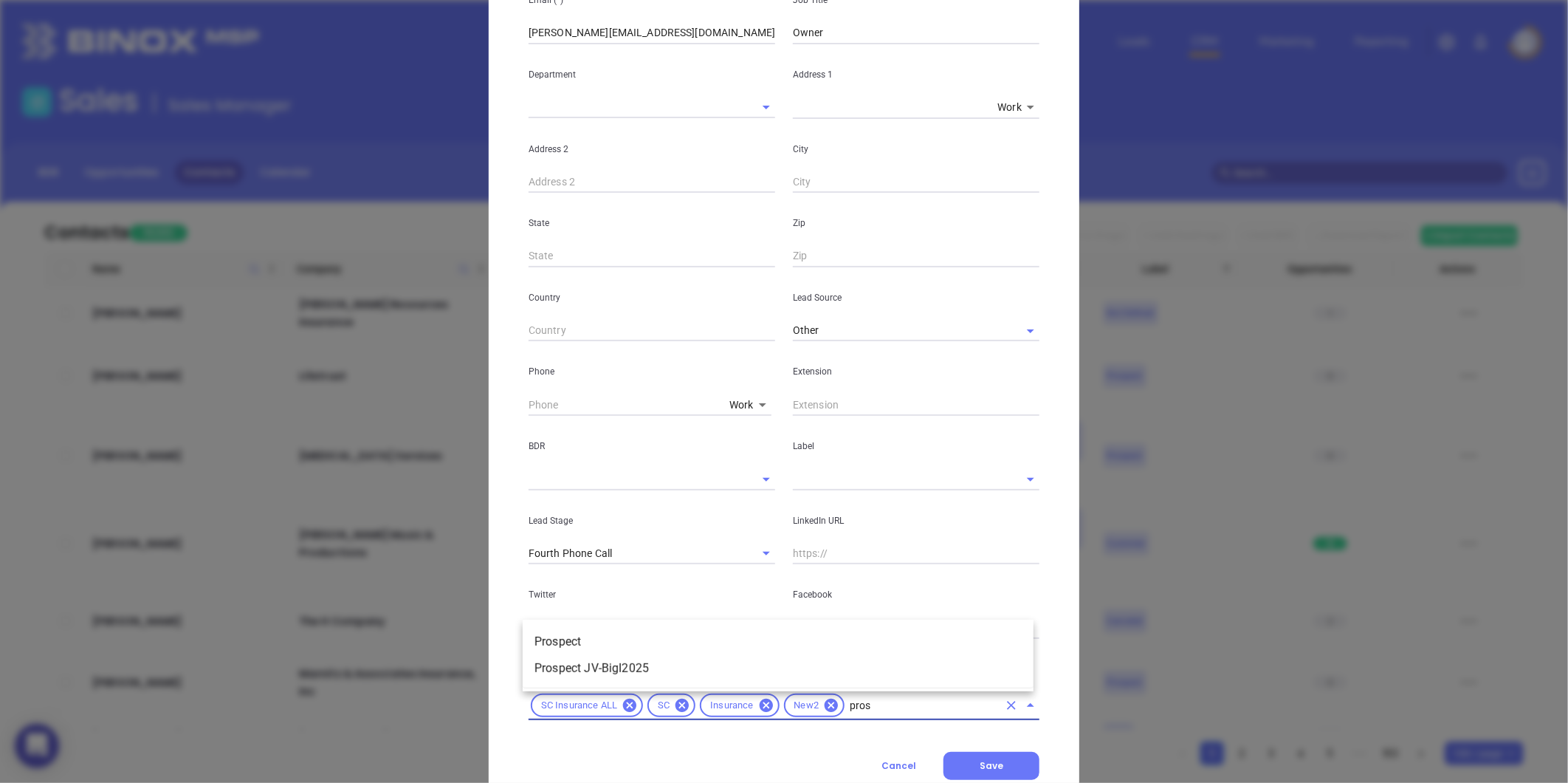
type input "prosp"
click at [663, 638] on li "Prospect" at bounding box center [777, 642] width 511 height 27
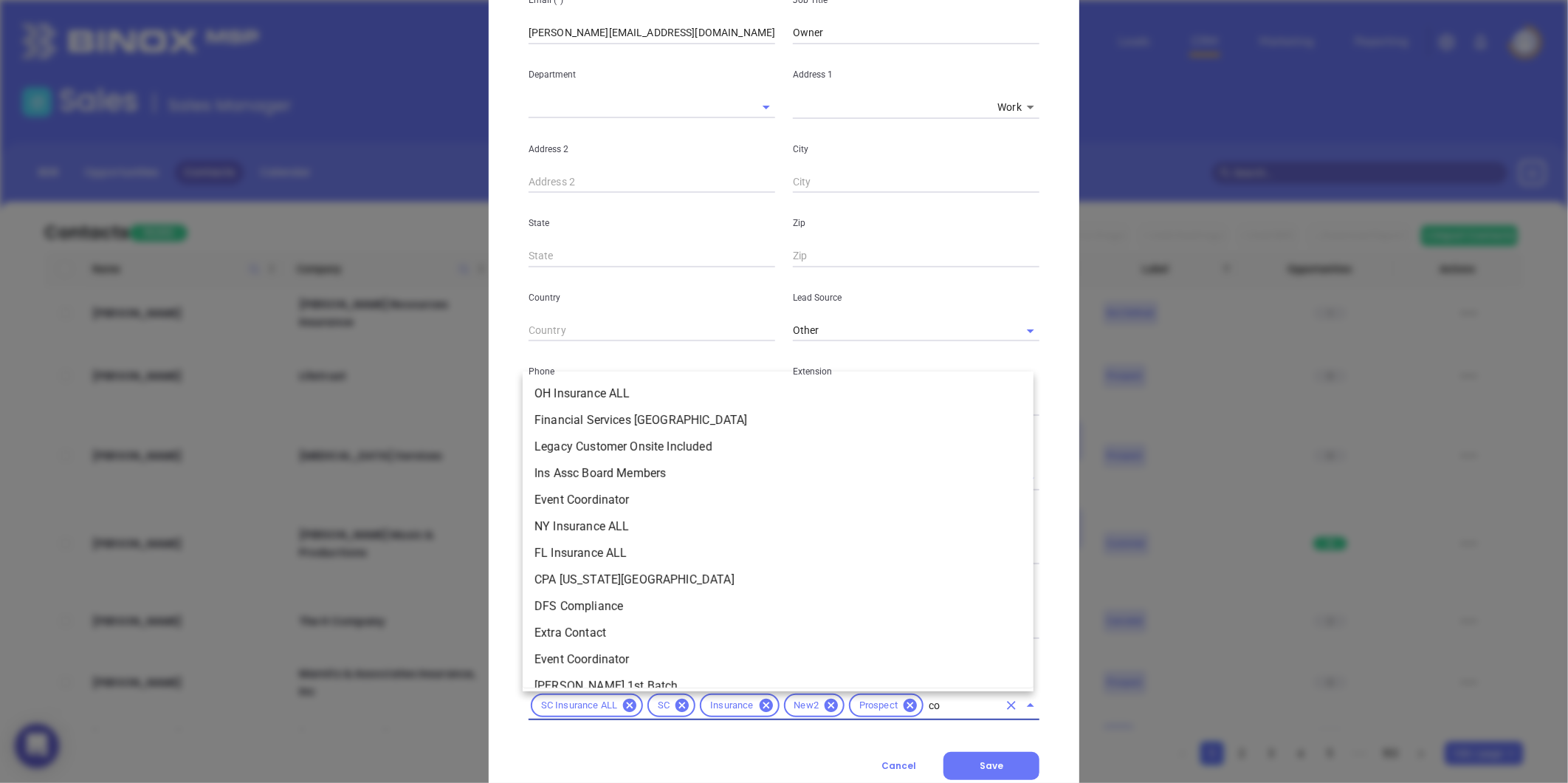
type input "cop"
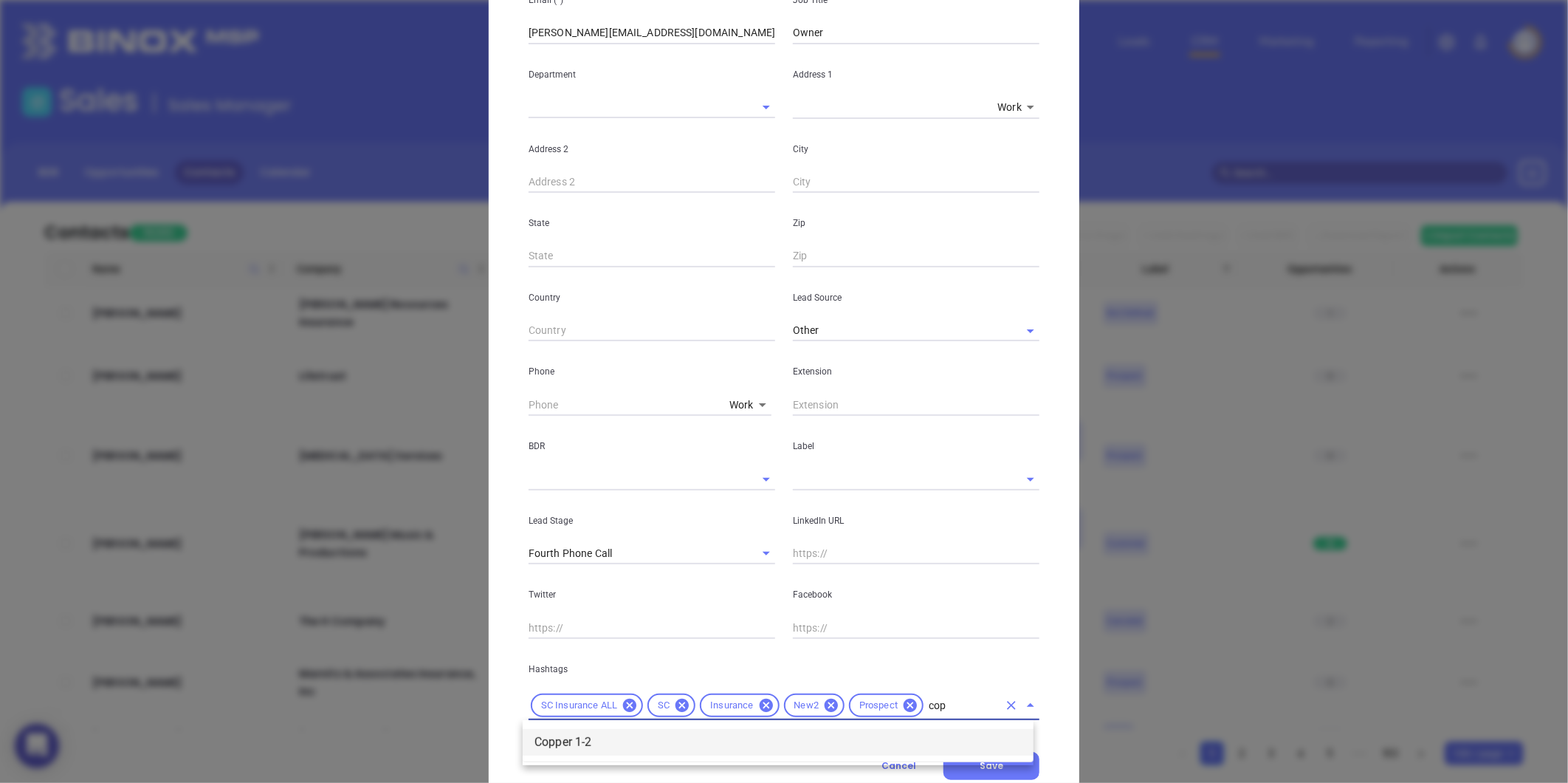
click at [832, 732] on li "Copper 1-2" at bounding box center [777, 742] width 511 height 27
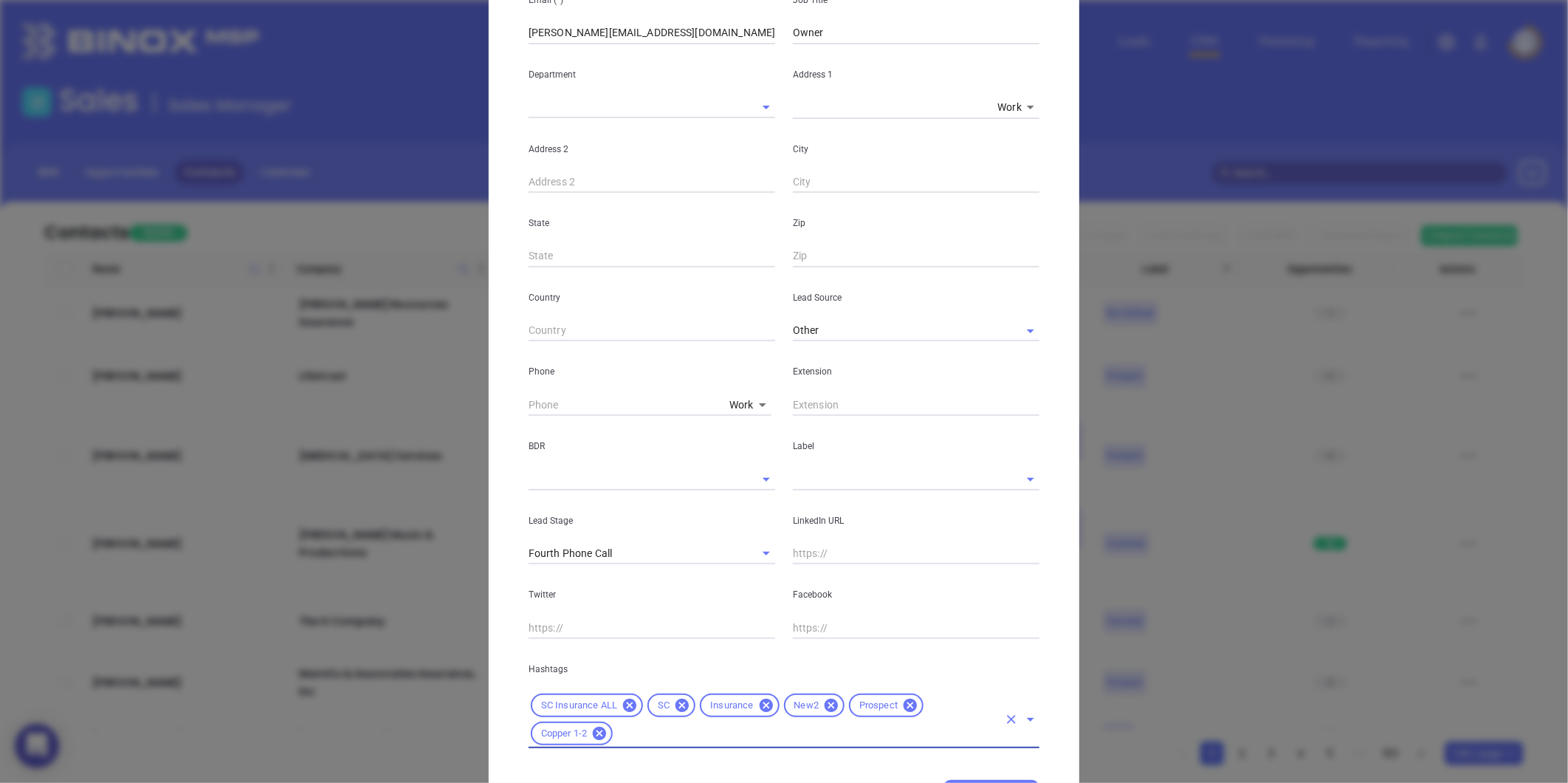
click at [820, 477] on input "text" at bounding box center [895, 478] width 205 height 21
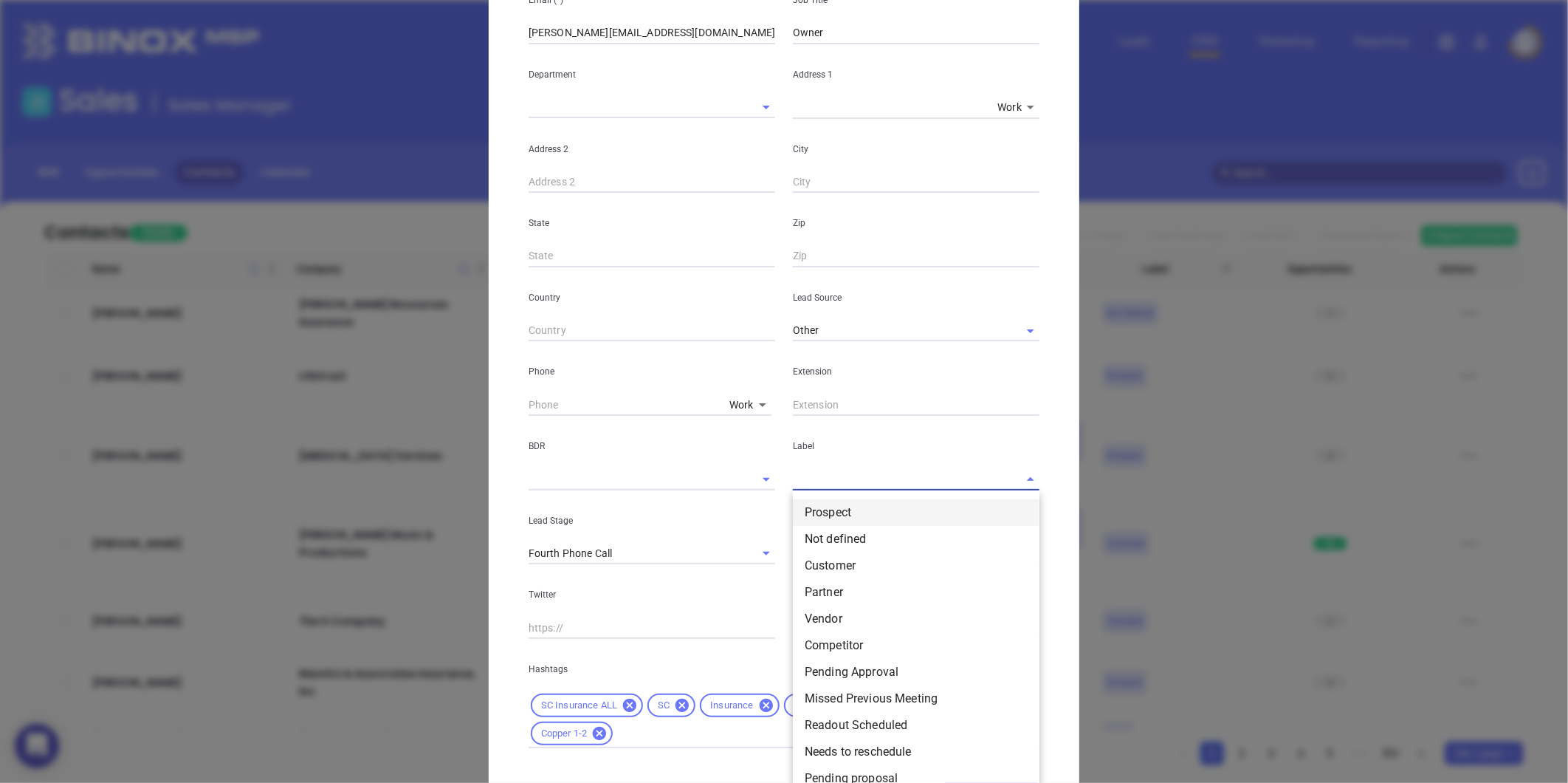
click at [828, 506] on li "Prospect" at bounding box center [916, 513] width 246 height 27
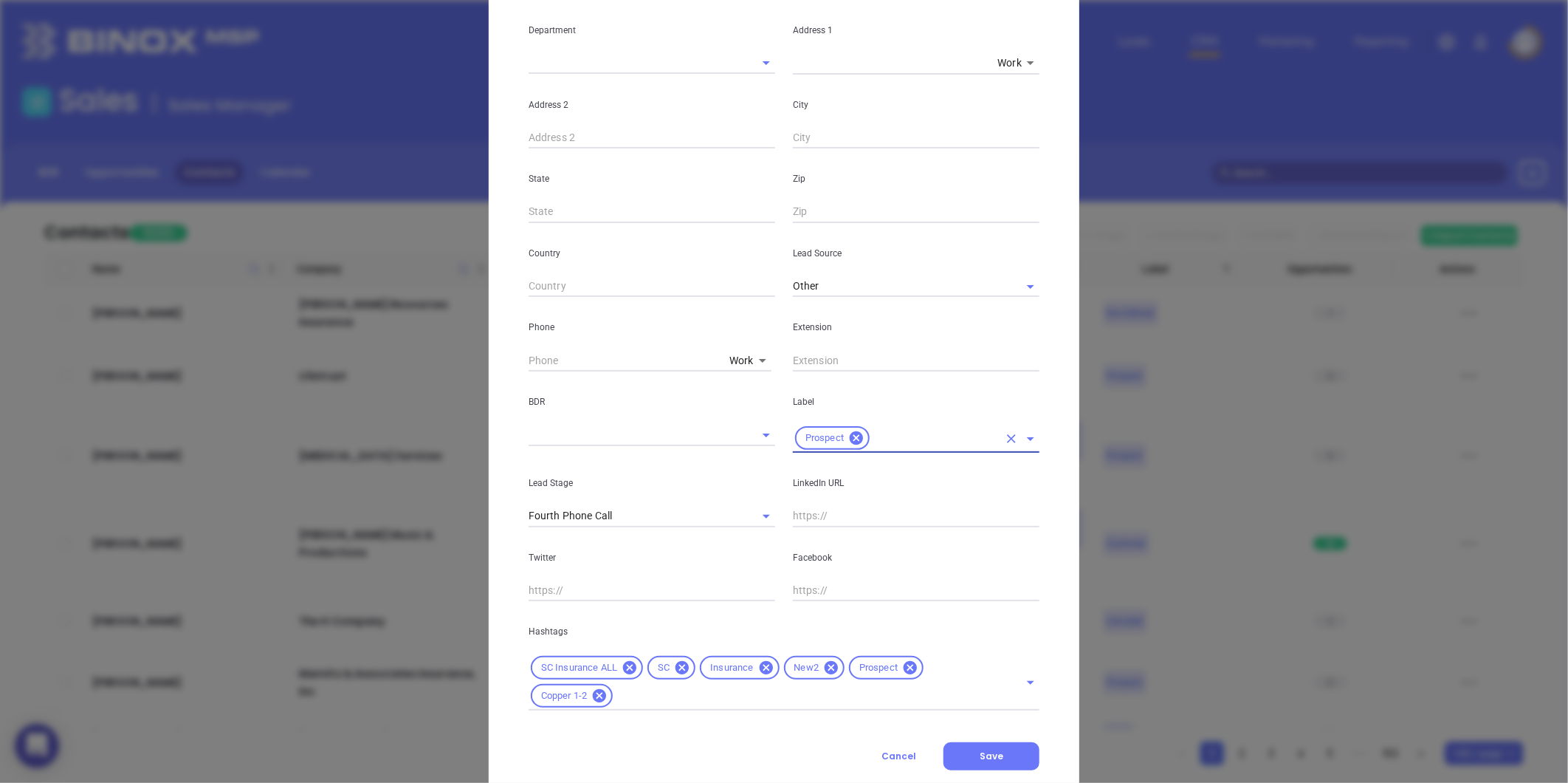
scroll to position [329, 0]
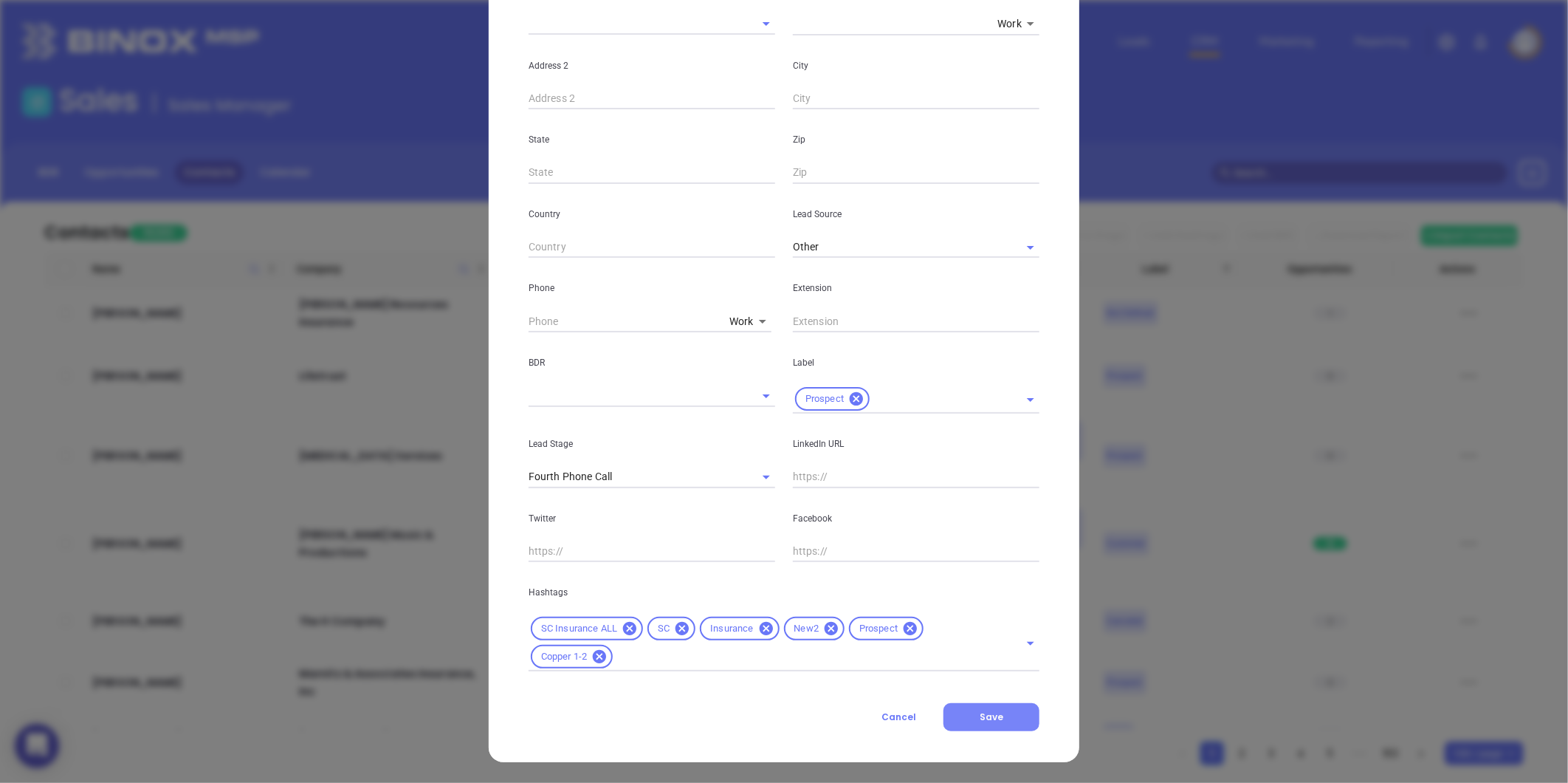
click at [986, 705] on button "Save" at bounding box center [991, 716] width 96 height 28
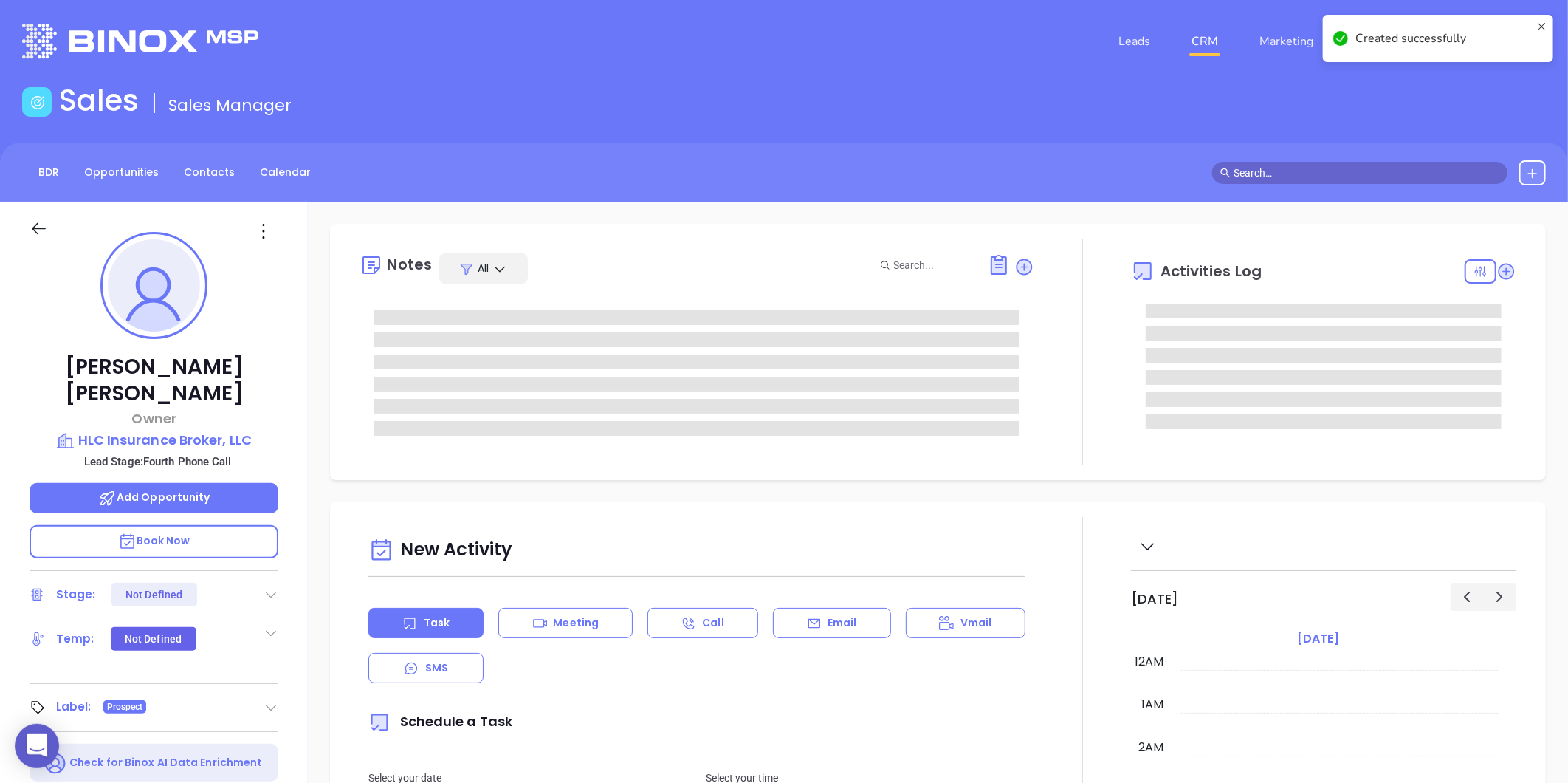
scroll to position [429, 0]
type input "[PERSON_NAME]"
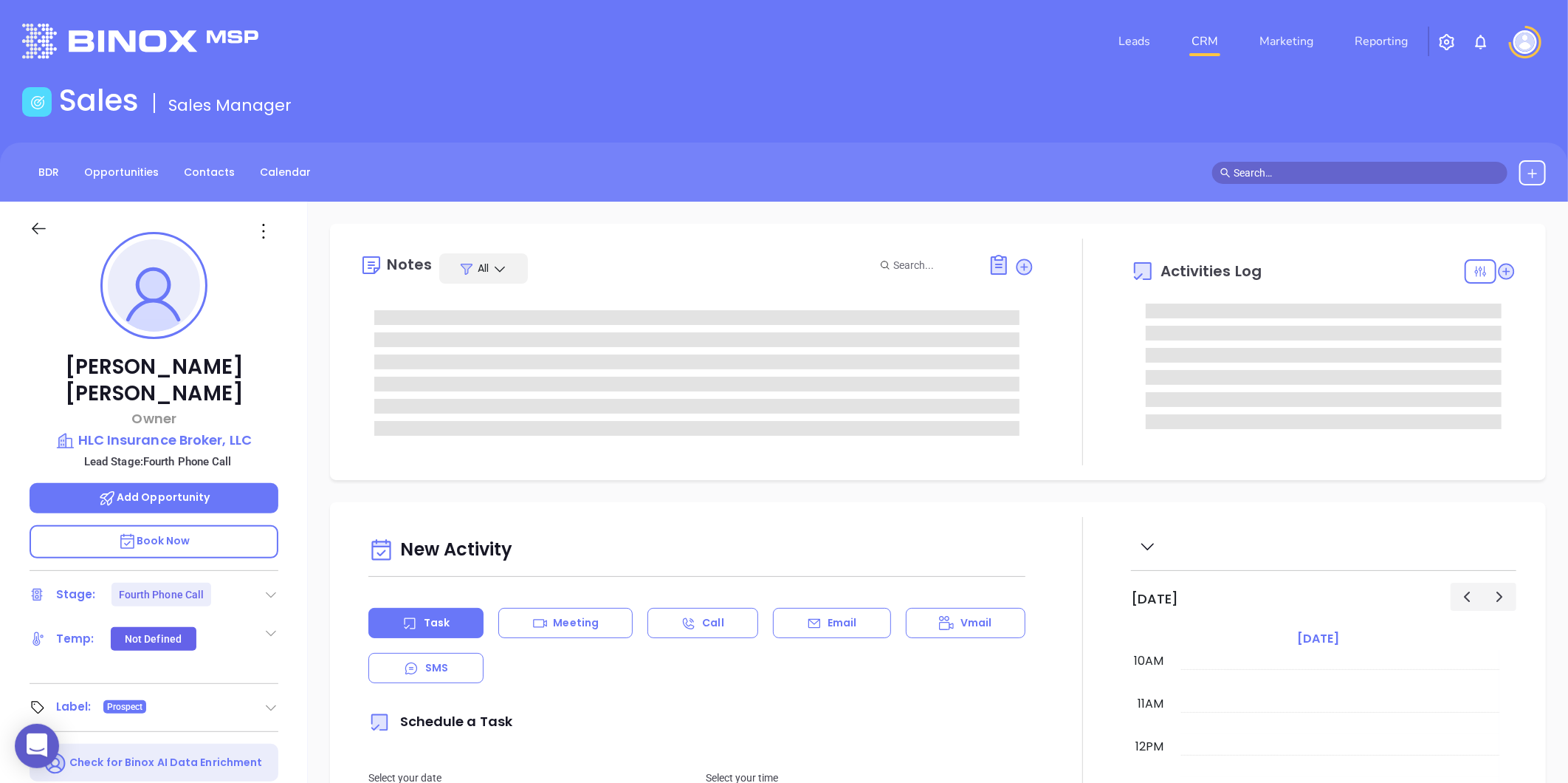
click at [269, 585] on div at bounding box center [270, 594] width 14 height 18
click at [145, 550] on div "Eric Estevez Owner HLC Insurance Broker, LLC Lead Stage: Fourth Phone Call Add …" at bounding box center [154, 690] width 307 height 978
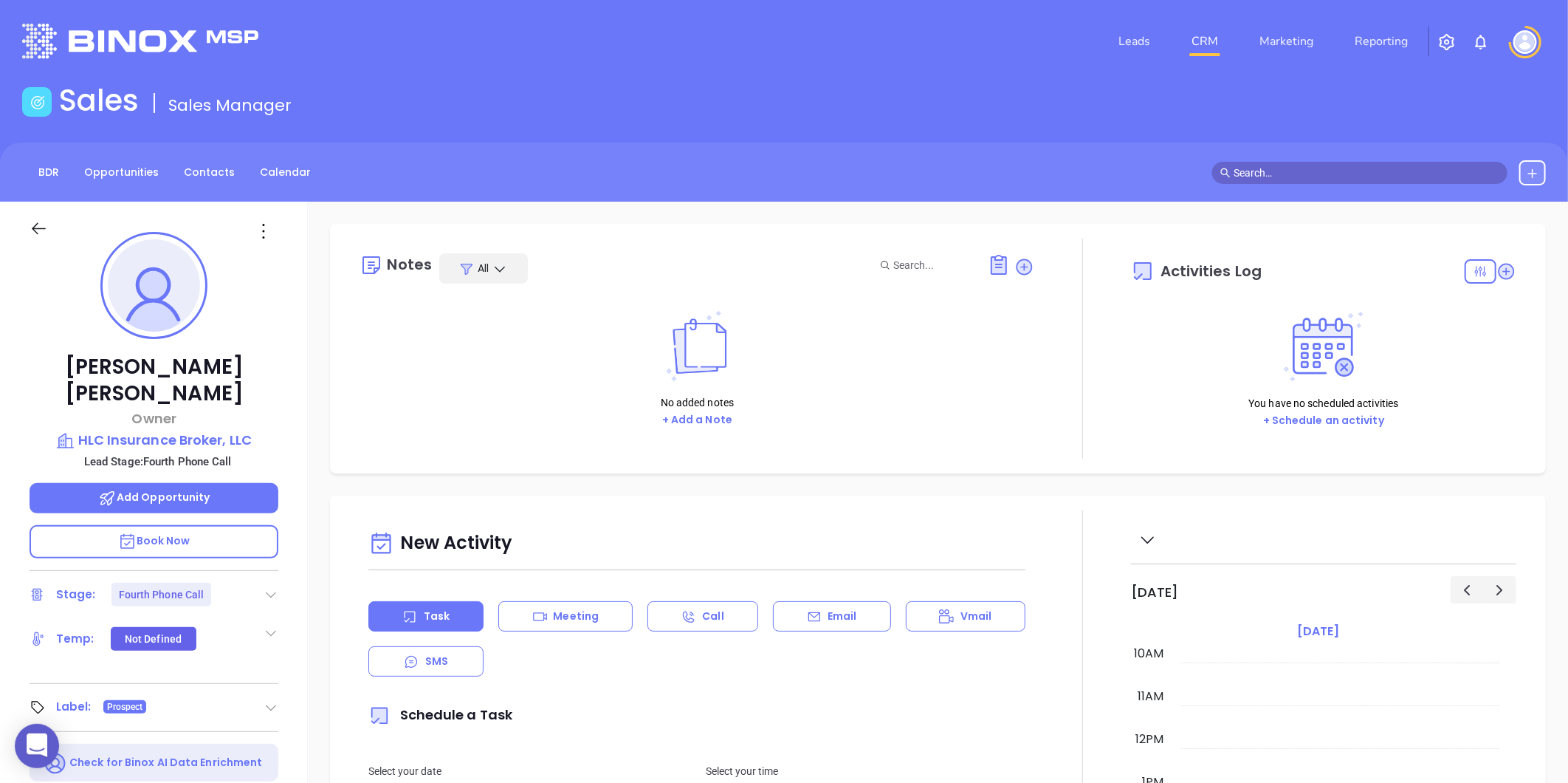
click at [134, 540] on div "Eric Estevez Owner HLC Insurance Broker, LLC Lead Stage: Fourth Phone Call Add …" at bounding box center [154, 690] width 307 height 978
click at [264, 587] on icon at bounding box center [270, 594] width 14 height 14
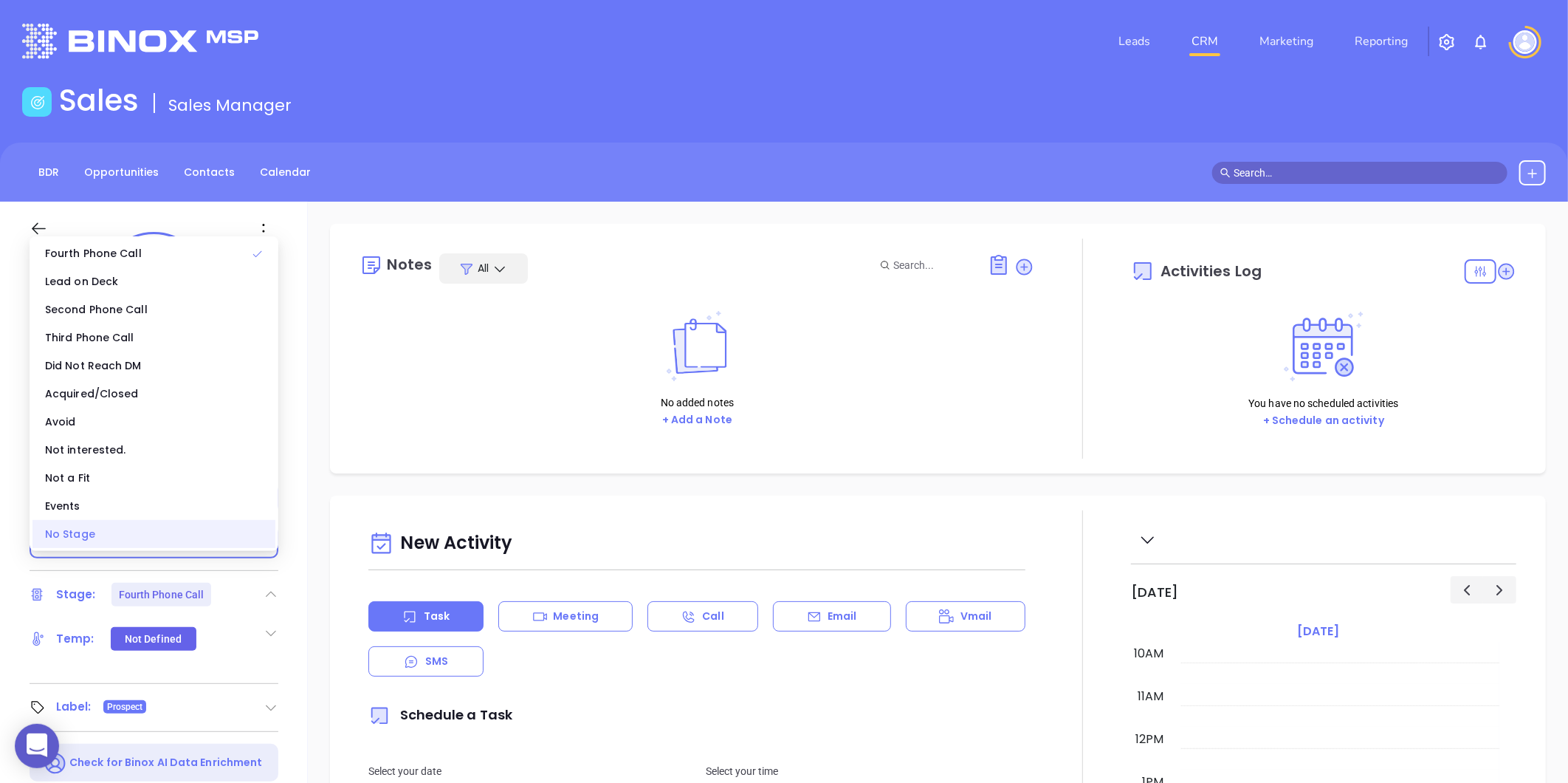
click at [125, 536] on div "No Stage" at bounding box center [154, 533] width 243 height 28
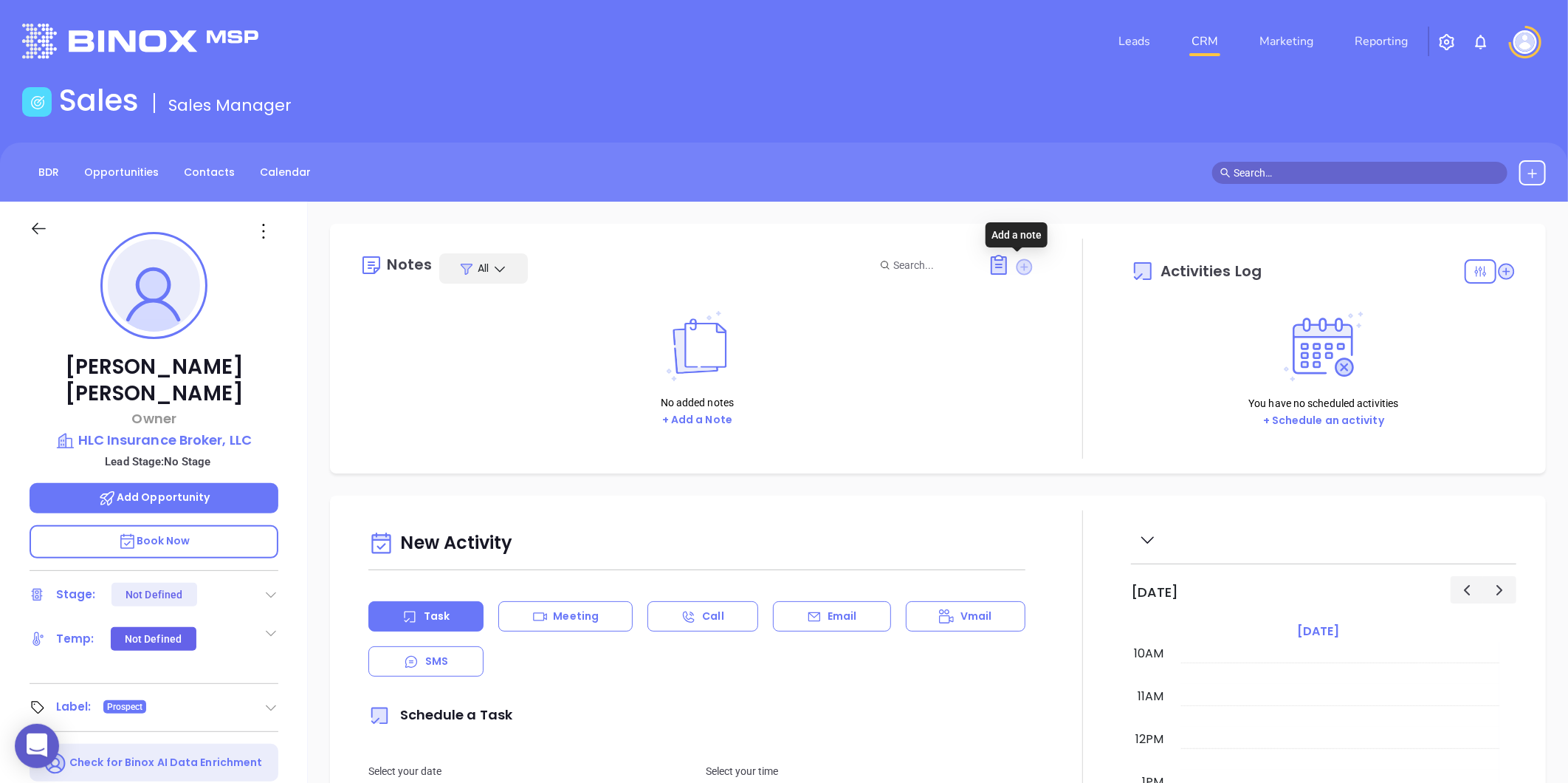
click at [1024, 269] on icon at bounding box center [1025, 266] width 16 height 16
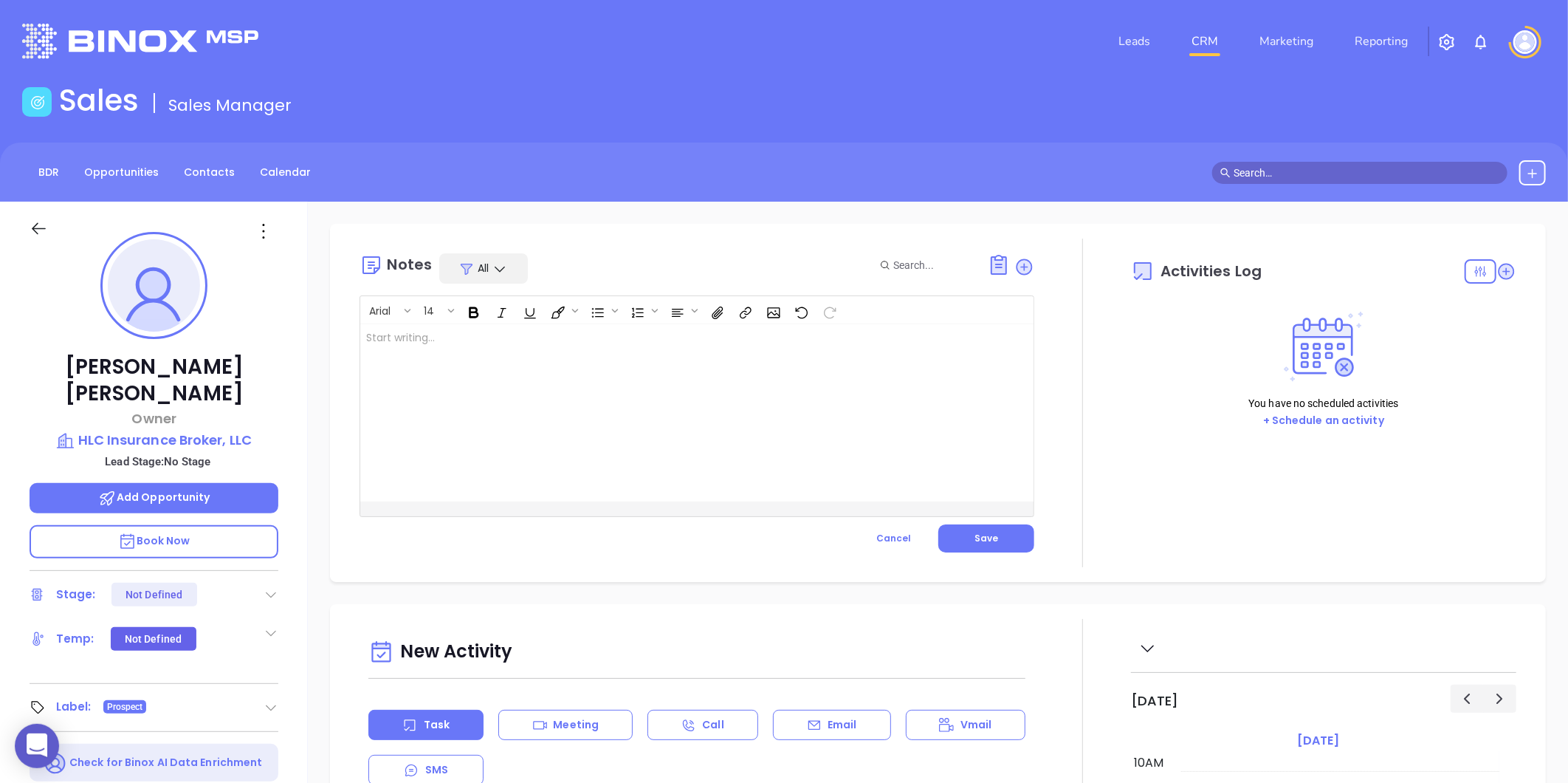
click at [532, 370] on div at bounding box center [673, 413] width 626 height 178
click at [498, 428] on div "﻿" at bounding box center [673, 413] width 626 height 178
click at [373, 340] on p "website does not show address ﻿" at bounding box center [672, 338] width 614 height 15
click at [434, 338] on p "Website does not show address ﻿" at bounding box center [672, 338] width 614 height 15
click at [437, 338] on p "Website does not show address ﻿" at bounding box center [672, 338] width 614 height 15
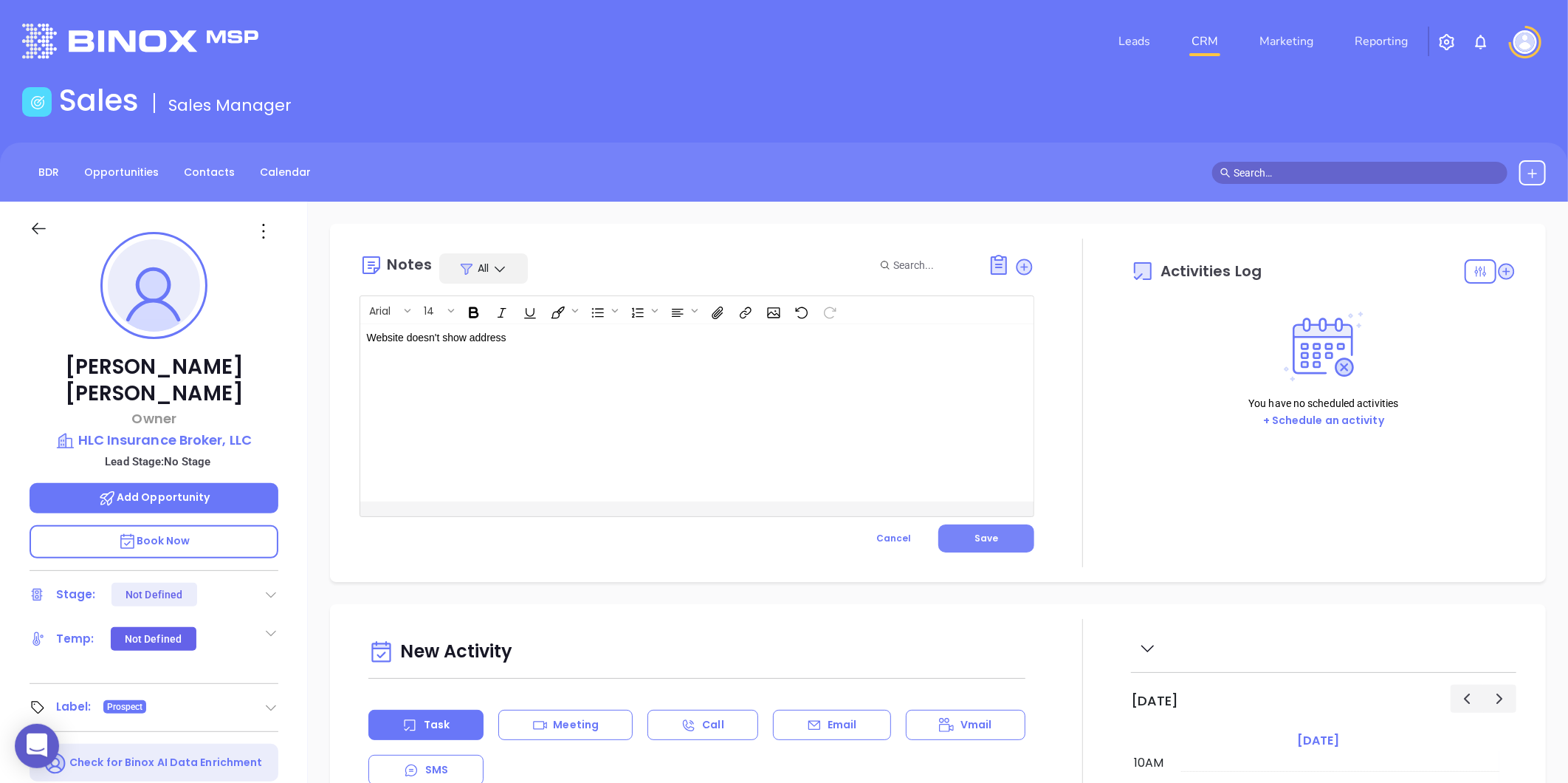
click at [975, 541] on span "Save" at bounding box center [986, 538] width 24 height 12
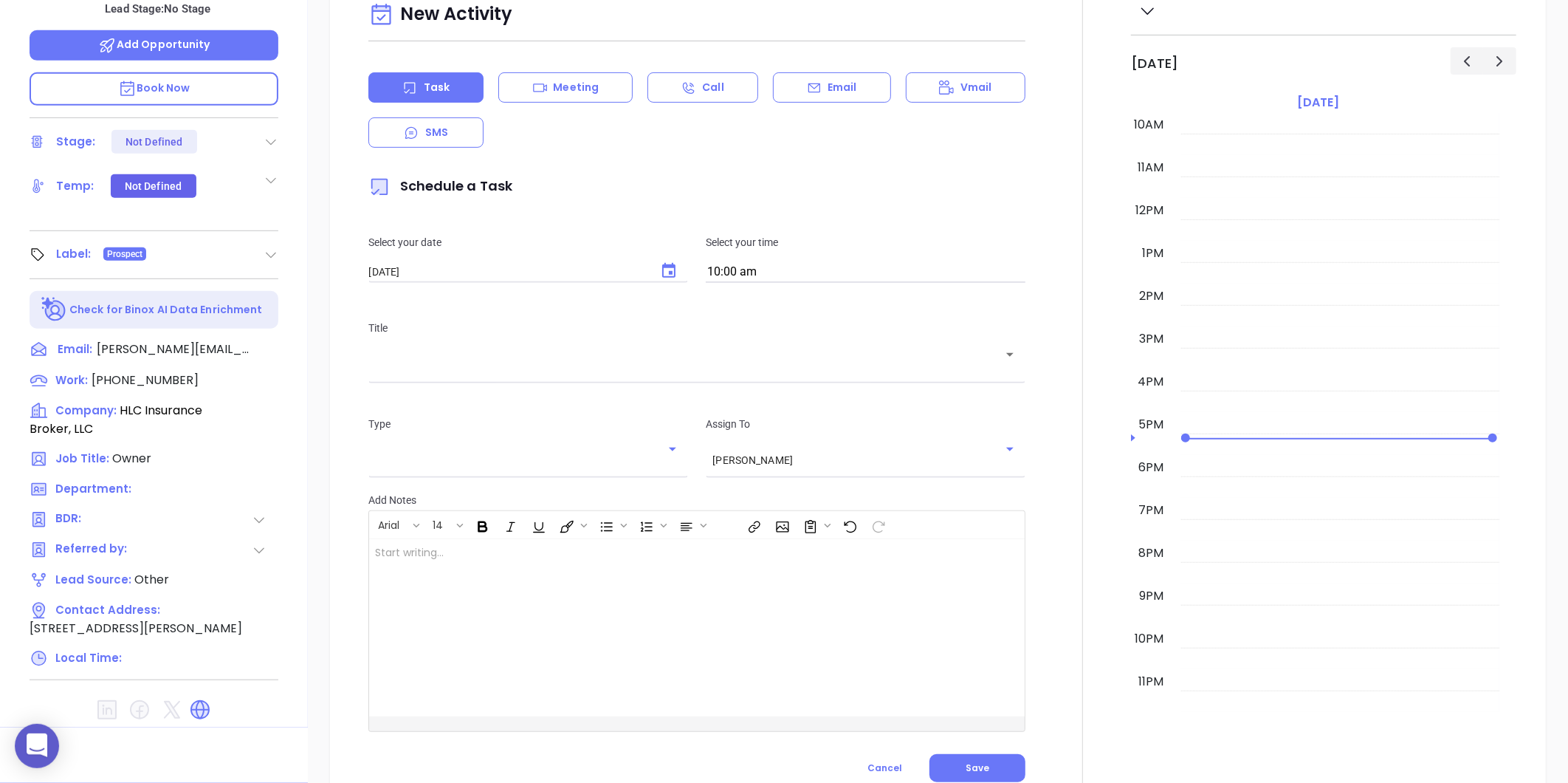
scroll to position [0, 0]
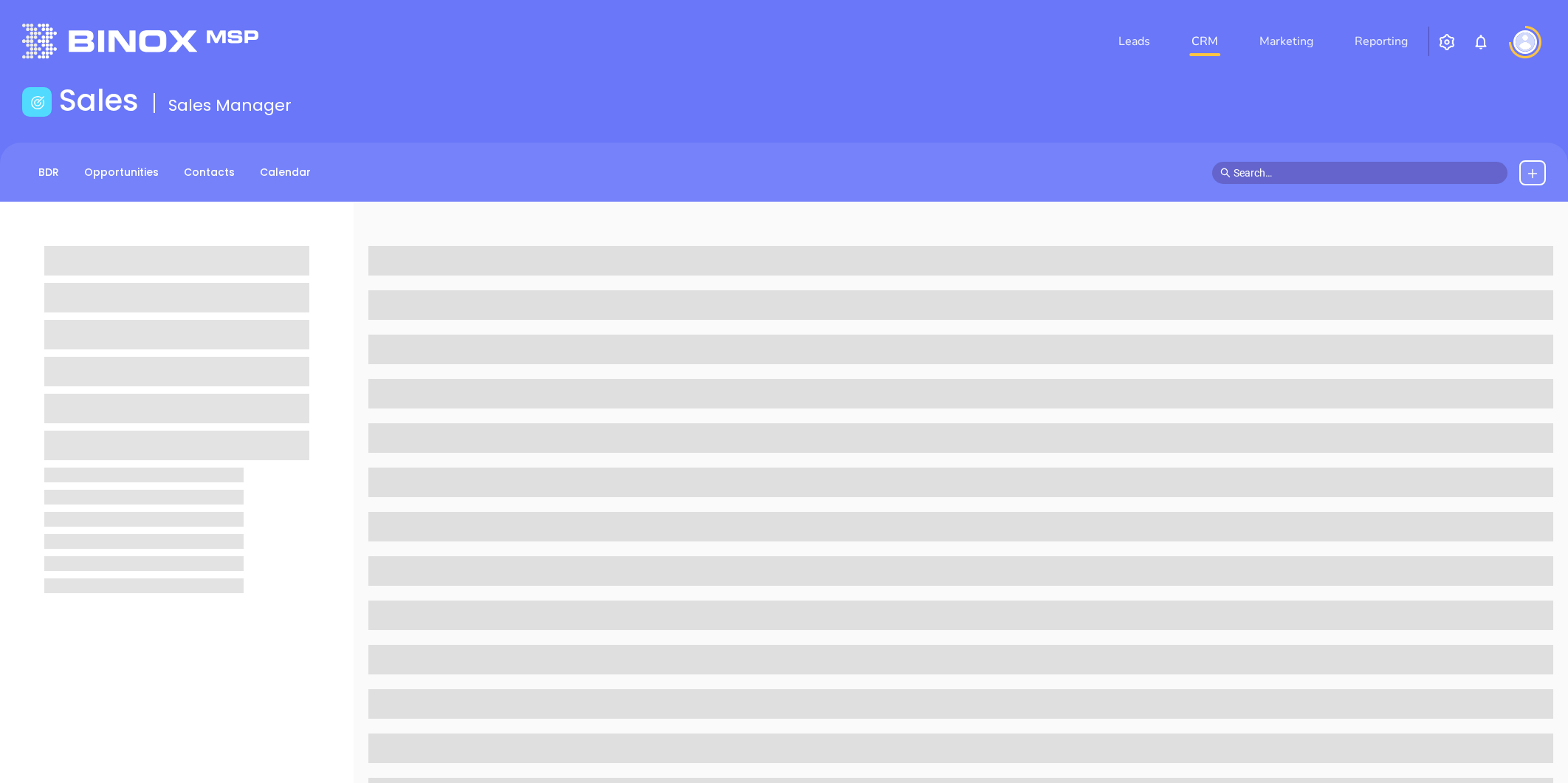
scroll to position [164, 0]
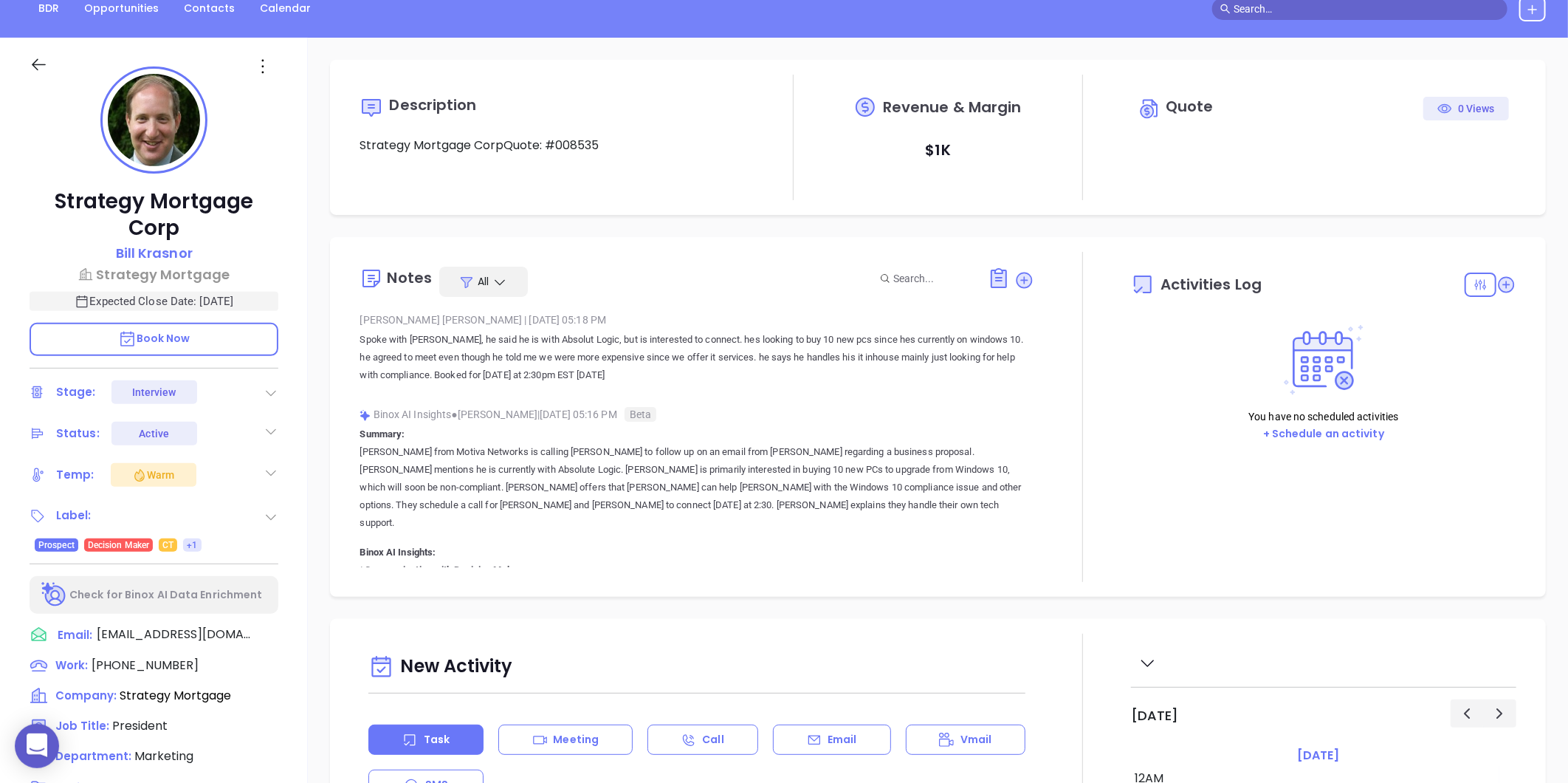
type input "[DATE]"
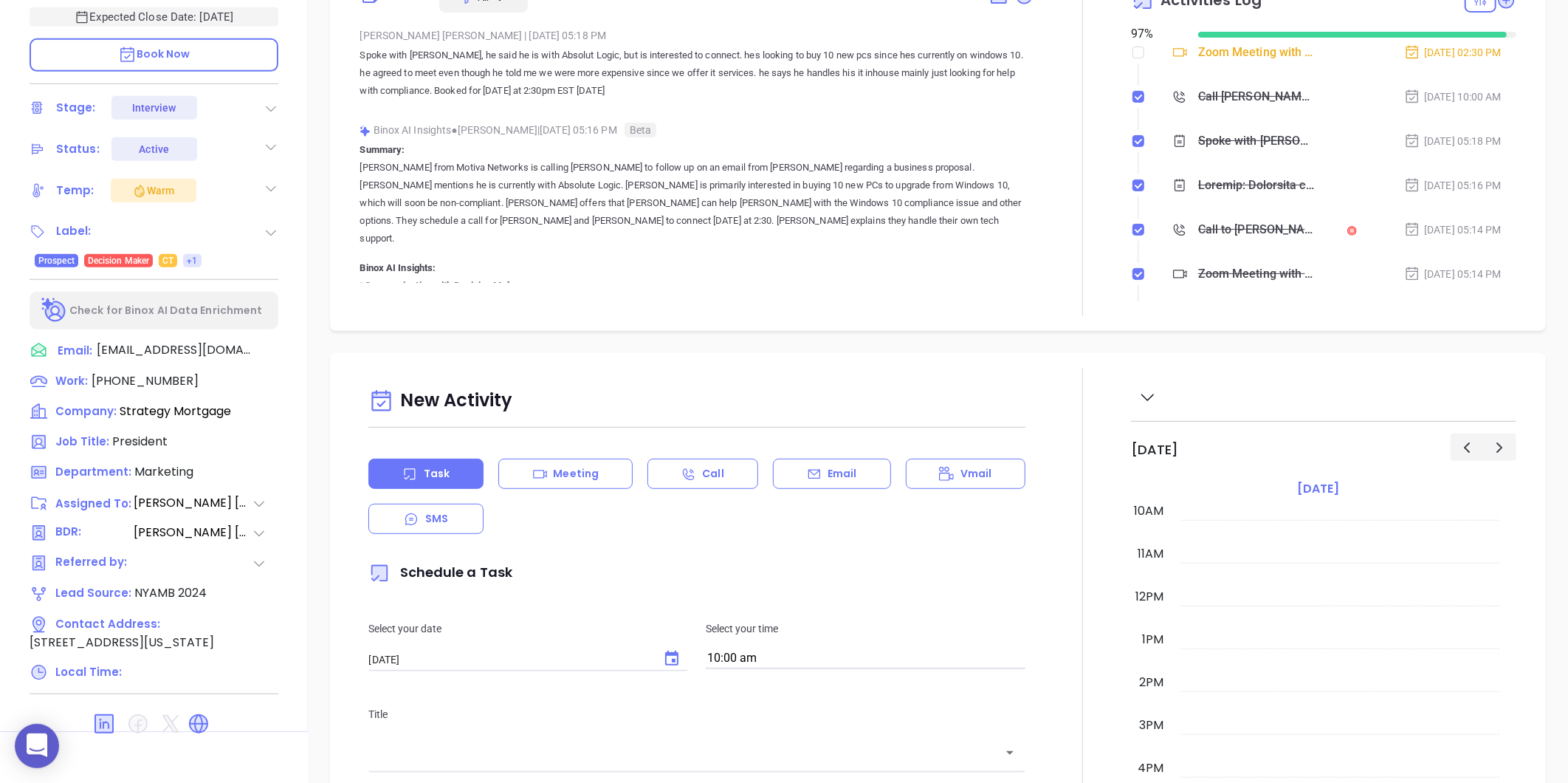
scroll to position [453, 0]
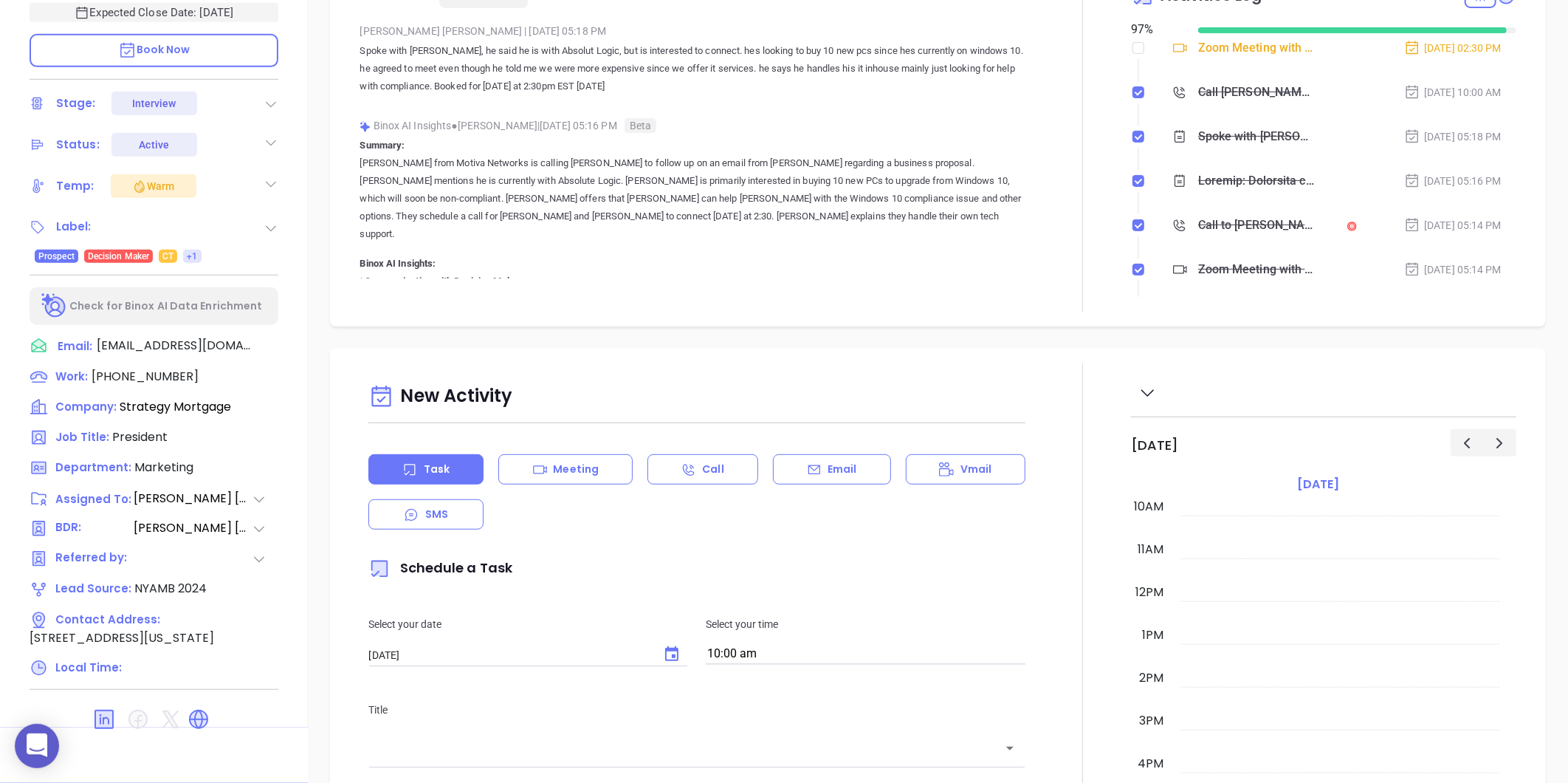
type input "Gissela Vargas"
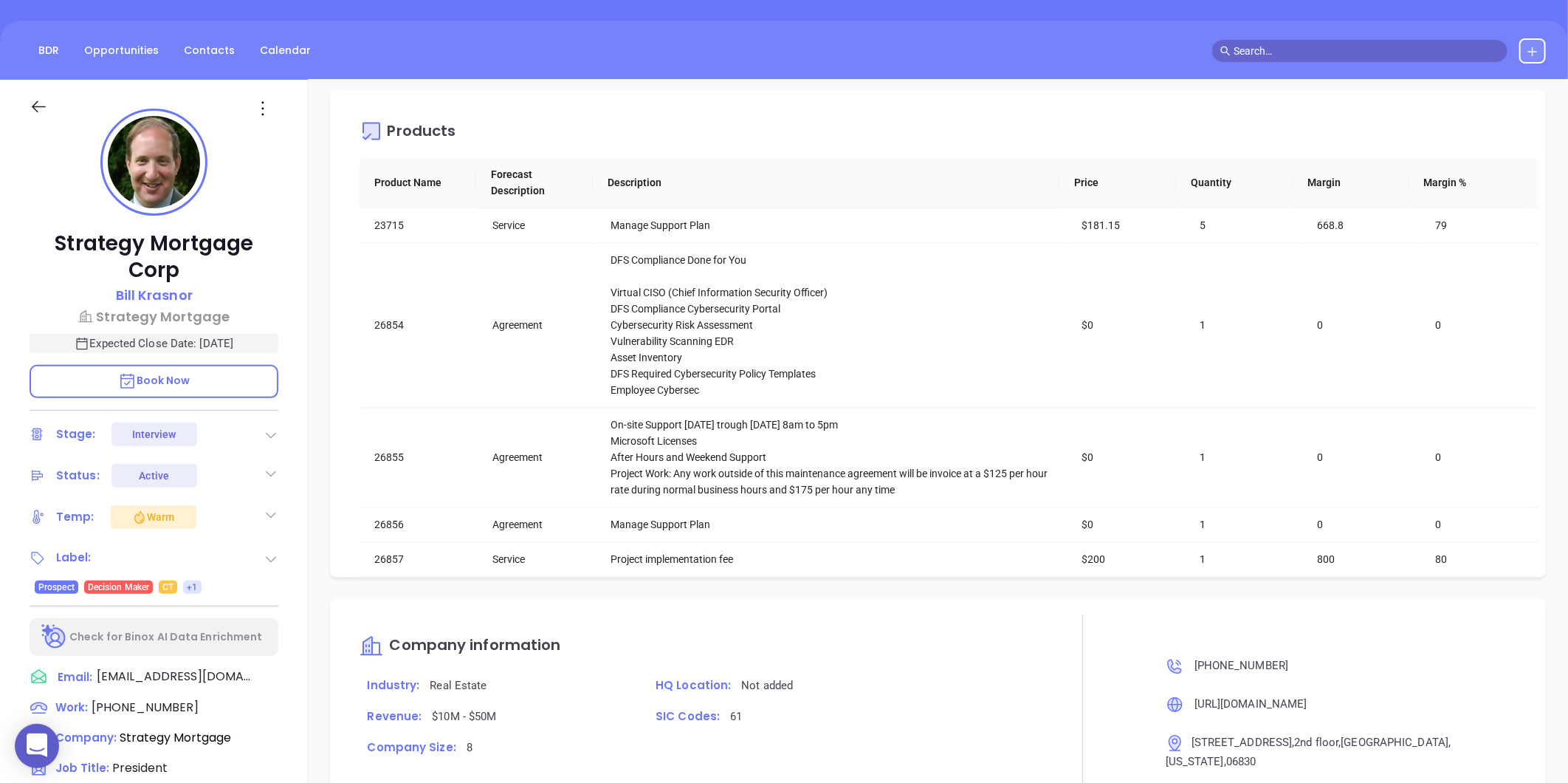
scroll to position [42, 0]
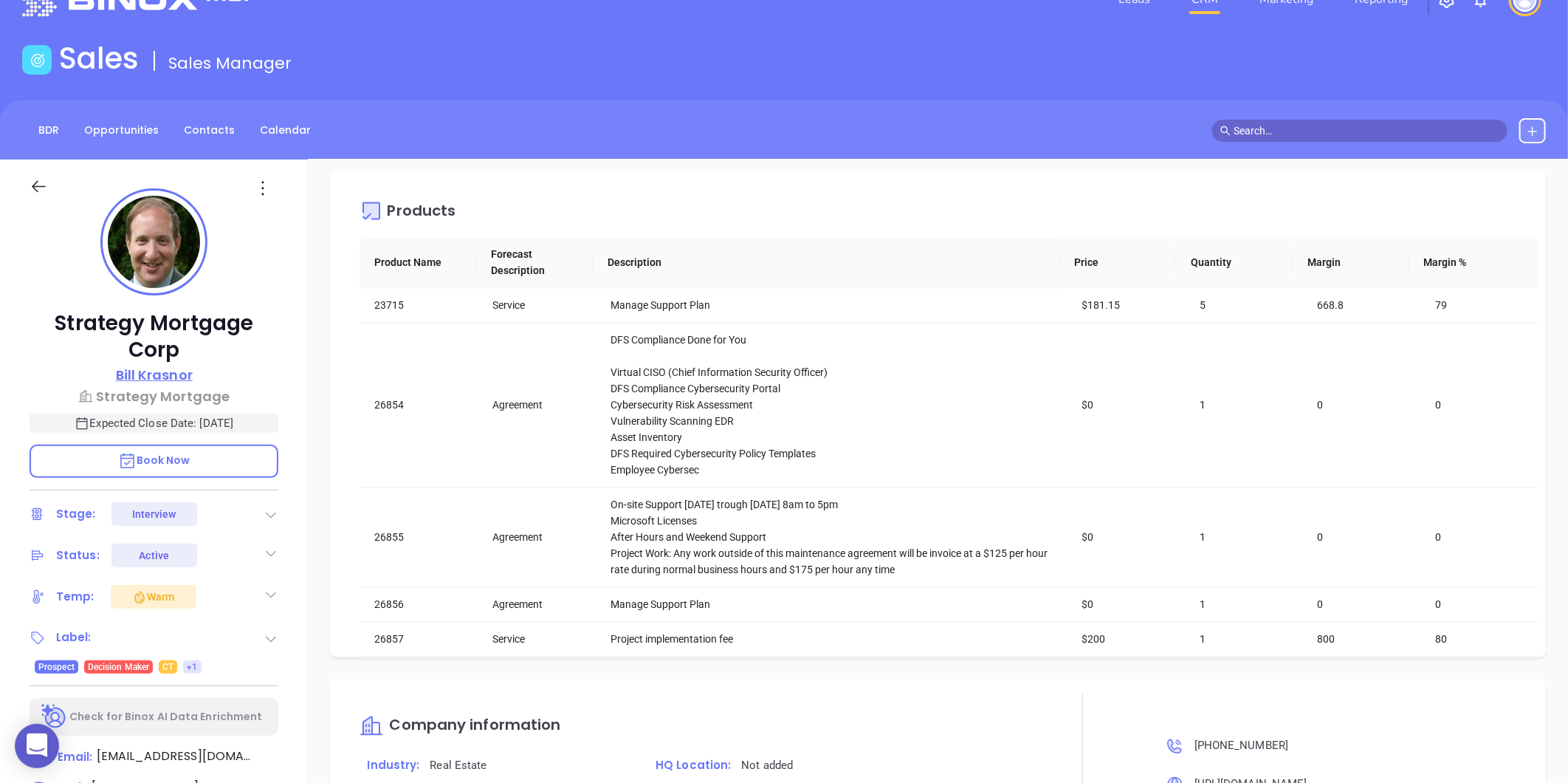
click at [155, 374] on p "Bill Krasnor" at bounding box center [154, 374] width 76 height 20
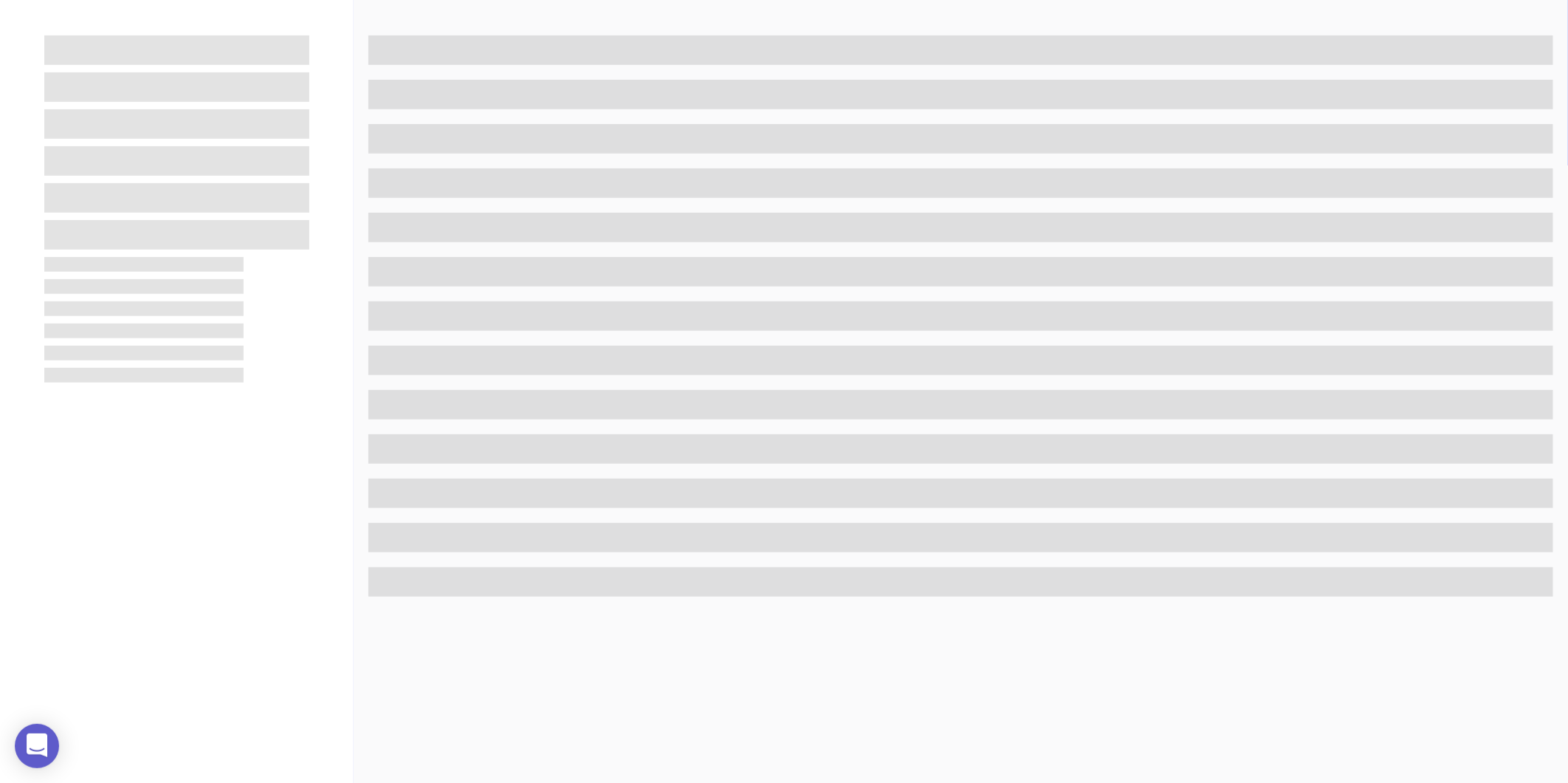
scroll to position [453, 0]
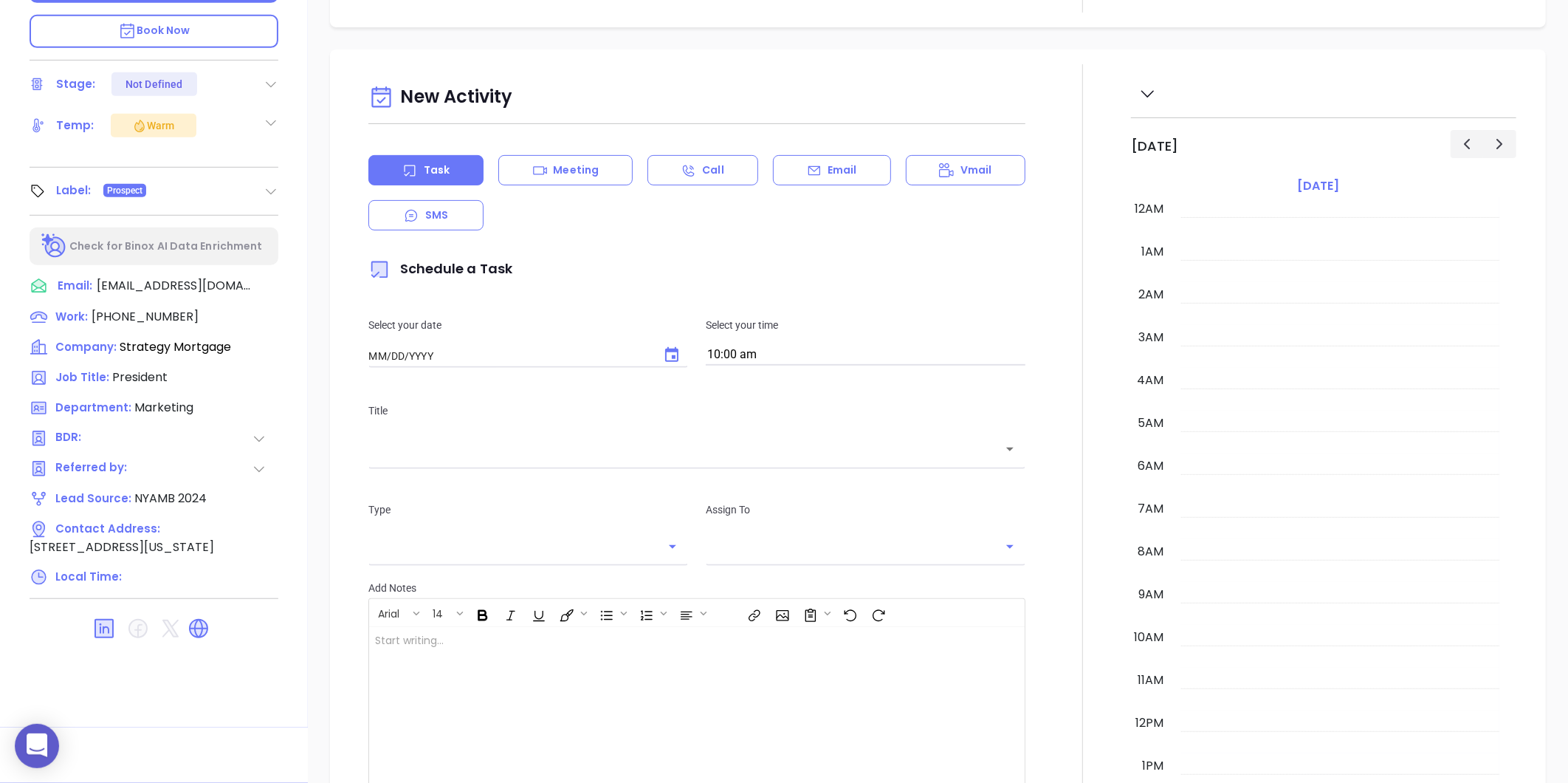
type input "08/12/2025"
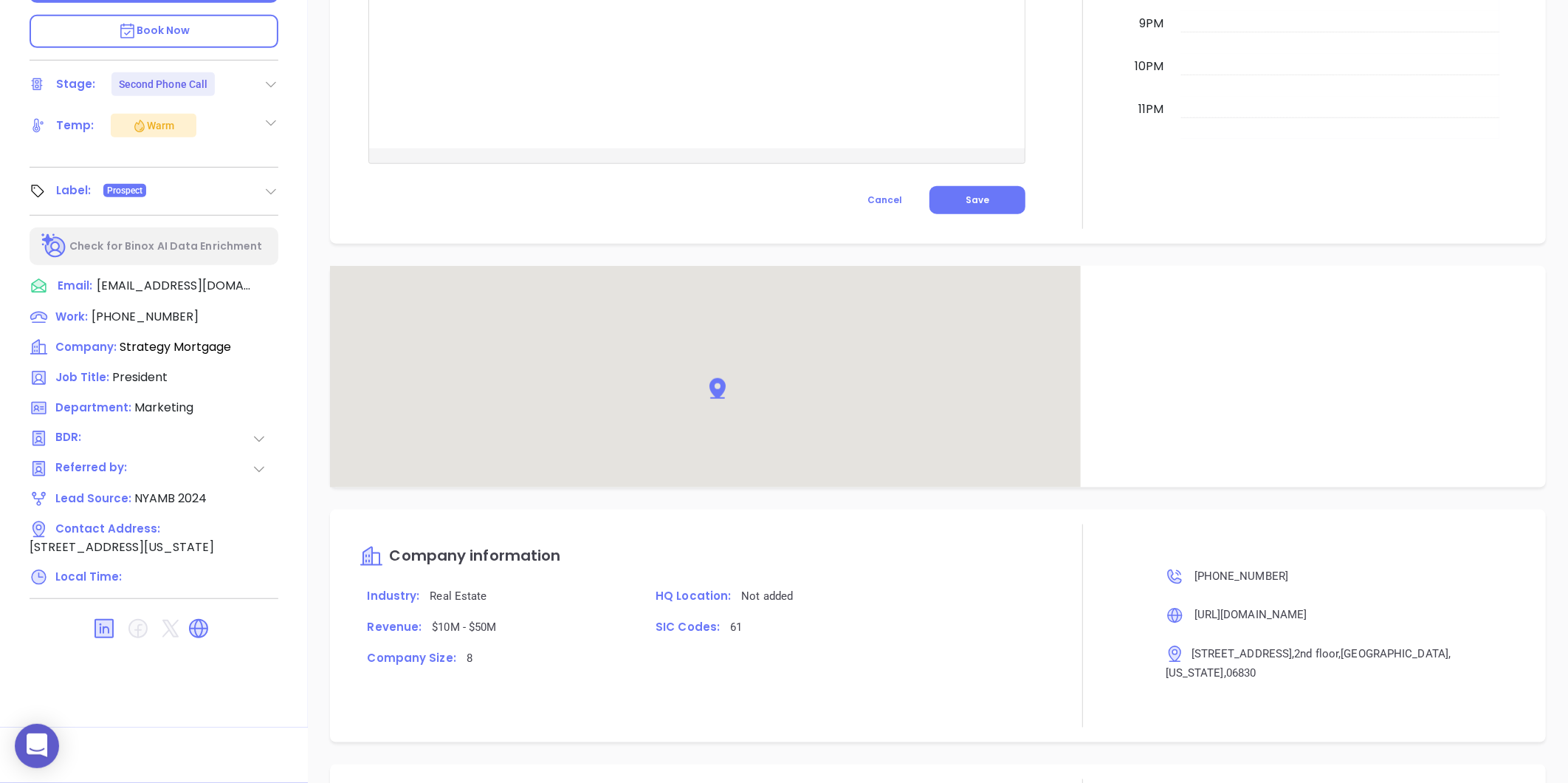
type input "Gissela Vargas"
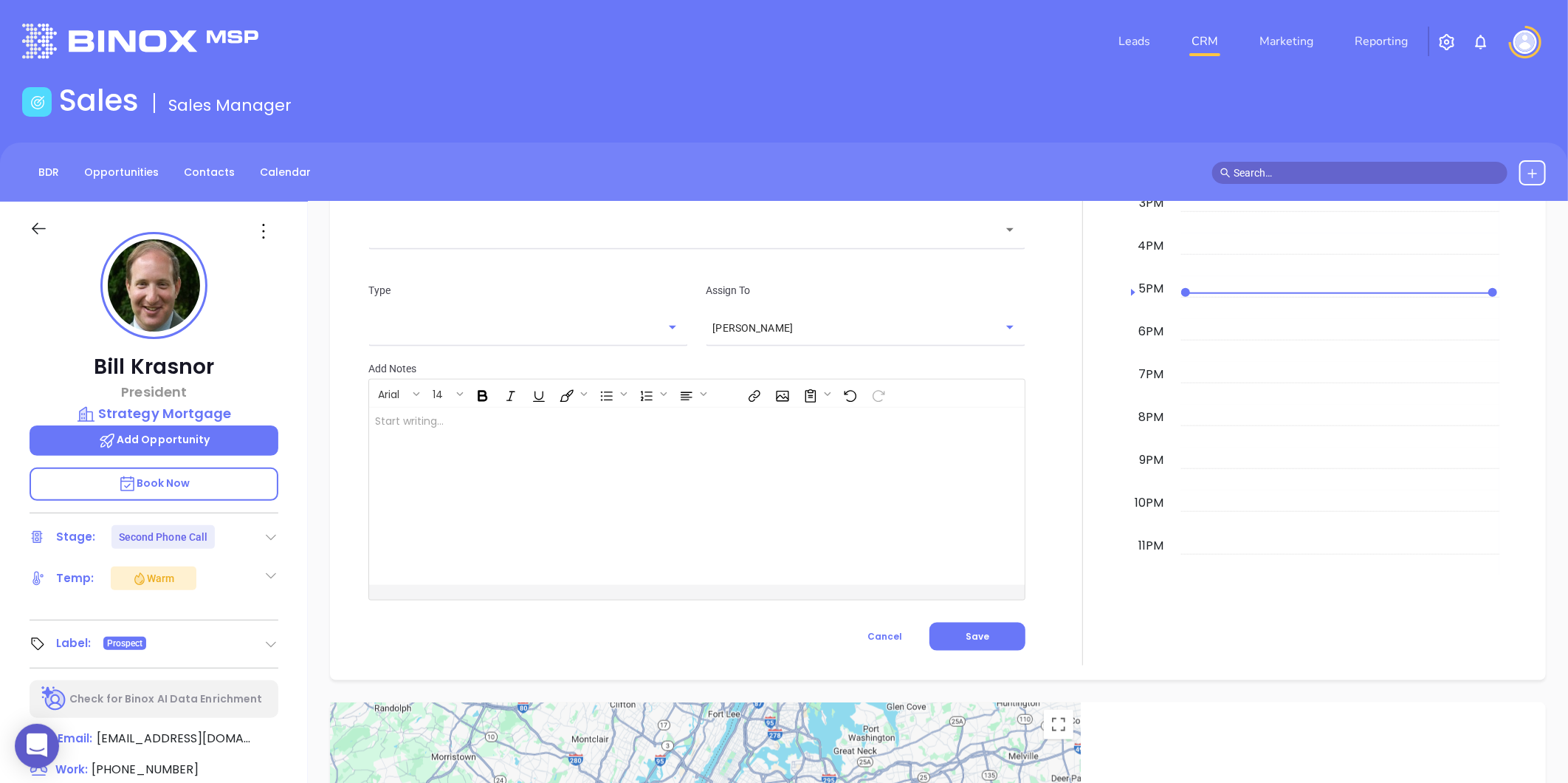
scroll to position [903, 0]
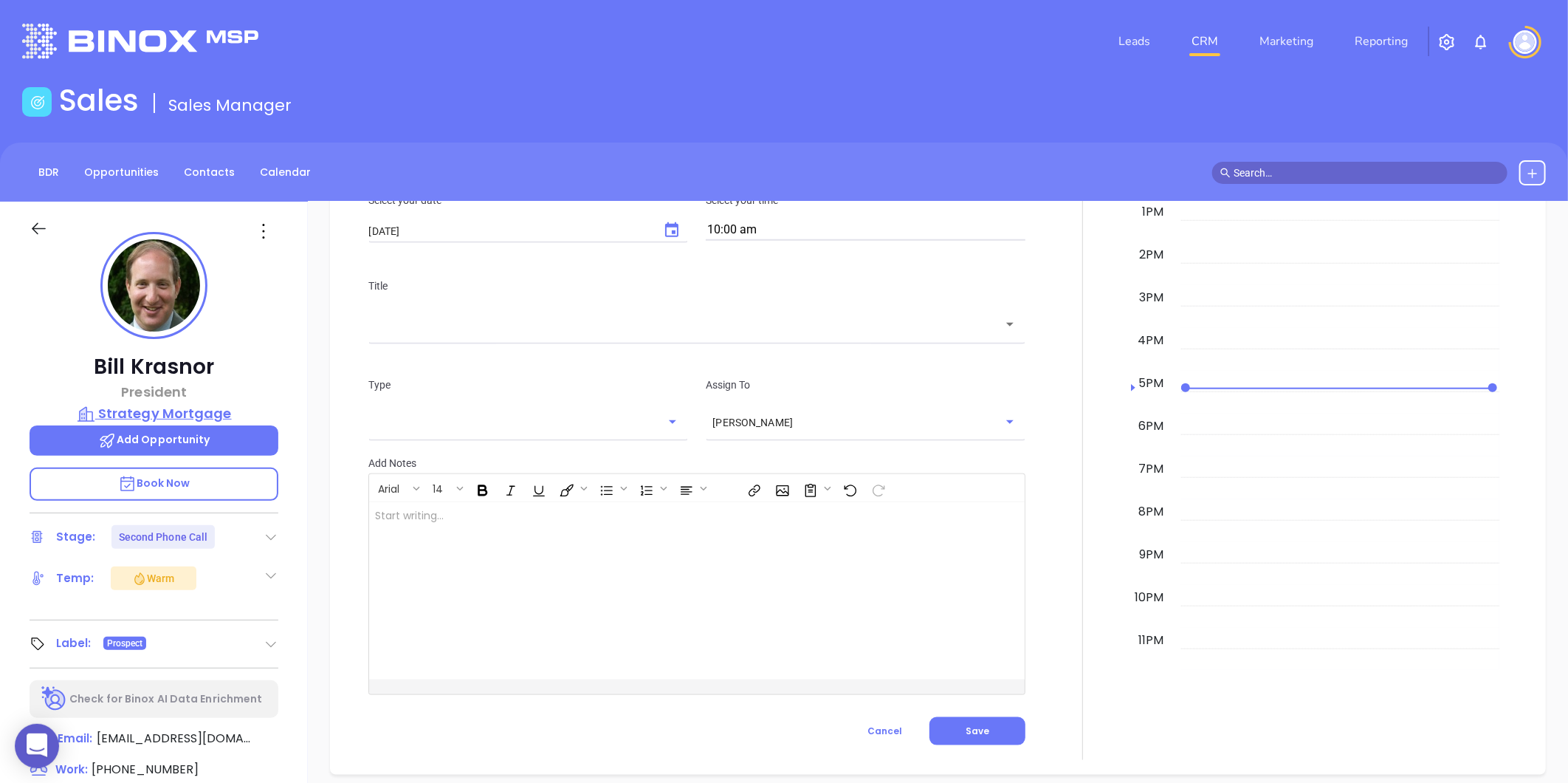
click at [164, 413] on p "Strategy Mortgage" at bounding box center [154, 413] width 249 height 21
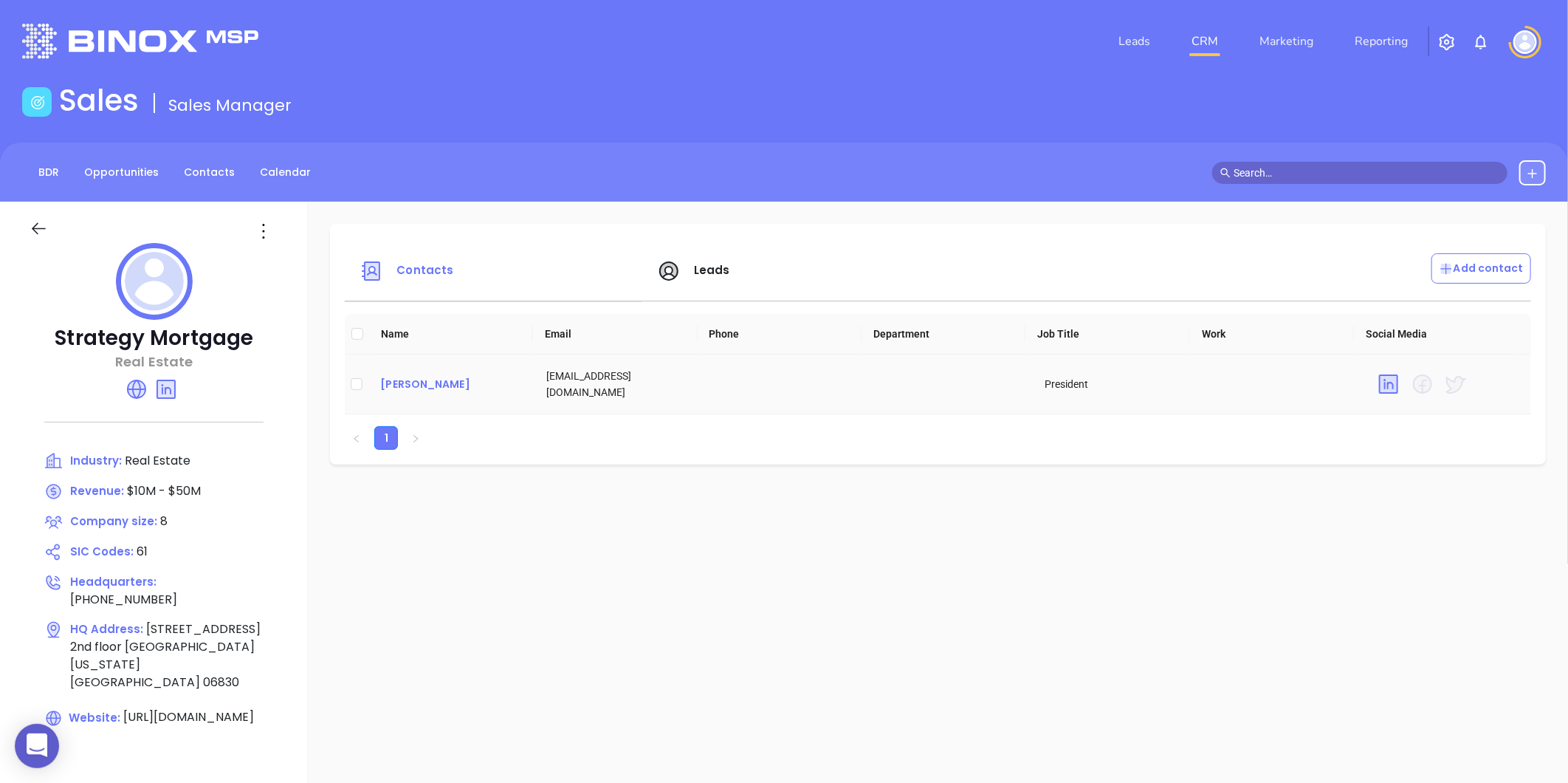
click at [417, 390] on div "Bill Krasnor" at bounding box center [451, 384] width 142 height 18
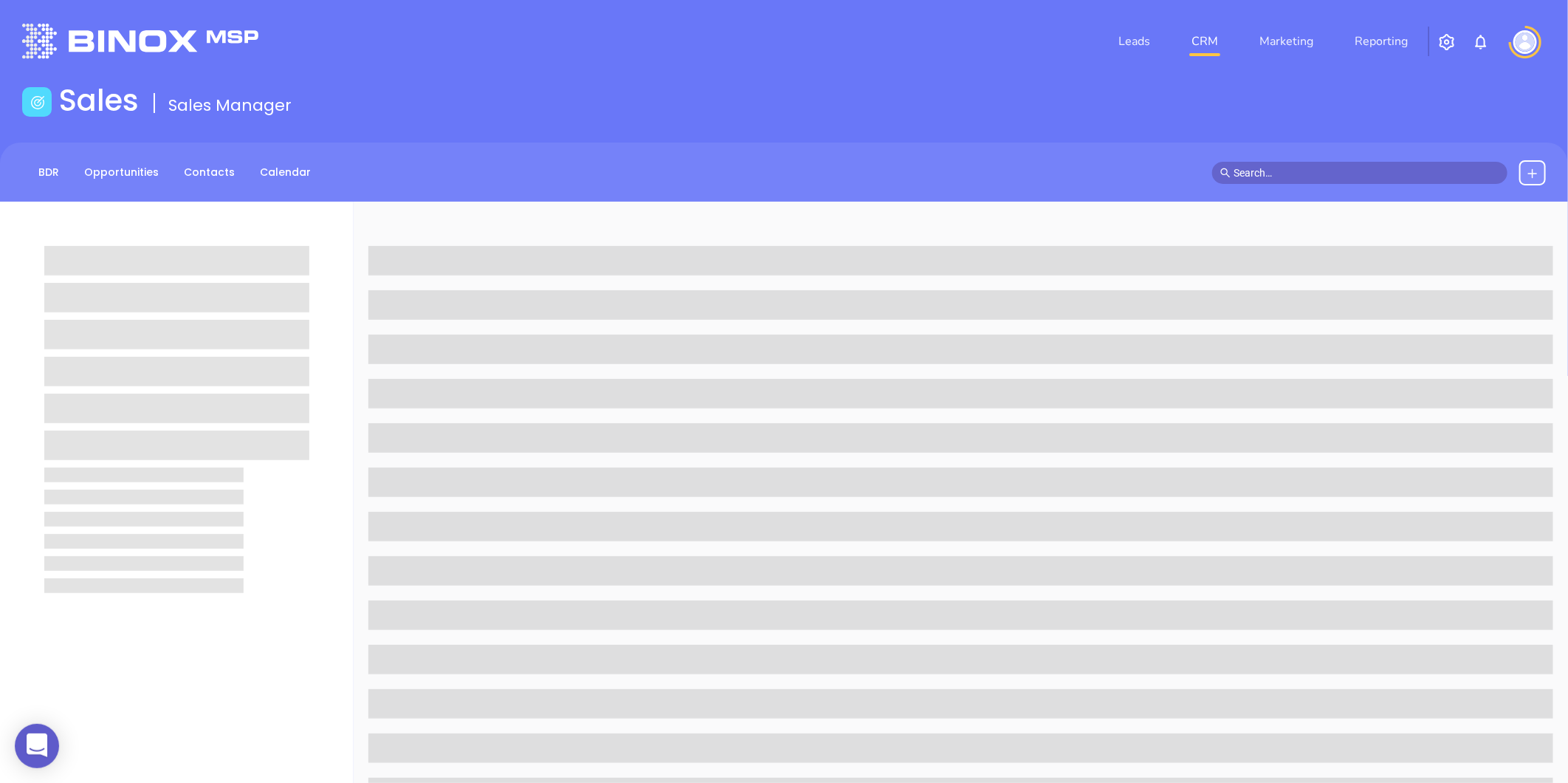
scroll to position [453, 0]
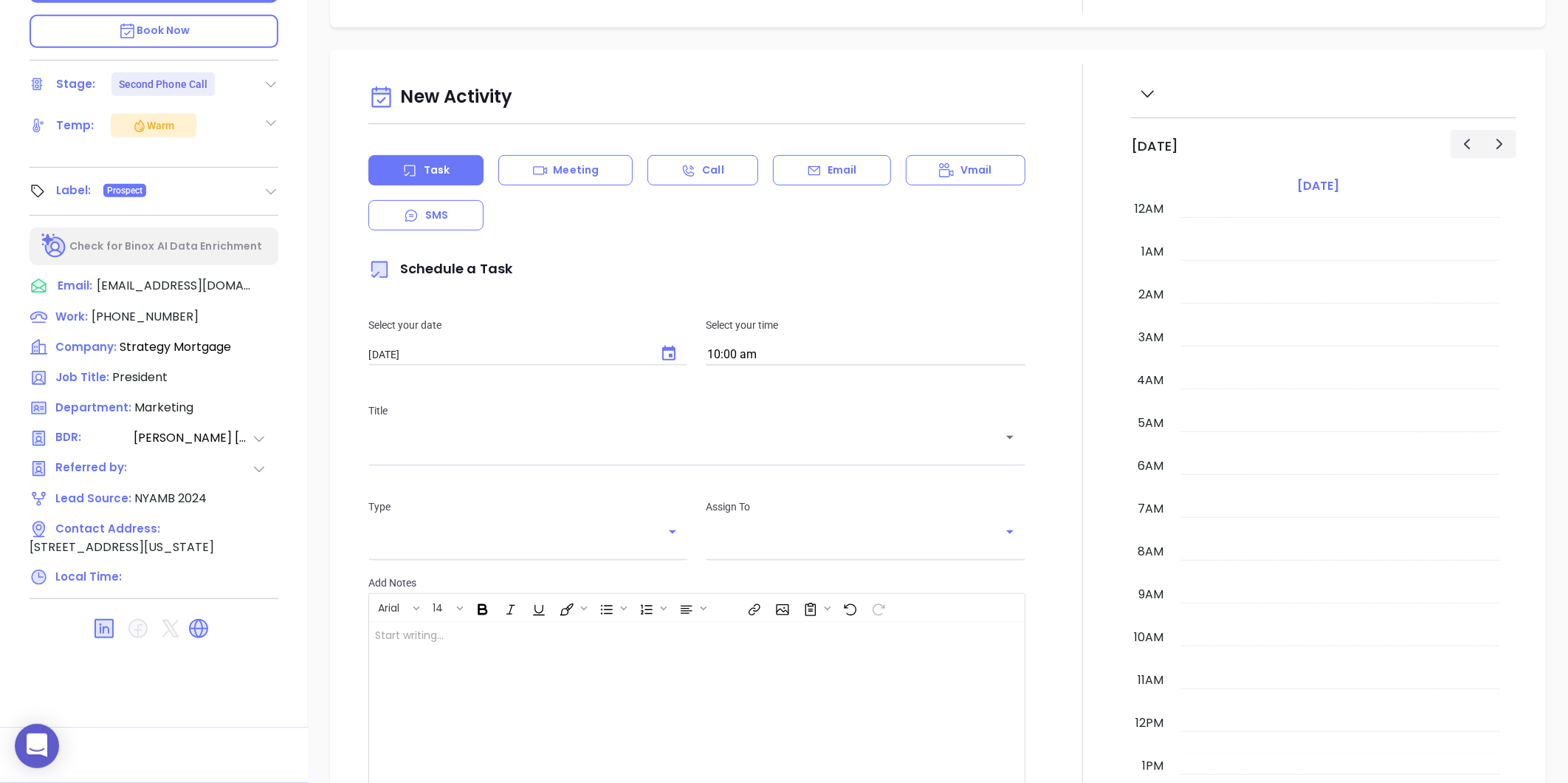
type input "[PERSON_NAME]"
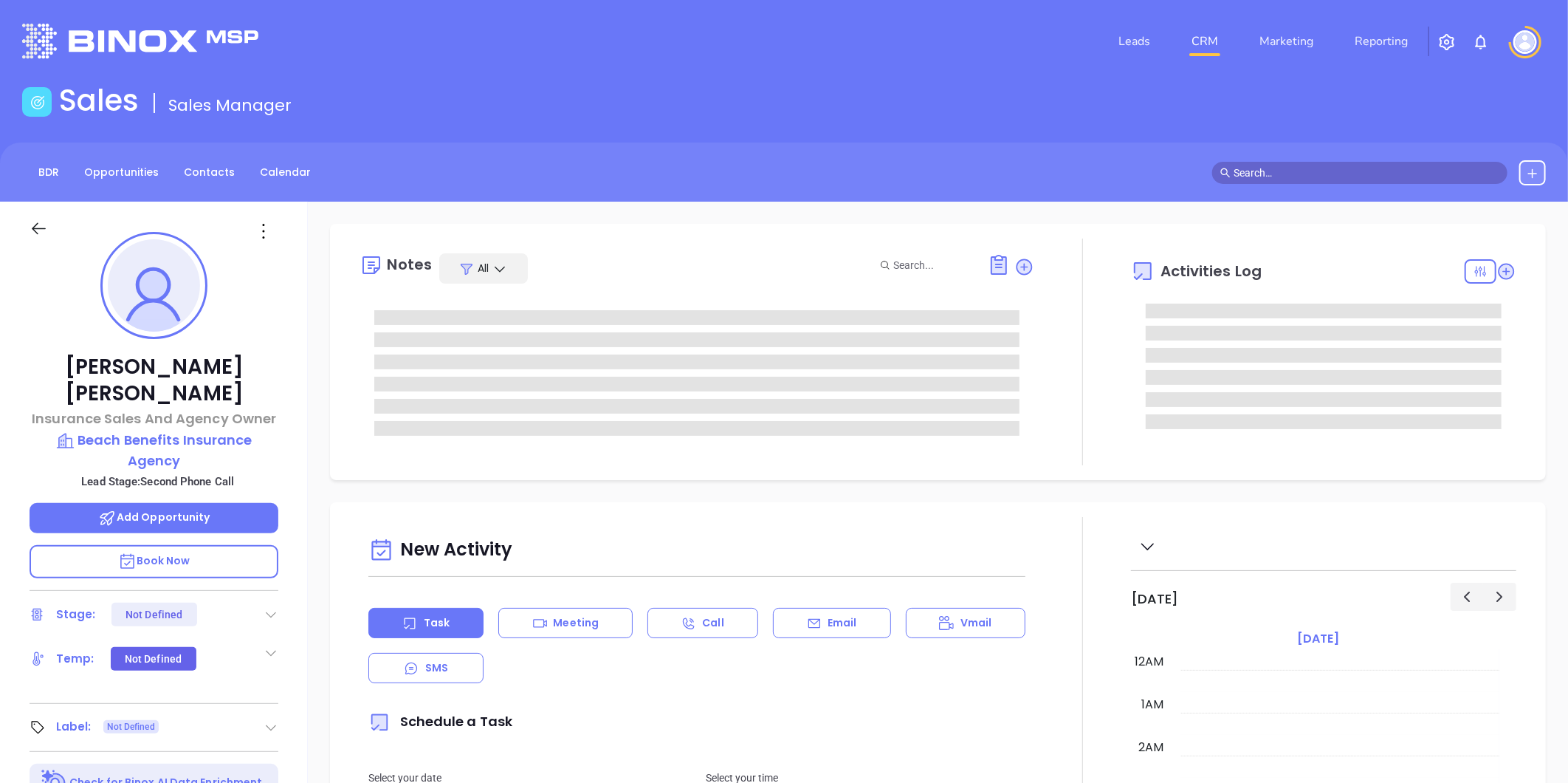
type input "[DATE]"
type input "[PERSON_NAME]"
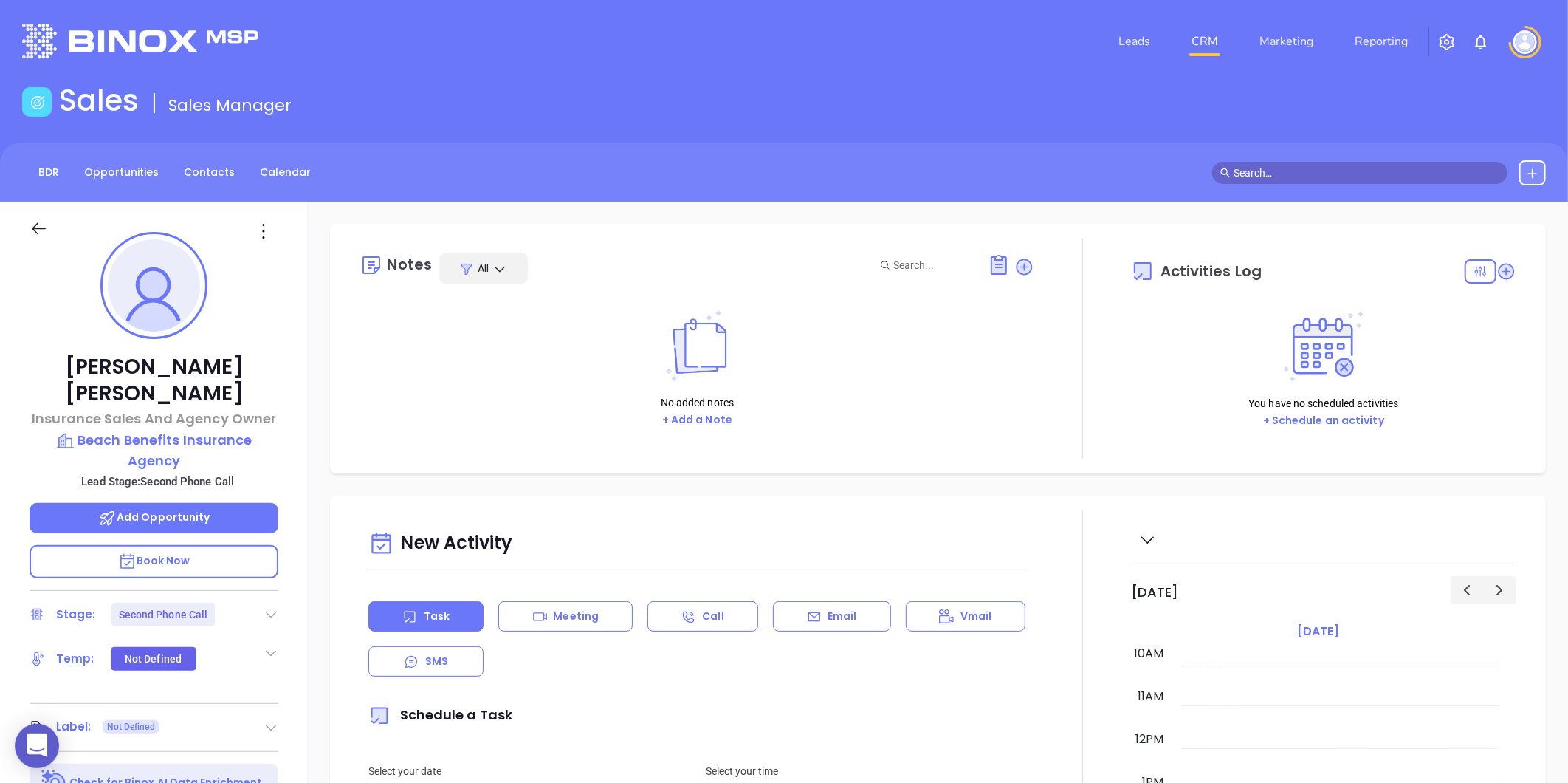
click at [262, 603] on div "Stage: Second Phone Call" at bounding box center [154, 614] width 249 height 24
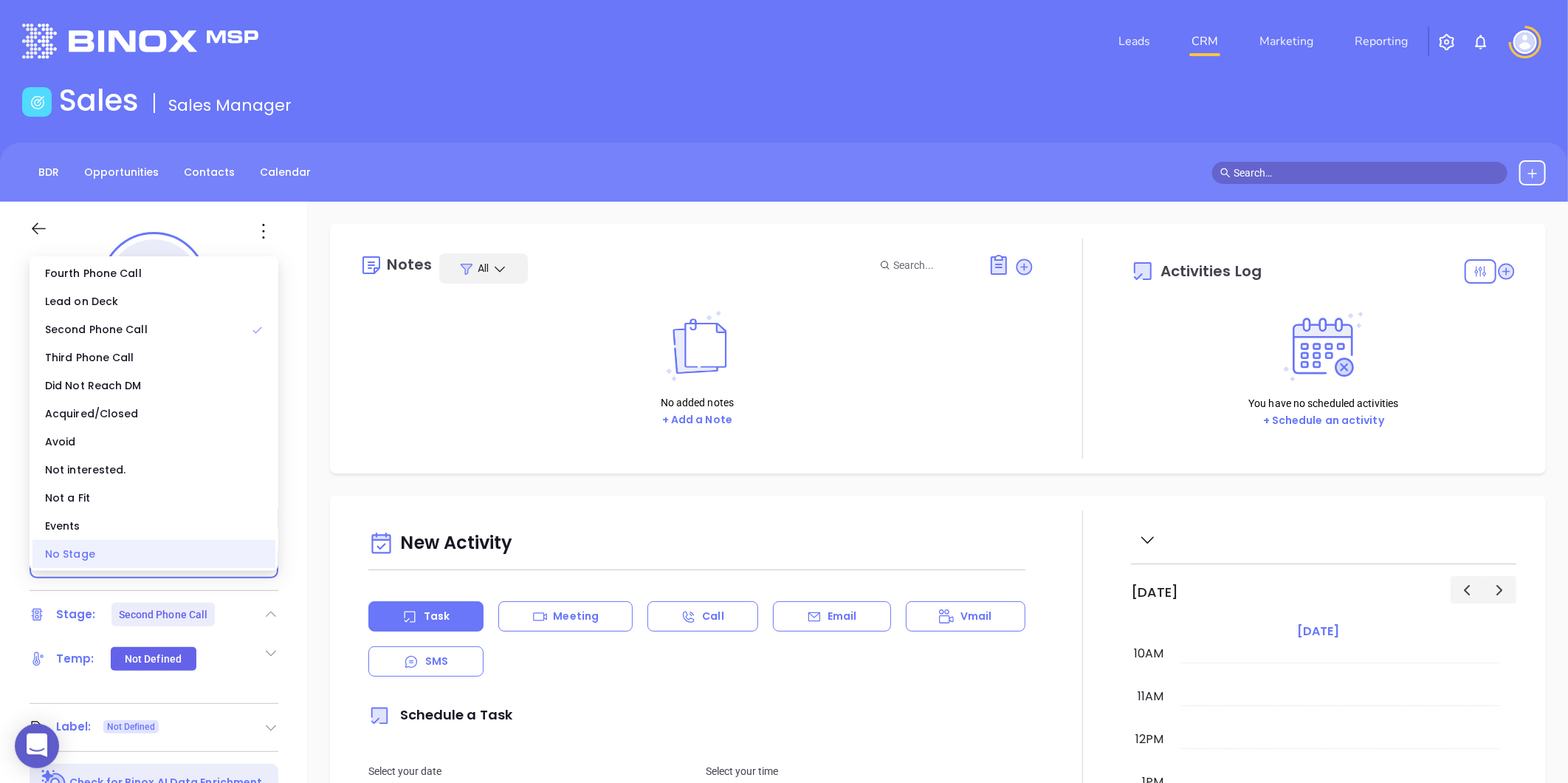
click at [137, 551] on div "No Stage" at bounding box center [154, 553] width 243 height 28
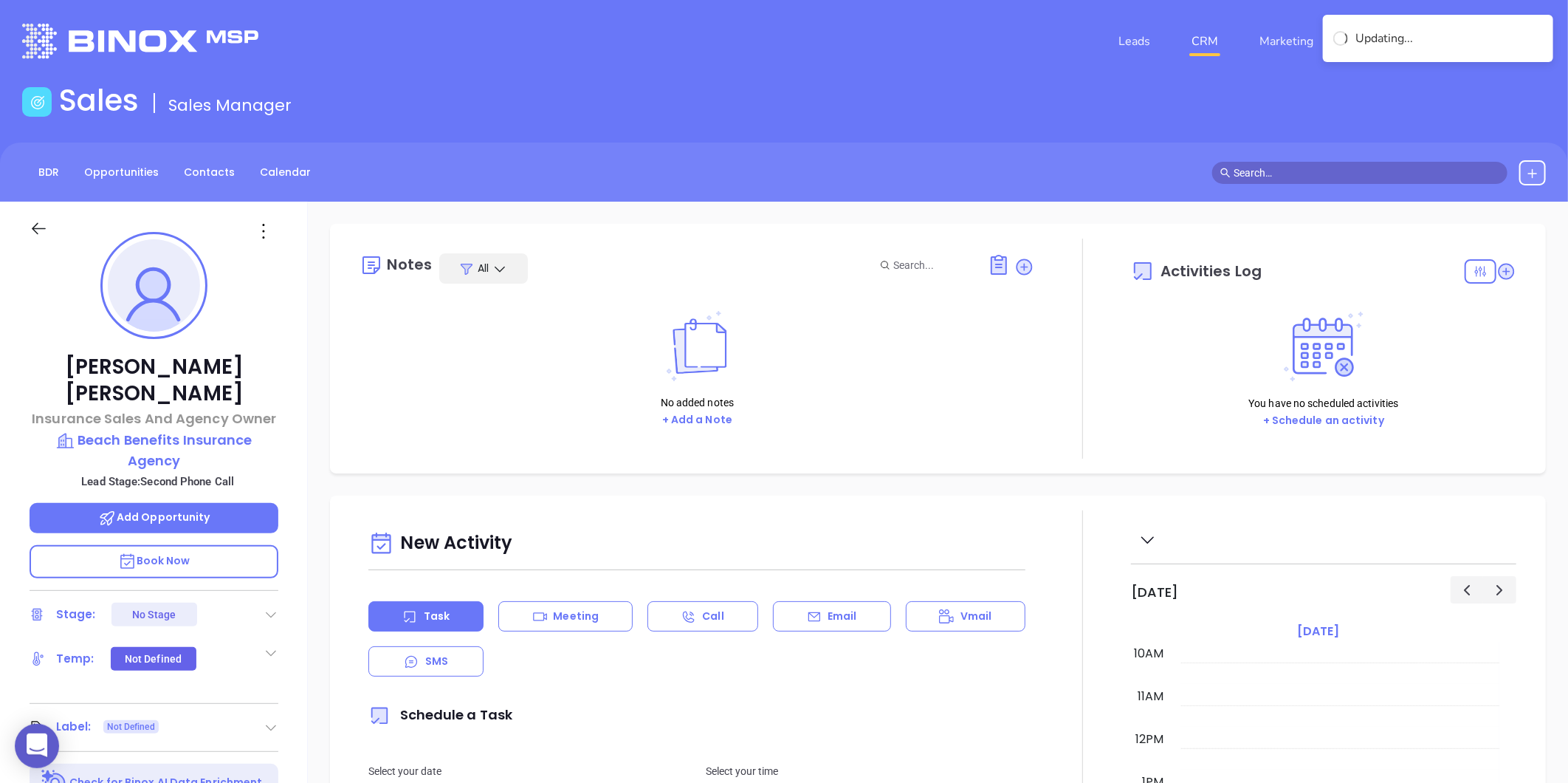
click at [266, 720] on icon at bounding box center [270, 727] width 14 height 14
click at [206, 756] on div "Prospect" at bounding box center [206, 768] width 43 height 24
click at [155, 430] on p "Beach Benefits Insurance Agency" at bounding box center [154, 450] width 249 height 41
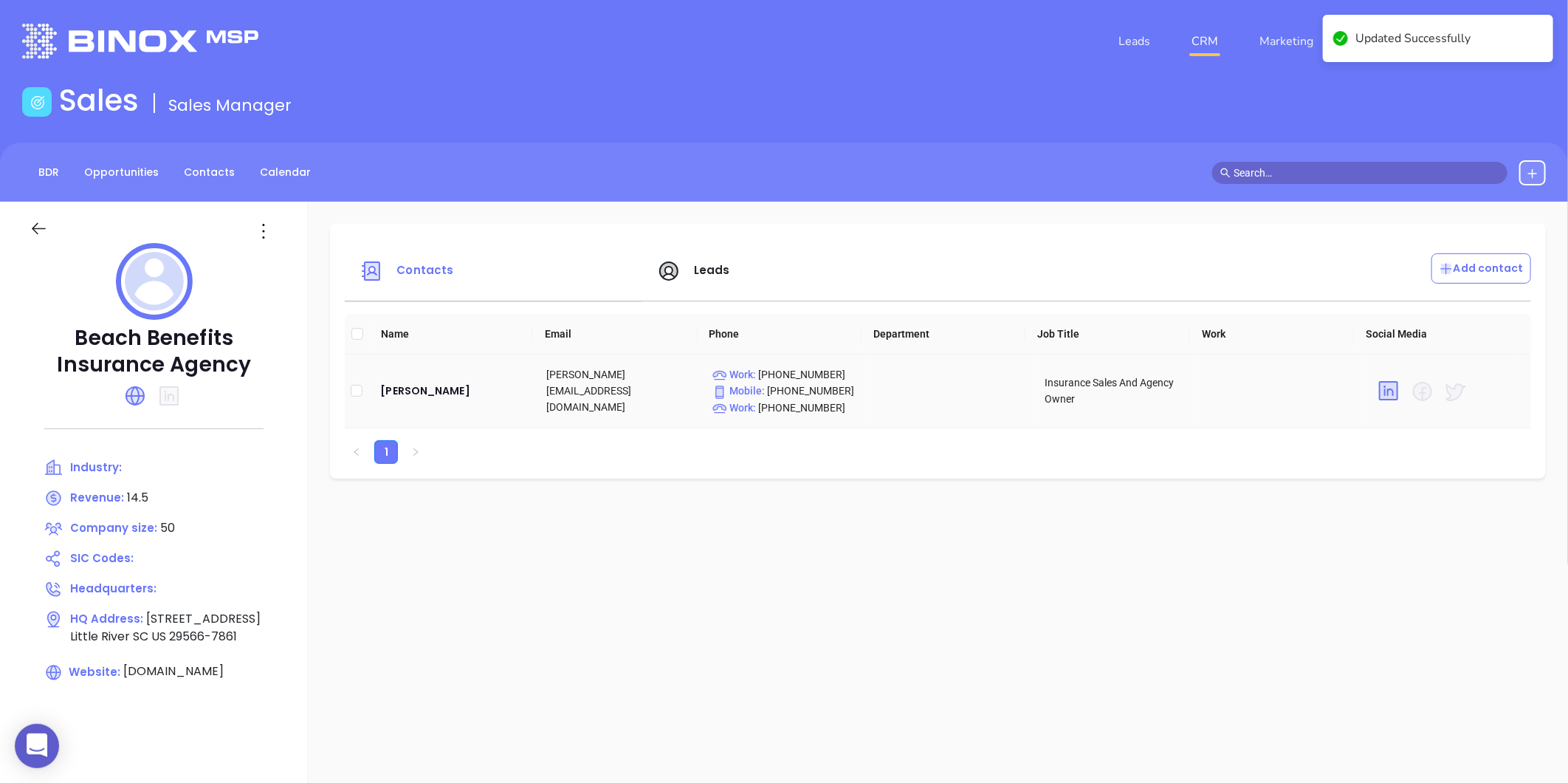
click at [410, 401] on td "[PERSON_NAME]" at bounding box center [452, 391] width 166 height 74
click at [405, 392] on div "[PERSON_NAME]" at bounding box center [451, 391] width 142 height 18
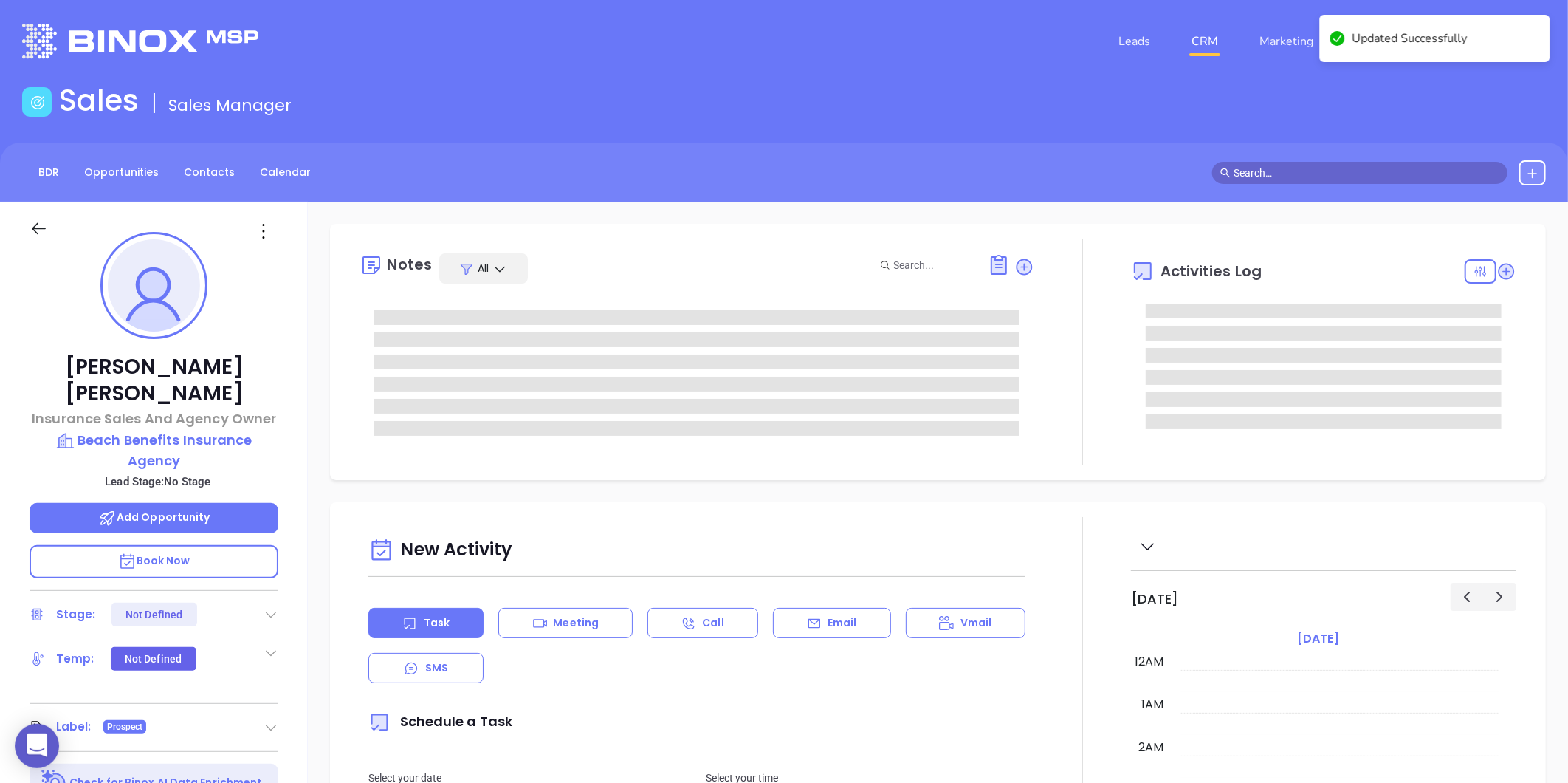
type input "[DATE]"
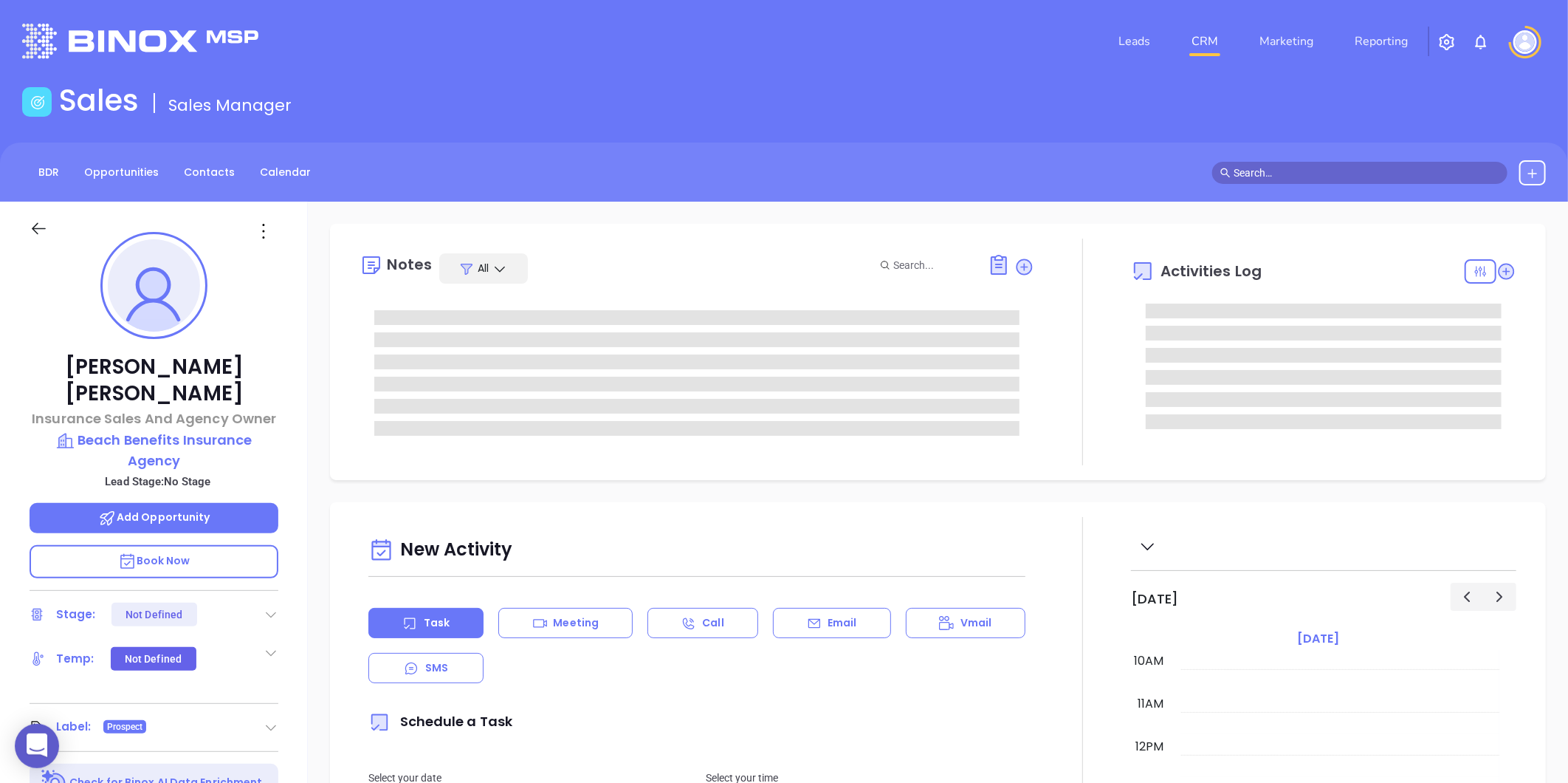
click at [264, 234] on icon at bounding box center [264, 231] width 24 height 24
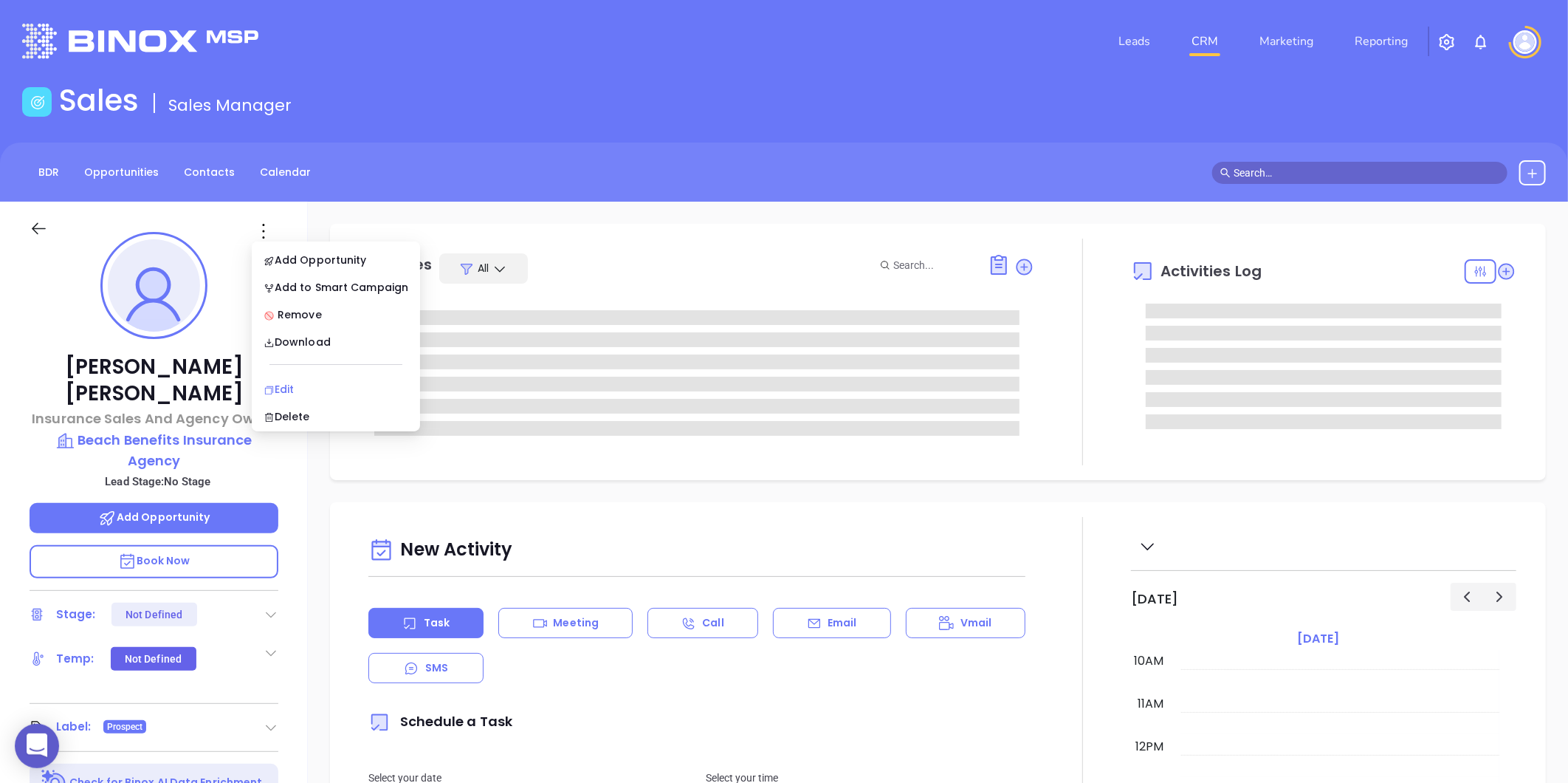
click at [268, 388] on icon at bounding box center [269, 391] width 11 height 11
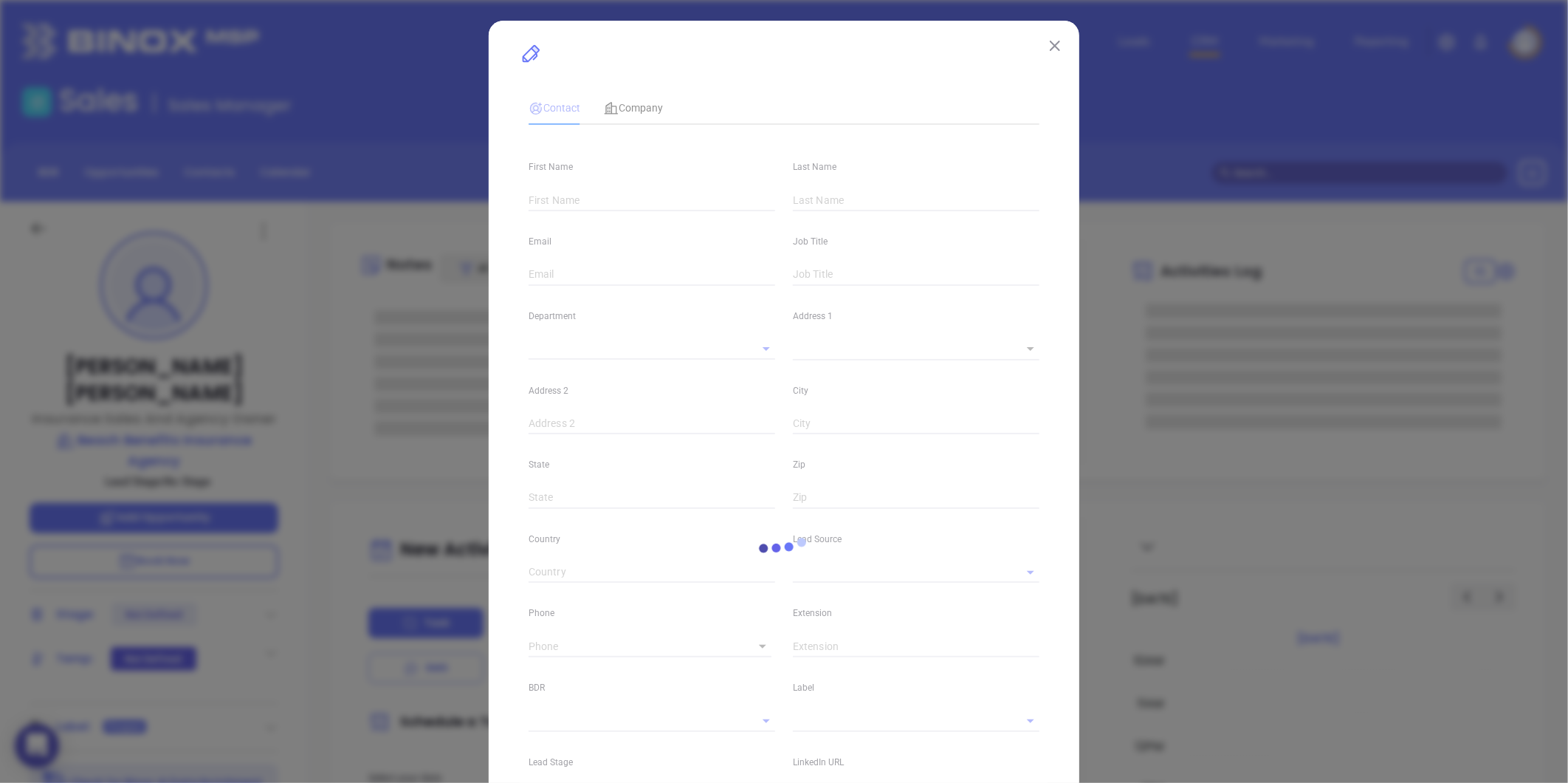
type input "[PERSON_NAME]"
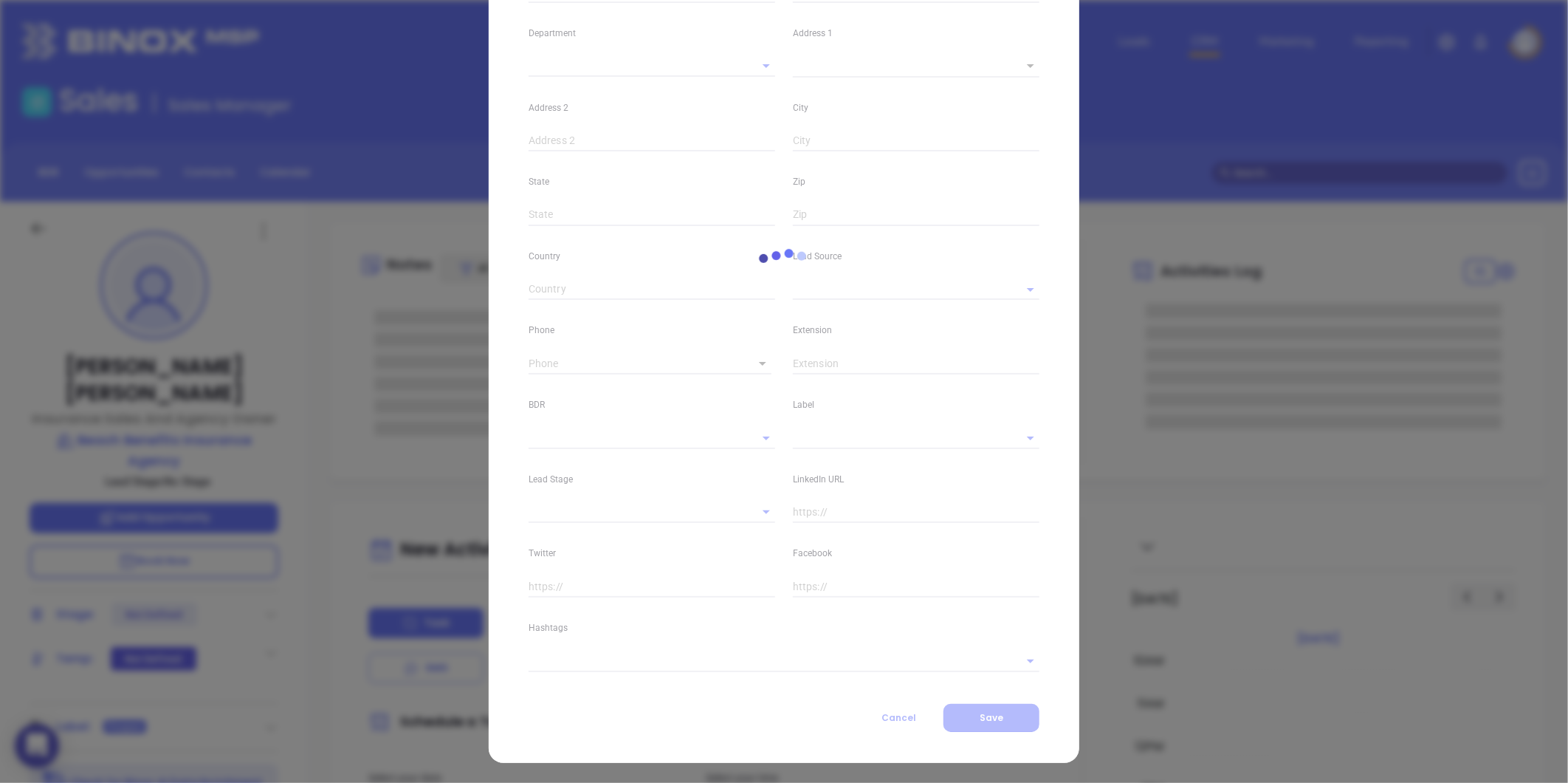
type input "[PERSON_NAME]"
type input "[PERSON_NAME][EMAIL_ADDRESS][DOMAIN_NAME]"
type input "Insurance Sales And Agency Owner"
type input "1"
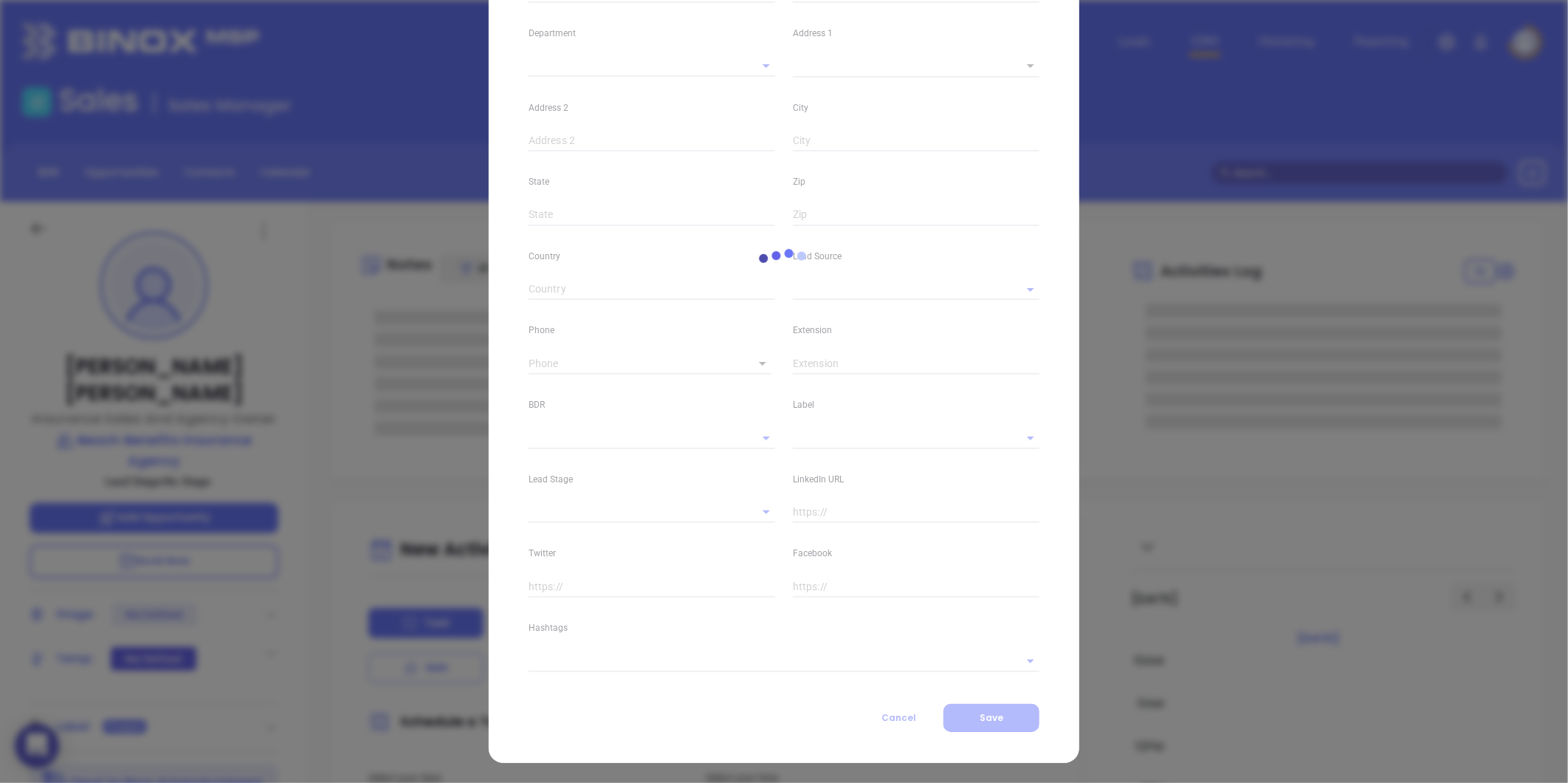
type input "[DOMAIN_NAME][URL][PERSON_NAME]"
type input "Marketing"
type input "Website Reveal"
type input "undefined undefined"
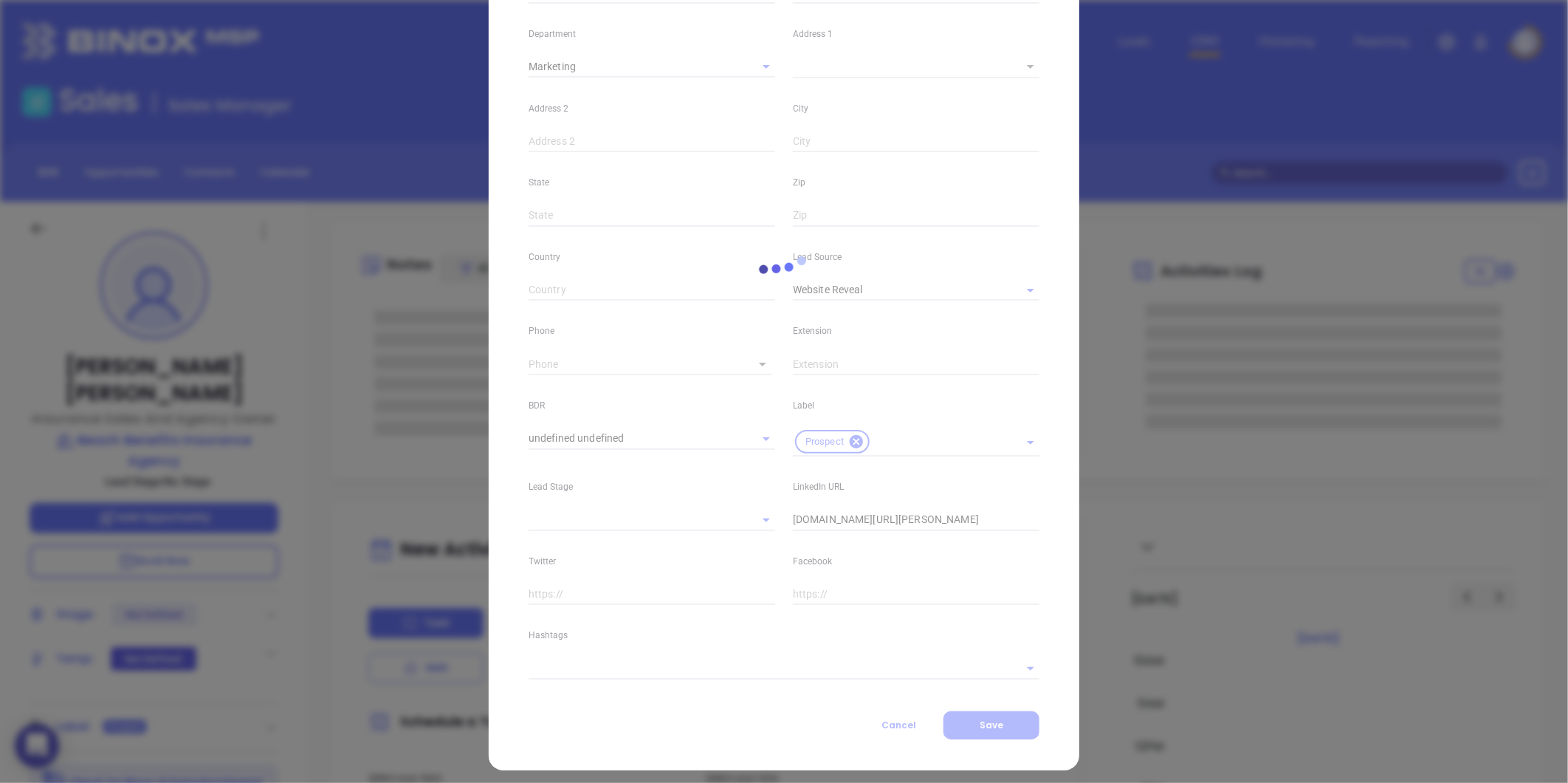
scroll to position [294, 0]
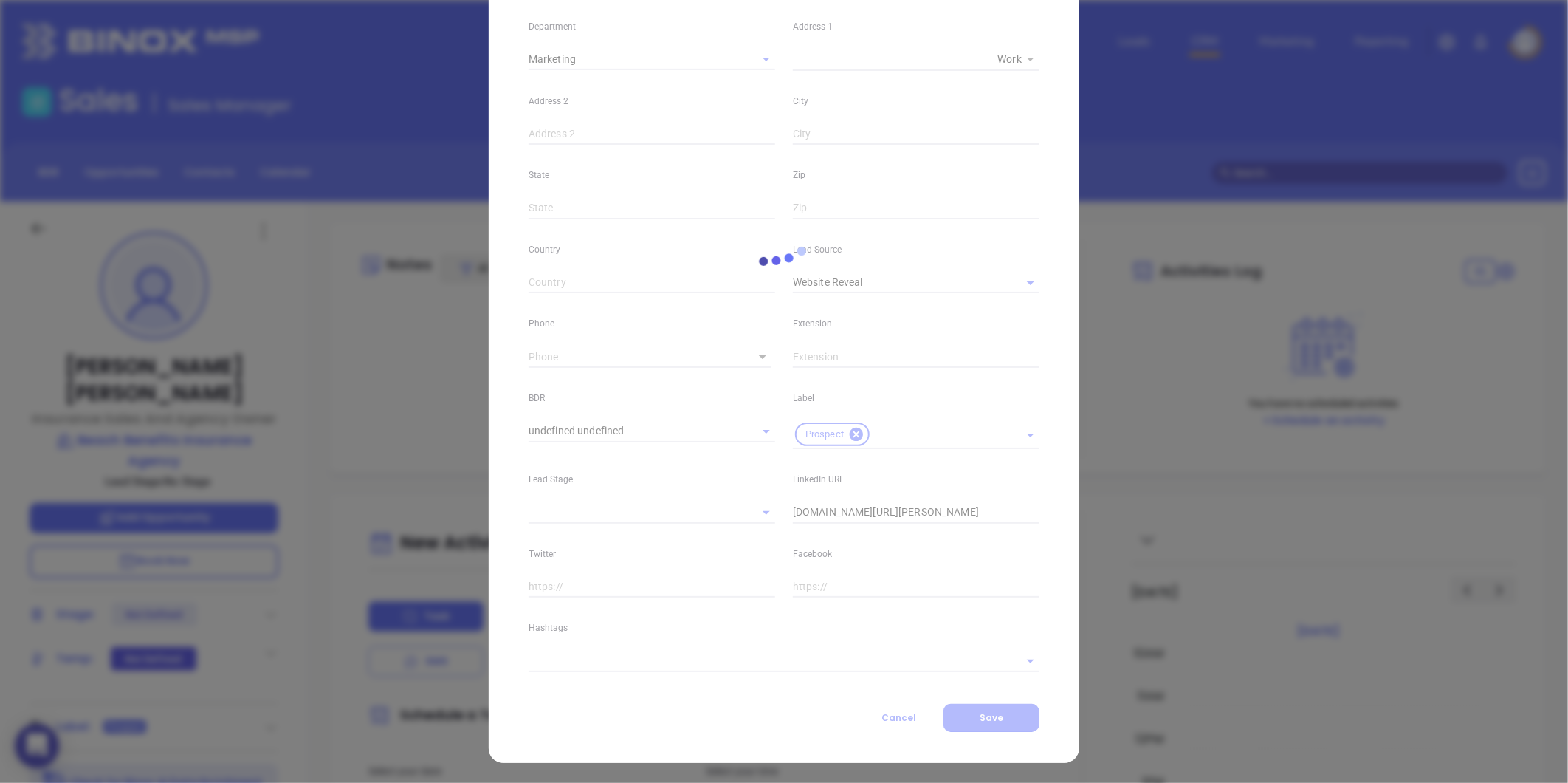
type input "[PHONE_NUMBER]"
type input "1"
click at [587, 658] on div at bounding box center [784, 263] width 529 height 938
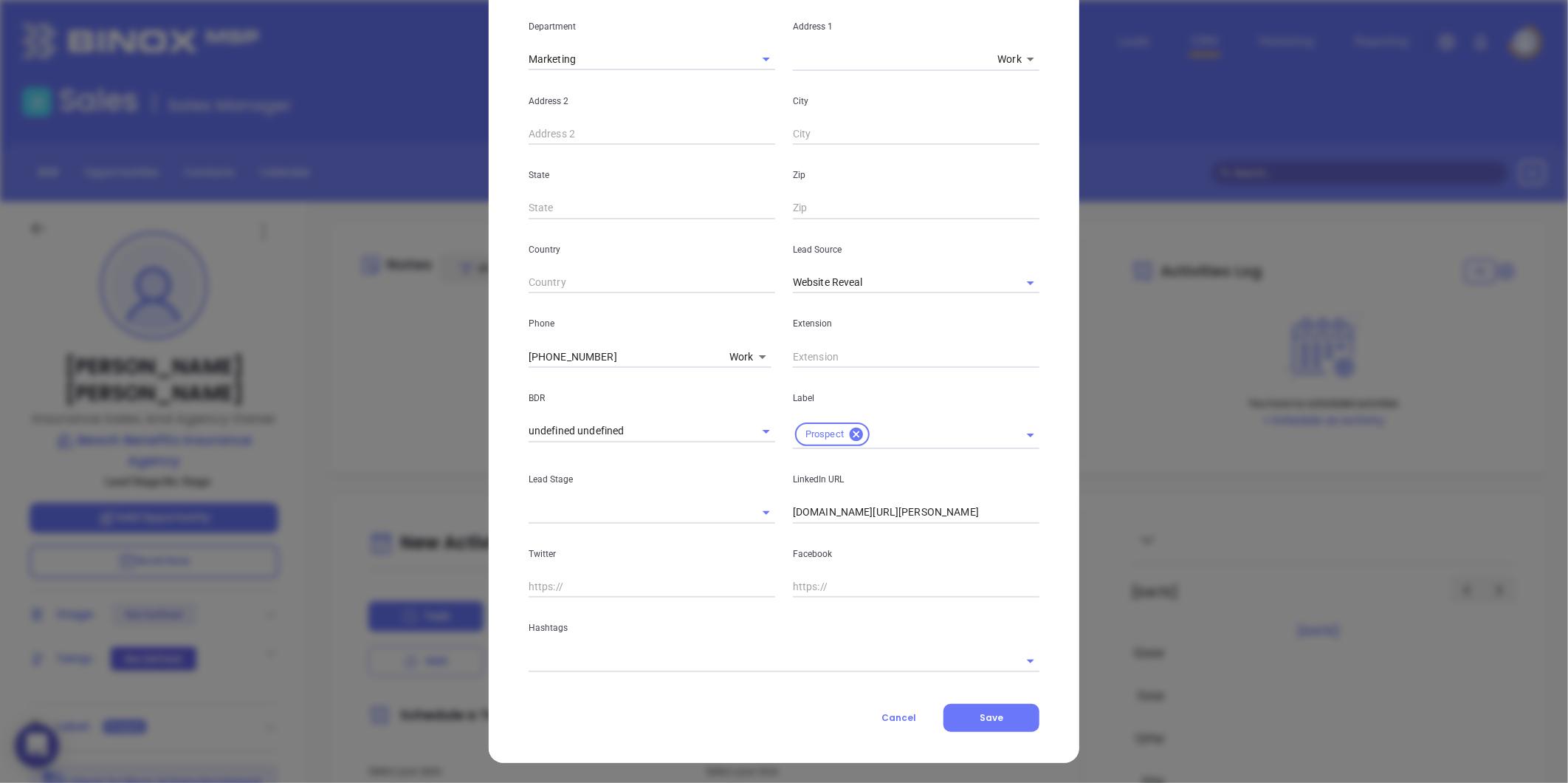
click at [587, 658] on input "text" at bounding box center [764, 660] width 470 height 21
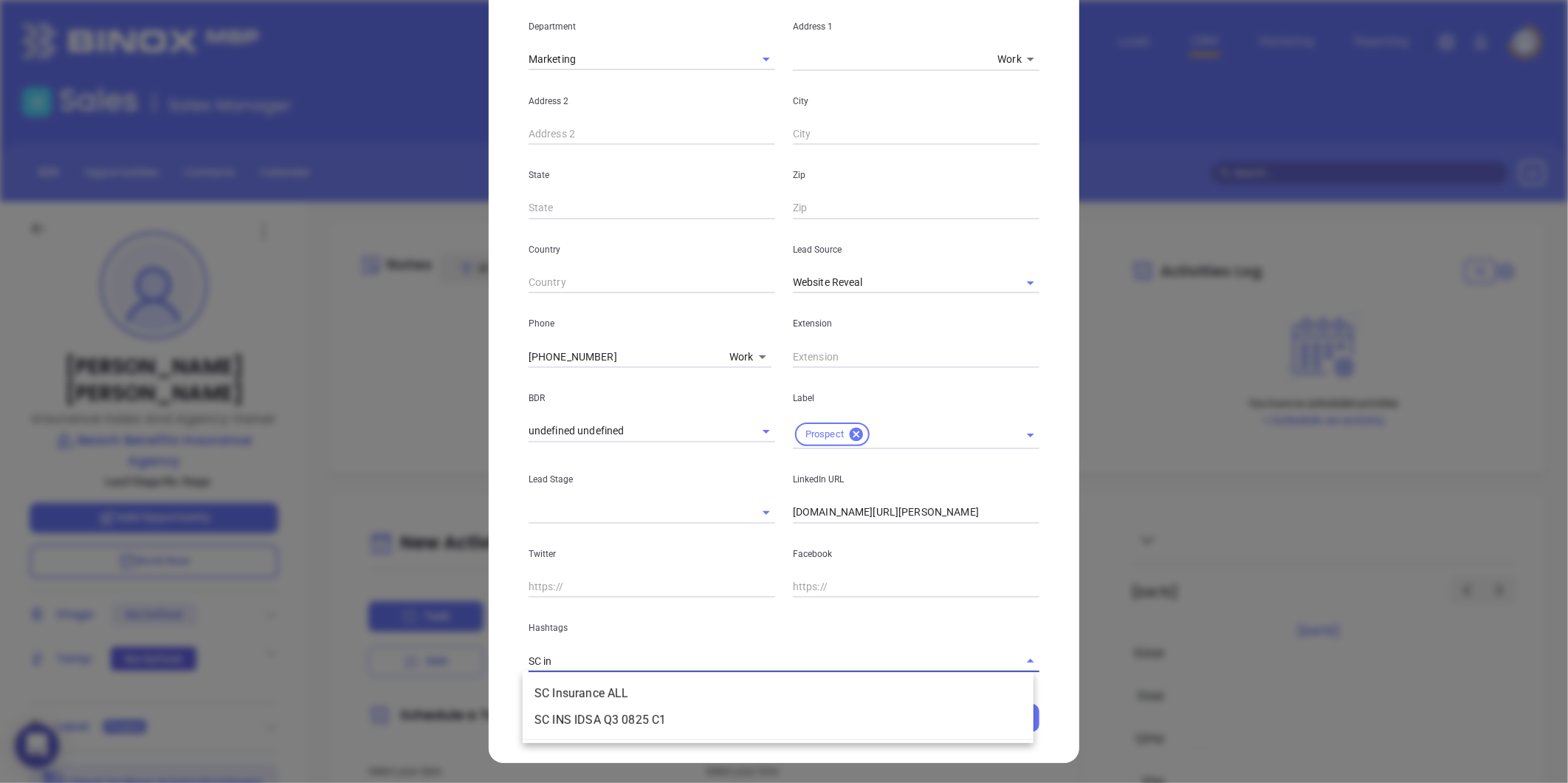
type input "SC ins"
click at [599, 683] on li "SC Insurance ALL" at bounding box center [777, 693] width 511 height 27
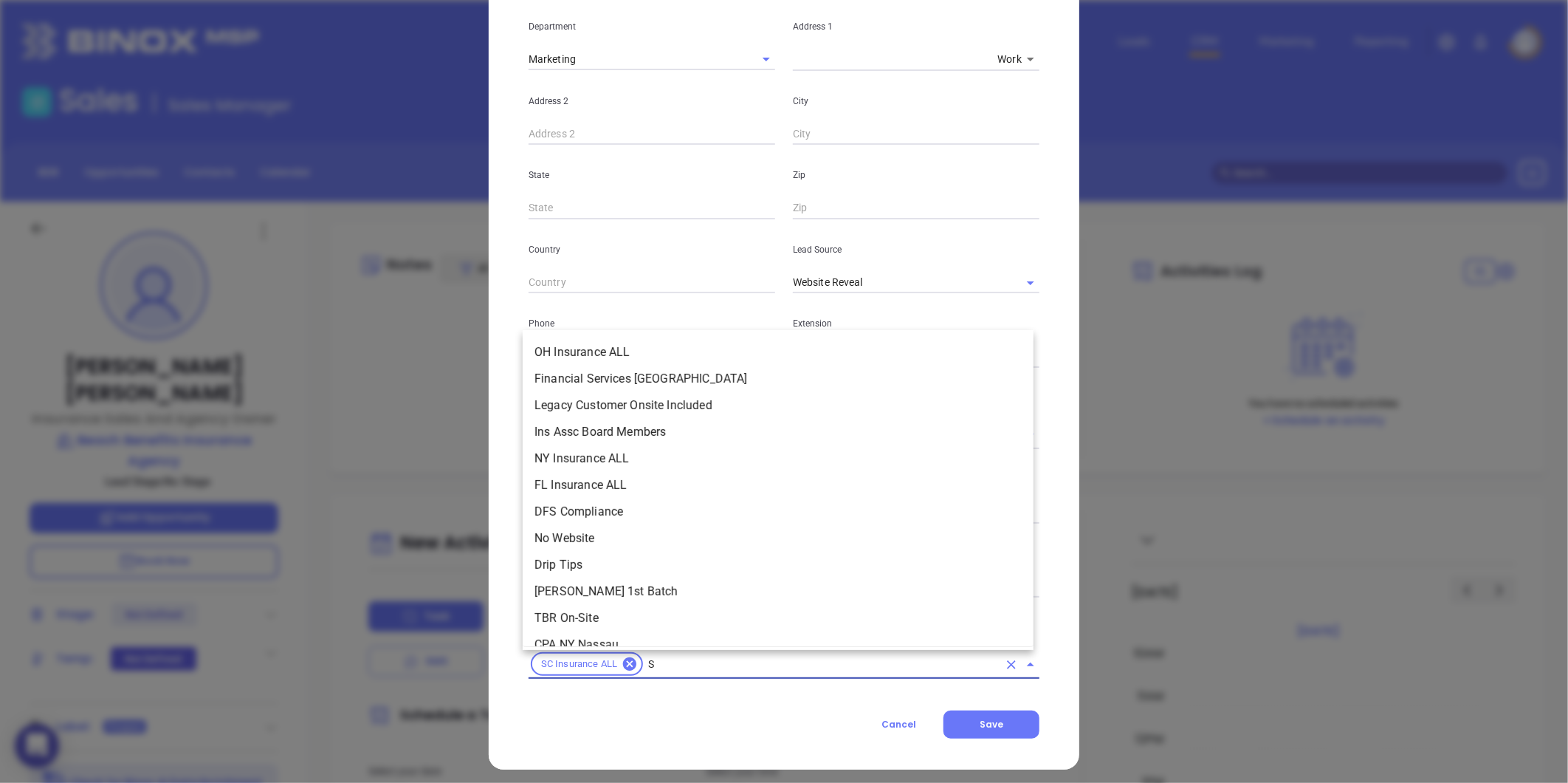
scroll to position [0, 0]
type input "SC"
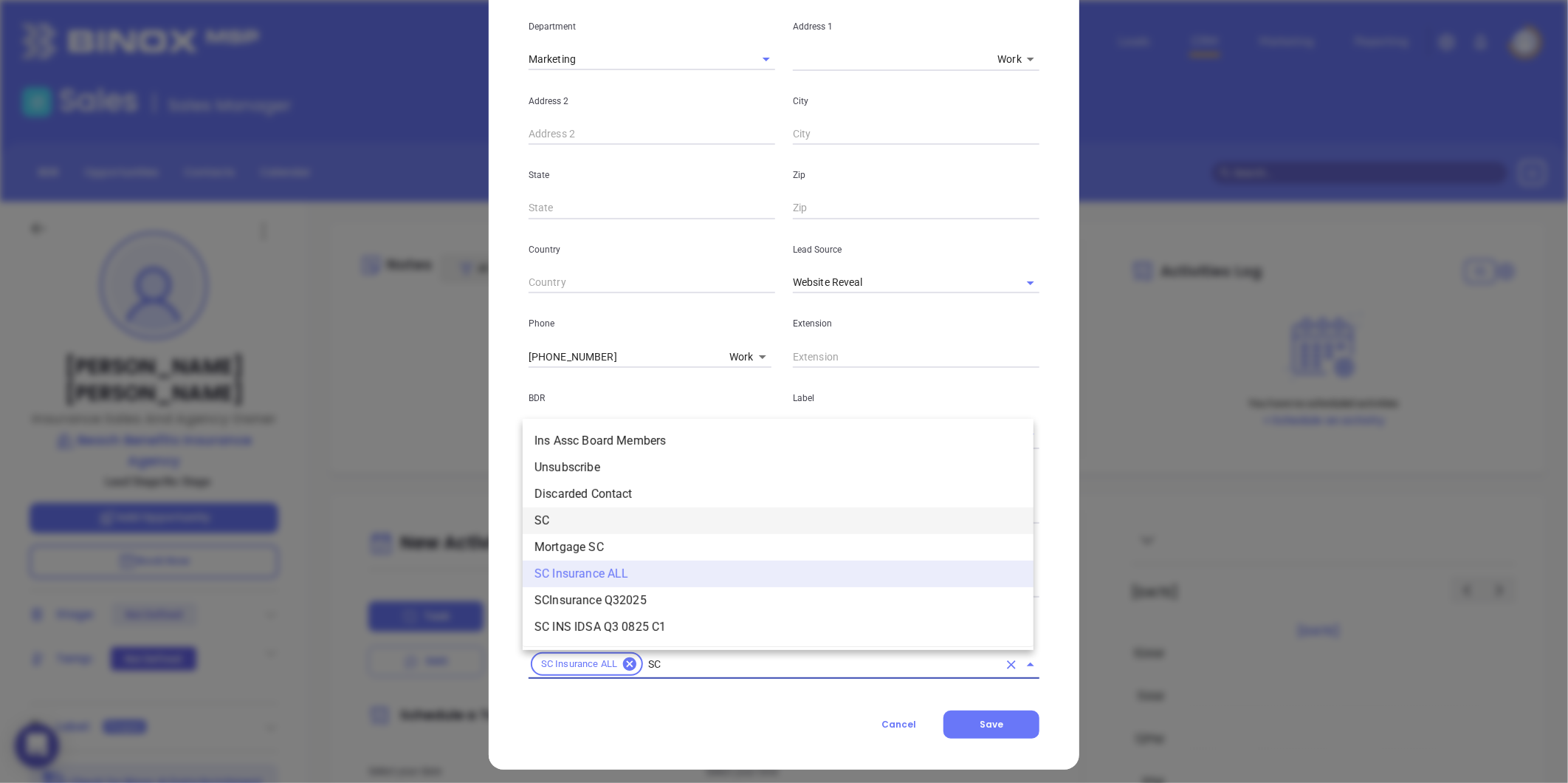
click at [571, 519] on li "SC" at bounding box center [777, 520] width 511 height 27
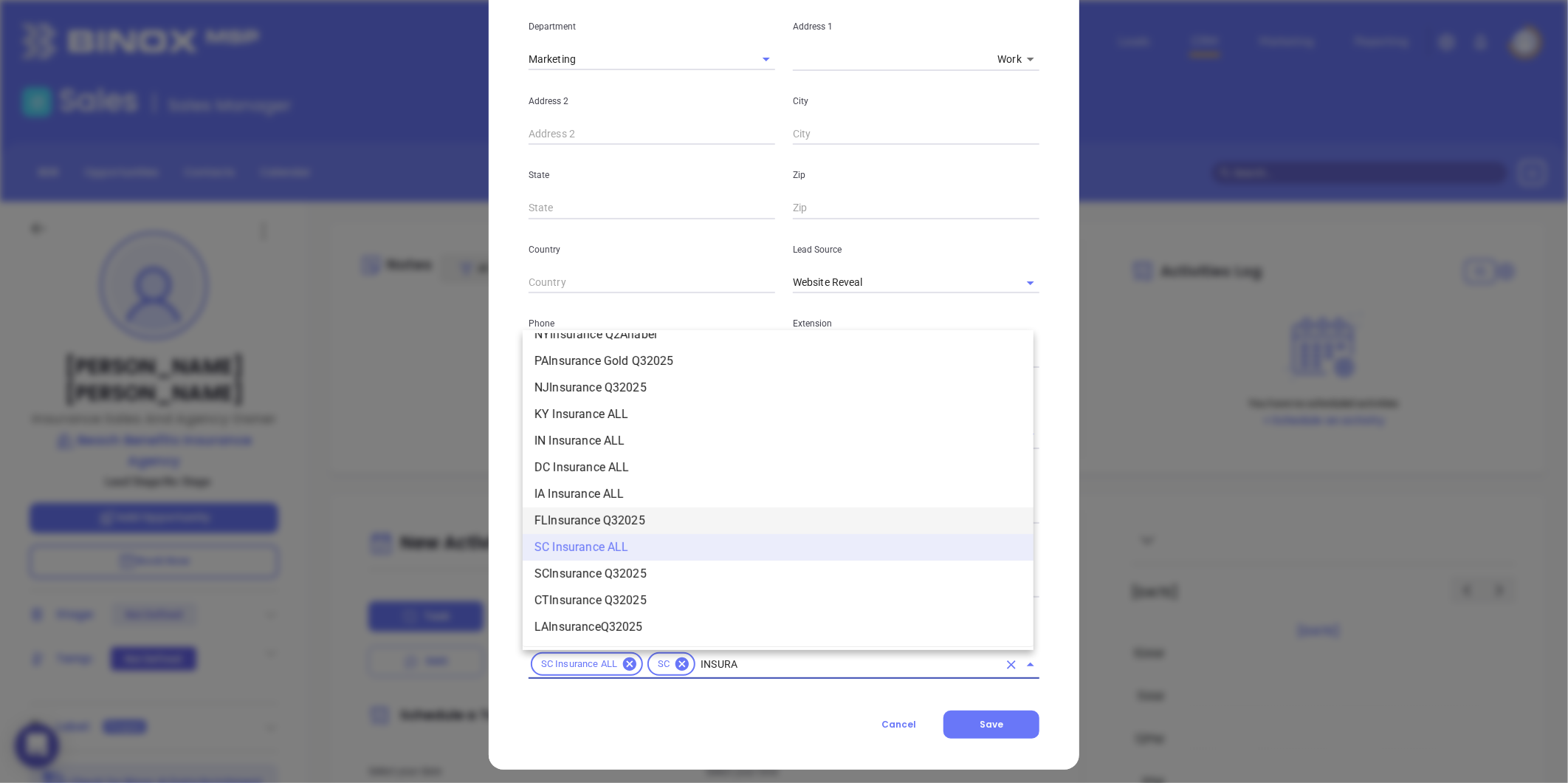
scroll to position [1584, 0]
type input "INSURANCE"
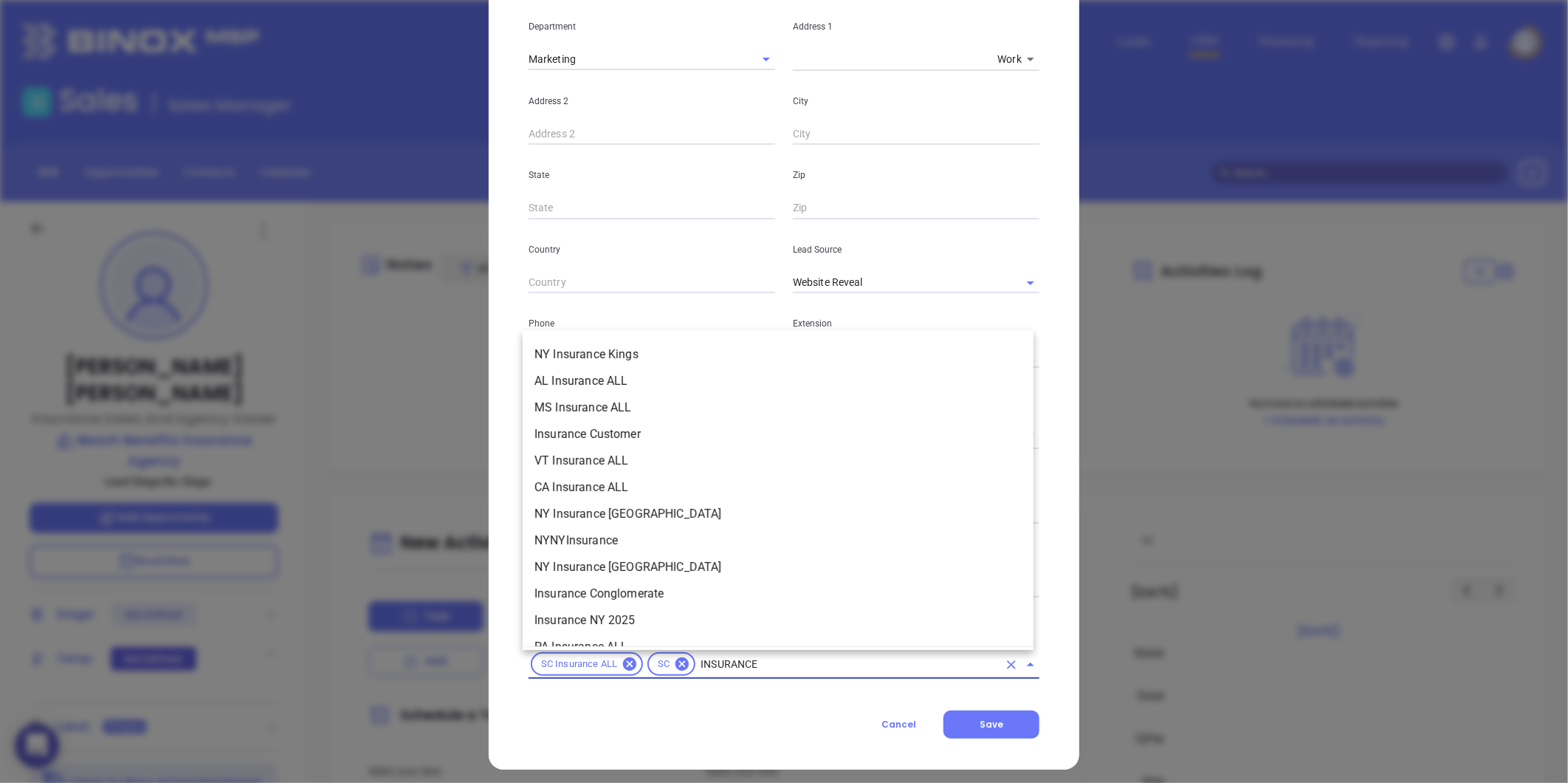
scroll to position [601, 0]
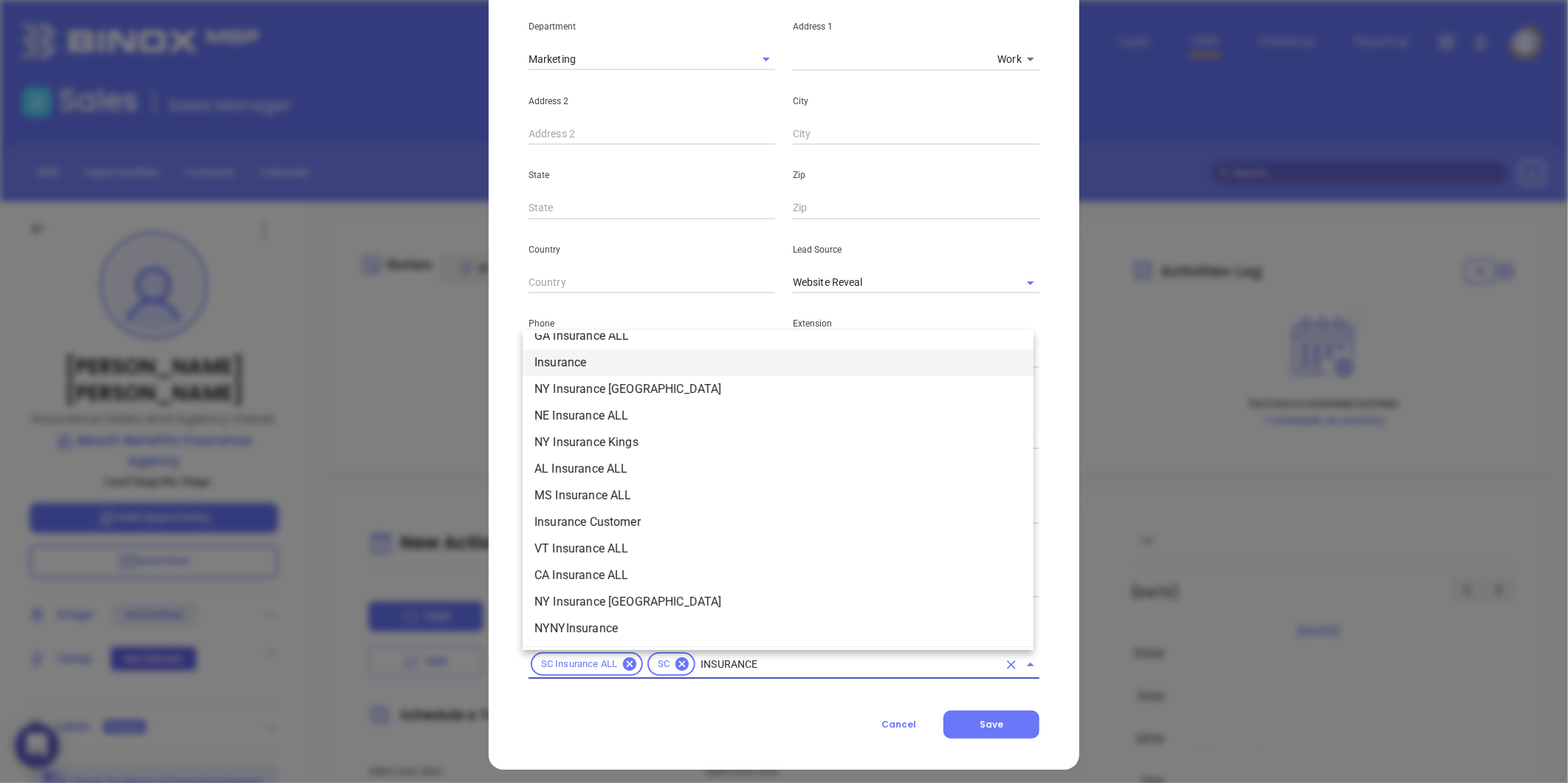
click at [624, 363] on li "Insurance" at bounding box center [777, 363] width 511 height 27
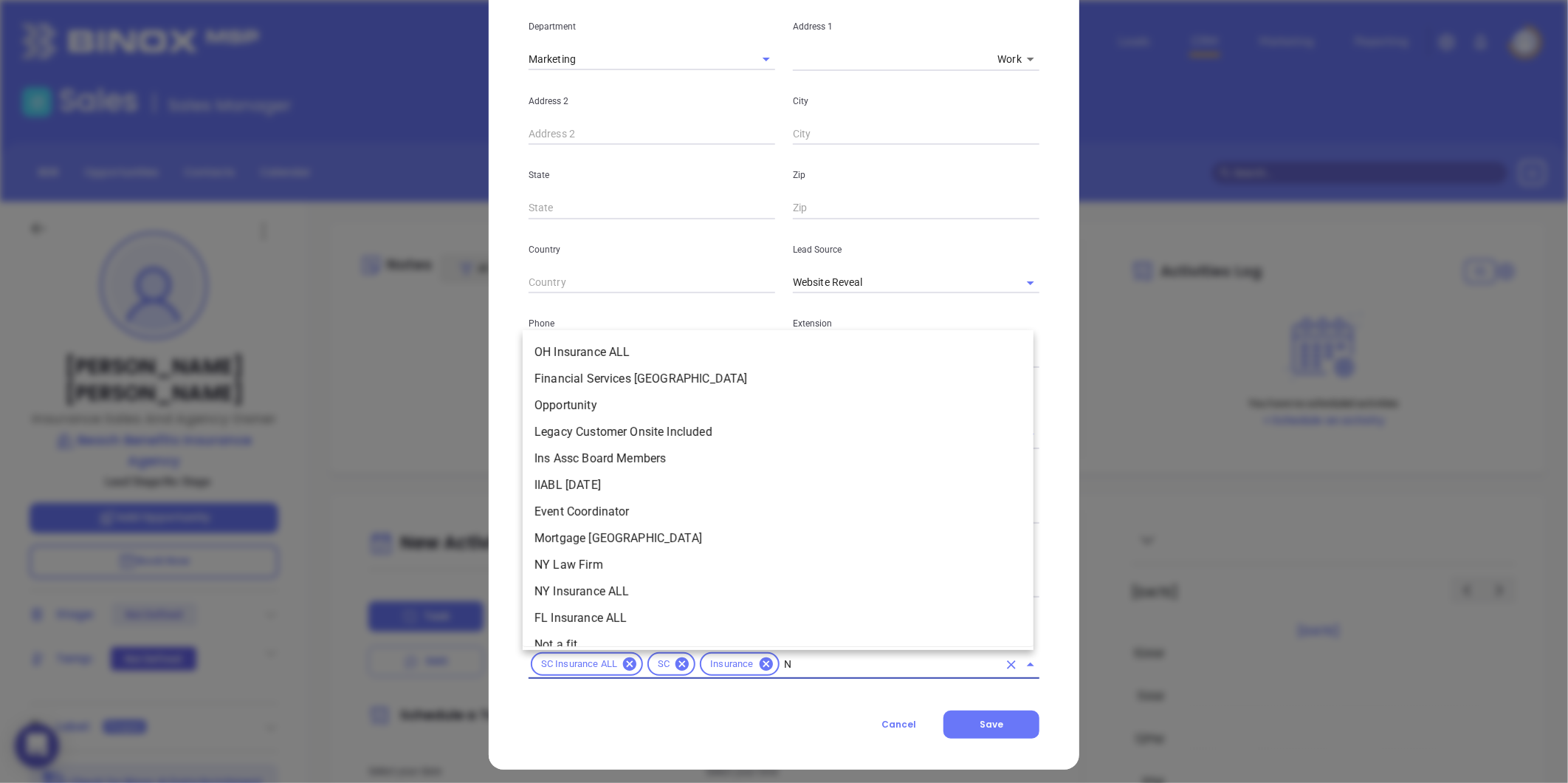
scroll to position [0, 0]
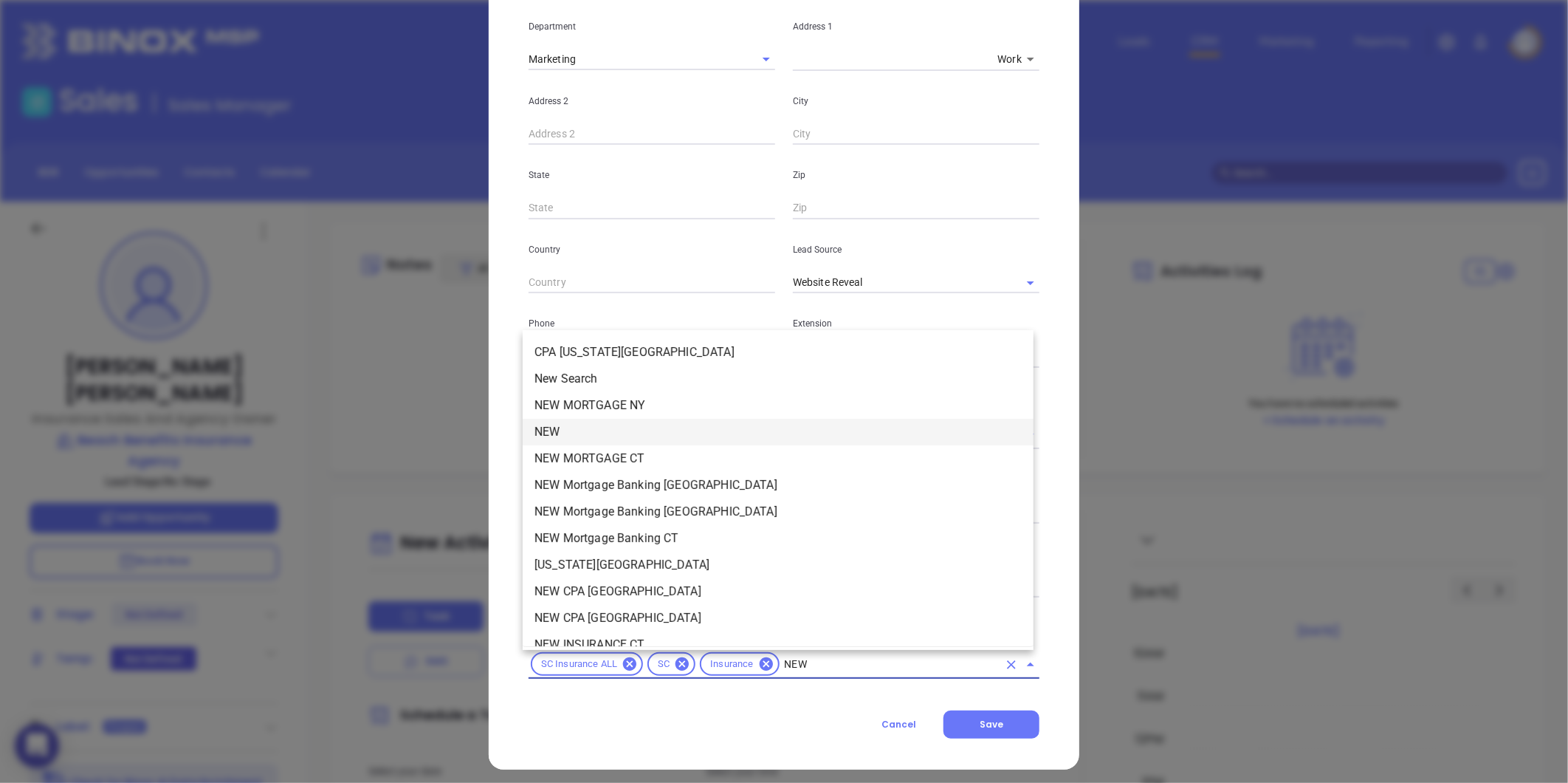
type input "NEW2"
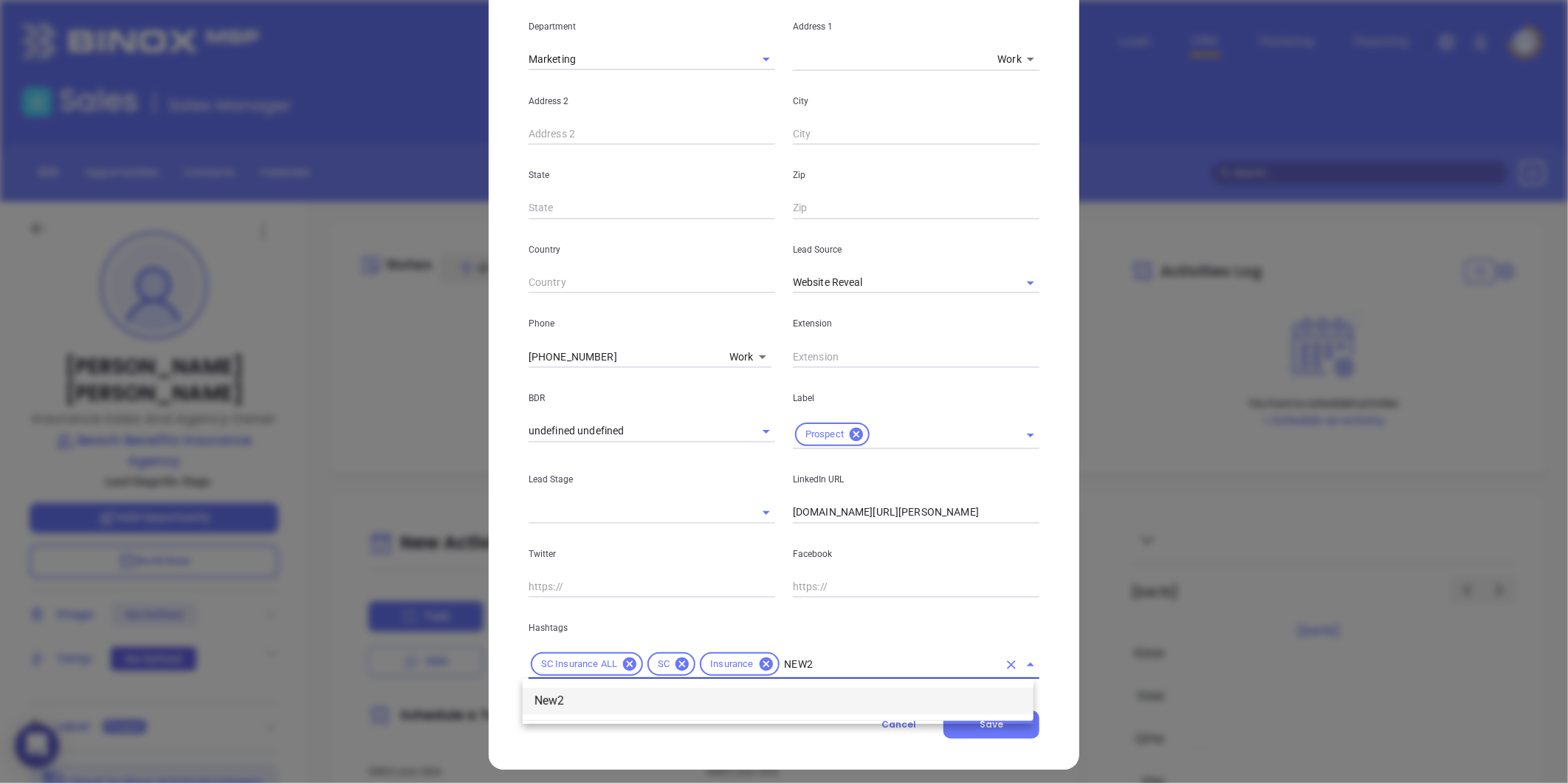
click at [569, 703] on li "New2" at bounding box center [777, 701] width 511 height 27
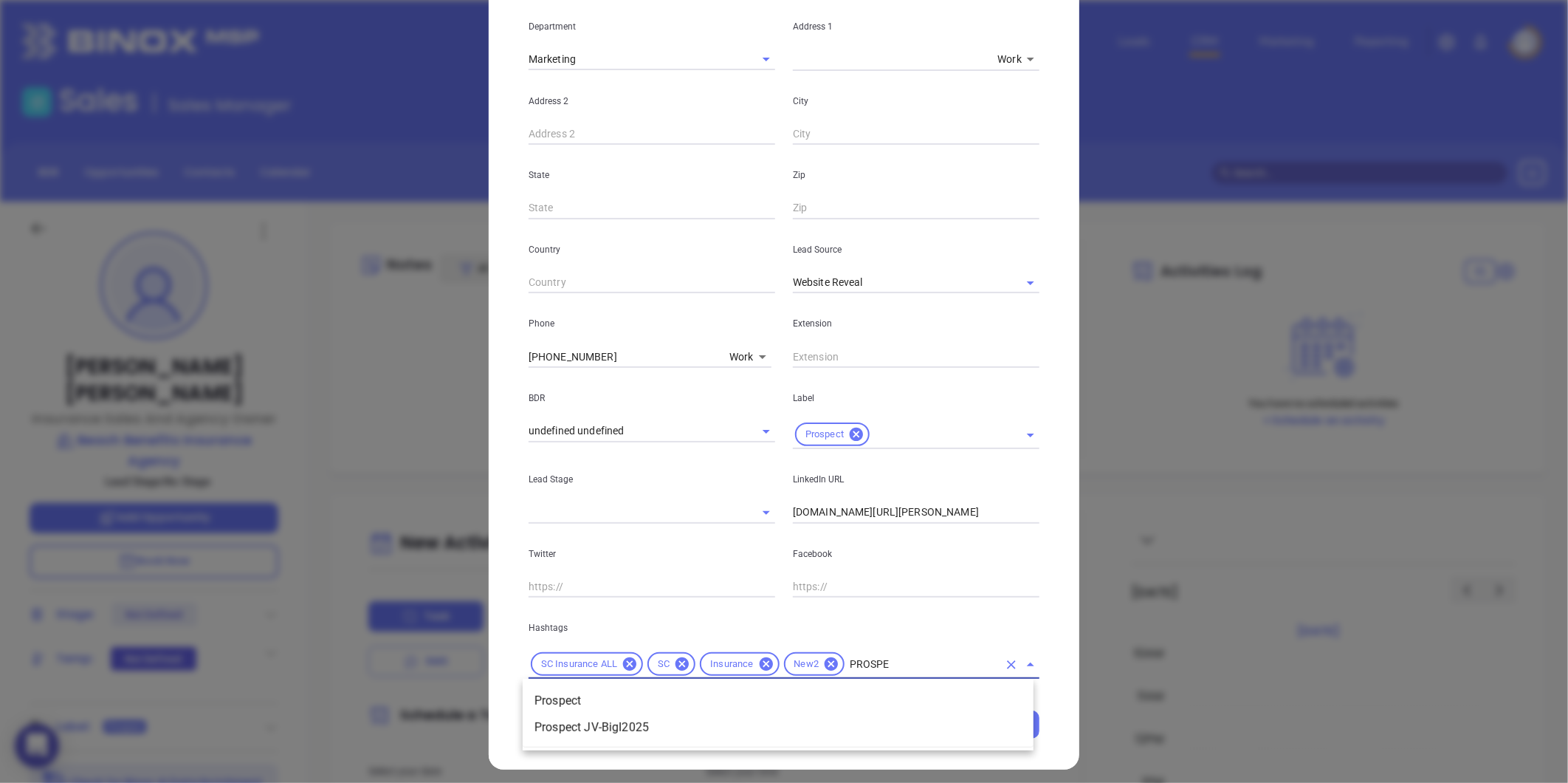
type input "PROSPEC"
click at [668, 696] on li "Prospect" at bounding box center [777, 701] width 511 height 27
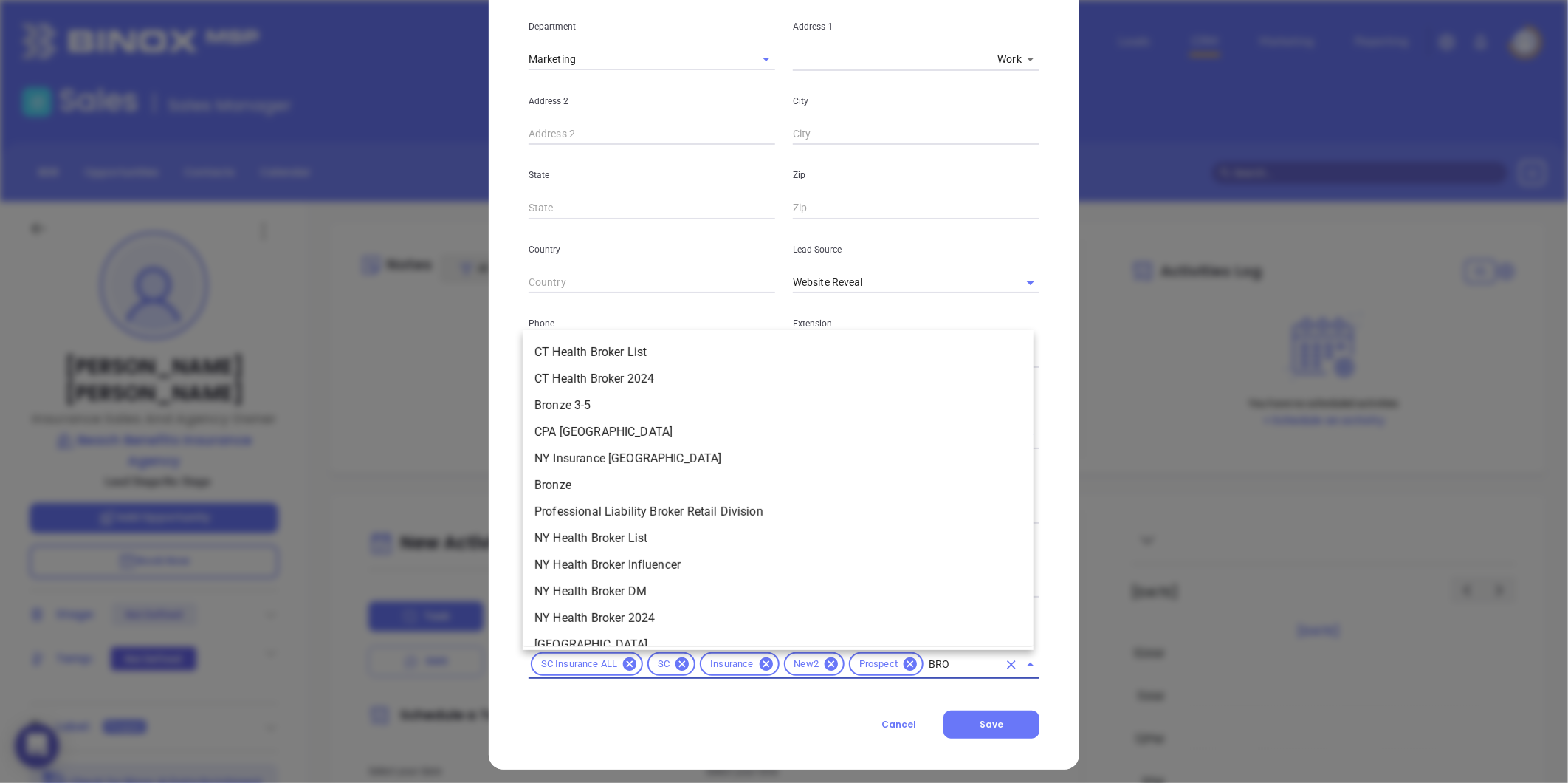
type input "BRON"
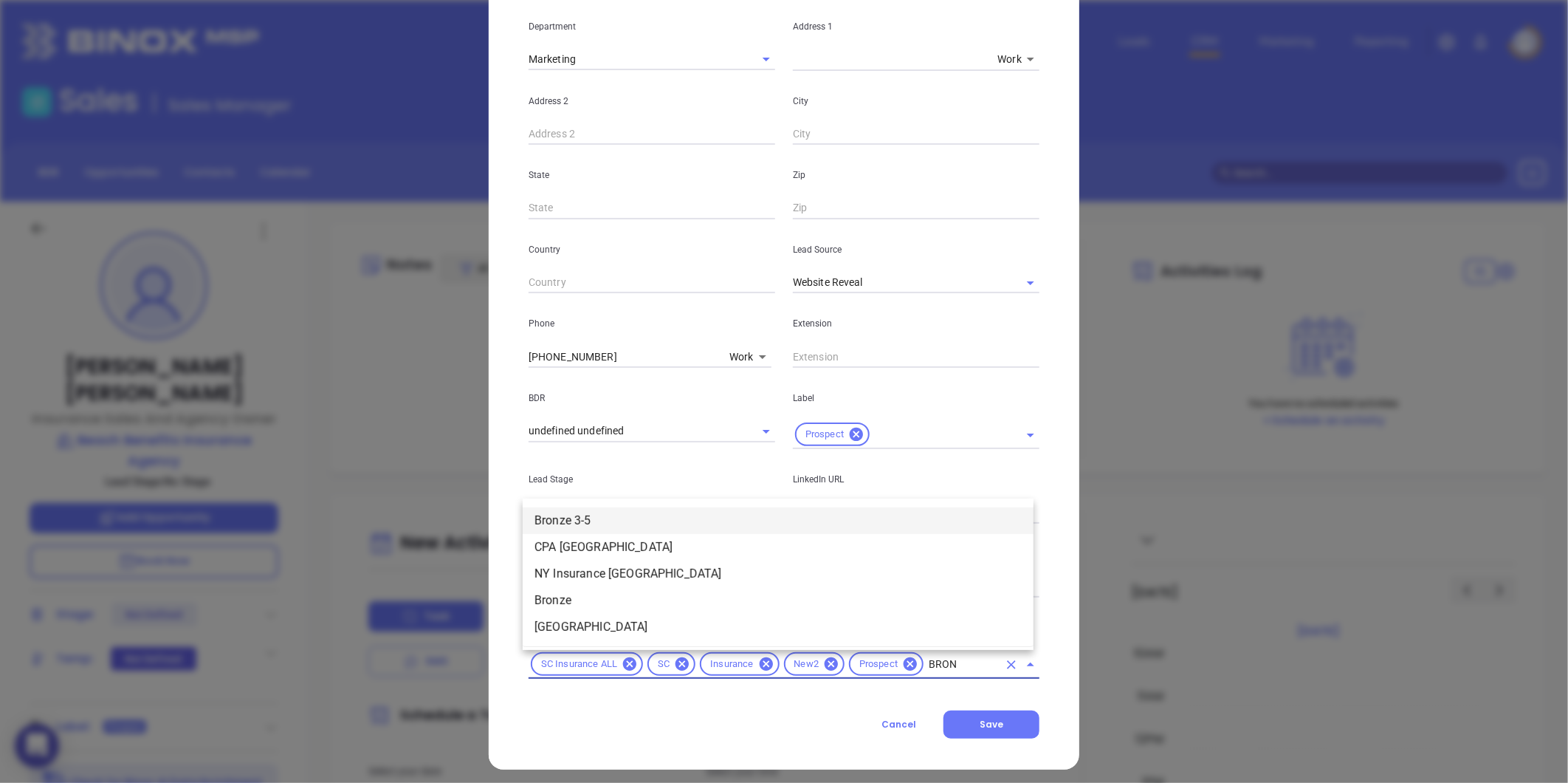
click at [613, 522] on li "Bronze 3-5" at bounding box center [777, 520] width 511 height 27
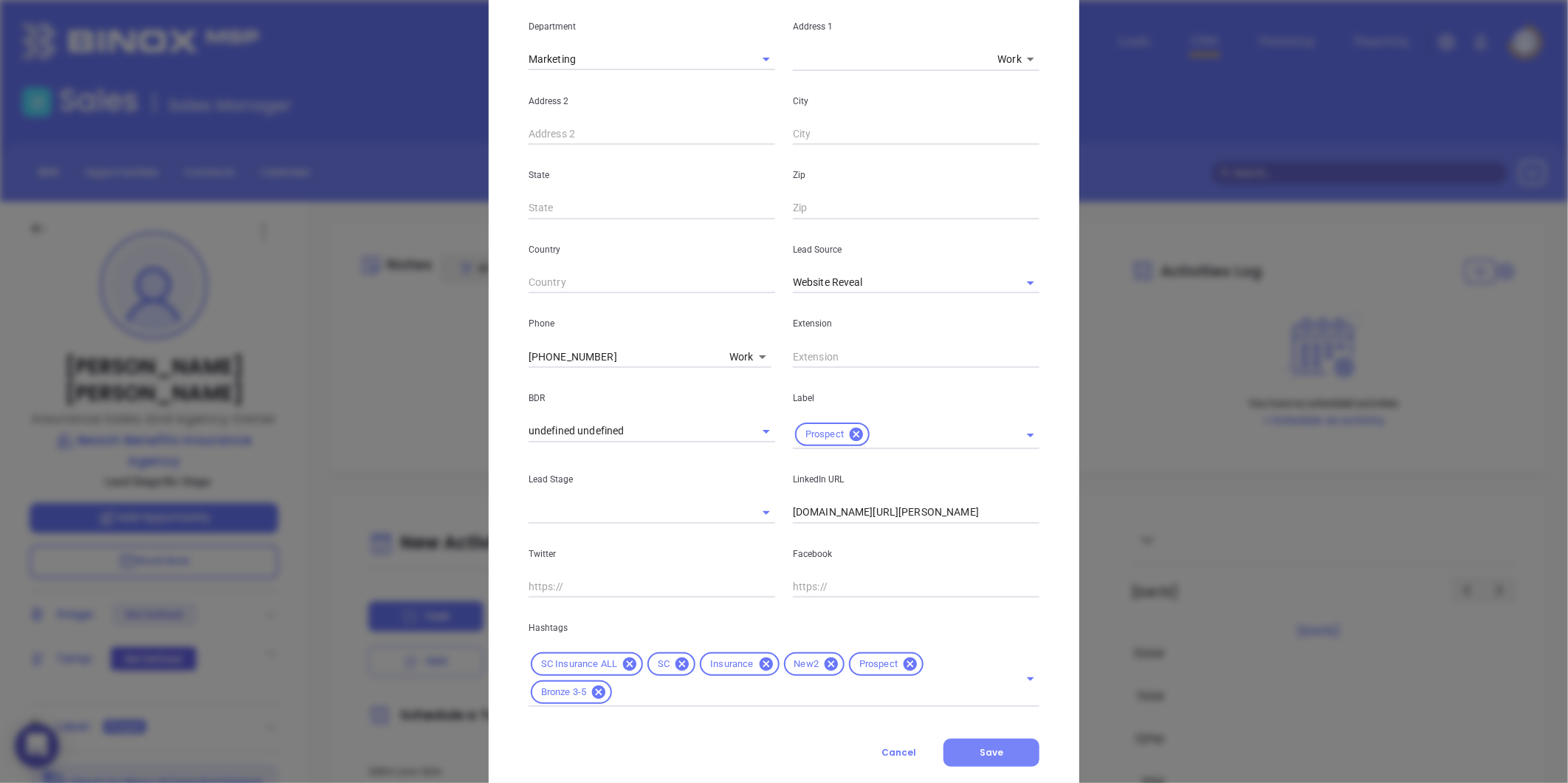
click at [1016, 763] on button "Save" at bounding box center [991, 751] width 96 height 28
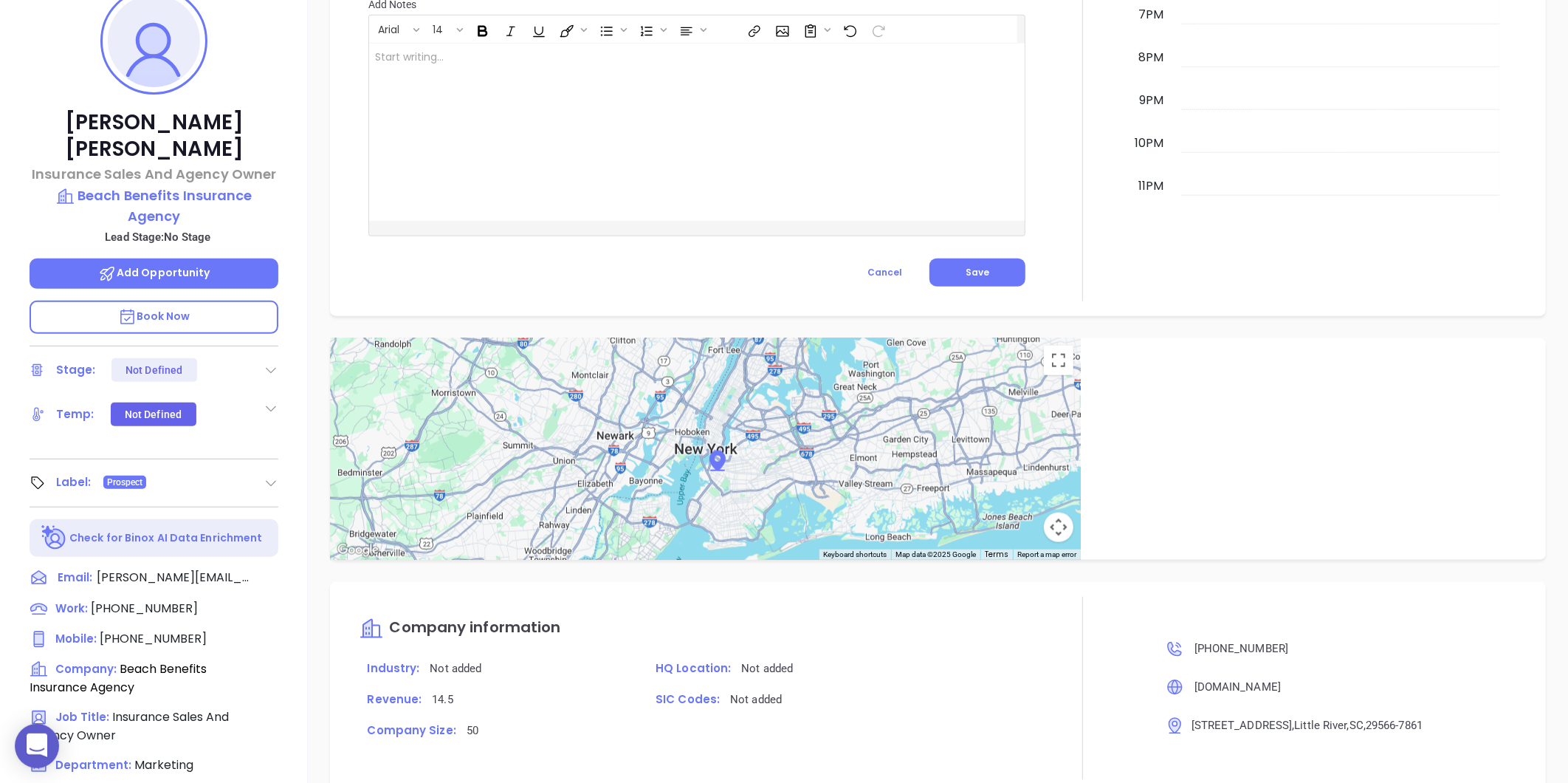
scroll to position [126, 0]
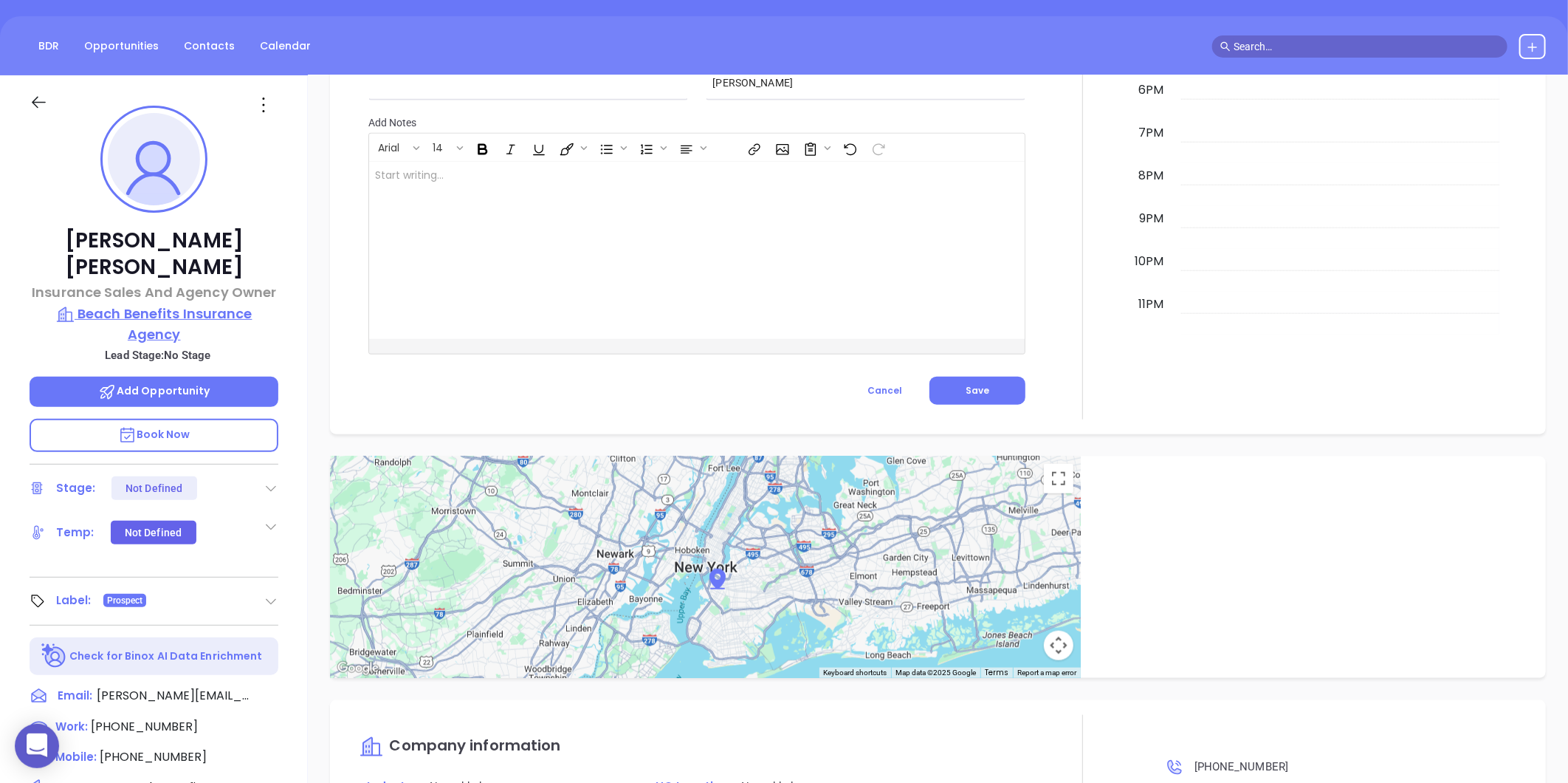
click at [161, 304] on p "Beach Benefits Insurance Agency" at bounding box center [154, 324] width 249 height 41
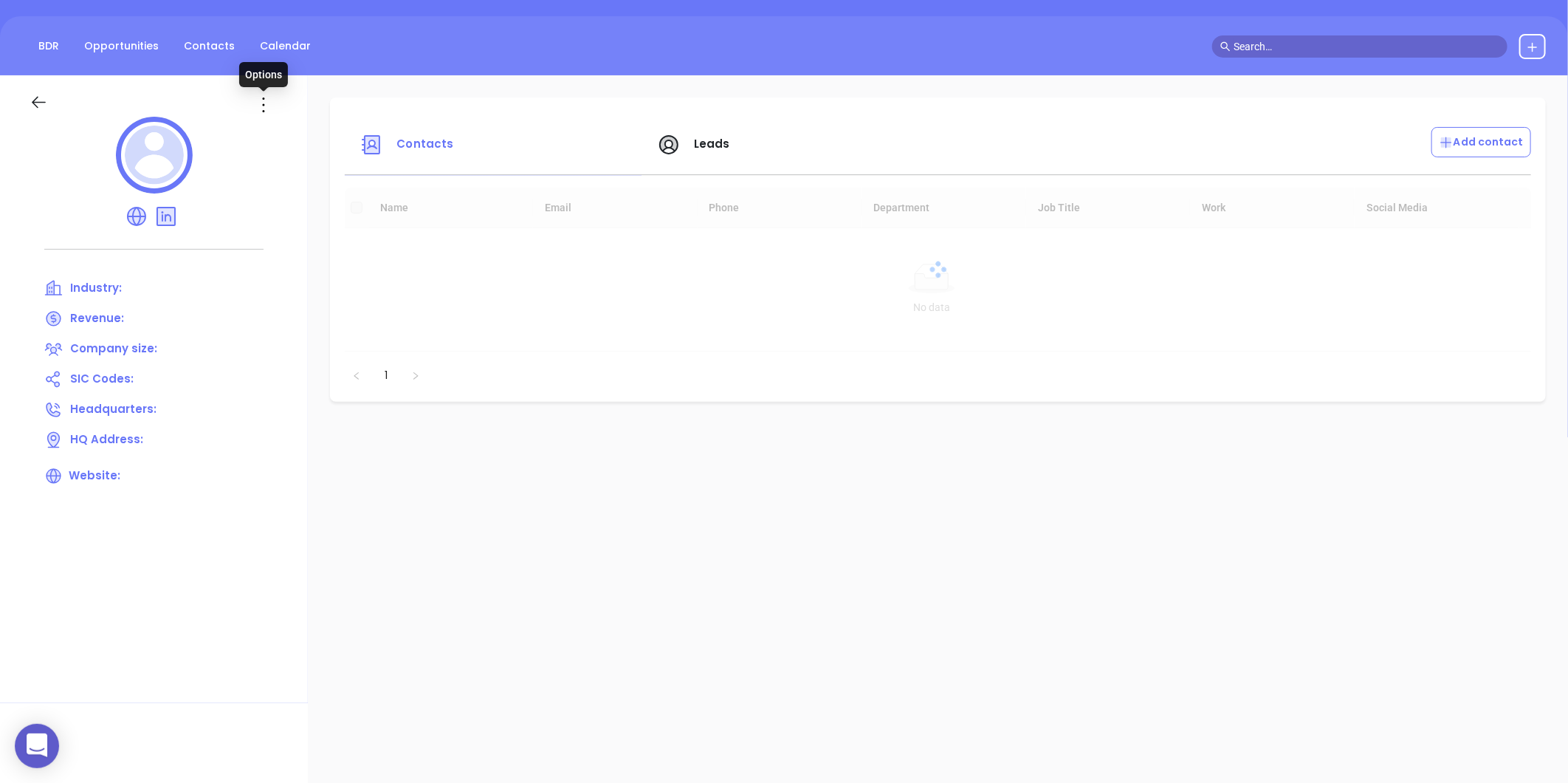
click at [262, 116] on icon at bounding box center [264, 104] width 24 height 24
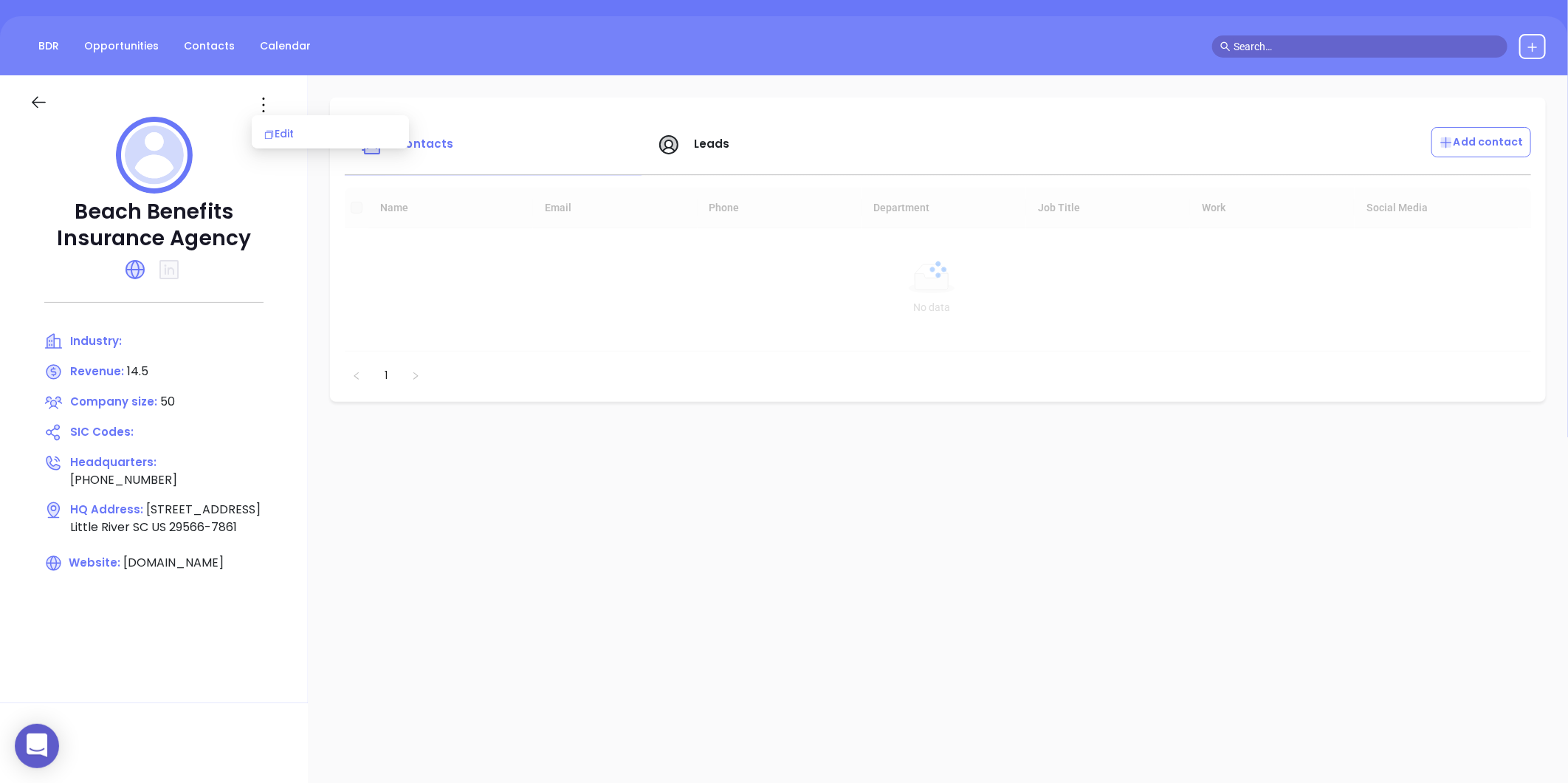
click at [298, 140] on div "Edit" at bounding box center [330, 133] width 134 height 16
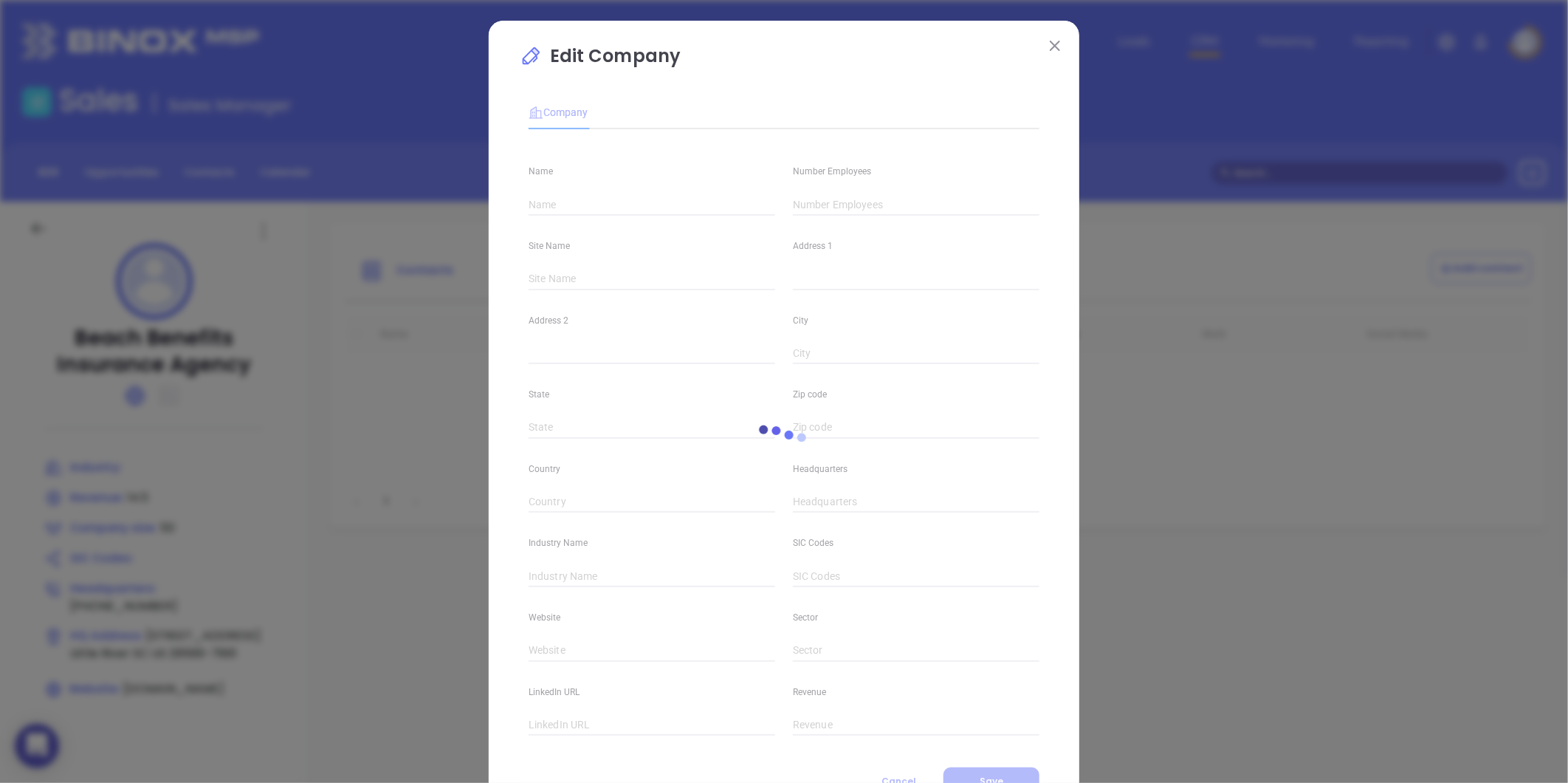
type input "Beach Benefits Insurance Agency"
type input "50"
type input "[PHONE_NUMBER]"
type input "[DOMAIN_NAME]"
type input "14.5"
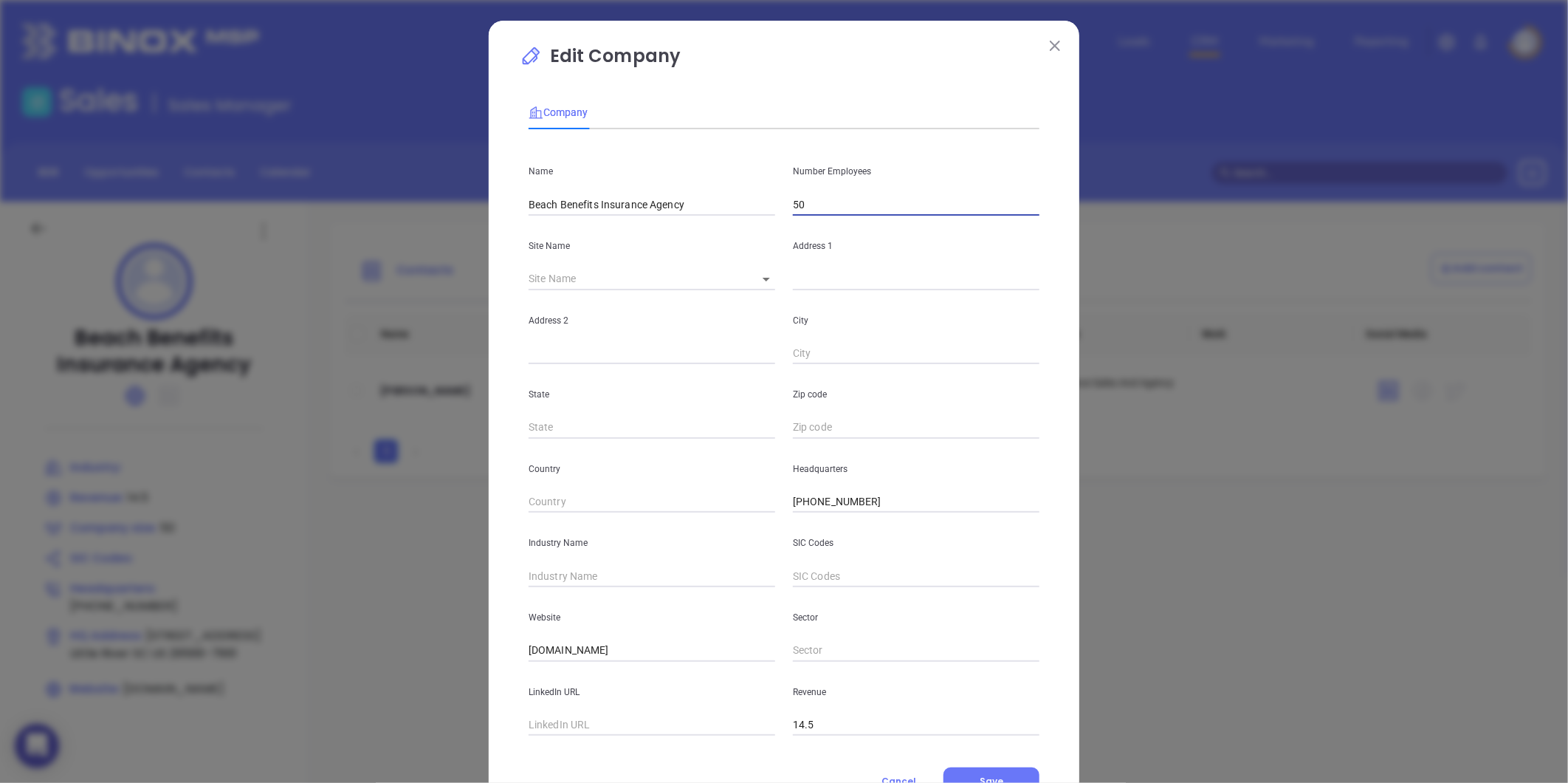
drag, startPoint x: 848, startPoint y: 205, endPoint x: 720, endPoint y: 238, distance: 132.2
click at [720, 238] on div "Name Beach Benefits Insurance Agency Number Employees 50 Site Name ​ Address 1 …" at bounding box center [784, 438] width 511 height 594
type input "3"
click at [756, 271] on body "0 Leads CRM Marketing Reporting Financial Leads Leads Sales Sales Manager BDR O…" at bounding box center [784, 392] width 1568 height 783
click at [768, 282] on li "Little River" at bounding box center [780, 280] width 80 height 27
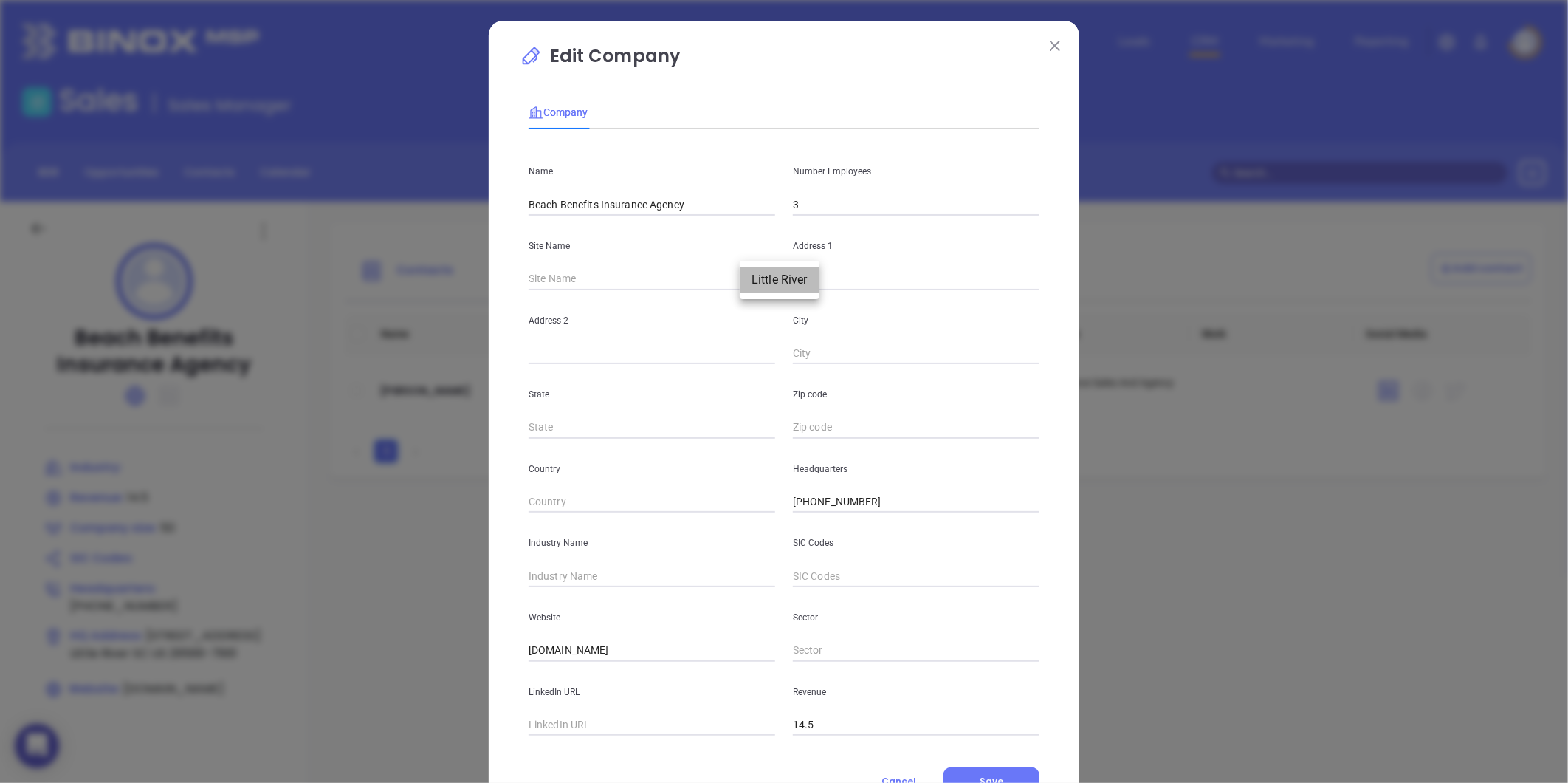
type input "Little River"
type input "[STREET_ADDRESS]"
type input "Little River"
type input "SC"
type input "29566-7861"
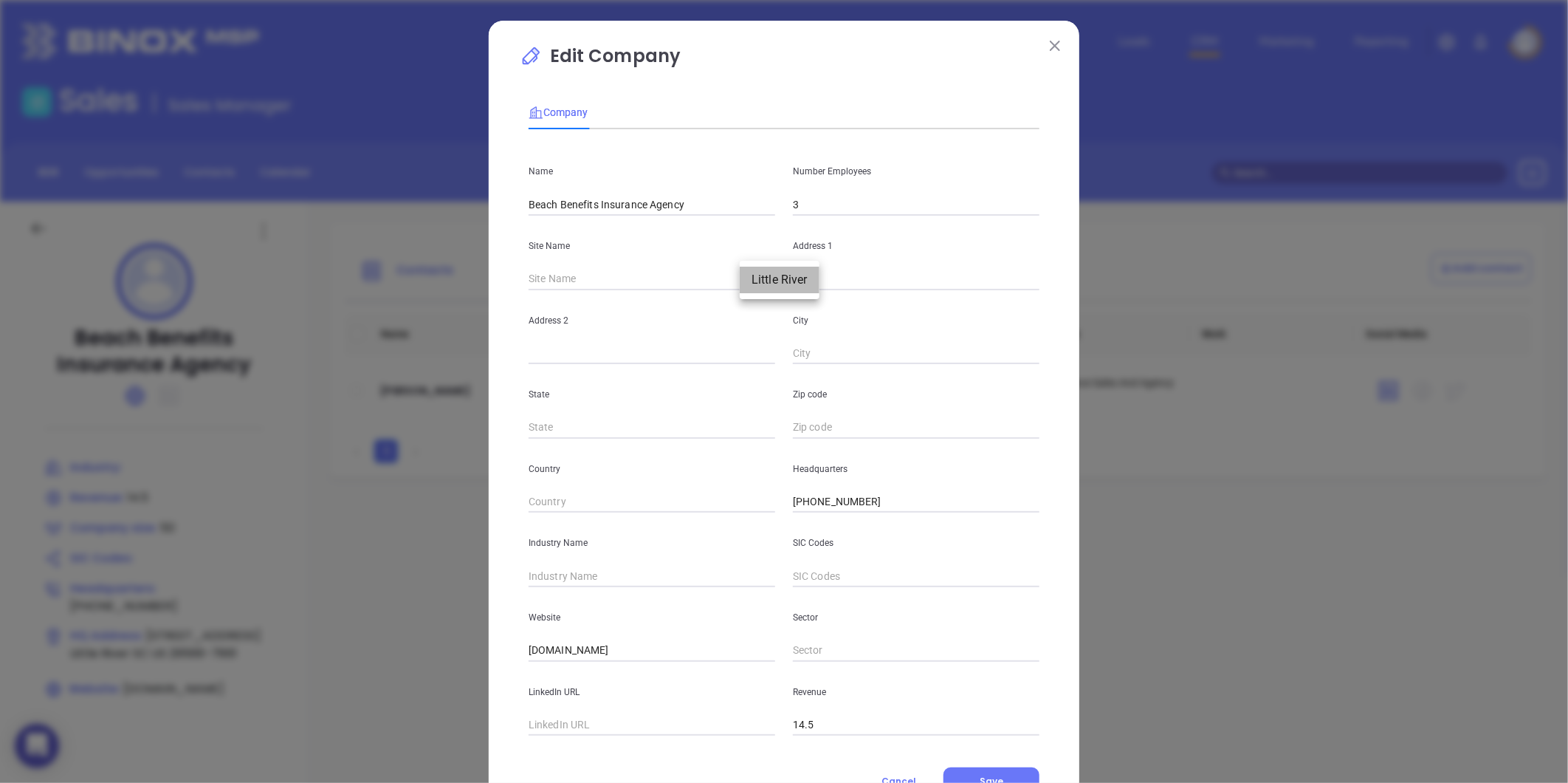
type input "US"
type input "124574"
drag, startPoint x: 901, startPoint y: 276, endPoint x: 633, endPoint y: 330, distance: 273.4
click at [630, 330] on div "Name Beach Benefits Insurance Agency Number Employees 3 Site Name [GEOGRAPHIC_D…" at bounding box center [784, 438] width 511 height 594
paste input "[STREET_ADDRESS]"
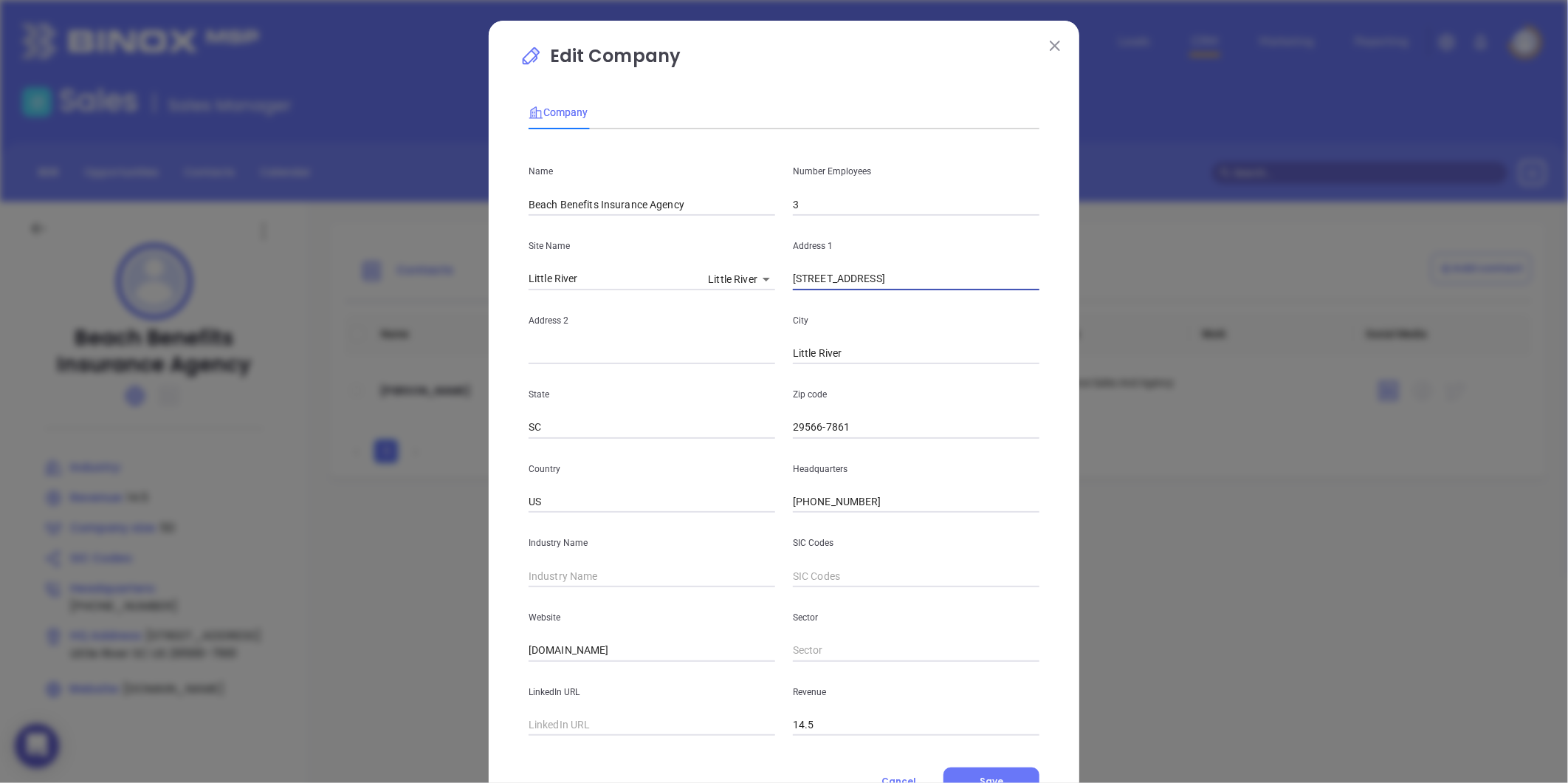
type input "[STREET_ADDRESS]"
click at [850, 434] on input "29566-7861" at bounding box center [916, 427] width 246 height 22
type input "29566"
click at [896, 379] on div "Zip code 29566" at bounding box center [916, 401] width 265 height 74
drag, startPoint x: 877, startPoint y: 286, endPoint x: 1045, endPoint y: 298, distance: 168.4
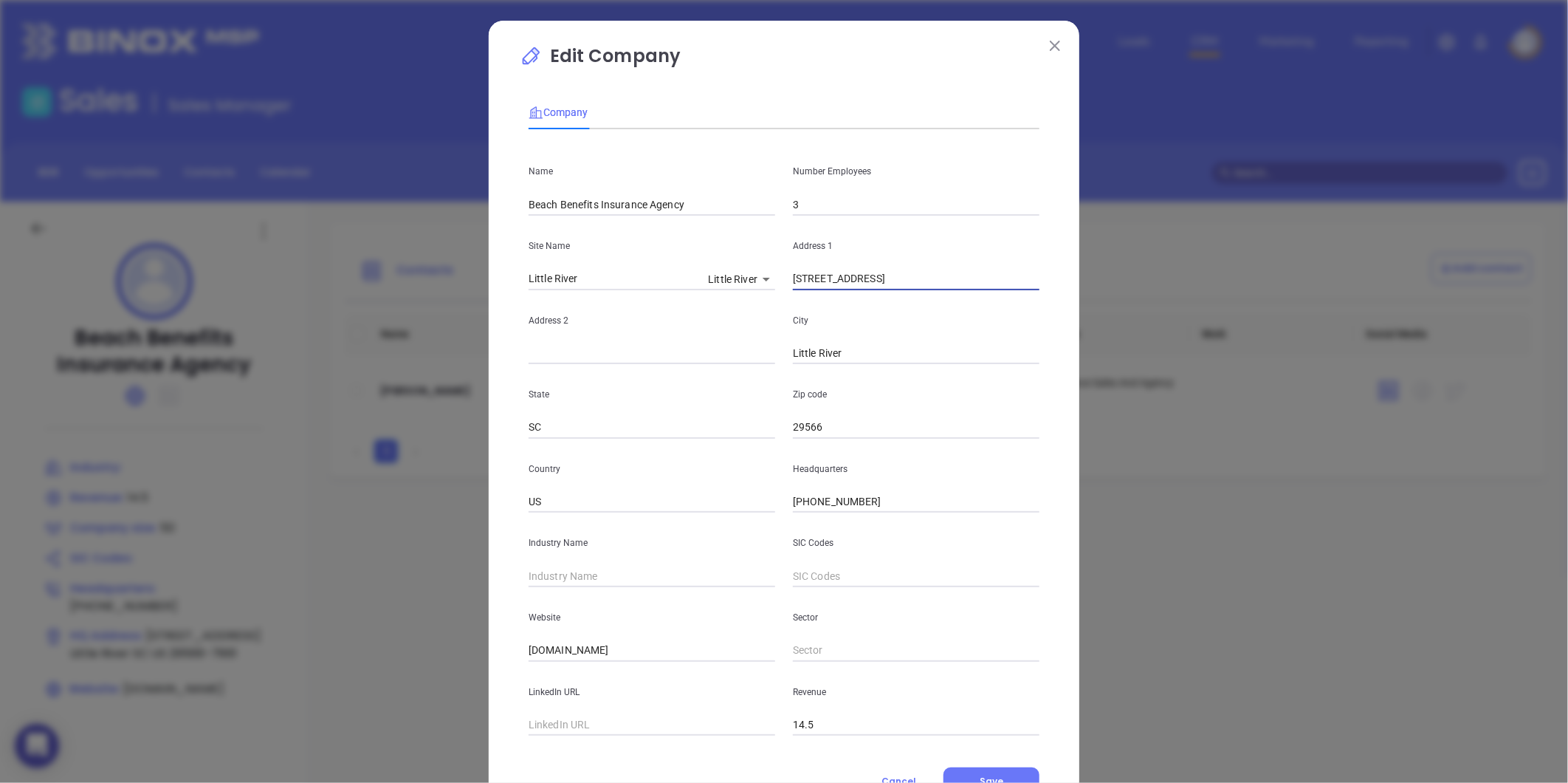
click at [1044, 298] on div "Edit Company Company Name Beach Benefits Insurance Agency Number Employees 3 Si…" at bounding box center [784, 424] width 591 height 806
type input "[STREET_ADDRESS]"
click at [610, 570] on input "text" at bounding box center [652, 575] width 246 height 22
type input "Insurance"
drag, startPoint x: 619, startPoint y: 657, endPoint x: 441, endPoint y: 712, distance: 186.3
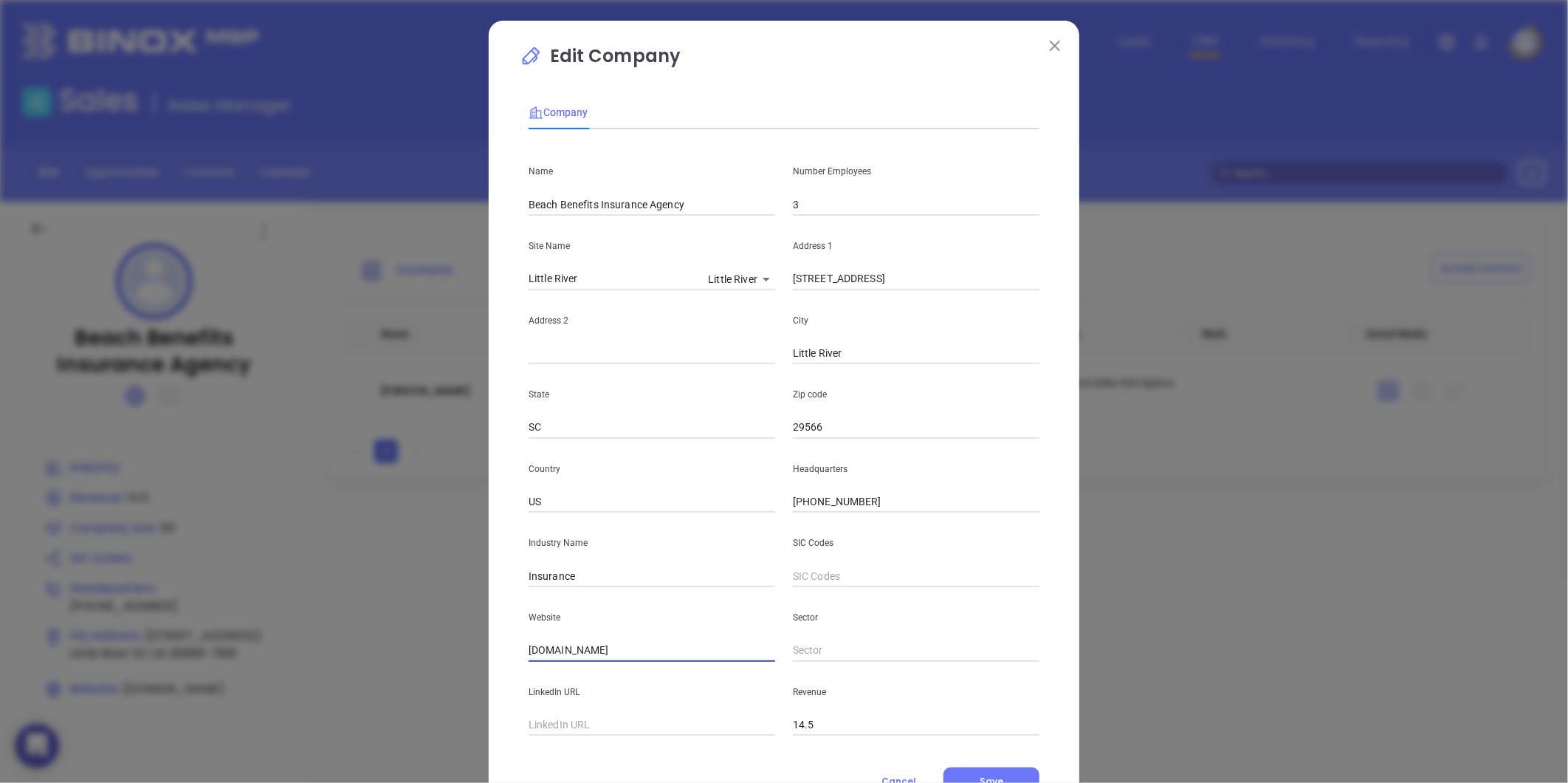
click at [441, 712] on div "Edit Company Company Name Beach Benefits Insurance Agency Number Employees 3 Si…" at bounding box center [784, 392] width 1568 height 783
paste input "[URL][DOMAIN_NAME]"
type input "[URL][DOMAIN_NAME]"
click at [970, 768] on button "Save" at bounding box center [991, 780] width 96 height 28
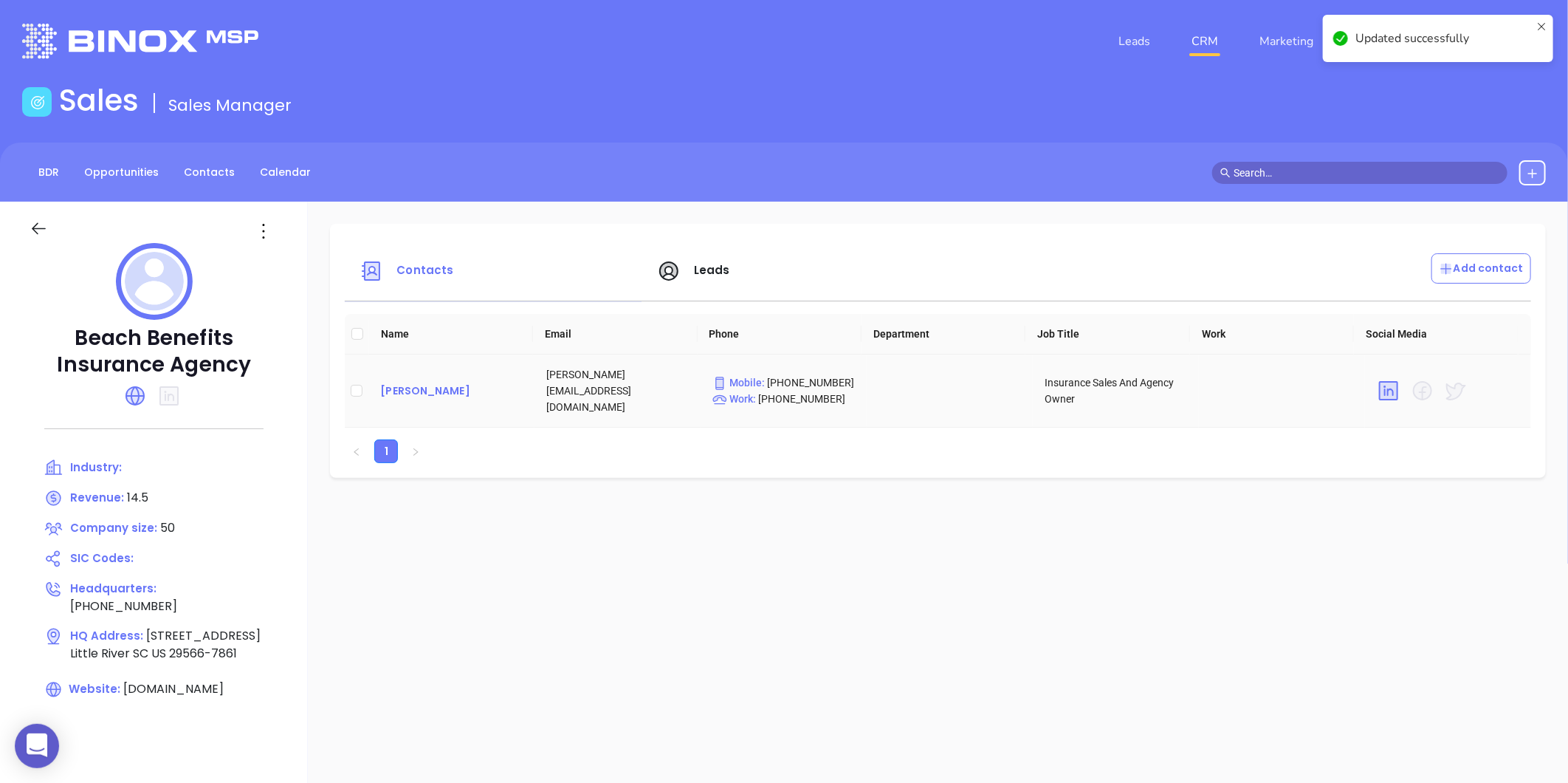
click at [392, 382] on div "[PERSON_NAME]" at bounding box center [451, 391] width 142 height 18
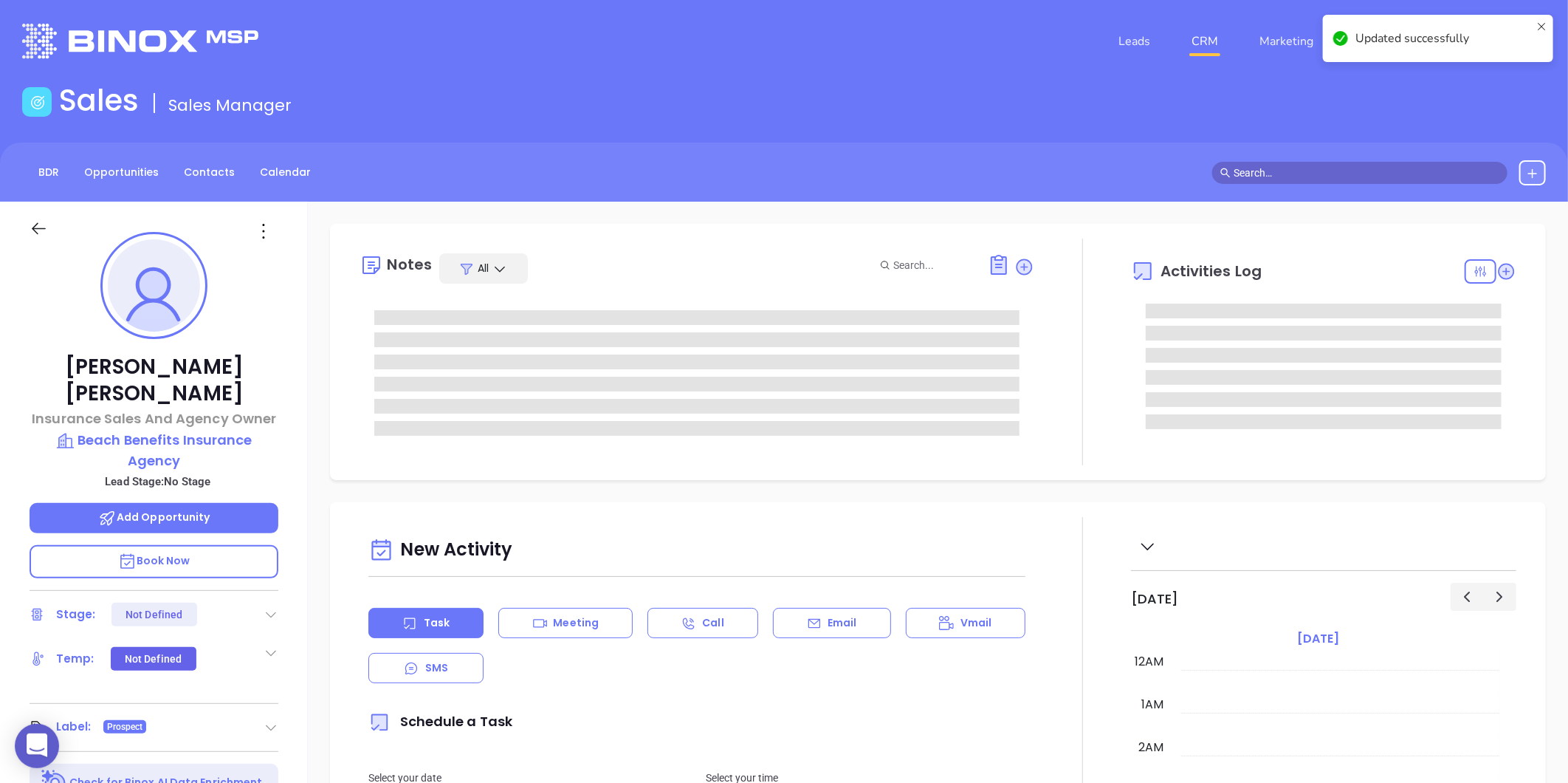
type input "[DATE]"
click at [188, 430] on p "Beach Benefits Insurance Agency" at bounding box center [154, 450] width 249 height 41
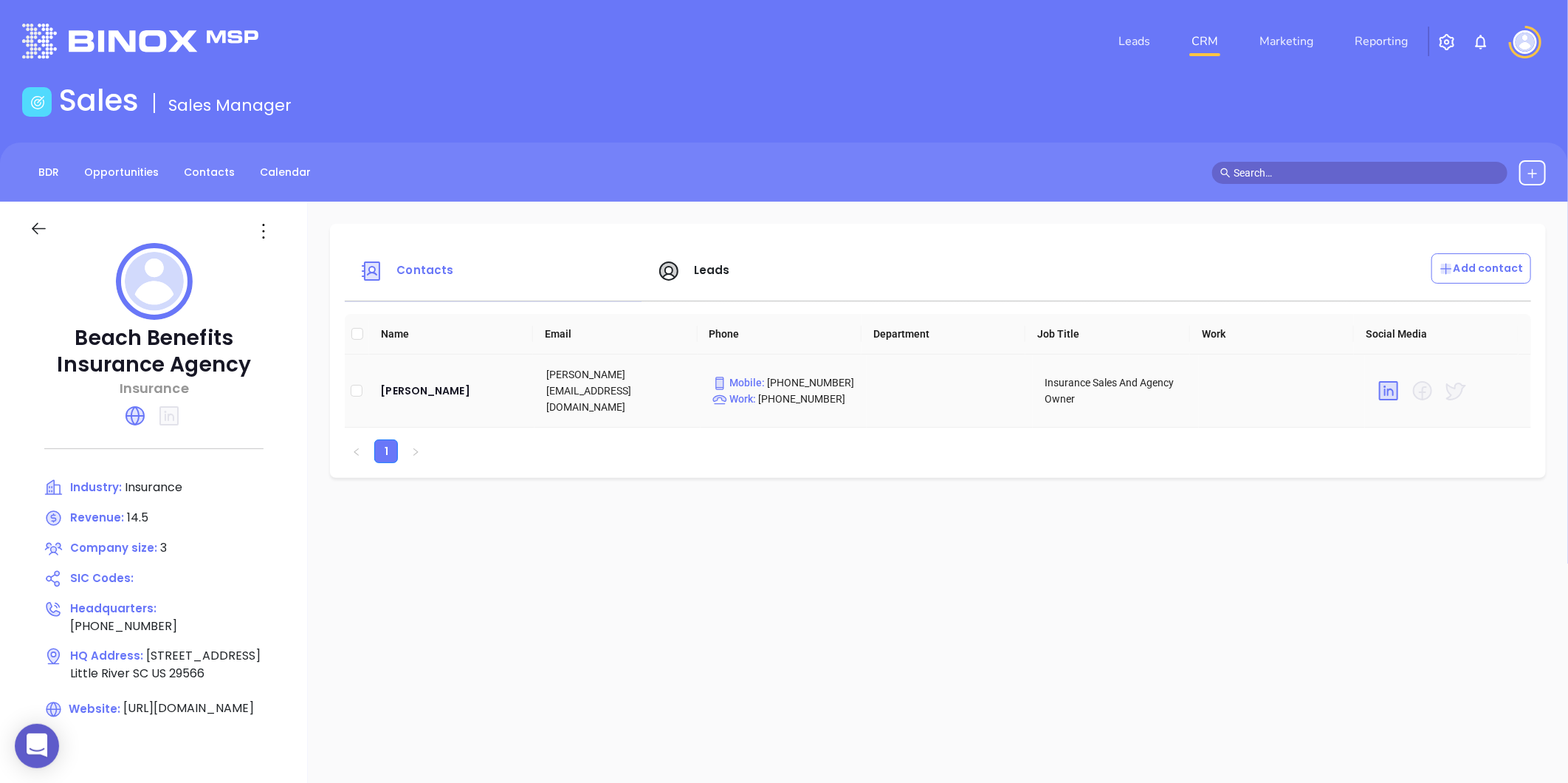
click at [400, 372] on td "[PERSON_NAME]" at bounding box center [452, 391] width 166 height 74
click at [409, 386] on div "[PERSON_NAME]" at bounding box center [451, 391] width 142 height 18
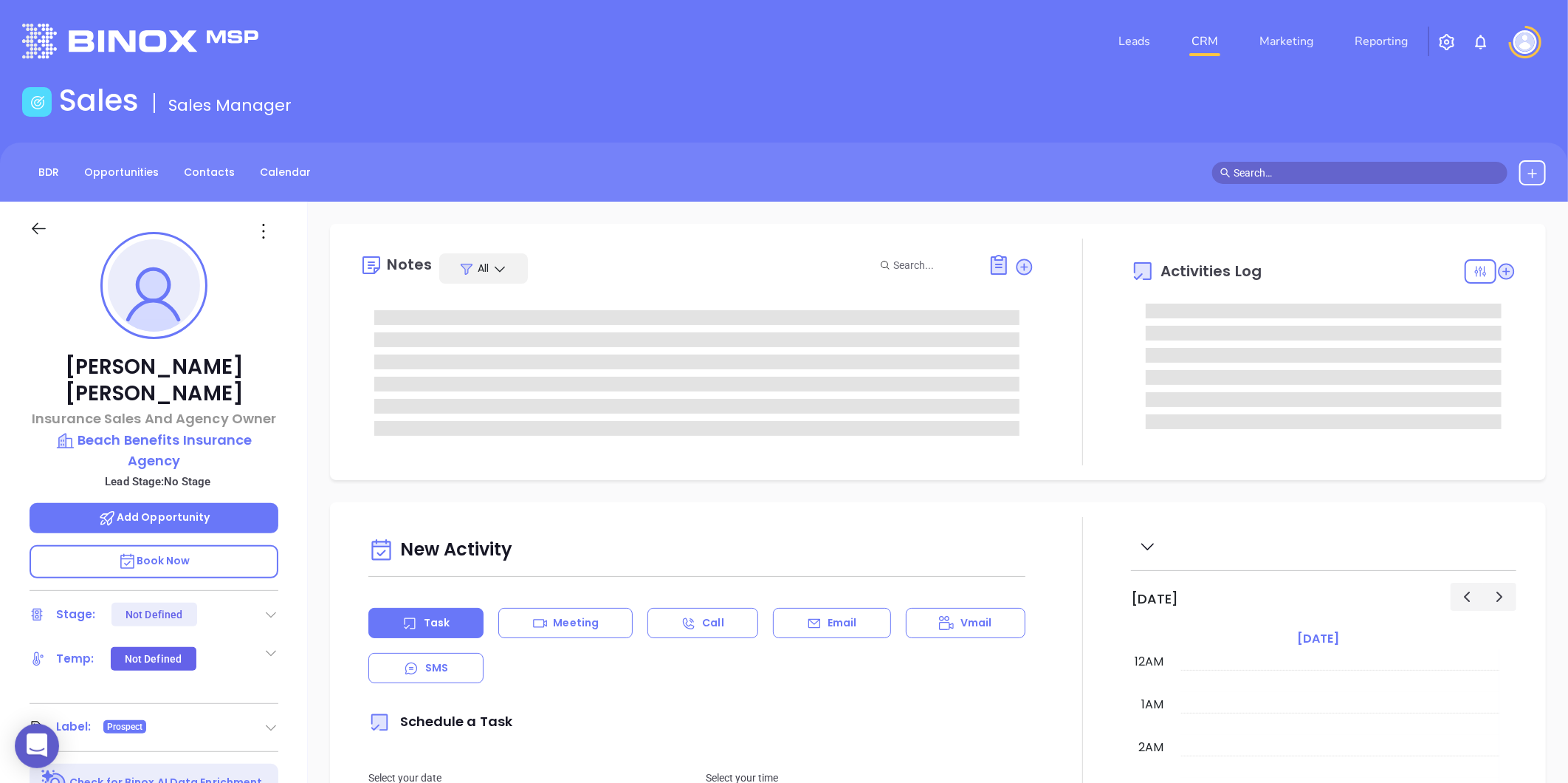
type input "[DATE]"
click at [268, 229] on icon at bounding box center [264, 231] width 24 height 24
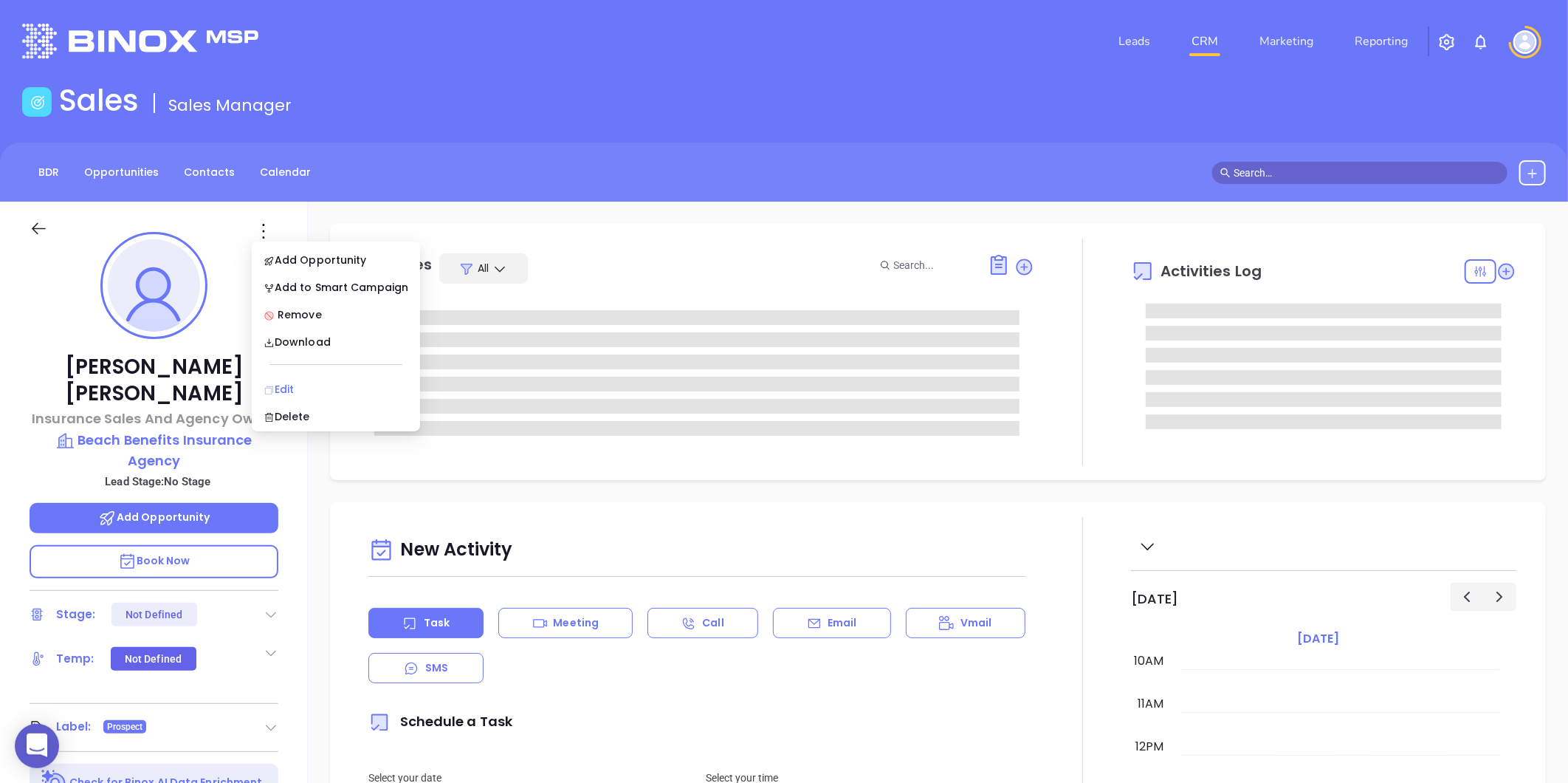
click at [268, 386] on icon at bounding box center [269, 390] width 9 height 9
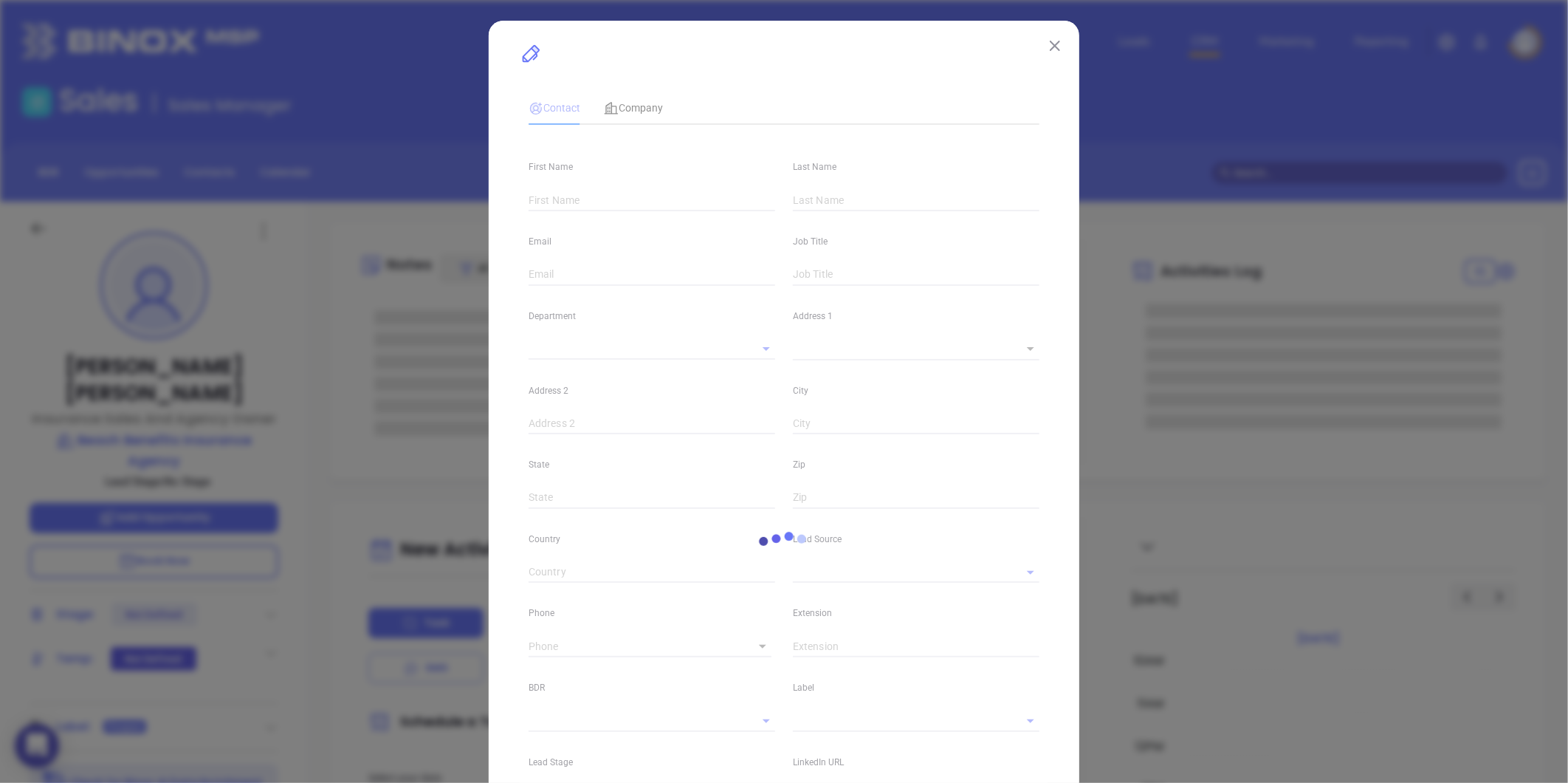
type input "[PERSON_NAME]"
type input "[PERSON_NAME][EMAIL_ADDRESS][DOMAIN_NAME]"
type input "Insurance Sales And Agency Owner"
type input "1"
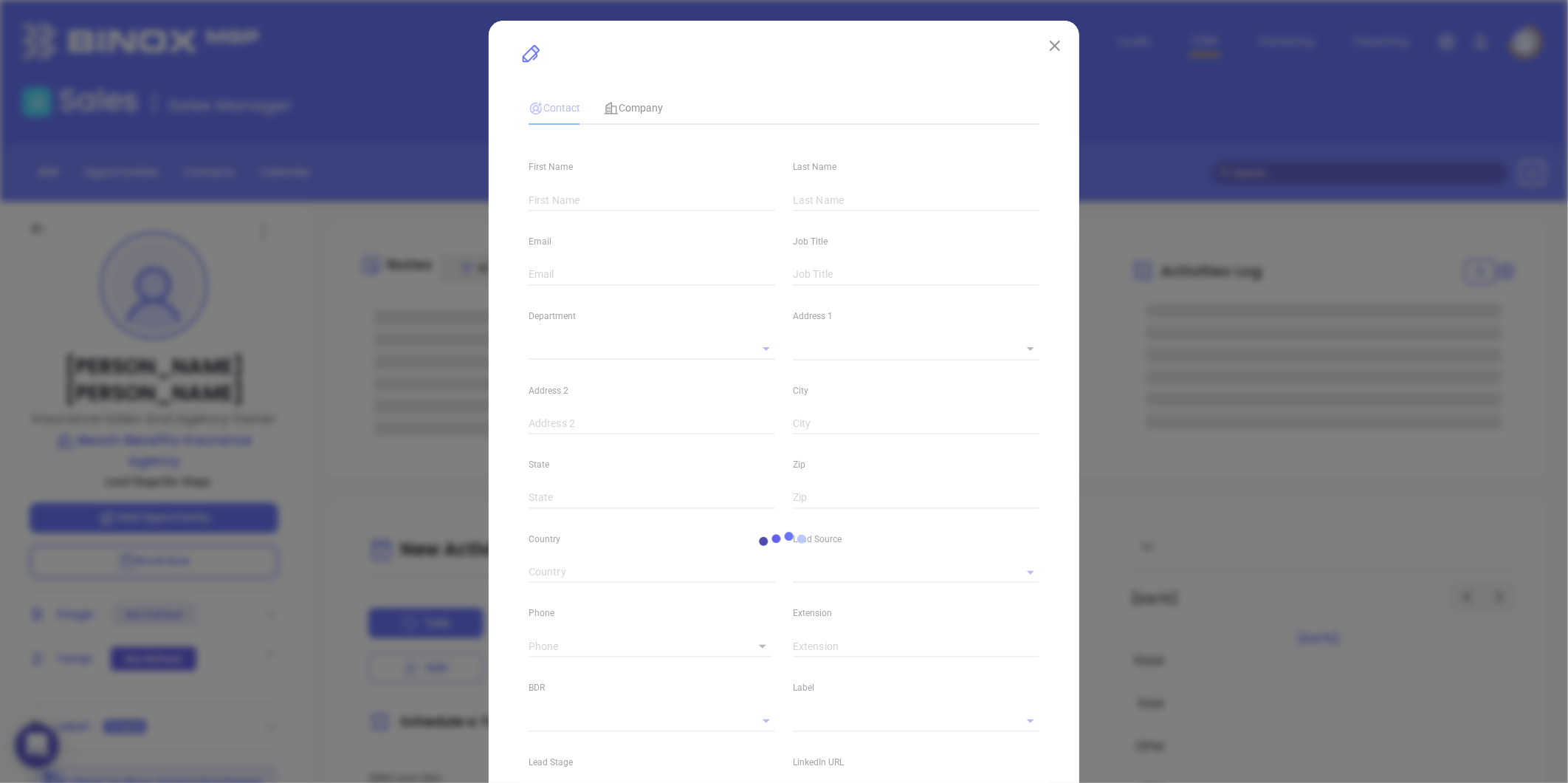
type input "[DOMAIN_NAME][URL][PERSON_NAME]"
type input "Marketing"
type input "Website Reveal"
type input "undefined undefined"
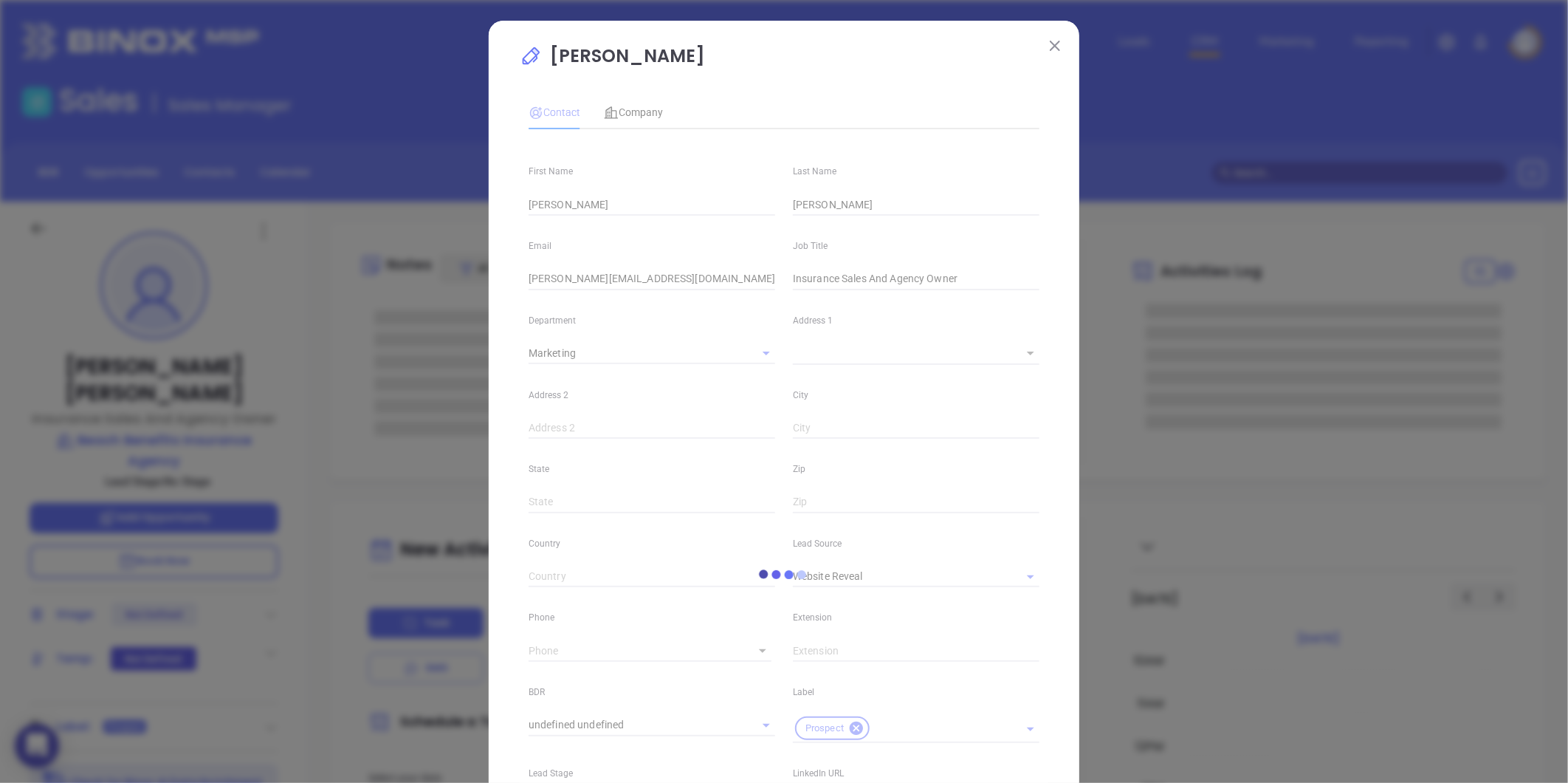
type input "[PERSON_NAME]"
type input "[PHONE_NUMBER]"
type input "1"
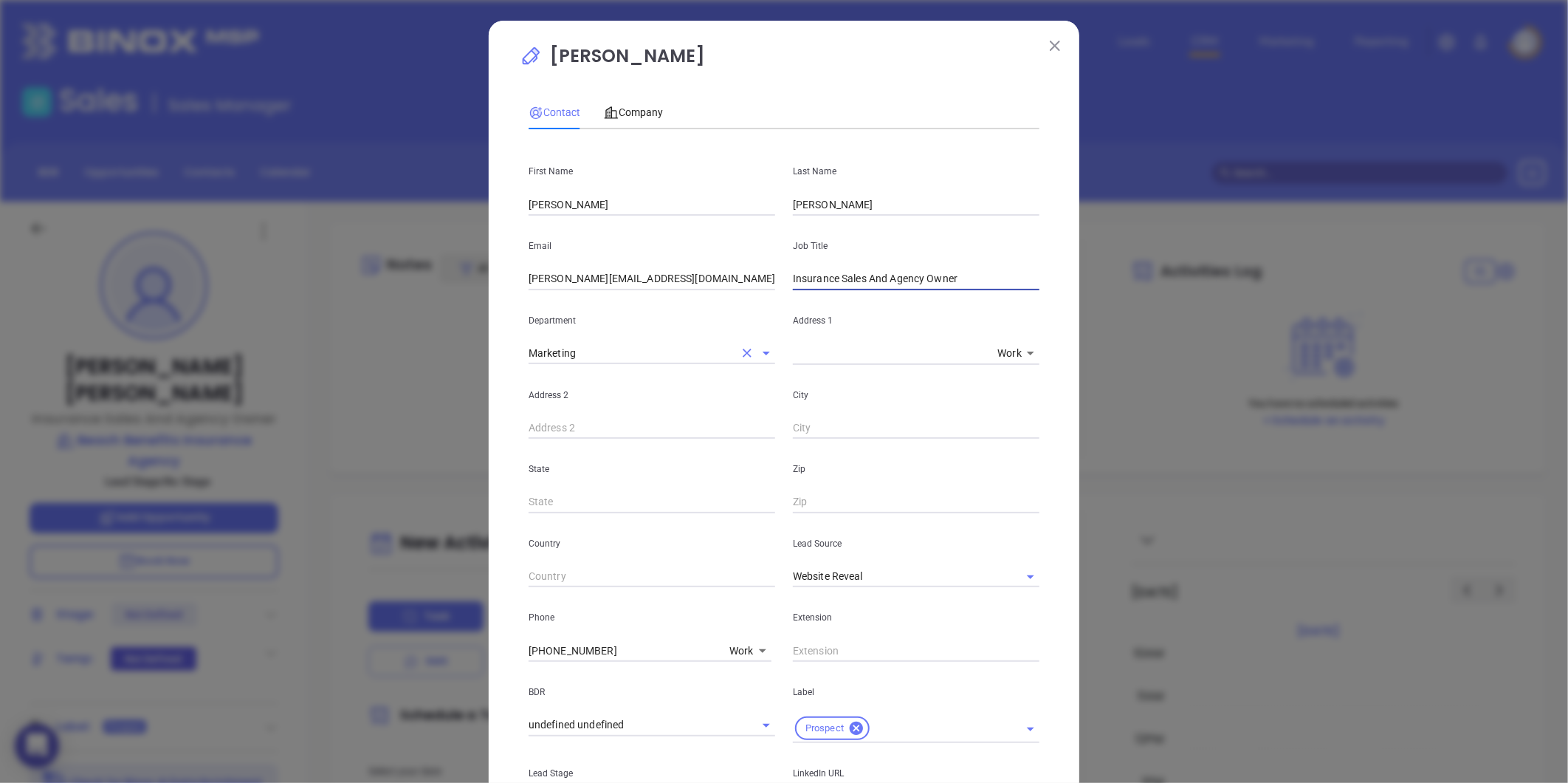
drag, startPoint x: 922, startPoint y: 279, endPoint x: 620, endPoint y: 345, distance: 309.1
click at [620, 345] on div "First Name [PERSON_NAME] Last Name [PERSON_NAME] Email [PERSON_NAME][EMAIL_ADDR…" at bounding box center [784, 571] width 511 height 859
type input "Owner"
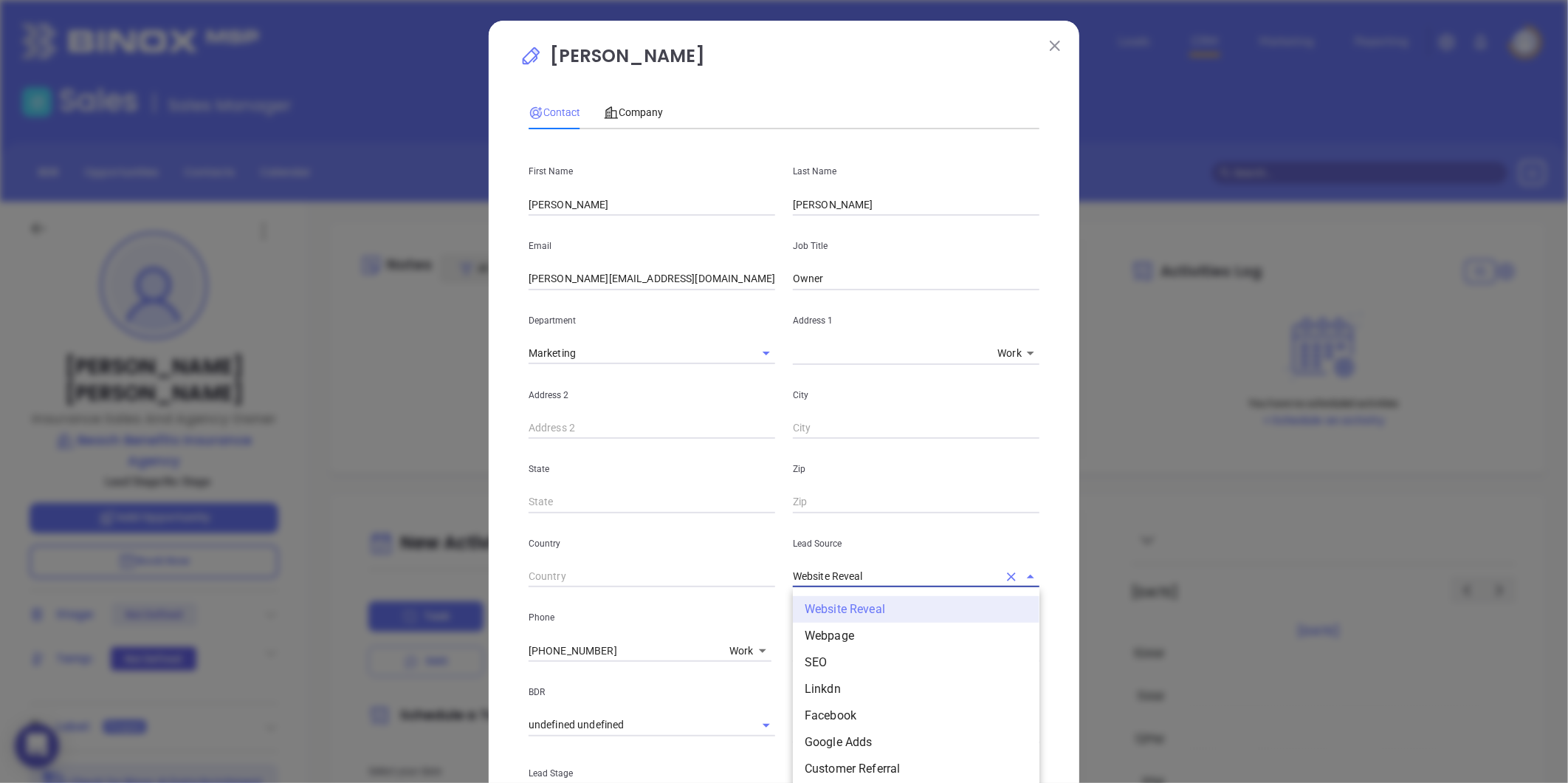
drag, startPoint x: 860, startPoint y: 570, endPoint x: 624, endPoint y: 602, distance: 238.2
click at [624, 602] on div "First Name [PERSON_NAME] Last Name [PERSON_NAME] Email [PERSON_NAME][EMAIL_ADDR…" at bounding box center [784, 571] width 511 height 859
click at [829, 750] on li "Other" at bounding box center [916, 742] width 246 height 27
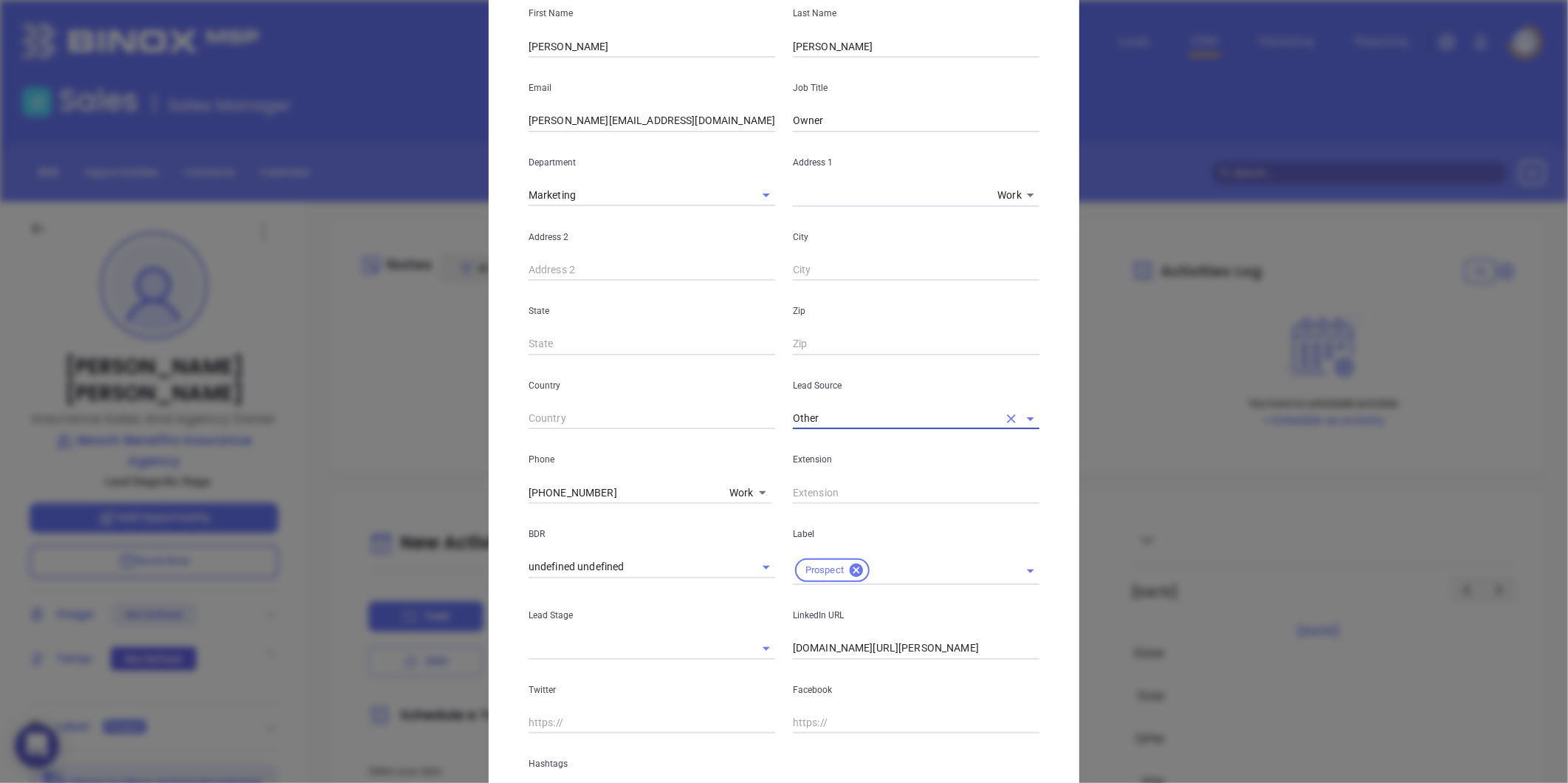
scroll to position [164, 0]
type input "Other"
click at [793, 645] on input "[DOMAIN_NAME][URL][PERSON_NAME]" at bounding box center [916, 642] width 246 height 22
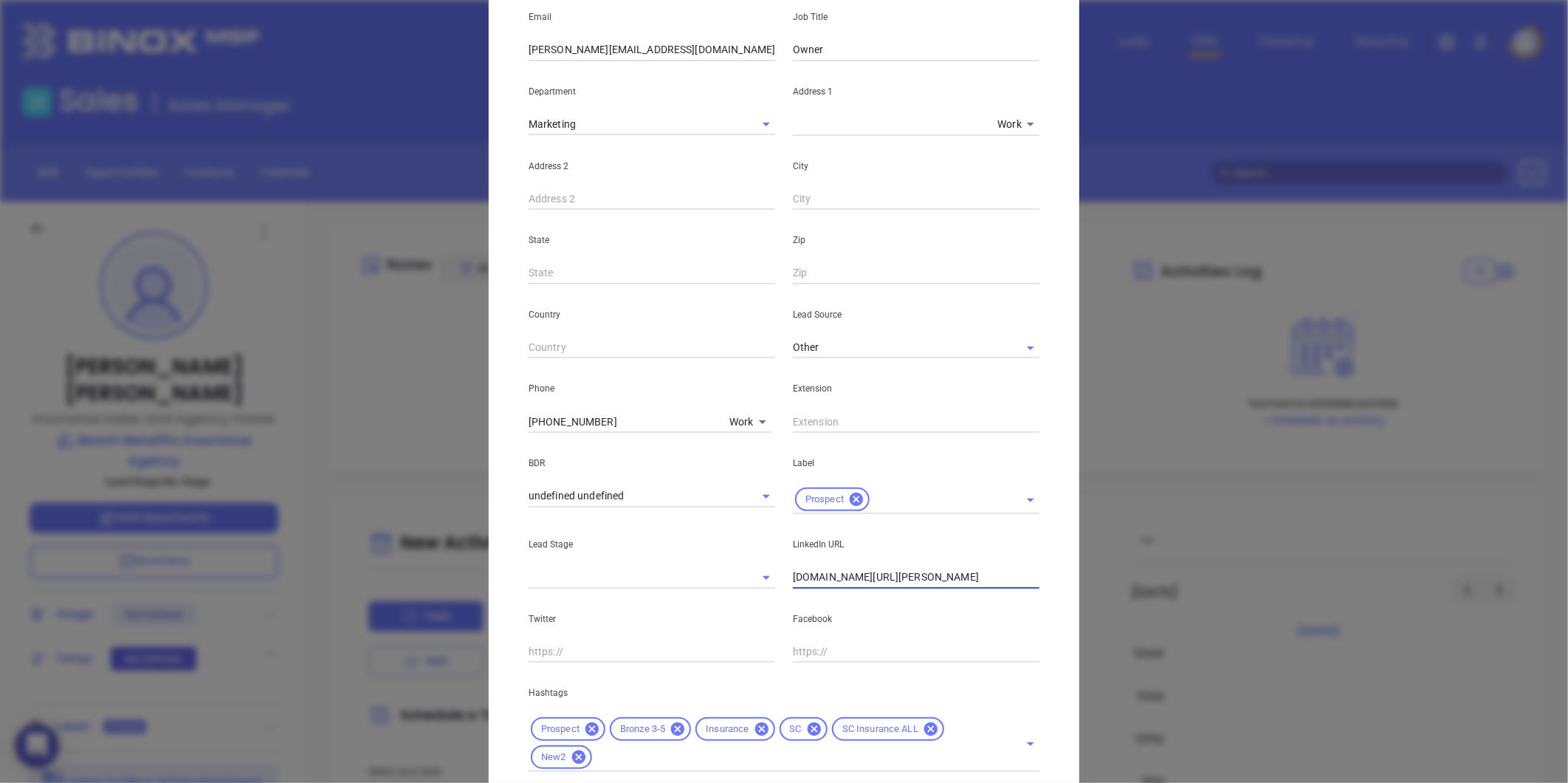
scroll to position [328, 0]
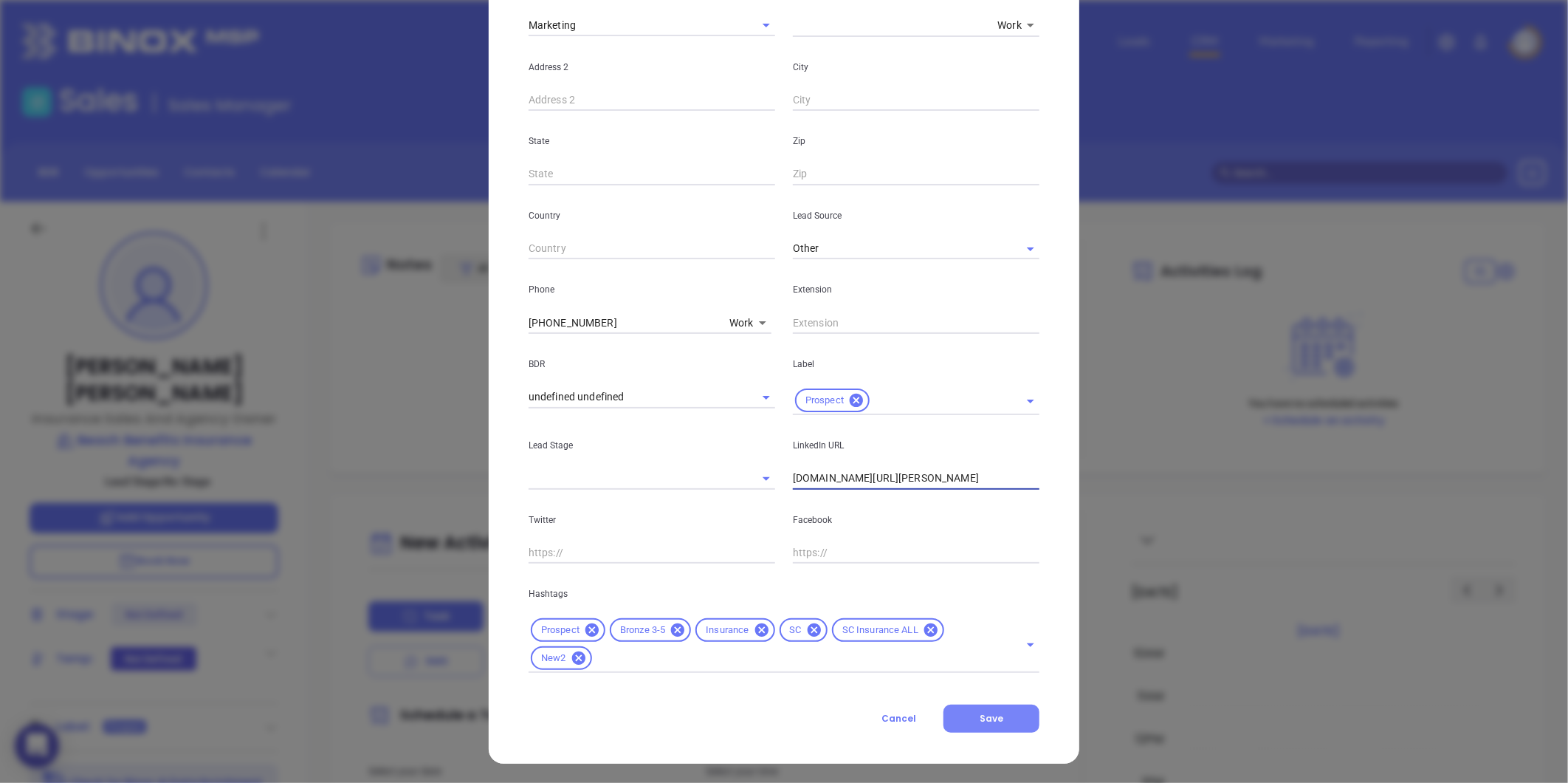
type input "[DOMAIN_NAME][URL][PERSON_NAME]"
click at [951, 711] on button "Save" at bounding box center [991, 718] width 96 height 28
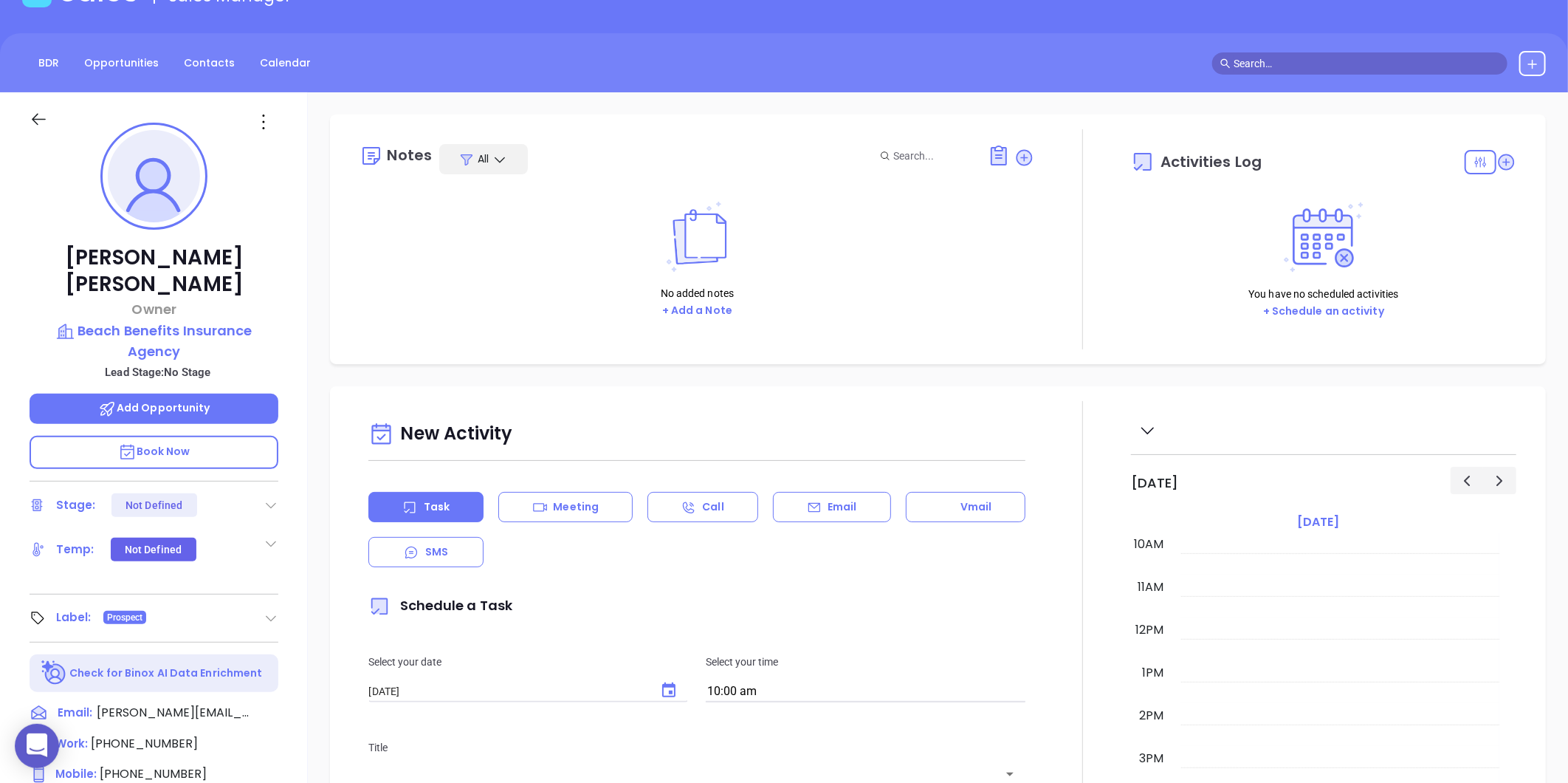
scroll to position [0, 0]
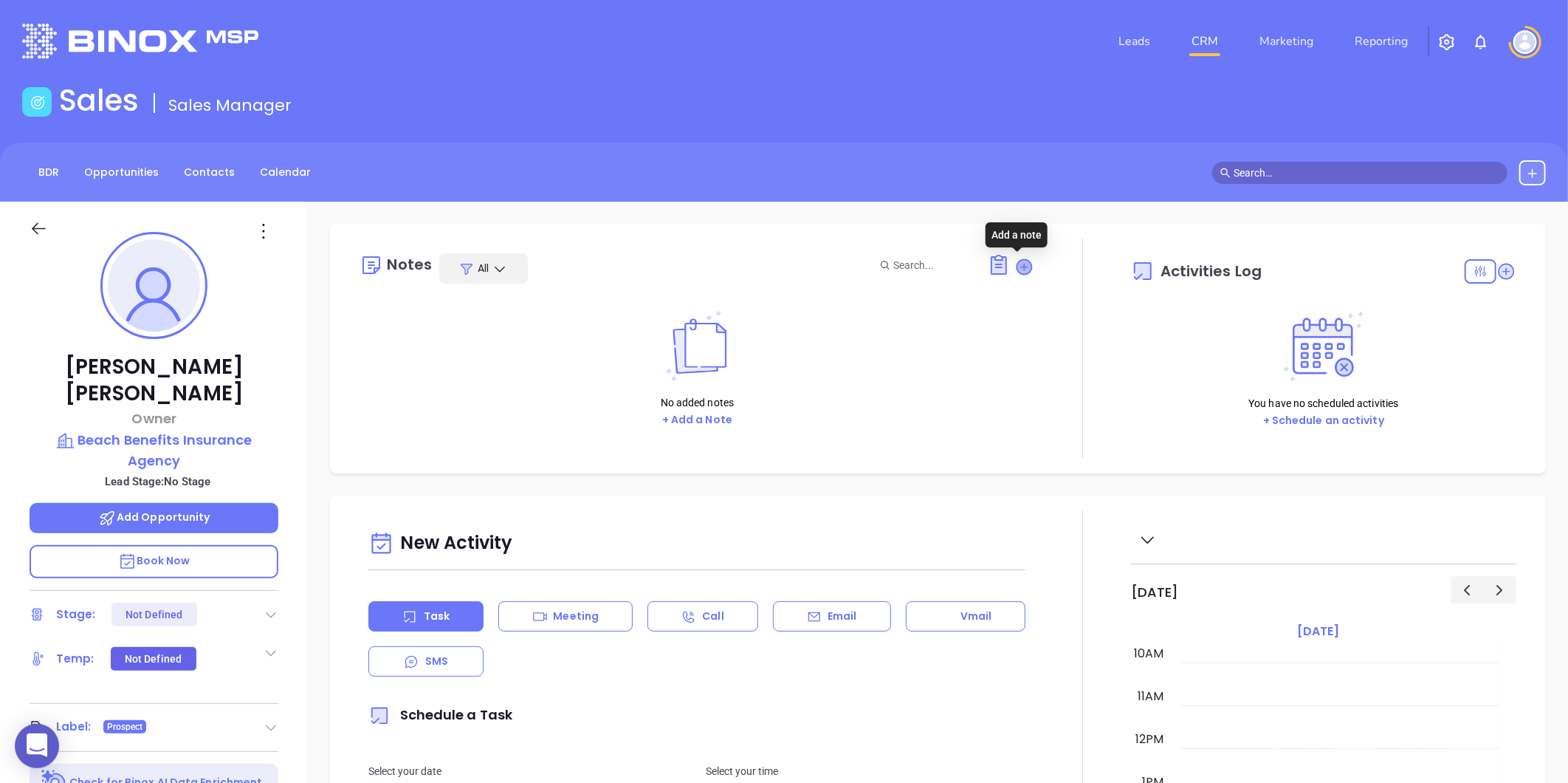
click at [1022, 263] on icon at bounding box center [1024, 265] width 14 height 14
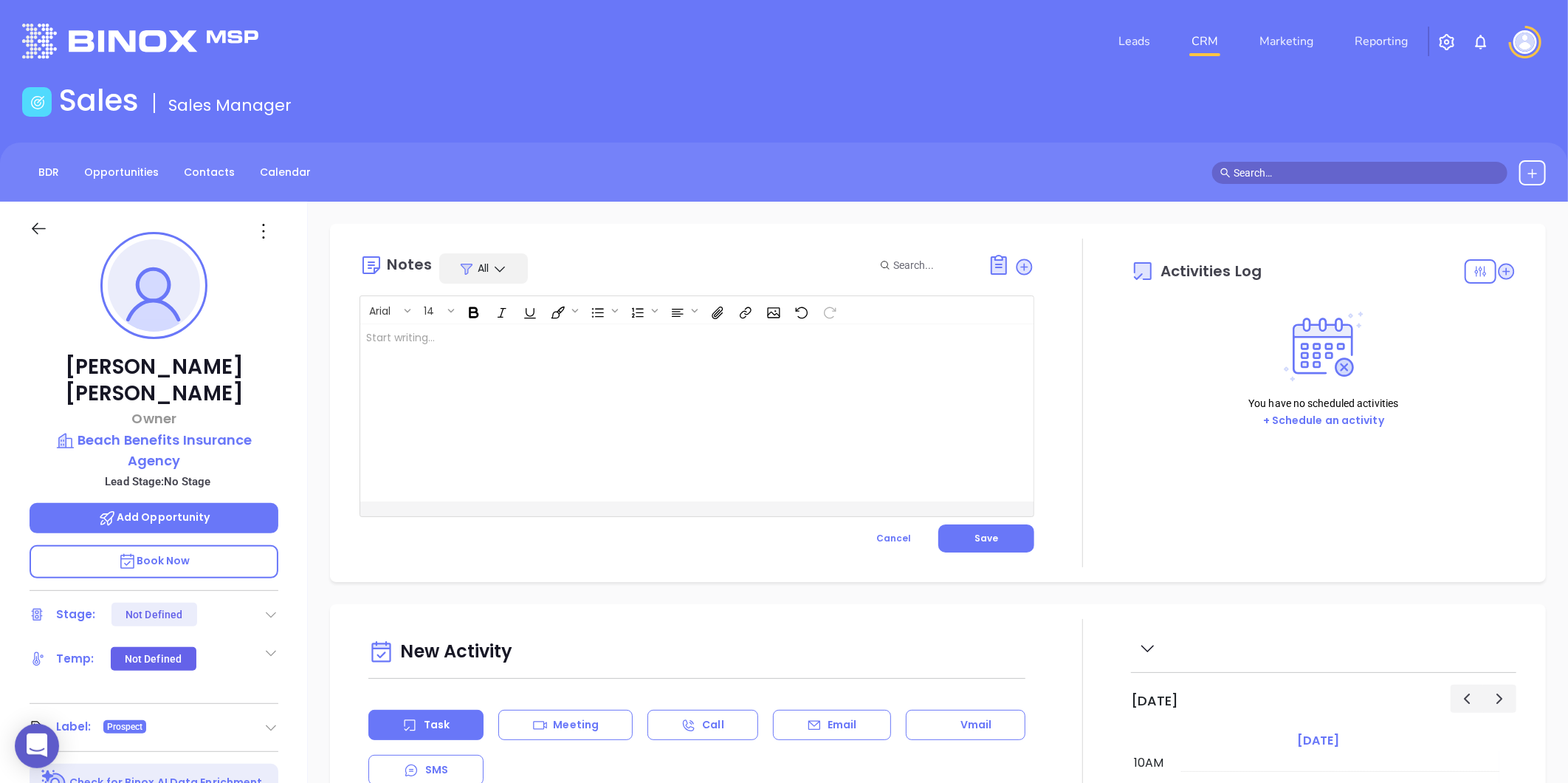
click at [688, 404] on div at bounding box center [673, 413] width 626 height 178
click at [962, 532] on button "Save" at bounding box center [986, 538] width 96 height 28
